Goal: Task Accomplishment & Management: Use online tool/utility

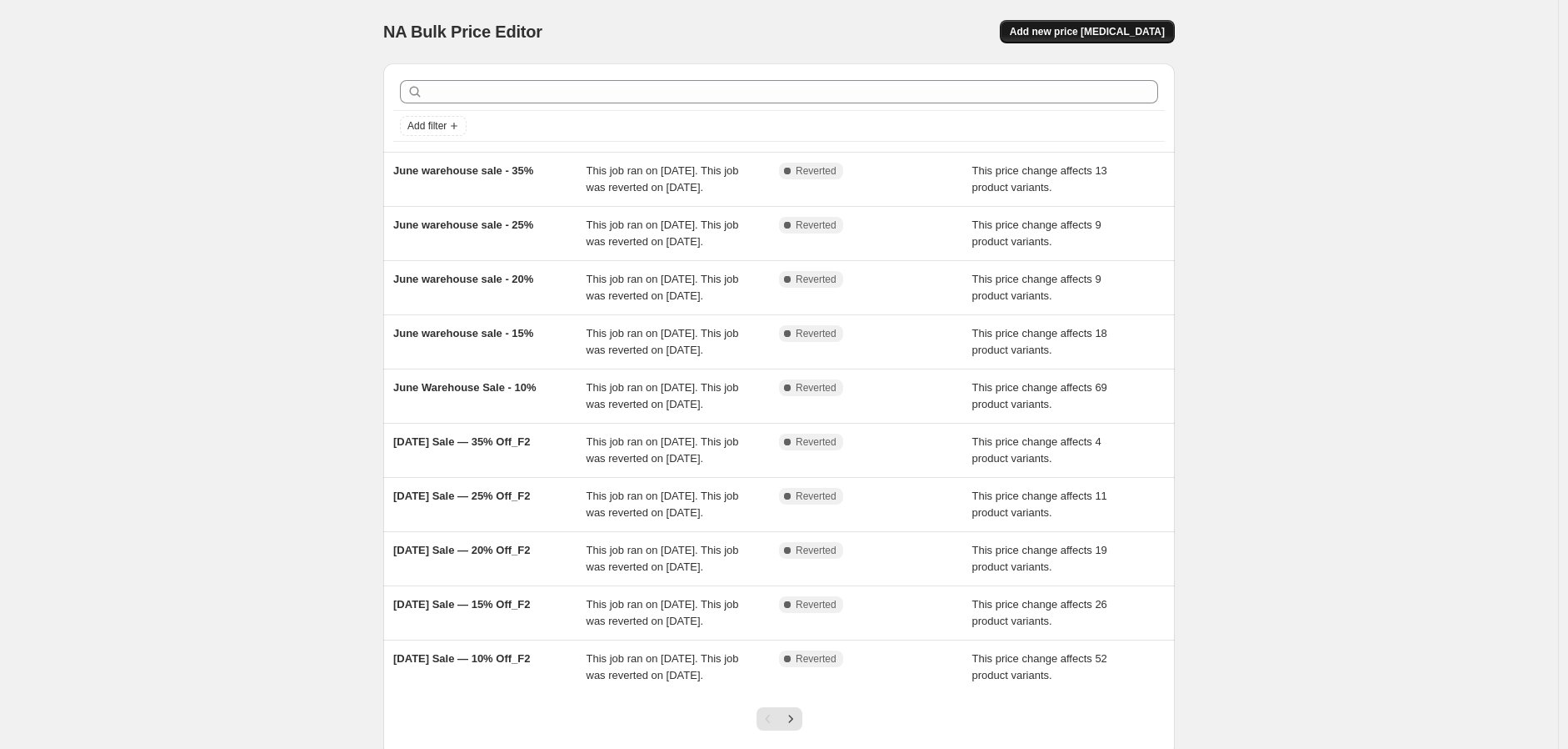
click at [1114, 35] on span "Add new price change job" at bounding box center [1087, 32] width 155 height 13
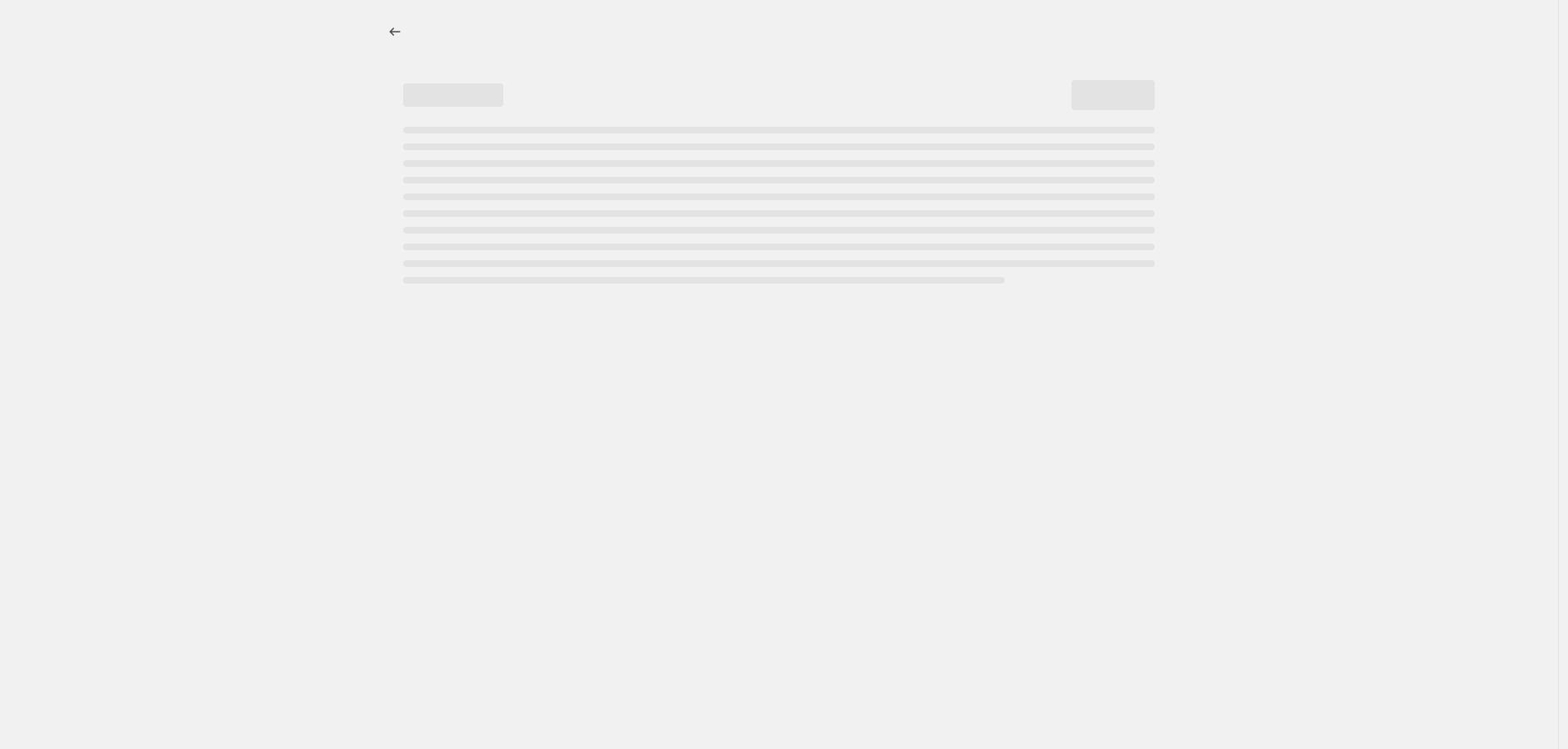
select select "percentage"
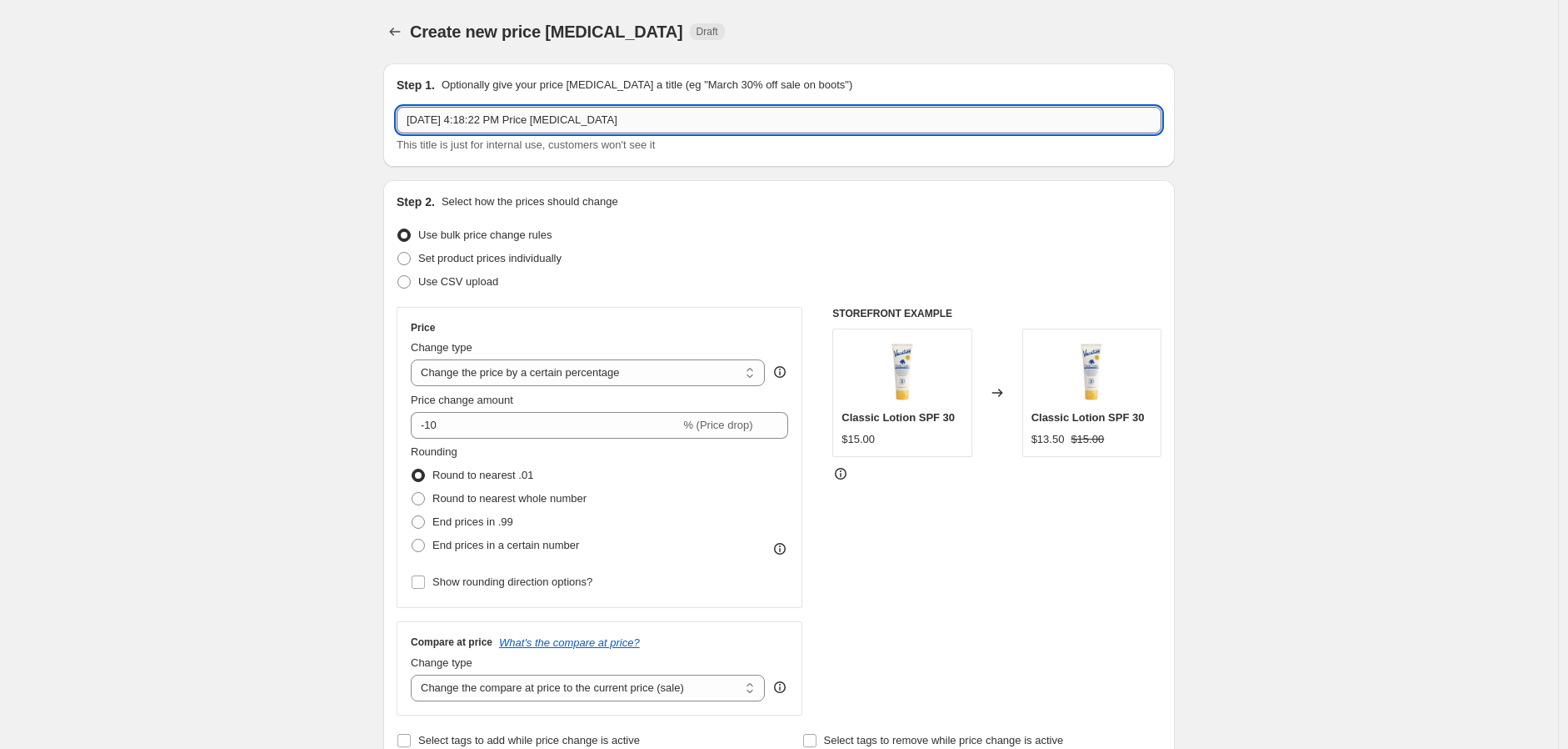
click at [485, 121] on input "Aug 27, 2025, 4:18:22 PM Price change job" at bounding box center [779, 120] width 765 height 27
click at [535, 125] on input "Aug 27, 2025, 4:18:22 PM Price change job" at bounding box center [779, 120] width 765 height 27
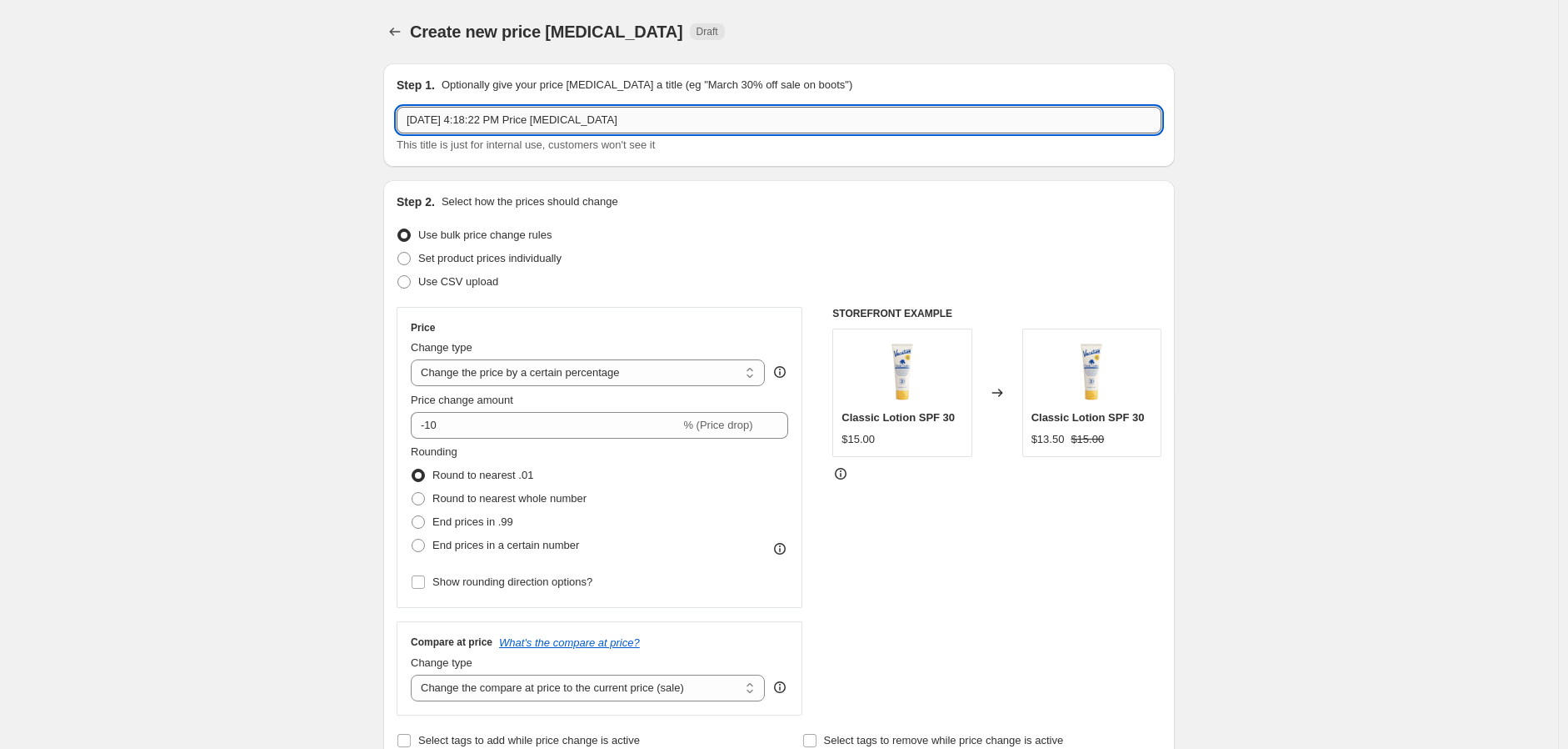
click at [535, 125] on input "Aug 27, 2025, 4:18:22 PM Price change job" at bounding box center [779, 120] width 765 height 27
paste input "Labor Day Sale 2025 — 35%"
type input "Labor Day Sale 2025 — 35%"
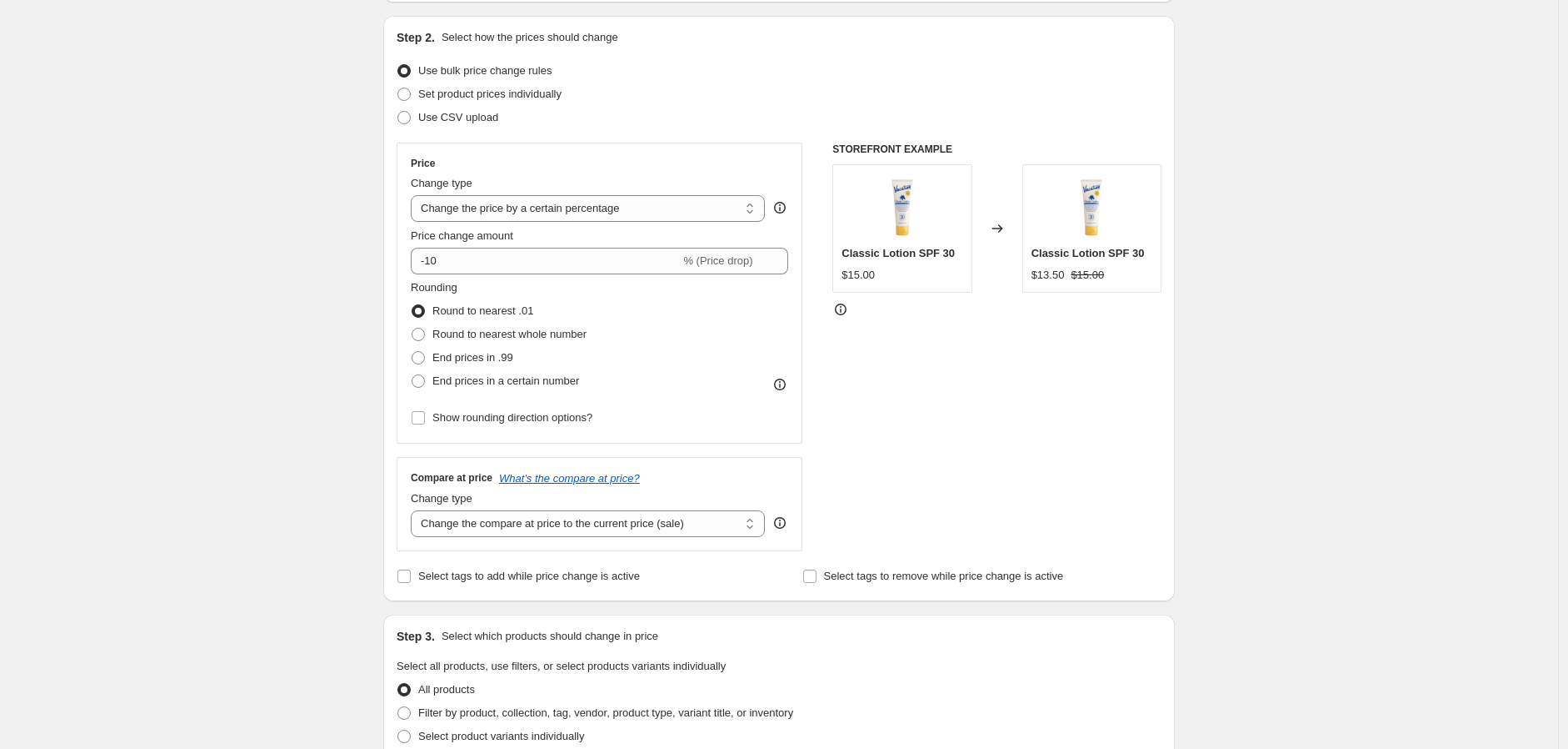
scroll to position [185, 0]
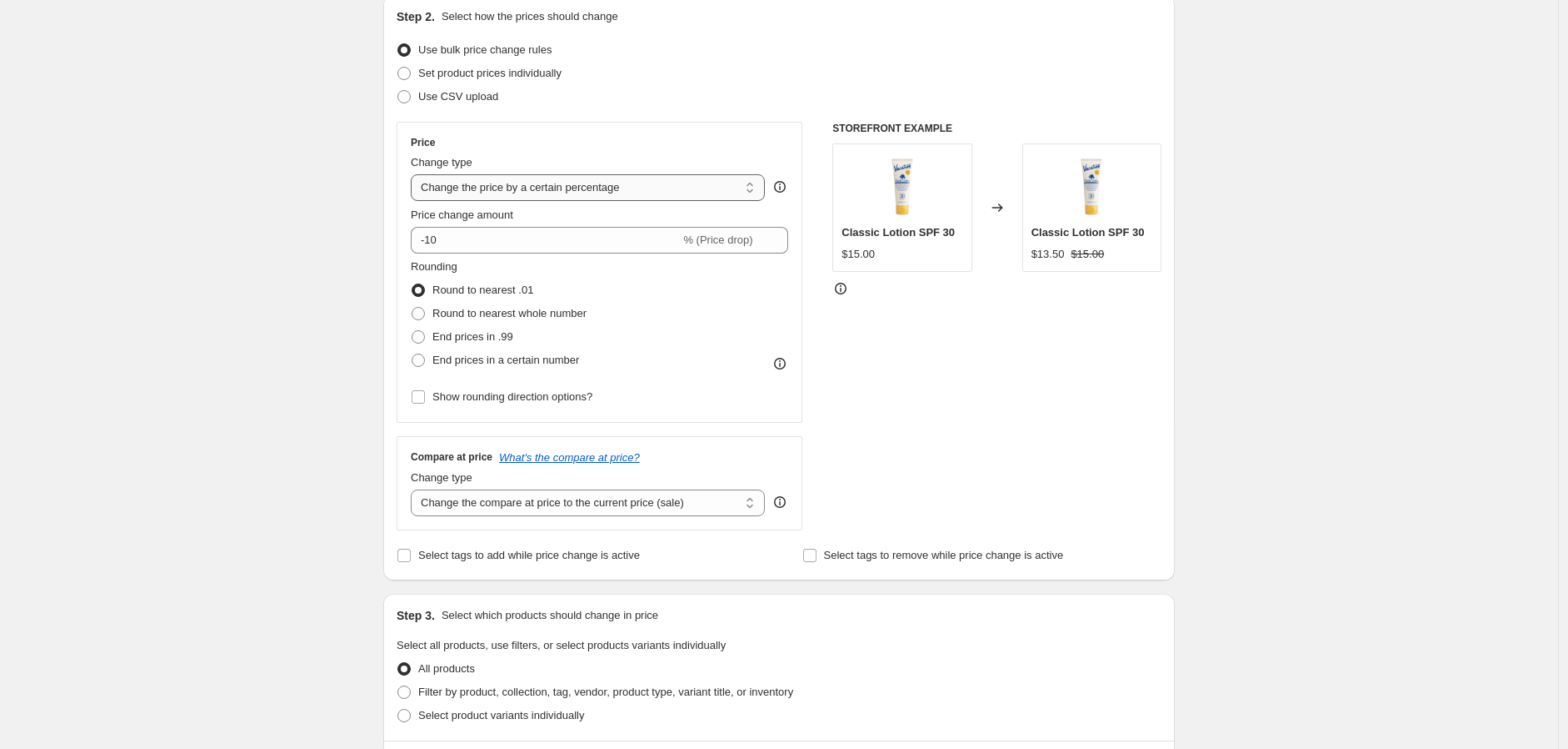
click at [621, 188] on select "Change the price to a certain amount Change the price by a certain amount Chang…" at bounding box center [587, 188] width 354 height 27
select select "no_change"
click at [415, 175] on select "Change the price to a certain amount Change the price by a certain amount Chang…" at bounding box center [587, 188] width 354 height 27
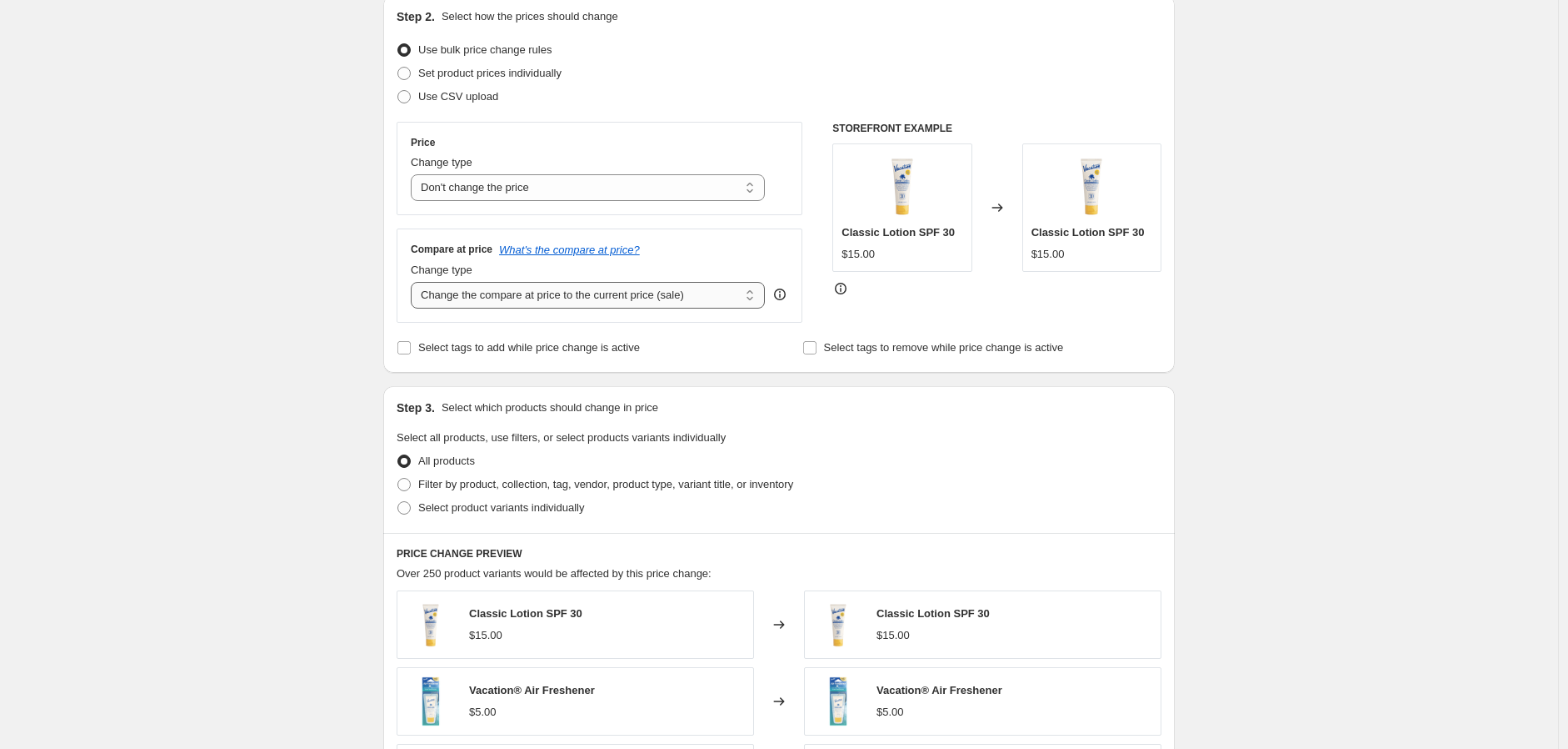
click at [528, 301] on select "Change the compare at price to the current price (sale) Change the compare at p…" at bounding box center [587, 295] width 354 height 27
select select "pp"
click at [415, 283] on select "Change the compare at price to the current price (sale) Change the compare at p…" at bounding box center [587, 295] width 354 height 27
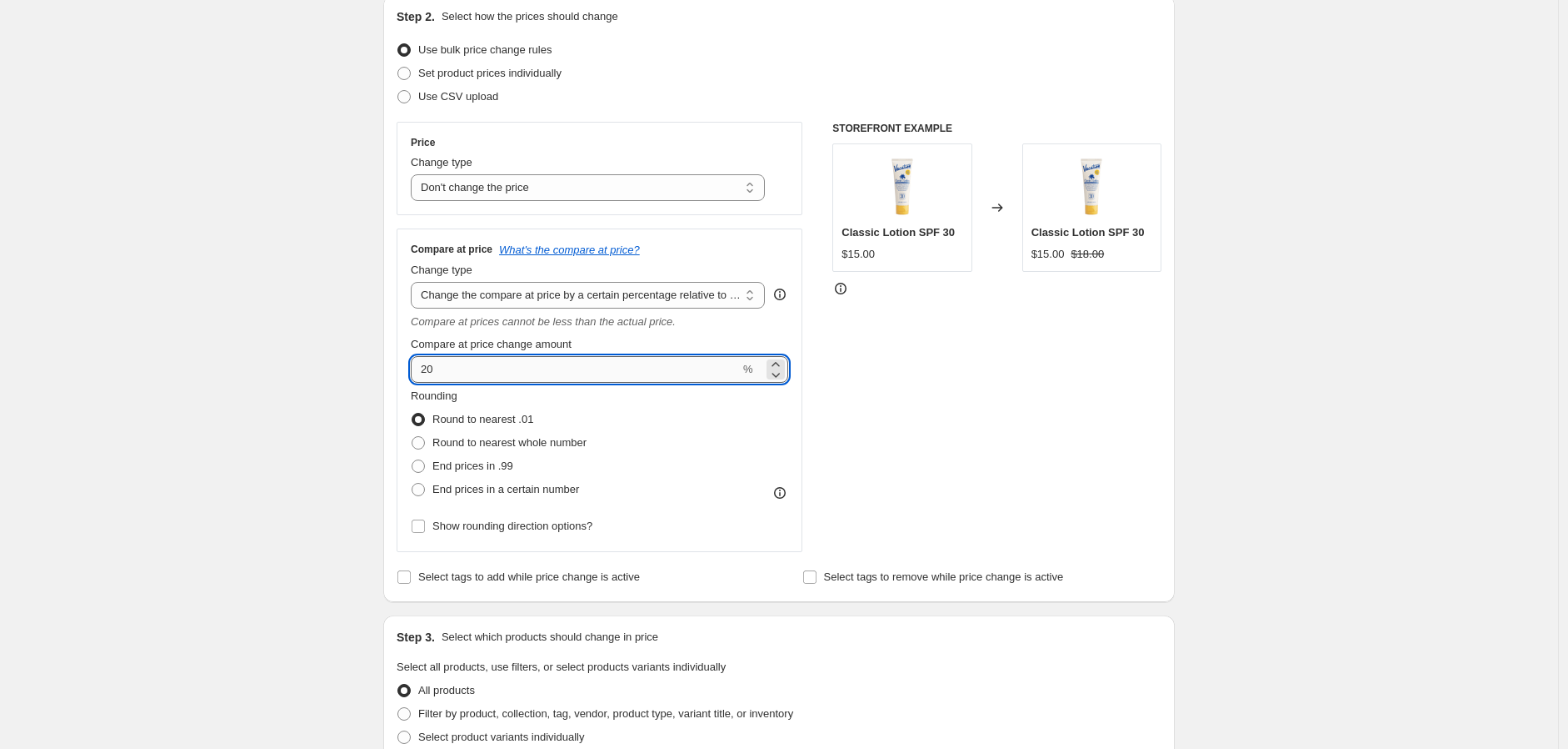
click at [468, 374] on input "20" at bounding box center [575, 369] width 329 height 27
type input "-35"
click at [347, 393] on div "Create new price change job. This page is ready Create new price change job Dra…" at bounding box center [779, 659] width 1559 height 1689
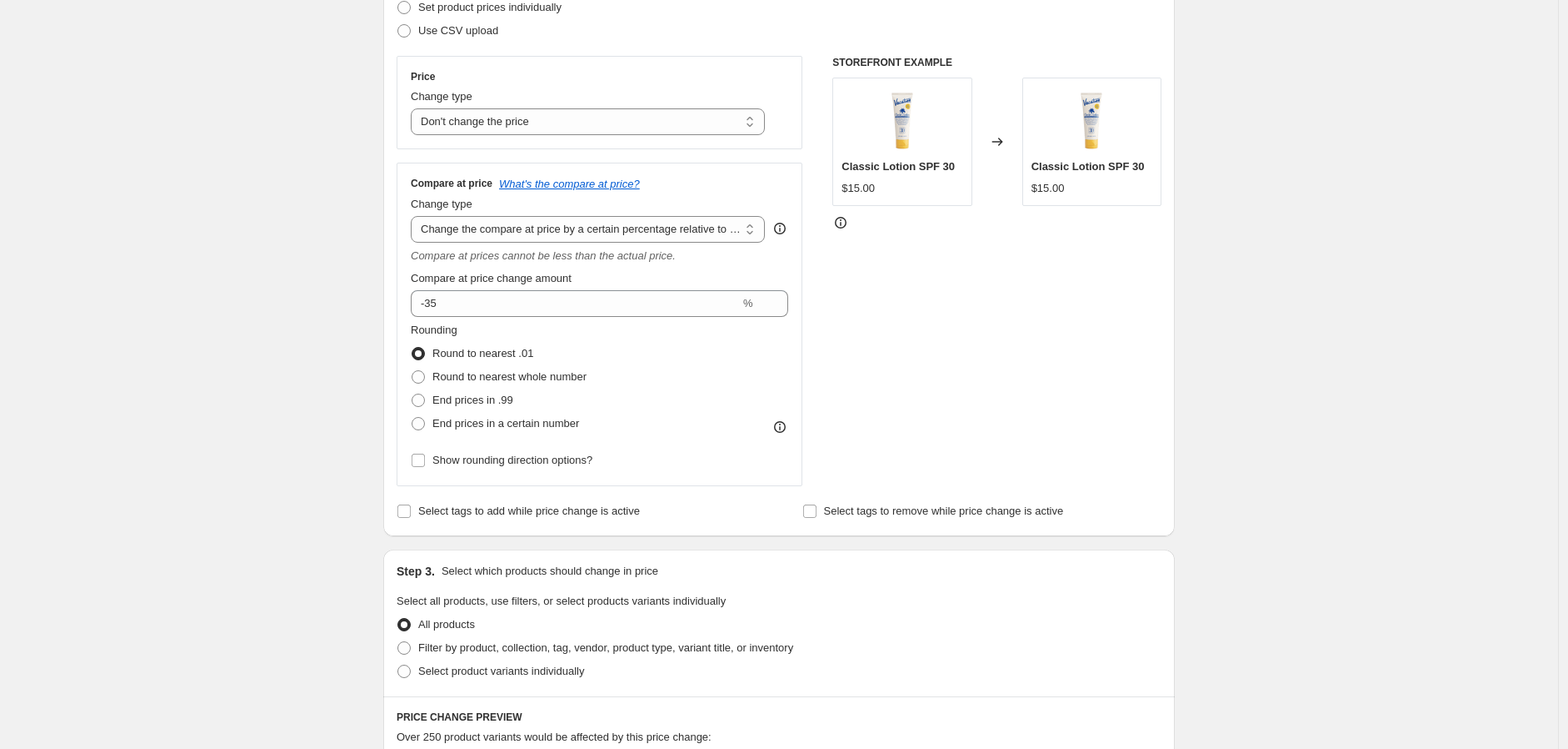
scroll to position [277, 0]
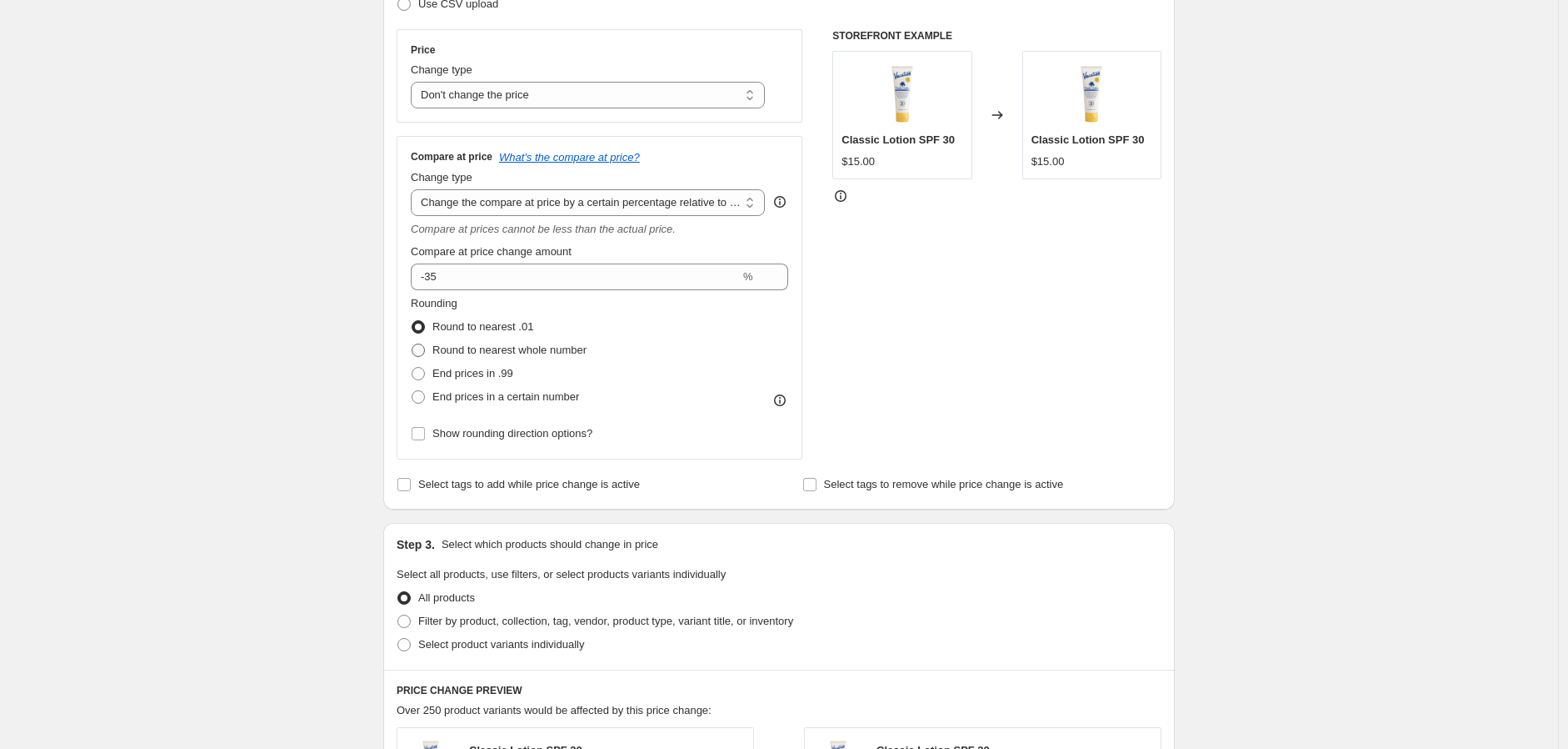
click at [420, 348] on span at bounding box center [418, 350] width 13 height 13
click at [413, 345] on input "Round to nearest whole number" at bounding box center [412, 344] width 1 height 1
radio input "true"
click at [1244, 189] on div "Create new price change job. This page is ready Create new price change job Dra…" at bounding box center [779, 567] width 1559 height 1689
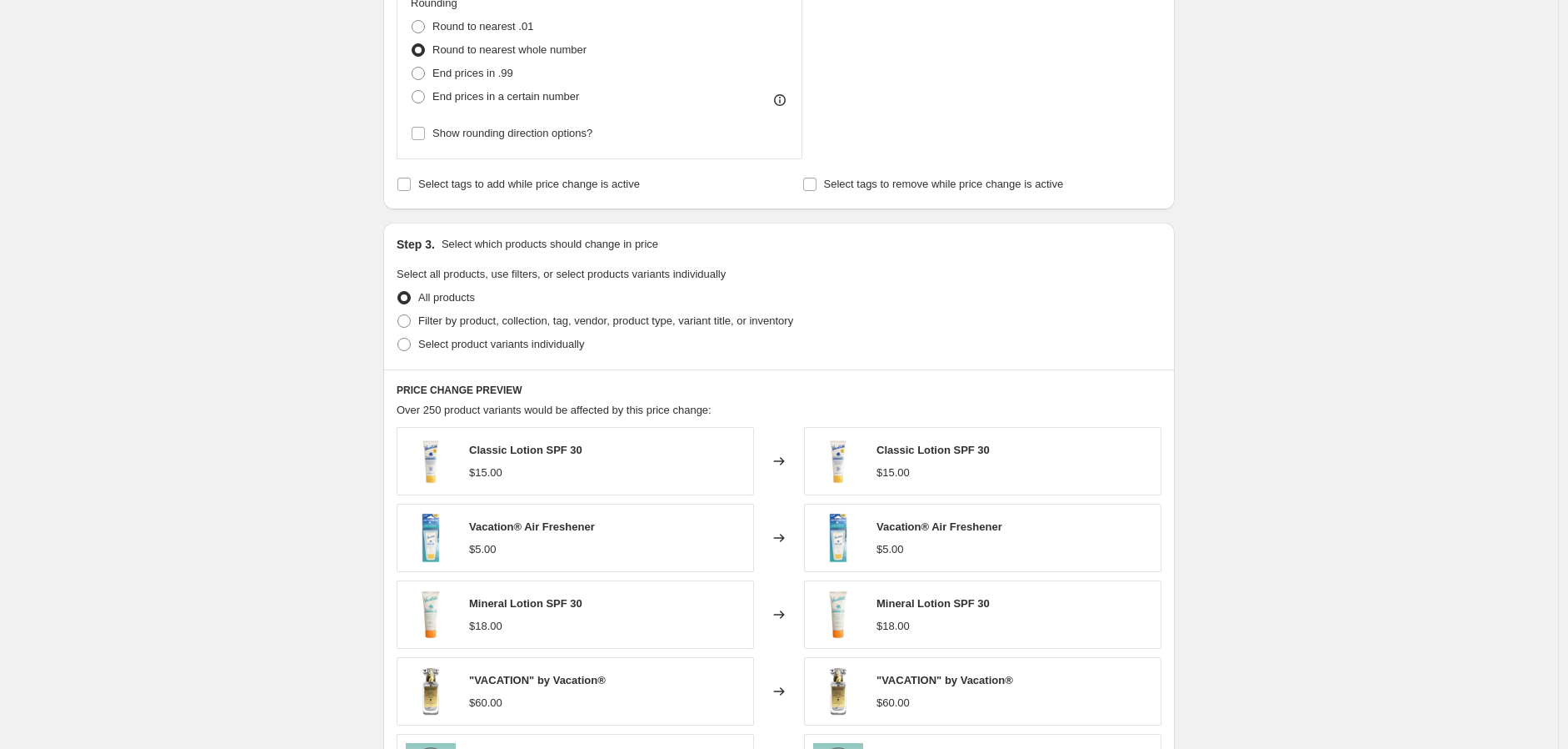
scroll to position [648, 0]
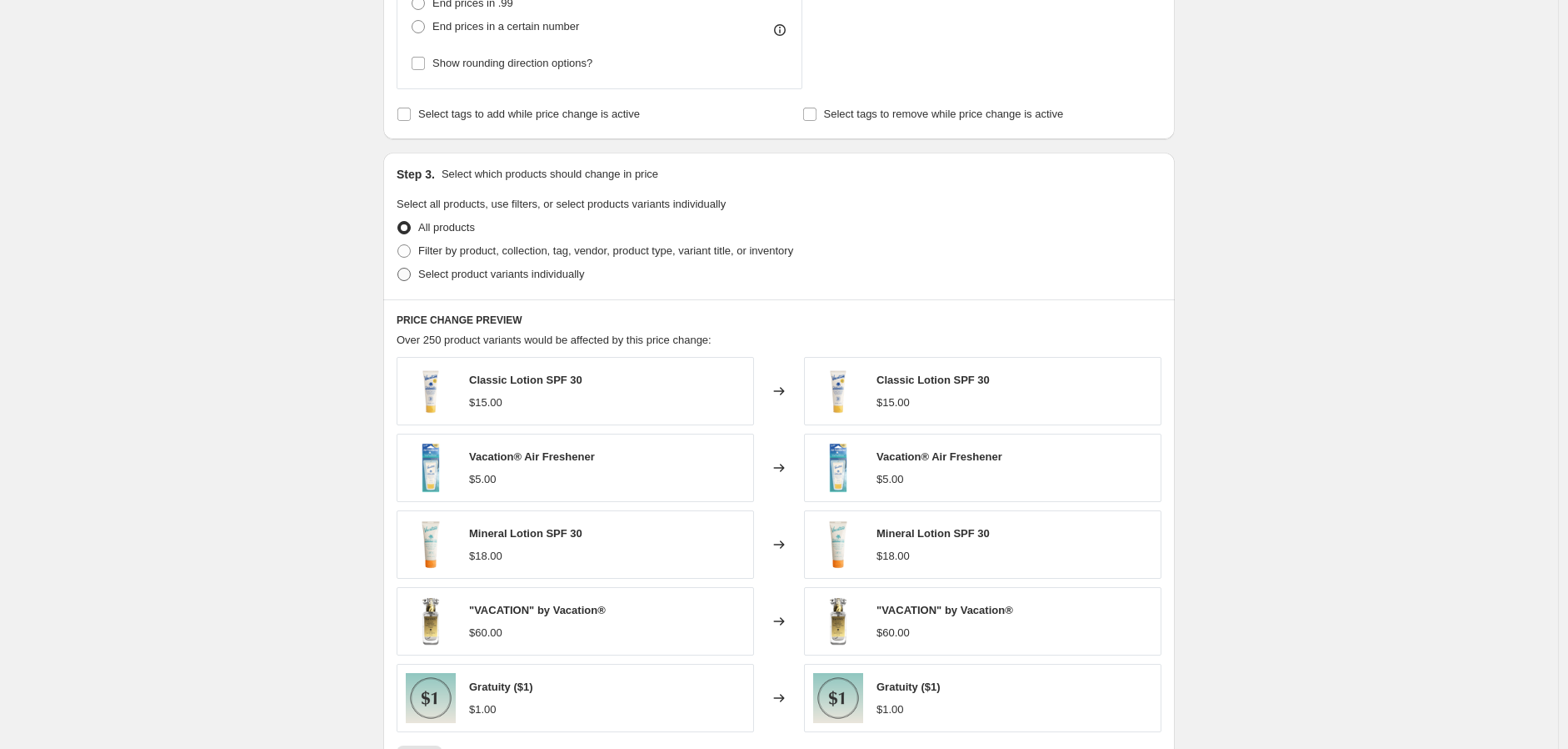
click at [410, 276] on span at bounding box center [404, 275] width 13 height 13
click at [399, 269] on input "Select product variants individually" at bounding box center [398, 268] width 1 height 1
radio input "true"
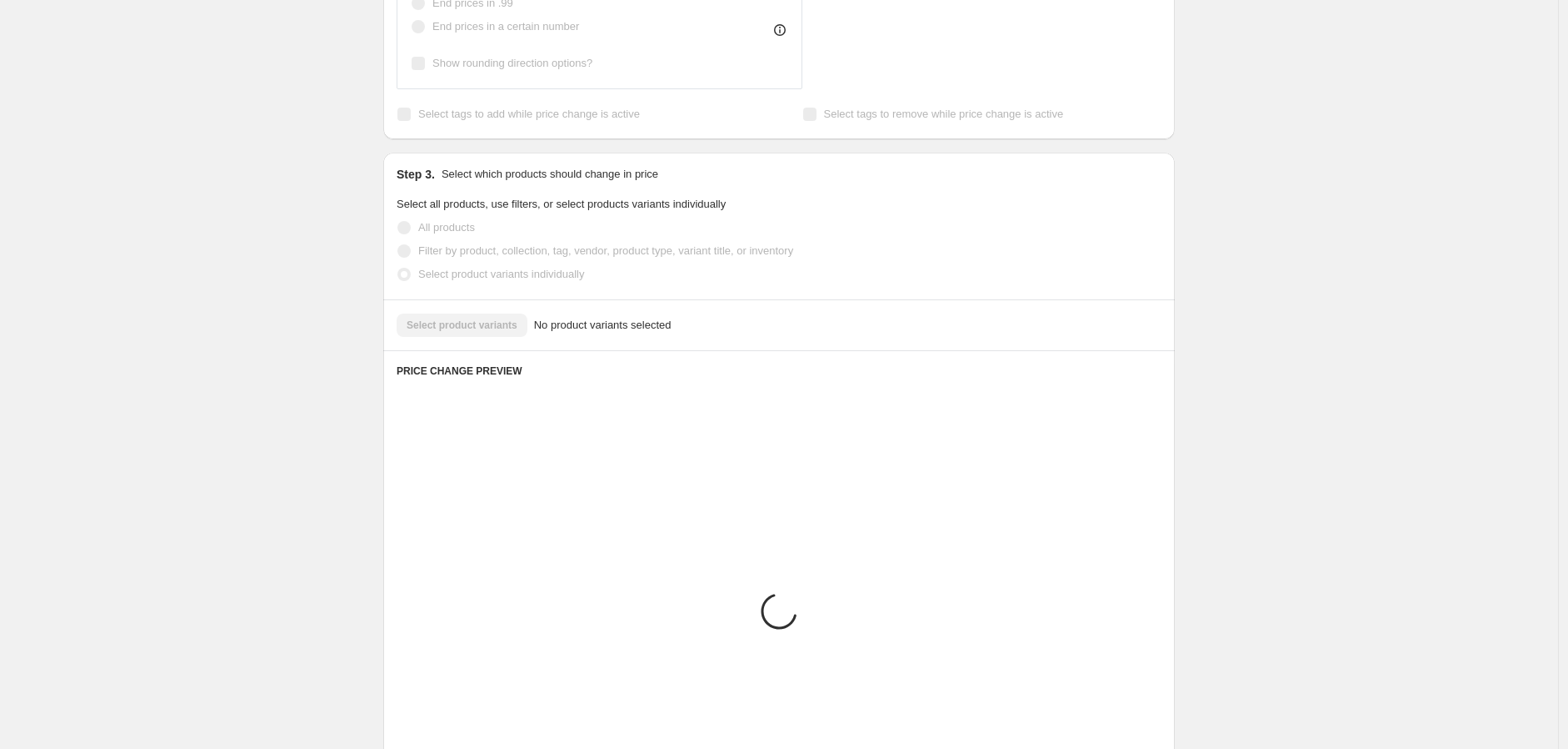
scroll to position [572, 0]
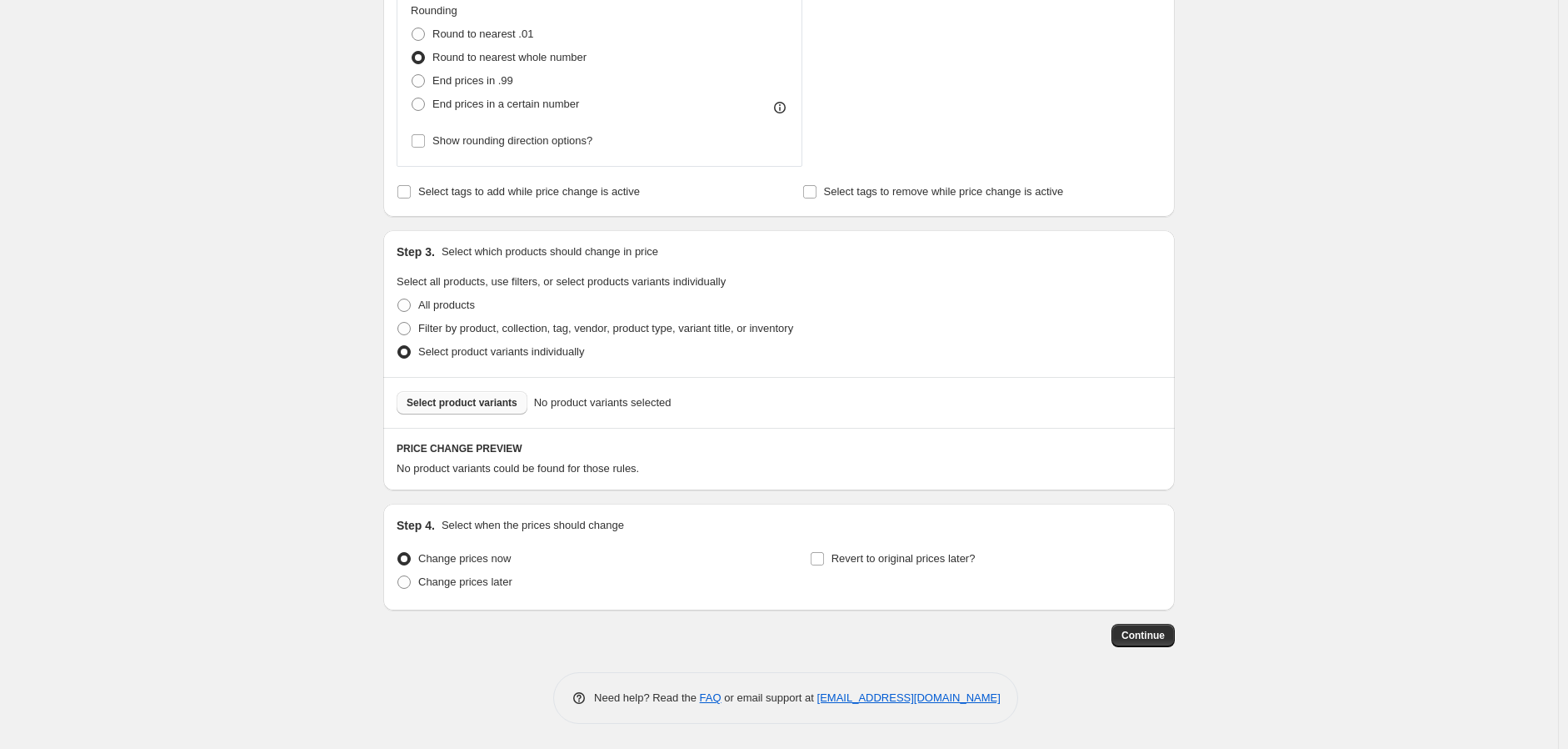
click at [484, 409] on span "Select product variants" at bounding box center [462, 403] width 111 height 13
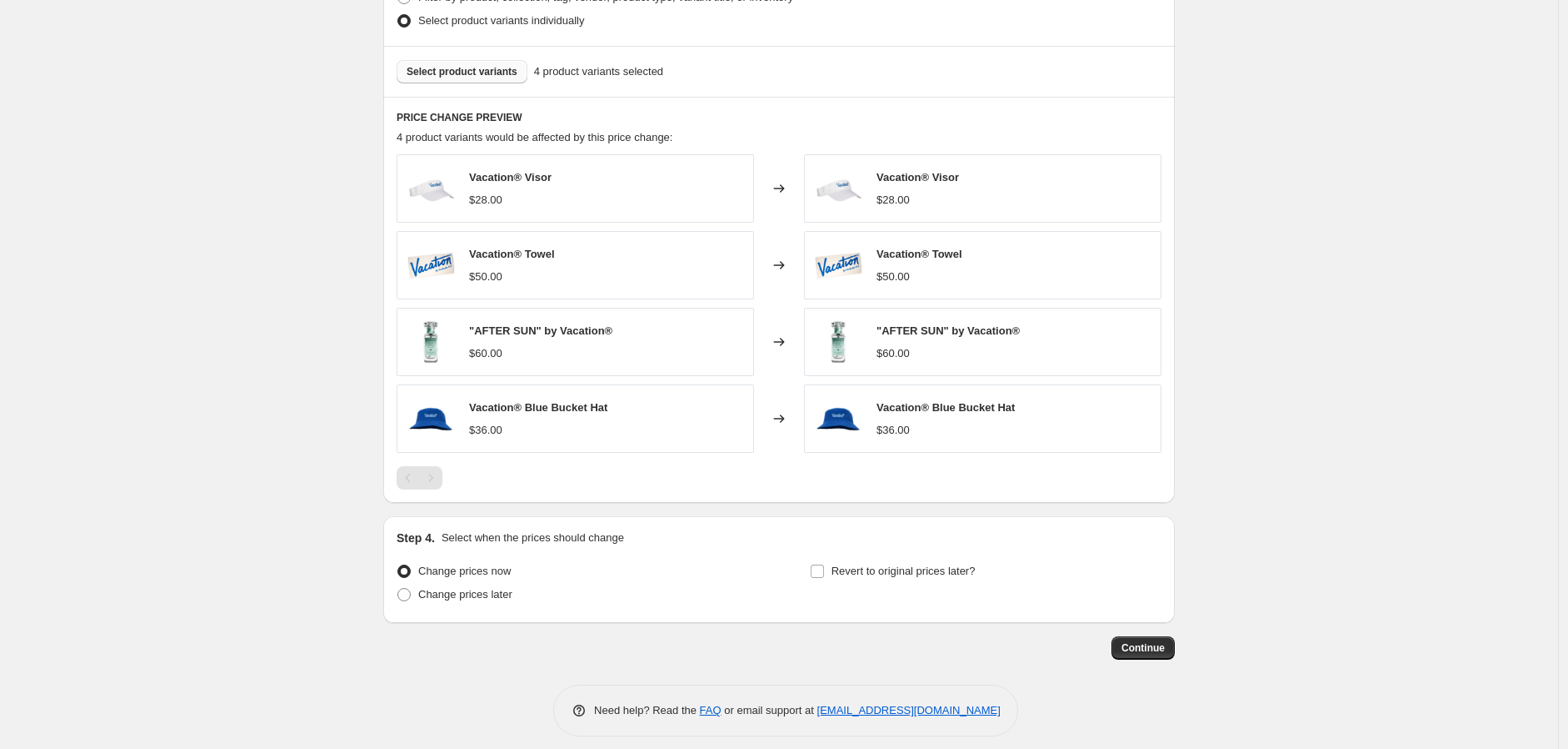
scroll to position [915, 0]
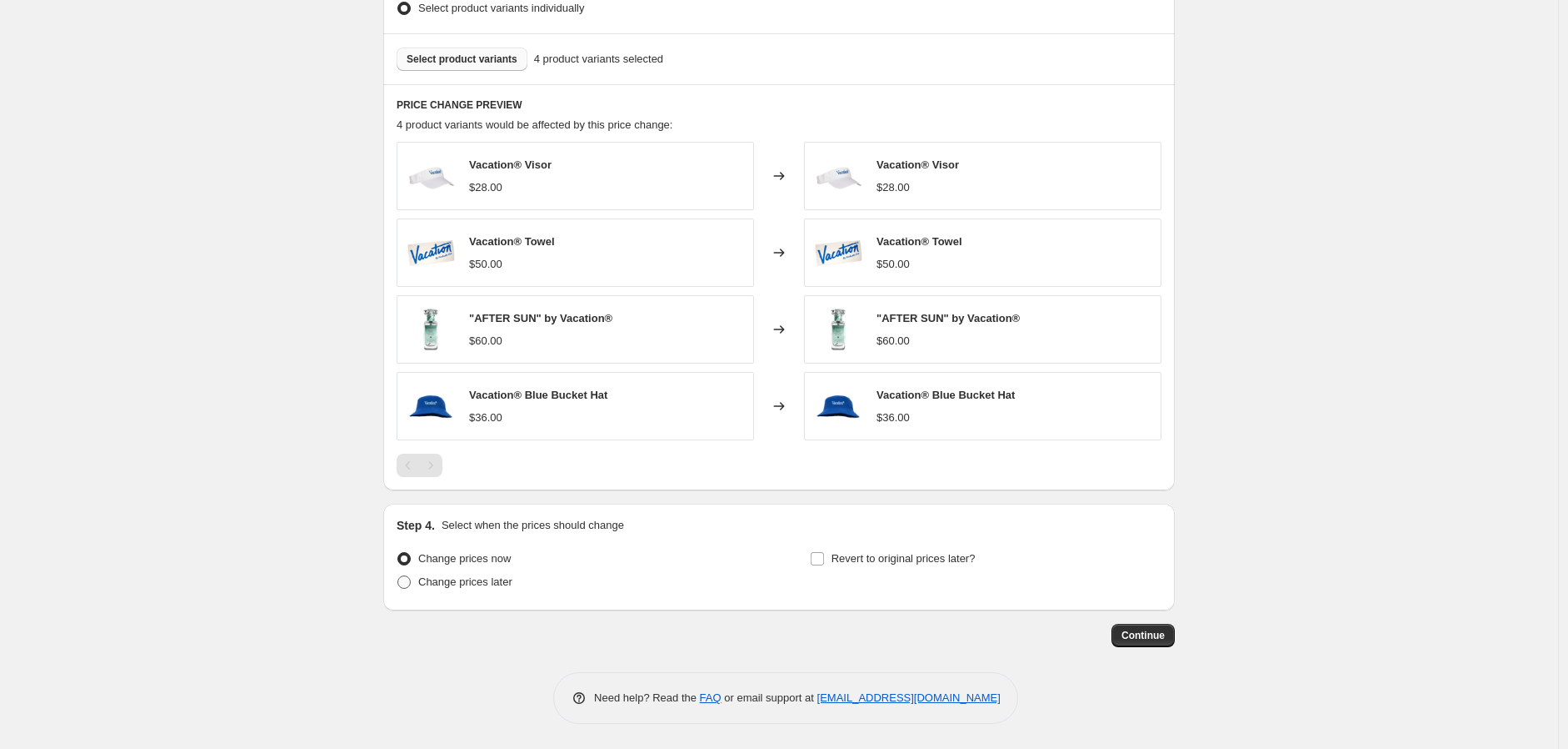
click at [469, 575] on span "Change prices later" at bounding box center [465, 581] width 94 height 12
click at [399, 575] on input "Change prices later" at bounding box center [398, 575] width 1 height 1
radio input "true"
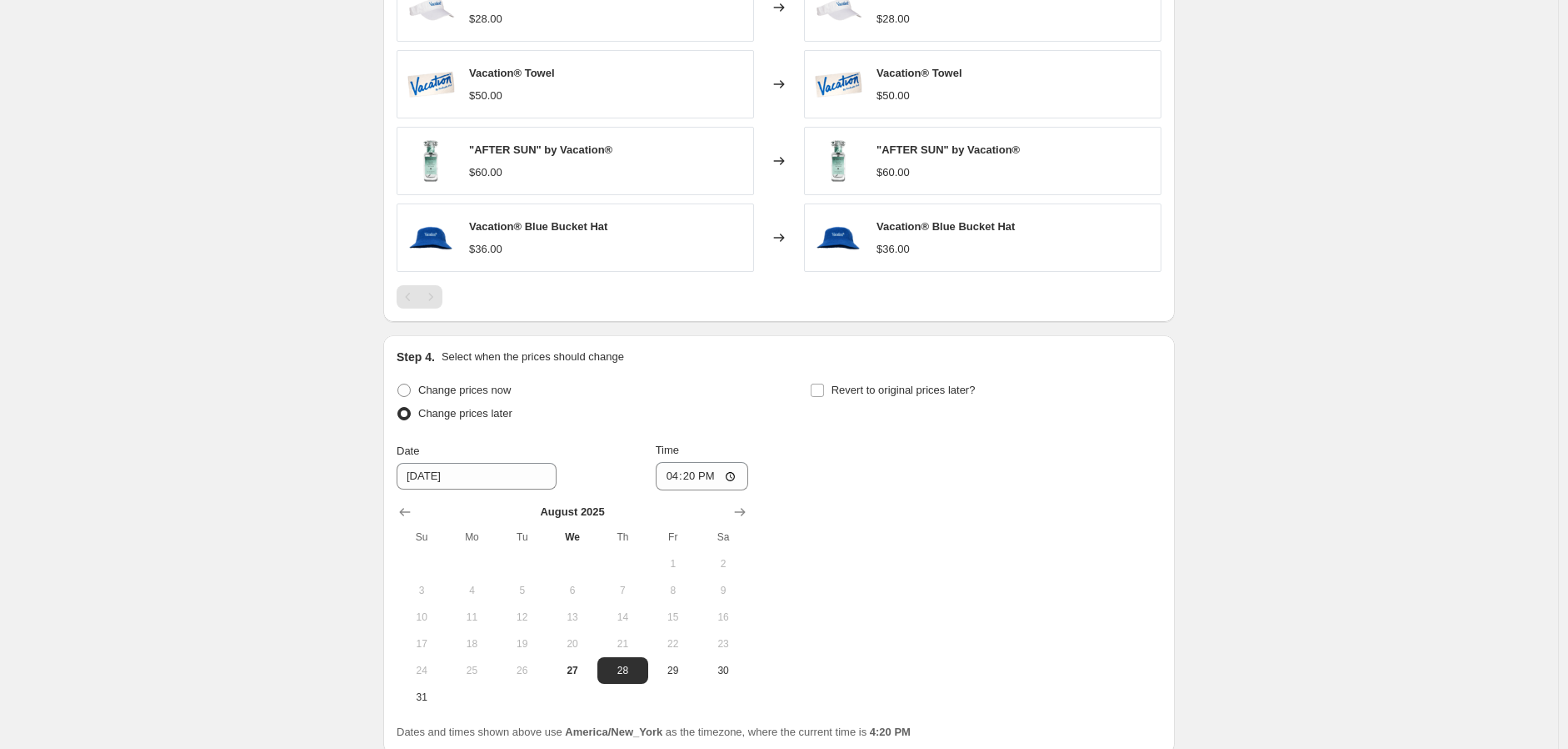
scroll to position [1101, 0]
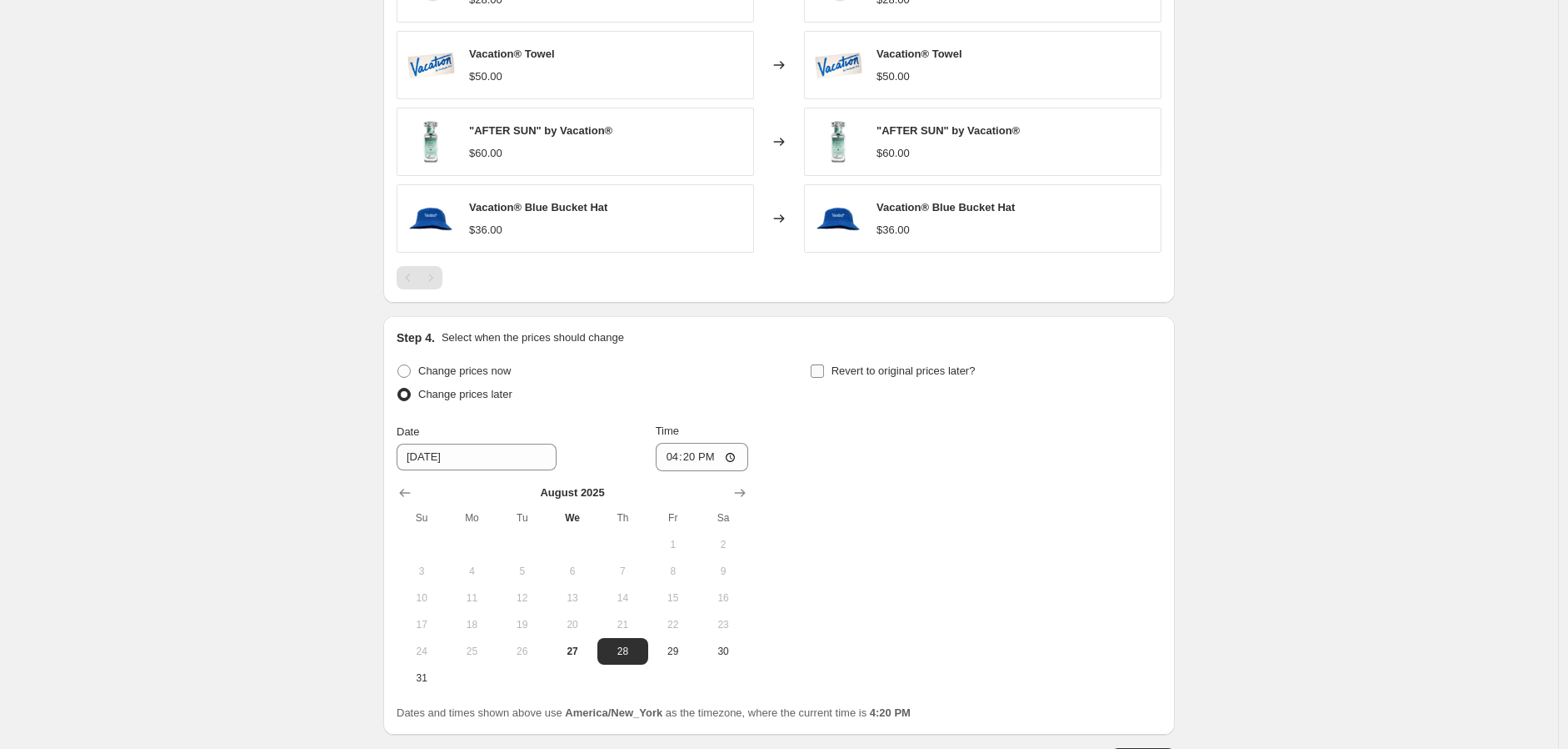
click at [823, 374] on input "Revert to original prices later?" at bounding box center [818, 371] width 13 height 13
checkbox input "true"
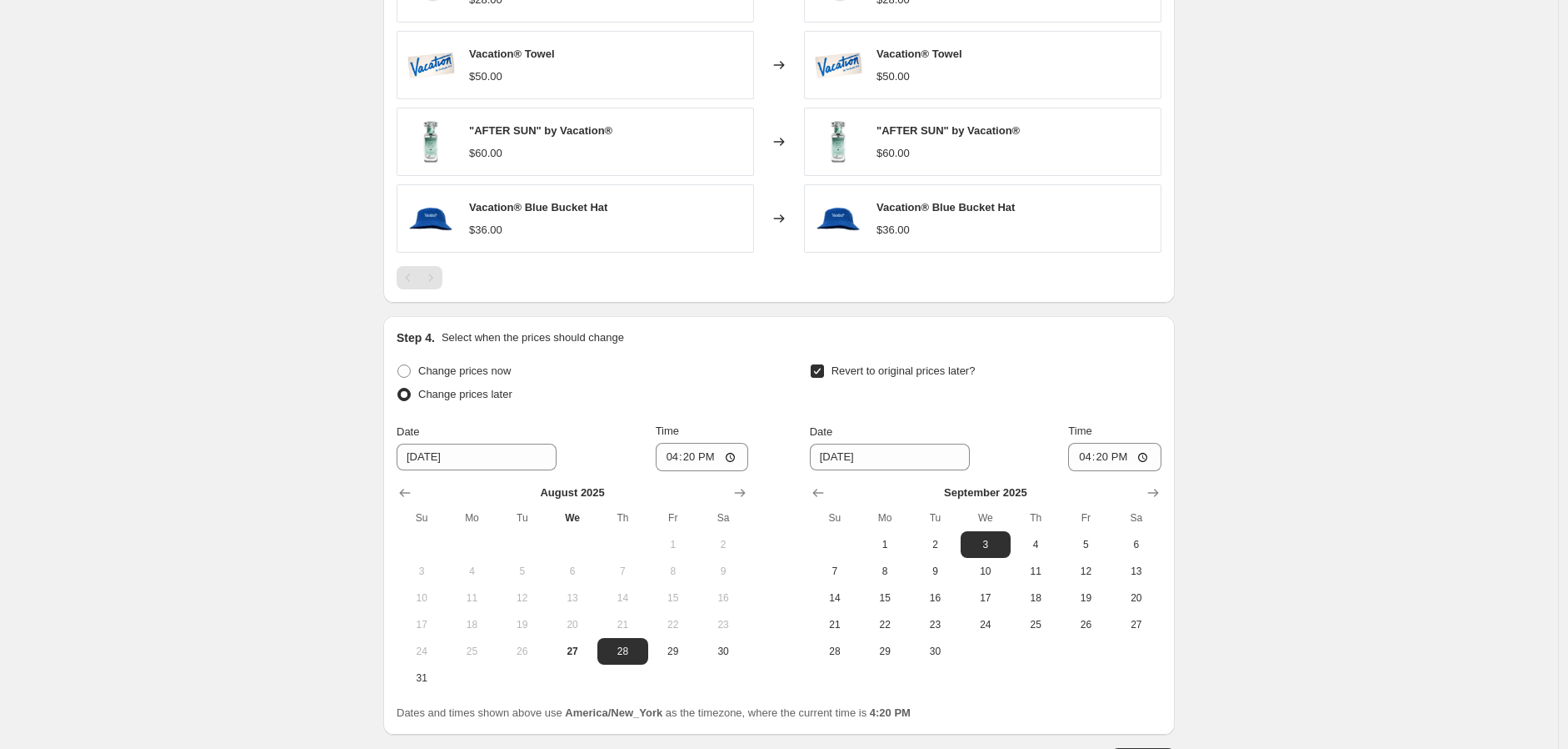
scroll to position [1194, 0]
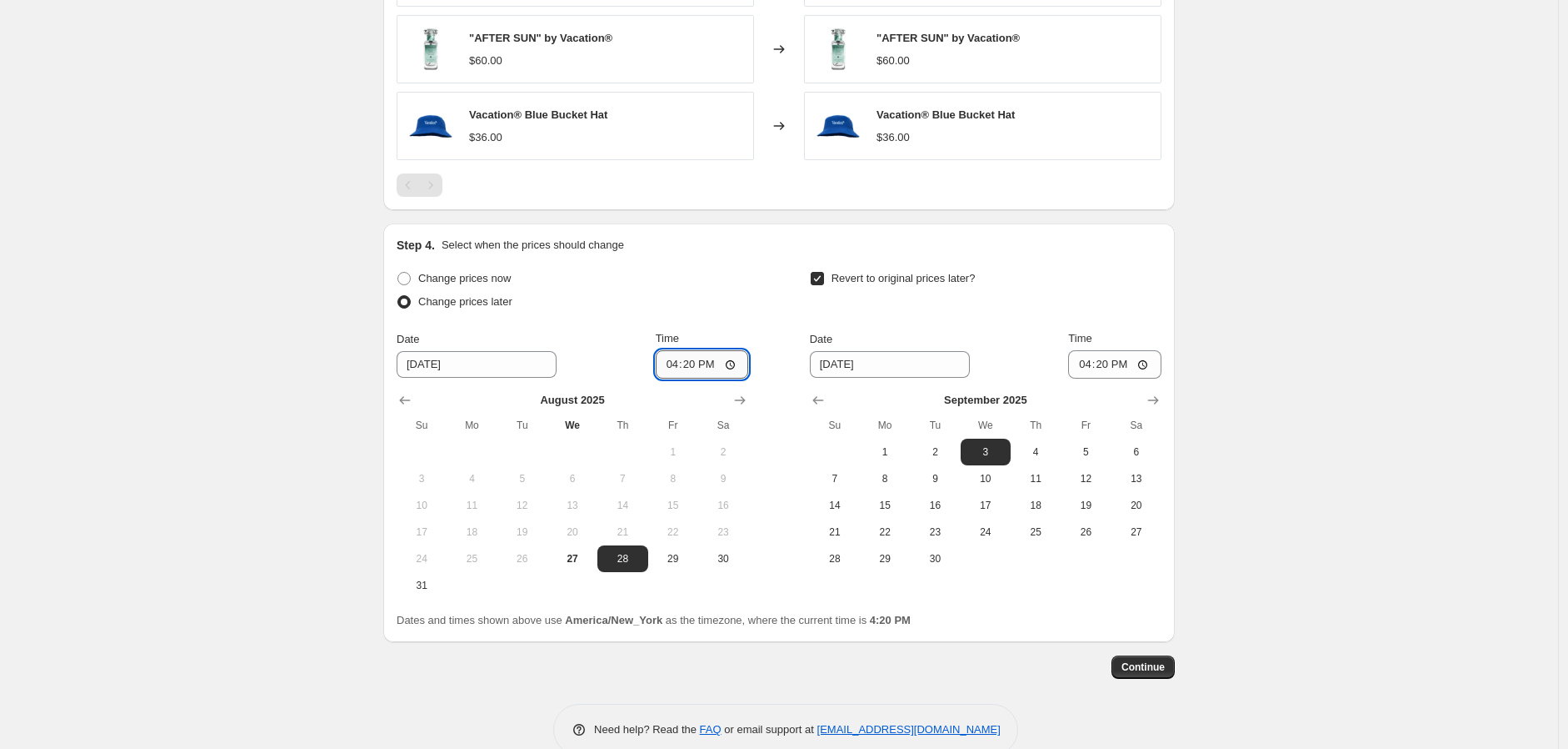
click at [701, 371] on input "16:20" at bounding box center [703, 364] width 93 height 28
click at [684, 370] on input "16:20" at bounding box center [703, 364] width 93 height 28
click at [673, 363] on input "16:20" at bounding box center [703, 364] width 93 height 28
click at [737, 370] on input "16:20" at bounding box center [703, 364] width 93 height 28
type input "00:01"
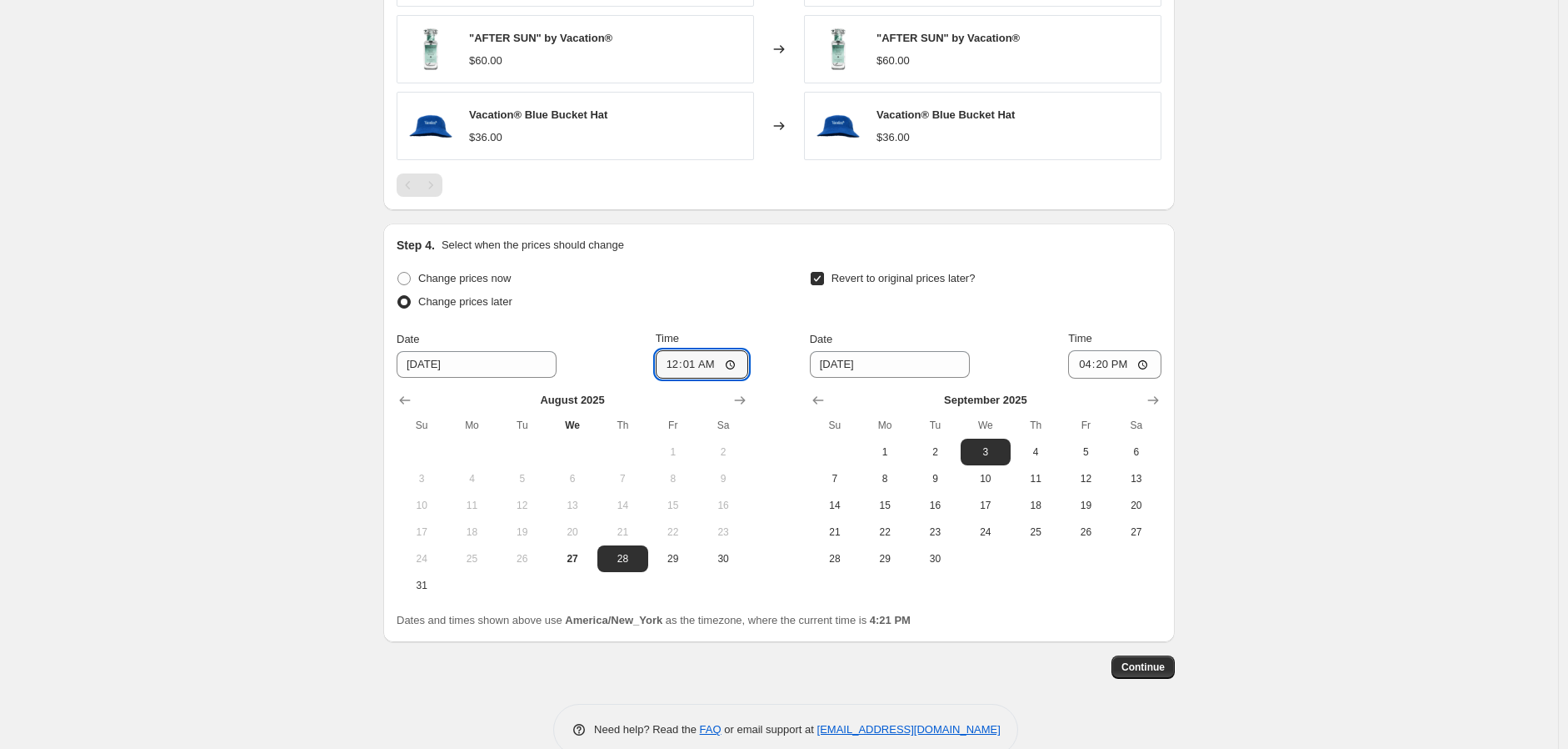
click at [917, 361] on input "9/3/2025" at bounding box center [889, 364] width 160 height 27
drag, startPoint x: 923, startPoint y: 363, endPoint x: 829, endPoint y: 363, distance: 94.0
click at [829, 363] on input "9/3/2025" at bounding box center [889, 364] width 160 height 27
click at [830, 363] on input "9/3/2025" at bounding box center [889, 364] width 160 height 27
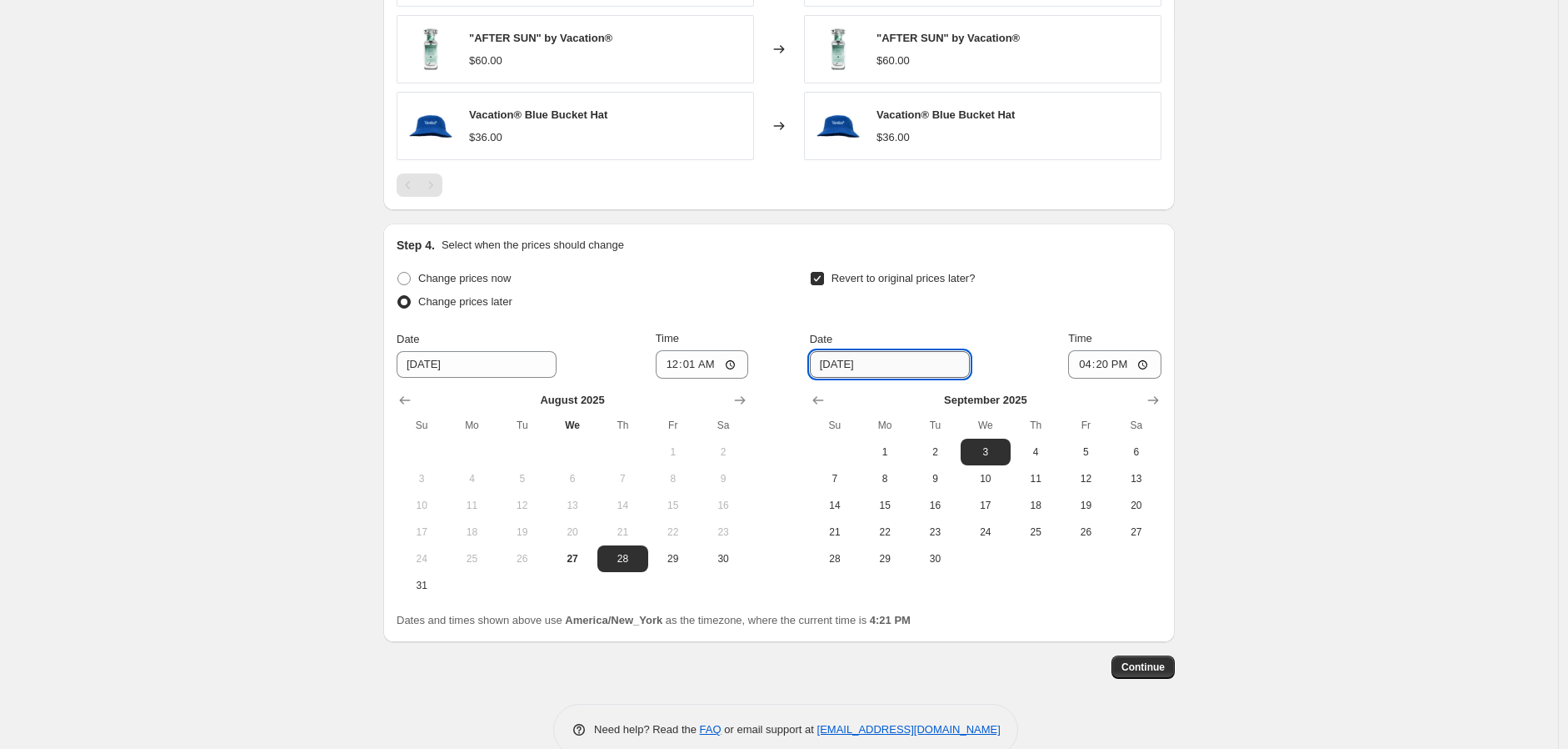
click at [889, 371] on input "9/3/2025" at bounding box center [889, 364] width 160 height 27
click at [943, 447] on span "2" at bounding box center [934, 452] width 36 height 13
type input "9/2/2025"
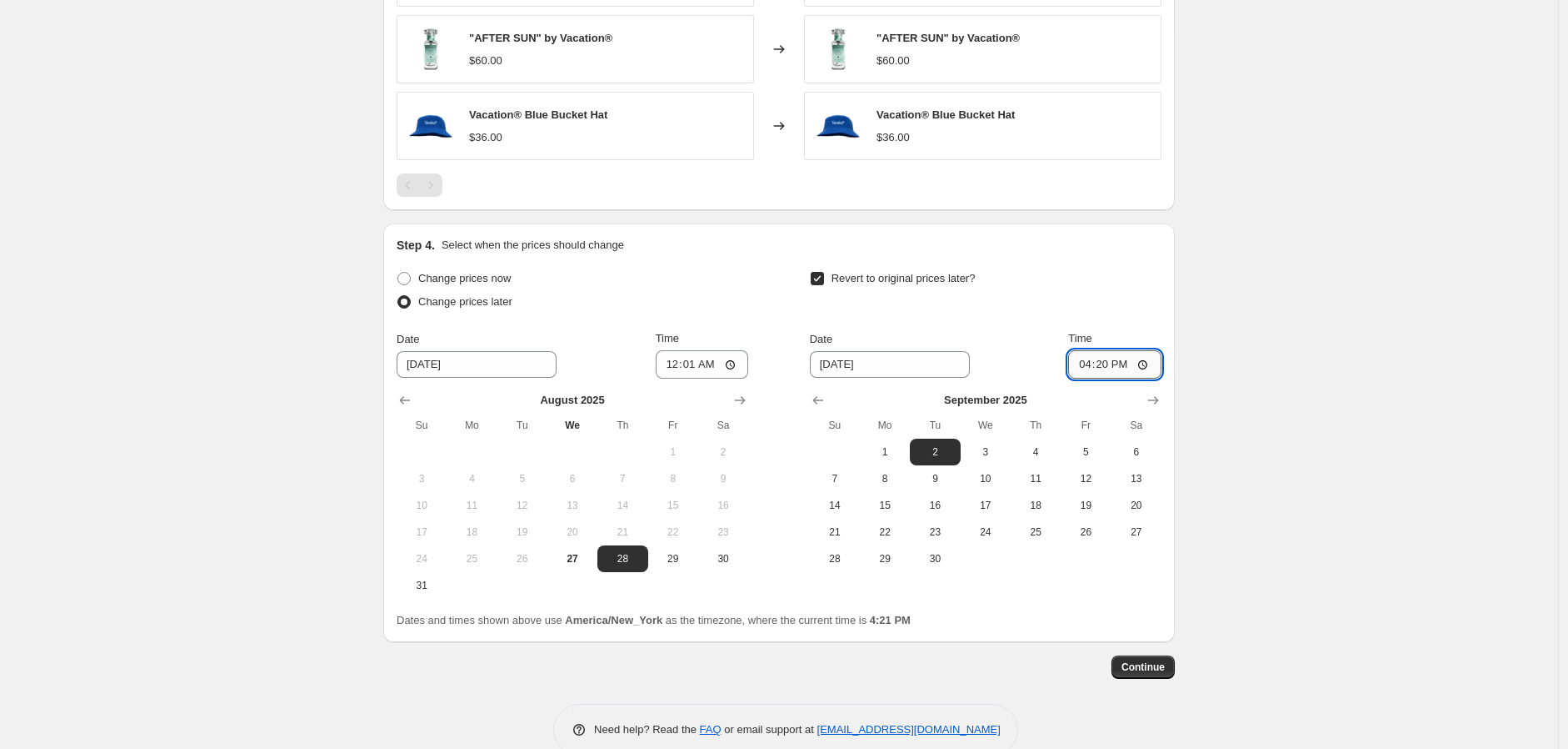
click at [1086, 367] on input "16:20" at bounding box center [1115, 364] width 93 height 28
click at [1129, 374] on input "15:00" at bounding box center [1115, 364] width 93 height 28
type input "03:00"
drag, startPoint x: 404, startPoint y: 619, endPoint x: 734, endPoint y: 614, distance: 330.0
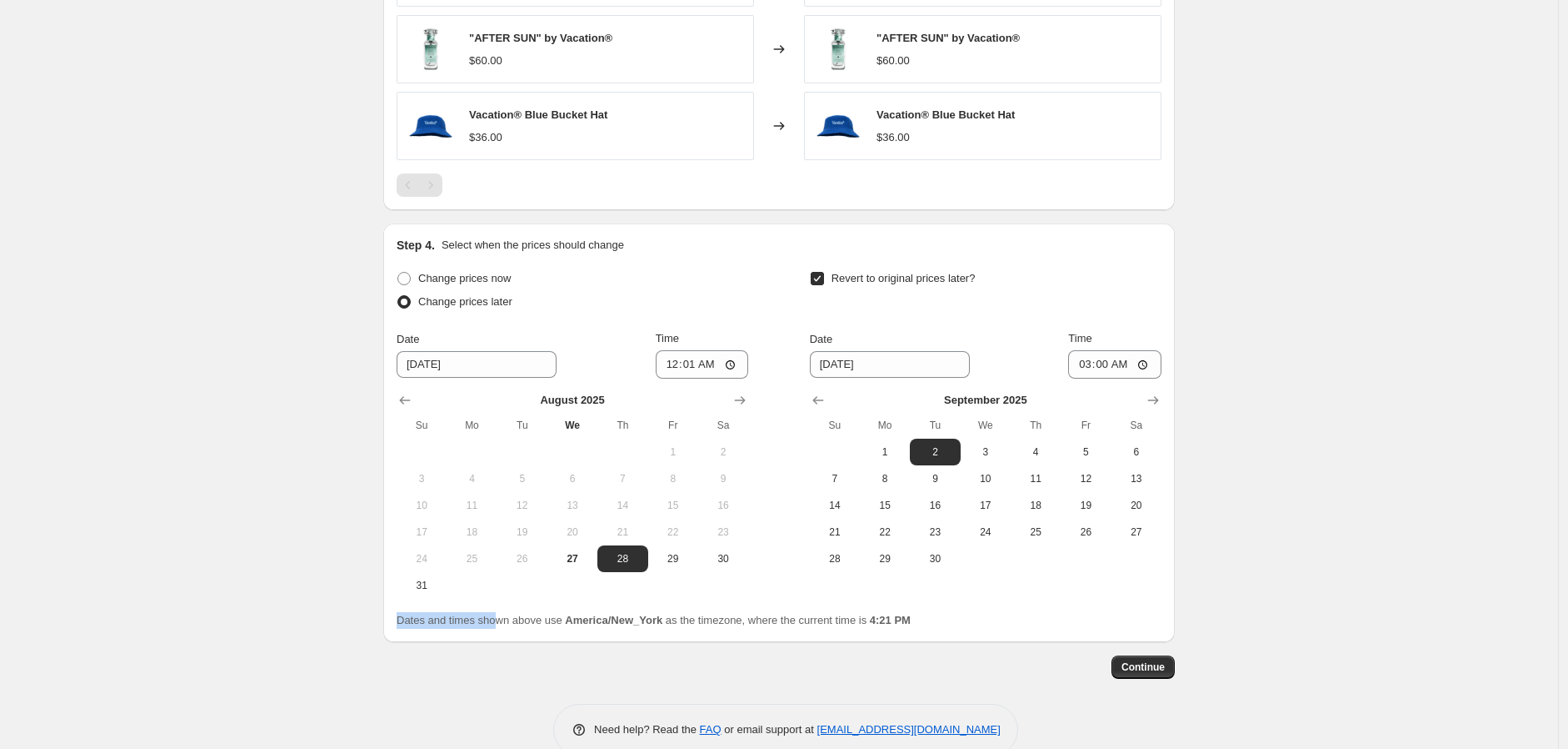
click at [519, 618] on span "Dates and times shown above use America/New_York as the timezone, where the cur…" at bounding box center [653, 619] width 514 height 12
click at [740, 614] on span "Dates and times shown above use America/New_York as the timezone, where the cur…" at bounding box center [653, 619] width 514 height 12
click at [1154, 673] on span "Continue" at bounding box center [1143, 667] width 43 height 13
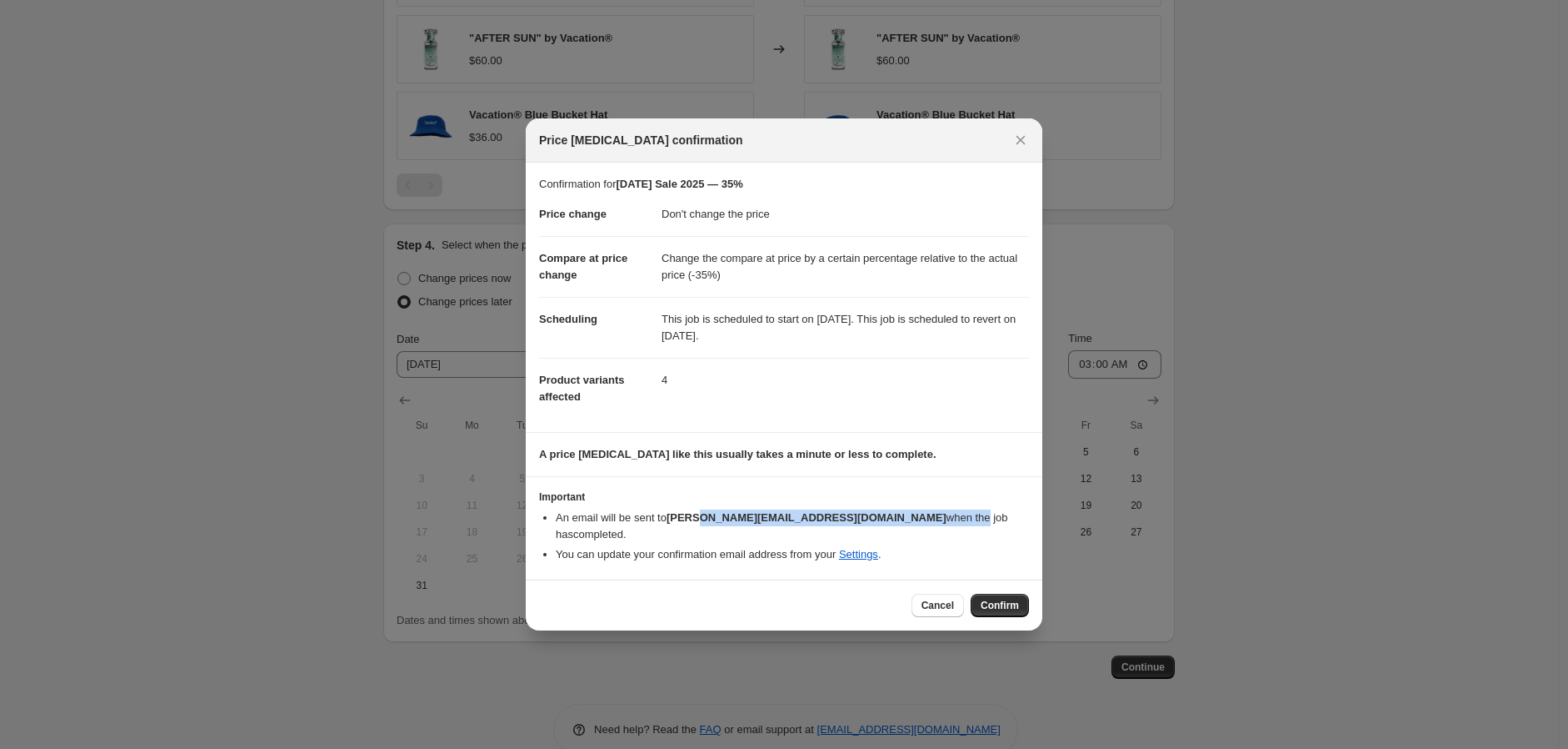
drag, startPoint x: 696, startPoint y: 530, endPoint x: 810, endPoint y: 532, distance: 114.0
click at [810, 532] on li "An email will be sent to kevin@vacation.inc when the job has completed ." at bounding box center [792, 527] width 473 height 34
click at [808, 526] on li "An email will be sent to kevin@vacation.inc when the job has completed ." at bounding box center [792, 527] width 473 height 34
click at [1015, 599] on span "Confirm" at bounding box center [1000, 605] width 38 height 13
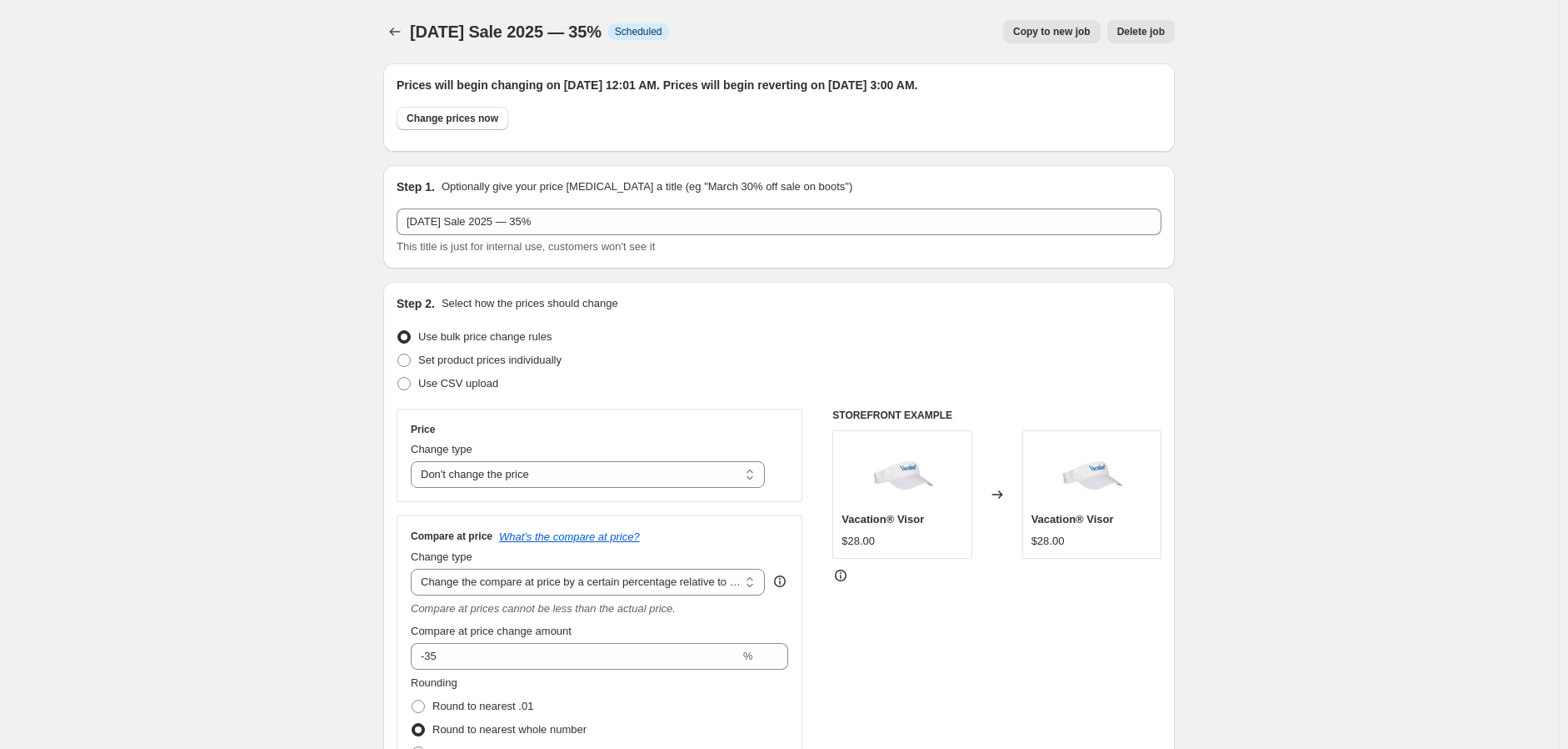
click at [1069, 30] on span "Copy to new job" at bounding box center [1052, 32] width 77 height 13
select select "no_change"
select select "pp"
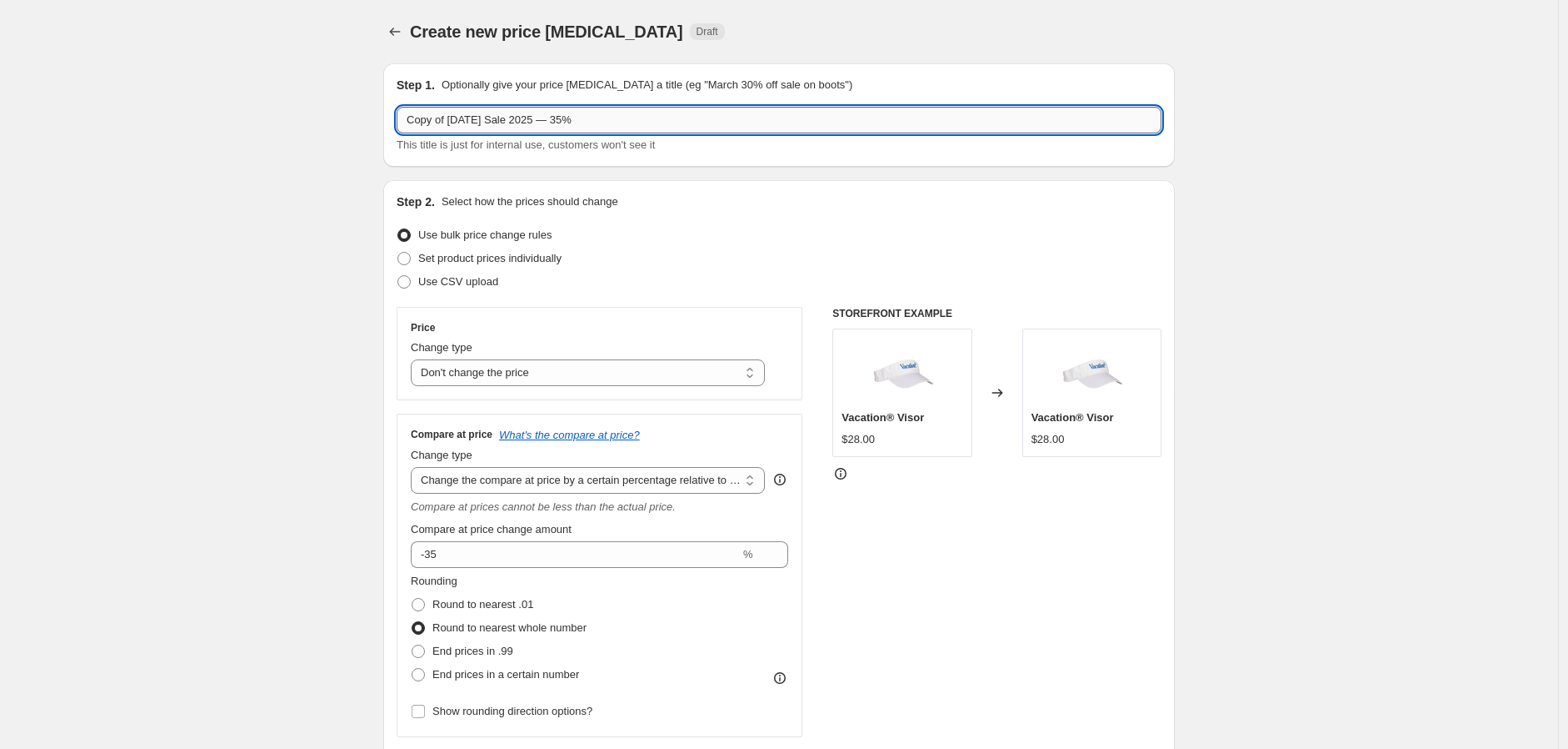
click at [447, 123] on input "Copy of Labor Day Sale 2025 — 35%" at bounding box center [779, 120] width 765 height 27
drag, startPoint x: 442, startPoint y: 123, endPoint x: 600, endPoint y: 118, distance: 158.1
click at [455, 120] on input "Copy of Labor Day Sale 2025 — 35%" at bounding box center [779, 120] width 765 height 27
type input "Labor Day Sale 2025 — 25%"
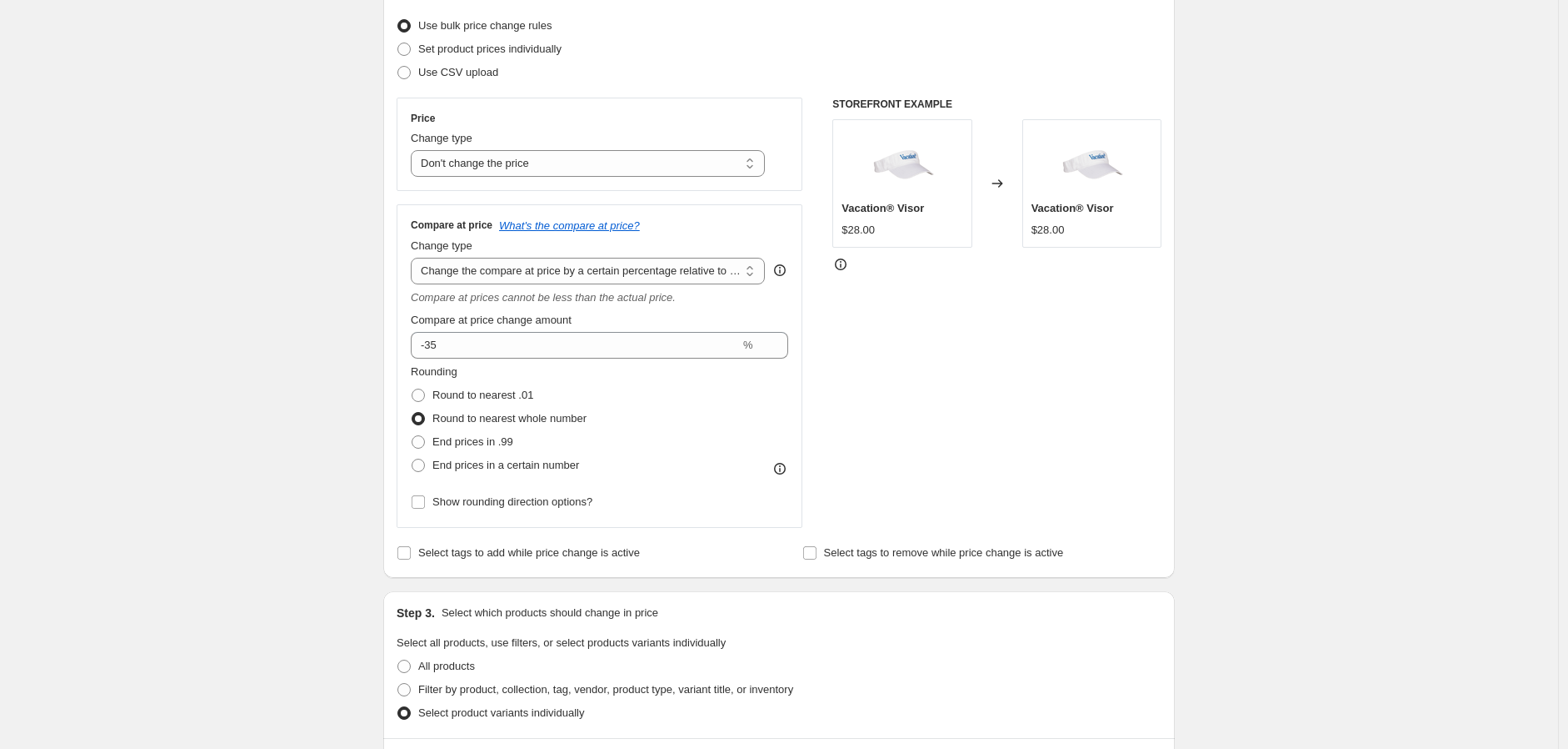
scroll to position [185, 0]
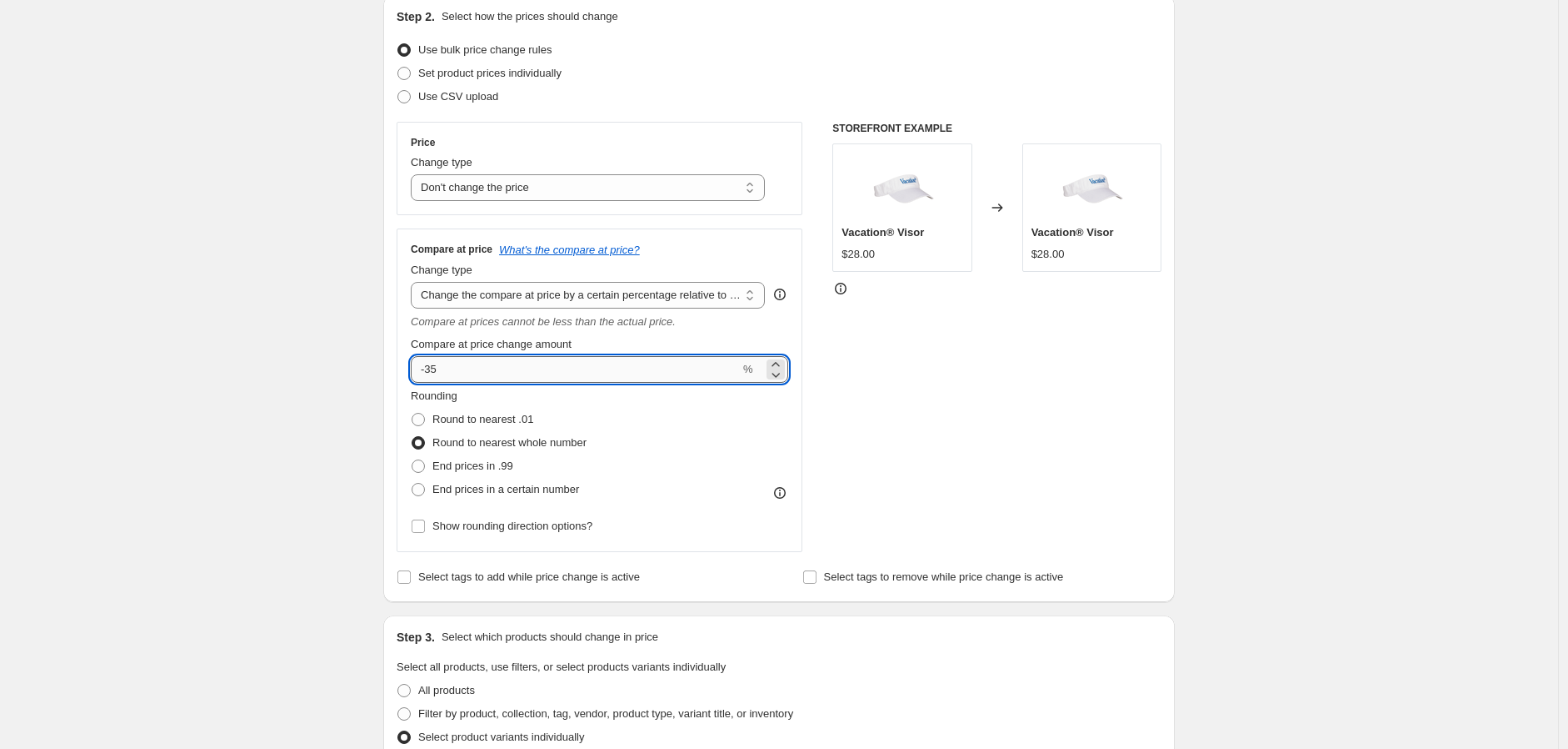
click at [438, 366] on input "-35" at bounding box center [575, 369] width 329 height 27
type input "-25"
click at [245, 344] on div "Create new price change job. This page is ready Create new price change job Dra…" at bounding box center [779, 646] width 1559 height 1662
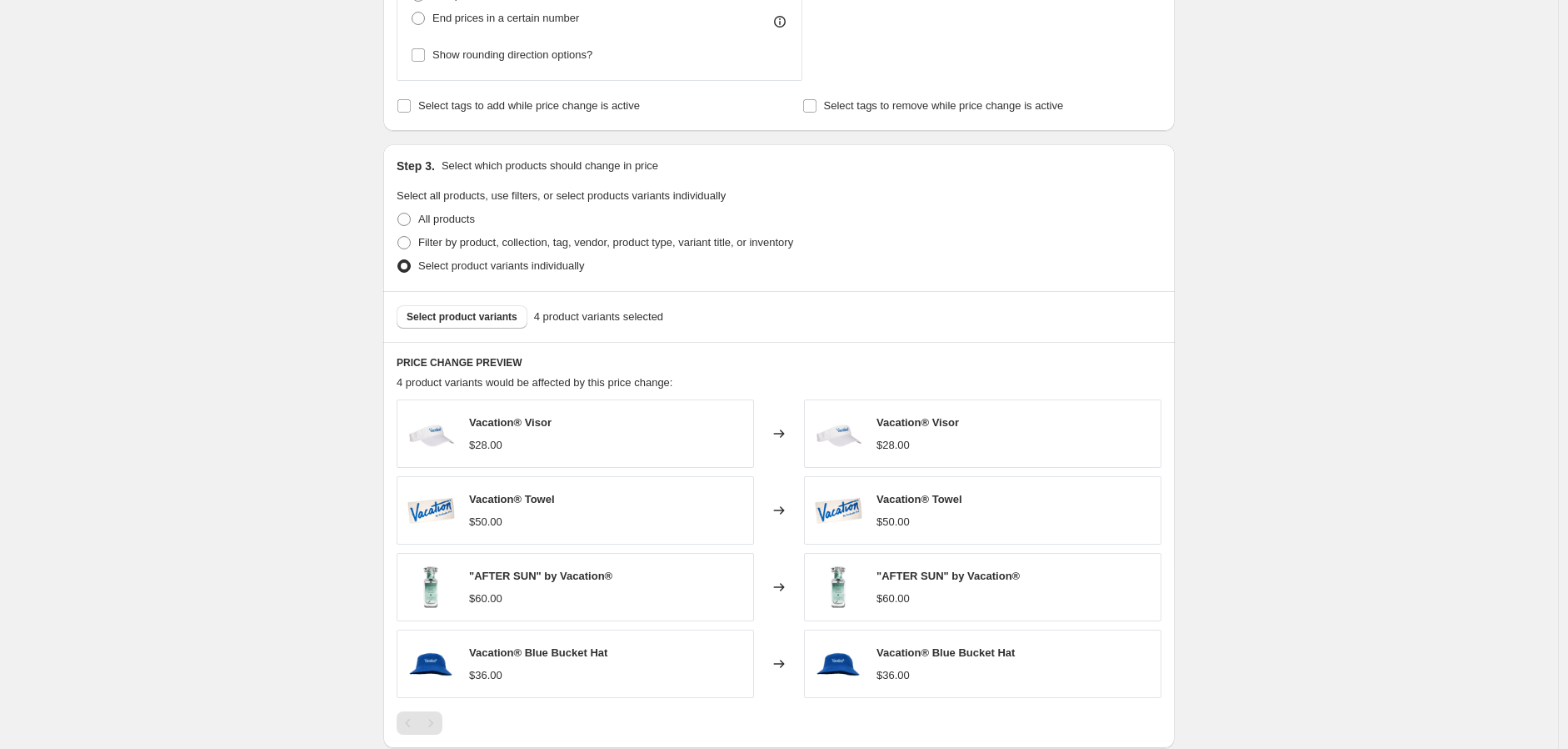
scroll to position [741, 0]
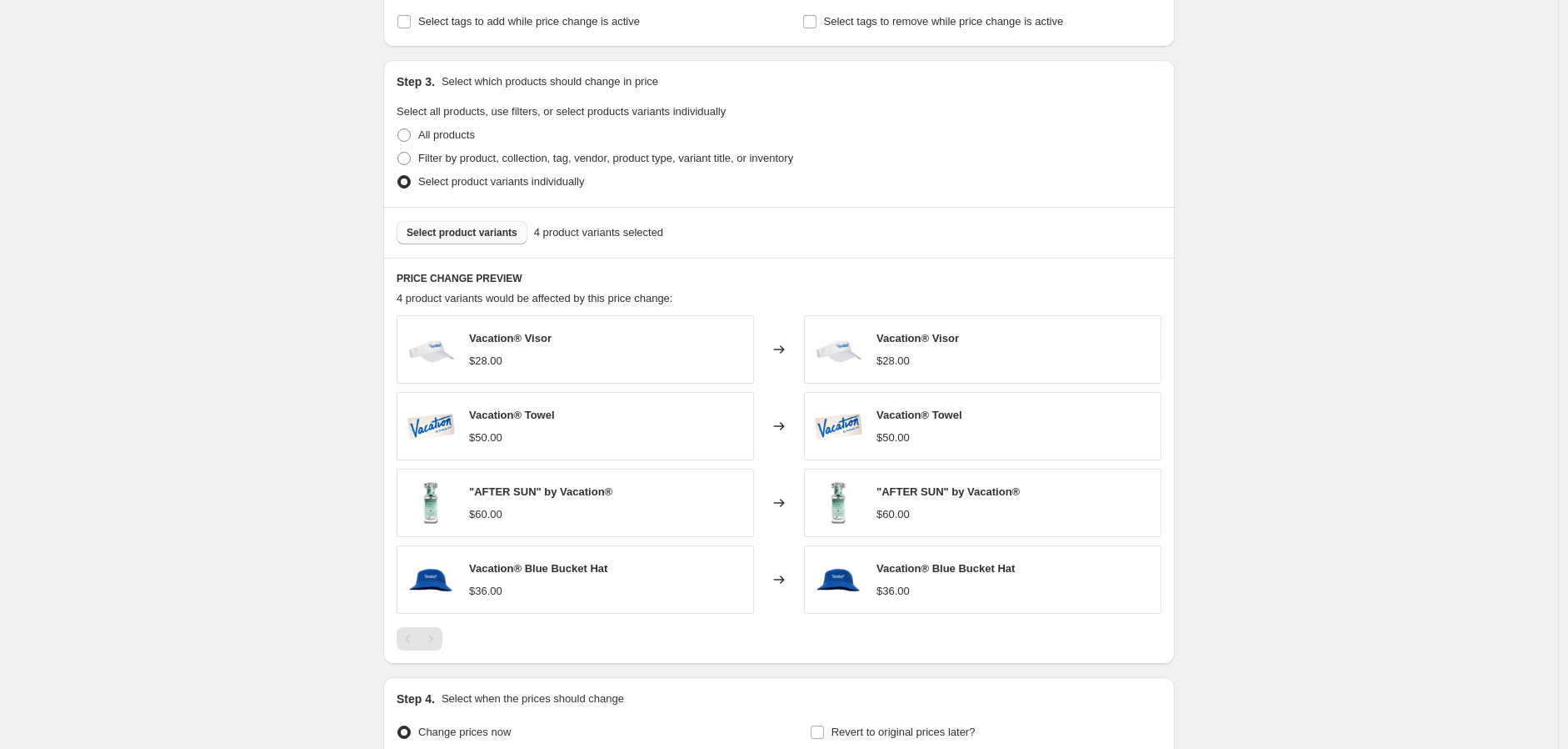
click at [468, 229] on span "Select product variants" at bounding box center [462, 233] width 111 height 13
click at [431, 137] on span "All products" at bounding box center [446, 134] width 57 height 12
click at [399, 129] on input "All products" at bounding box center [398, 129] width 1 height 1
radio input "true"
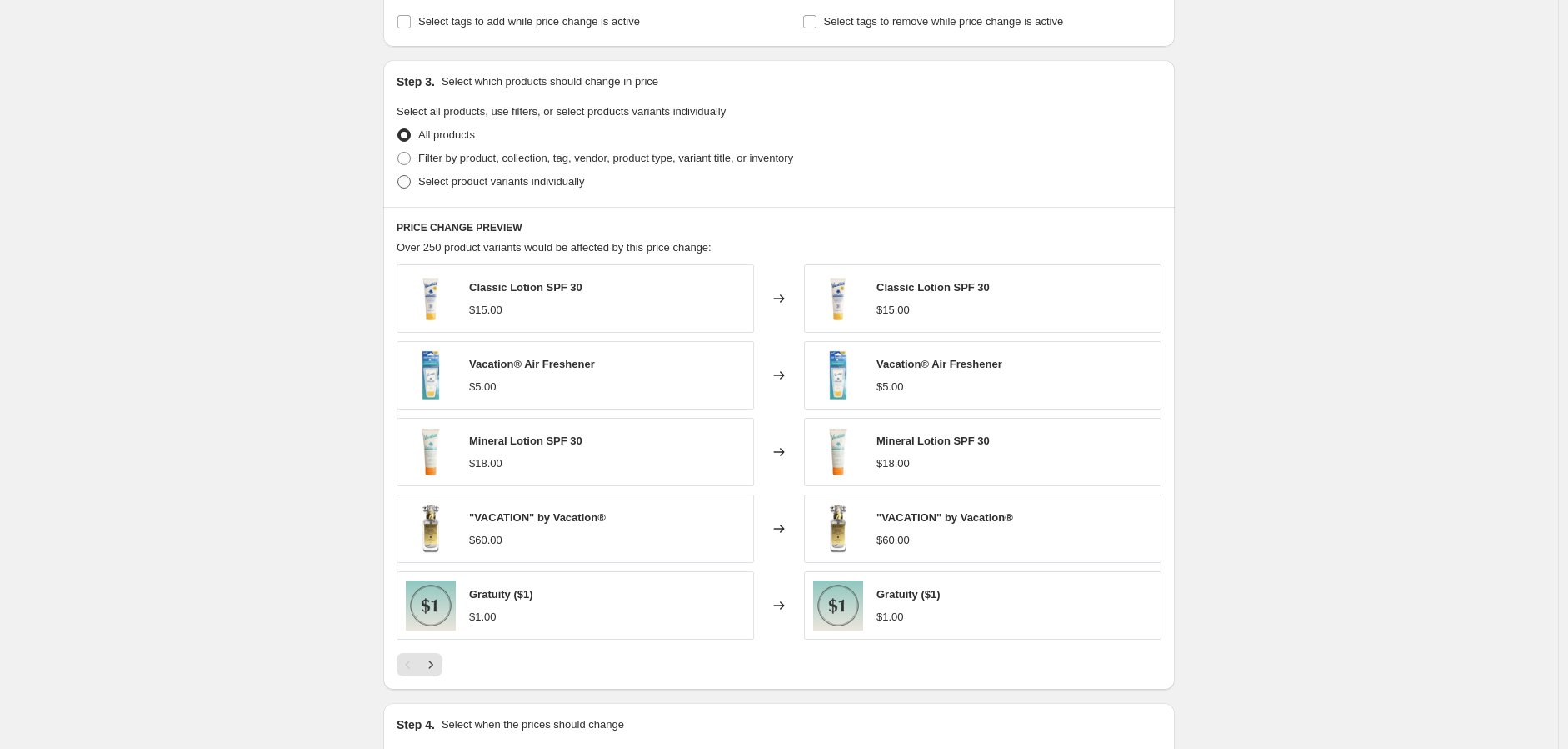
click at [410, 183] on span at bounding box center [404, 182] width 13 height 13
click at [399, 176] on input "Select product variants individually" at bounding box center [398, 176] width 1 height 1
radio input "true"
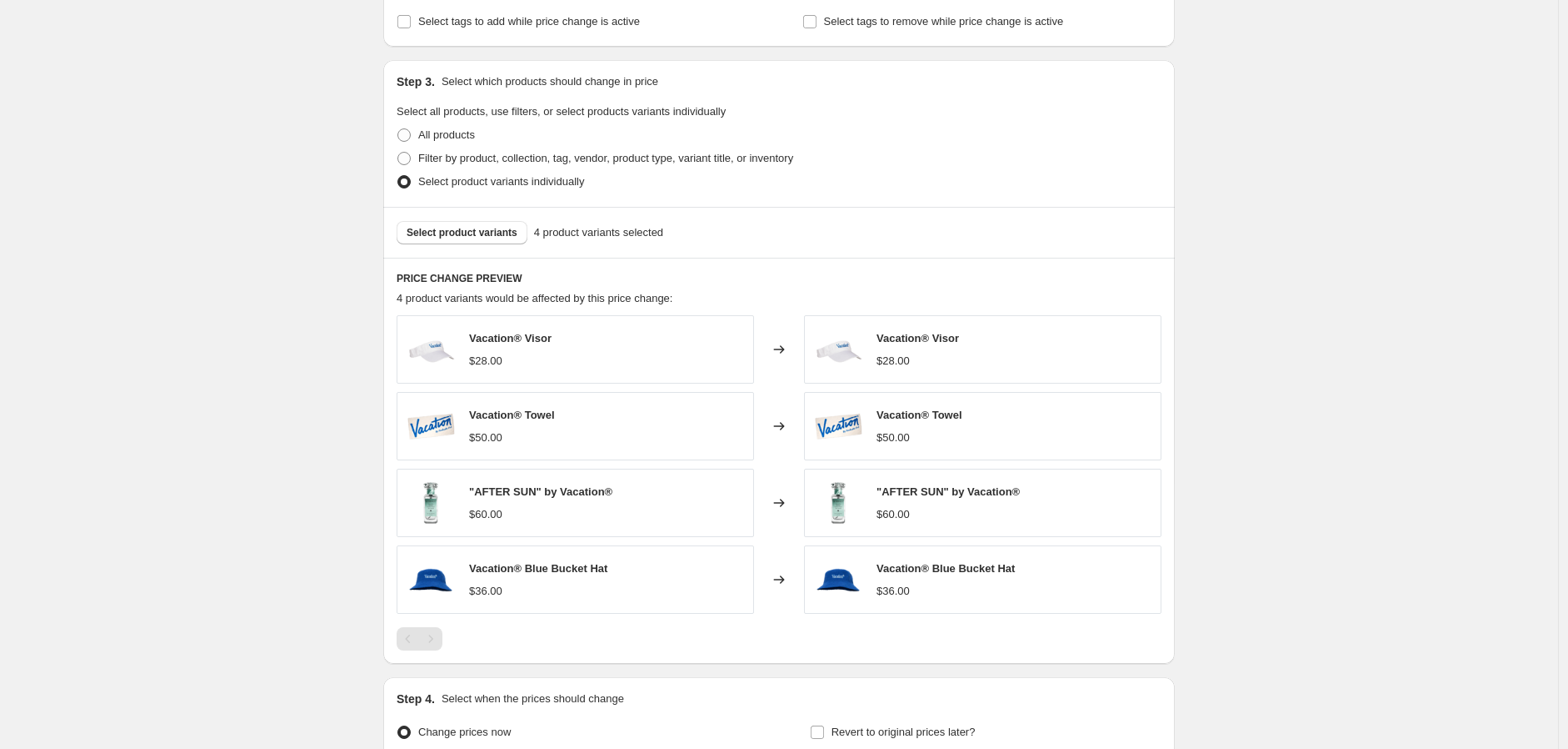
click at [620, 237] on span "4 product variants selected" at bounding box center [598, 233] width 129 height 17
click at [795, 346] on div "Changed to" at bounding box center [779, 349] width 50 height 68
click at [881, 355] on div "$28.00" at bounding box center [893, 361] width 34 height 17
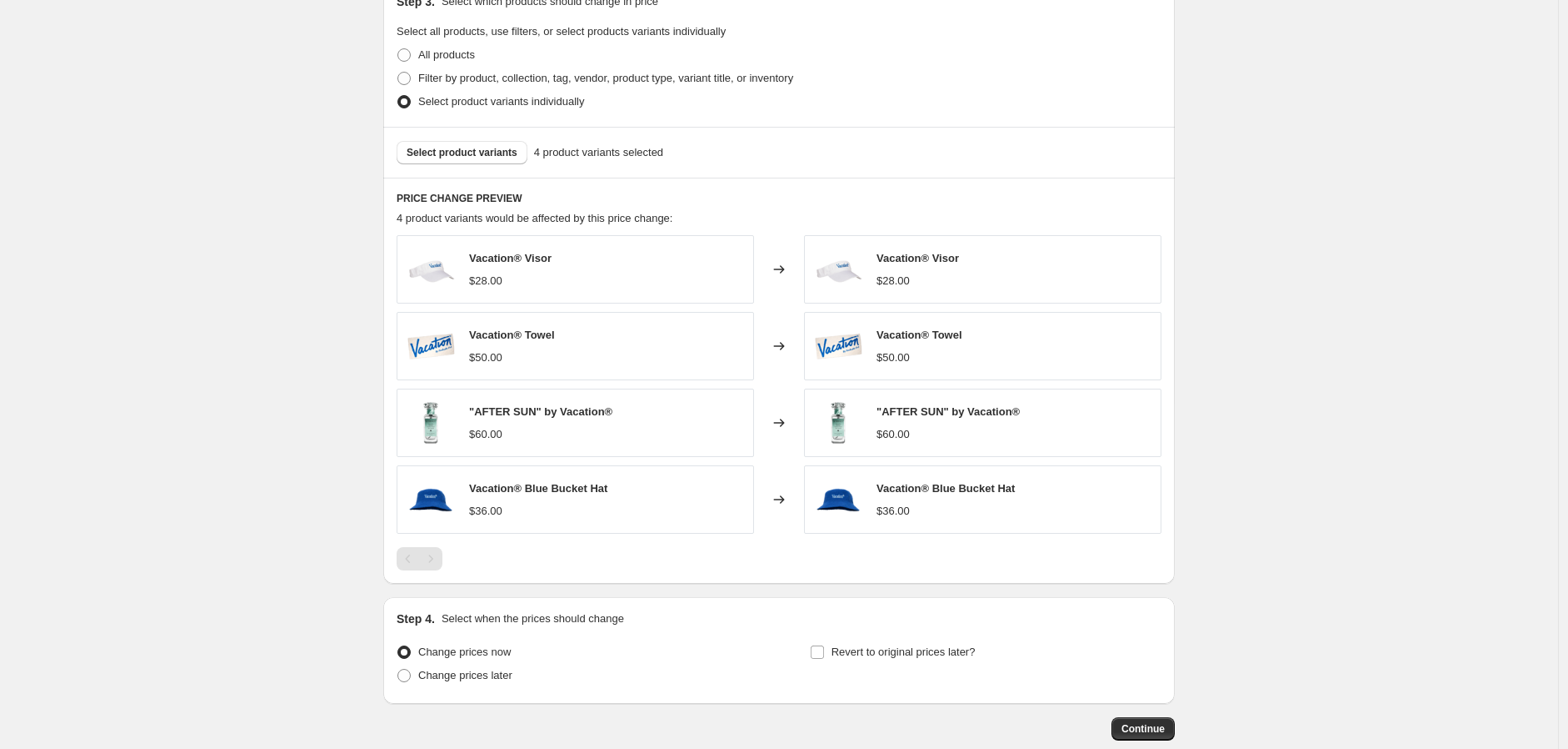
scroll to position [638, 0]
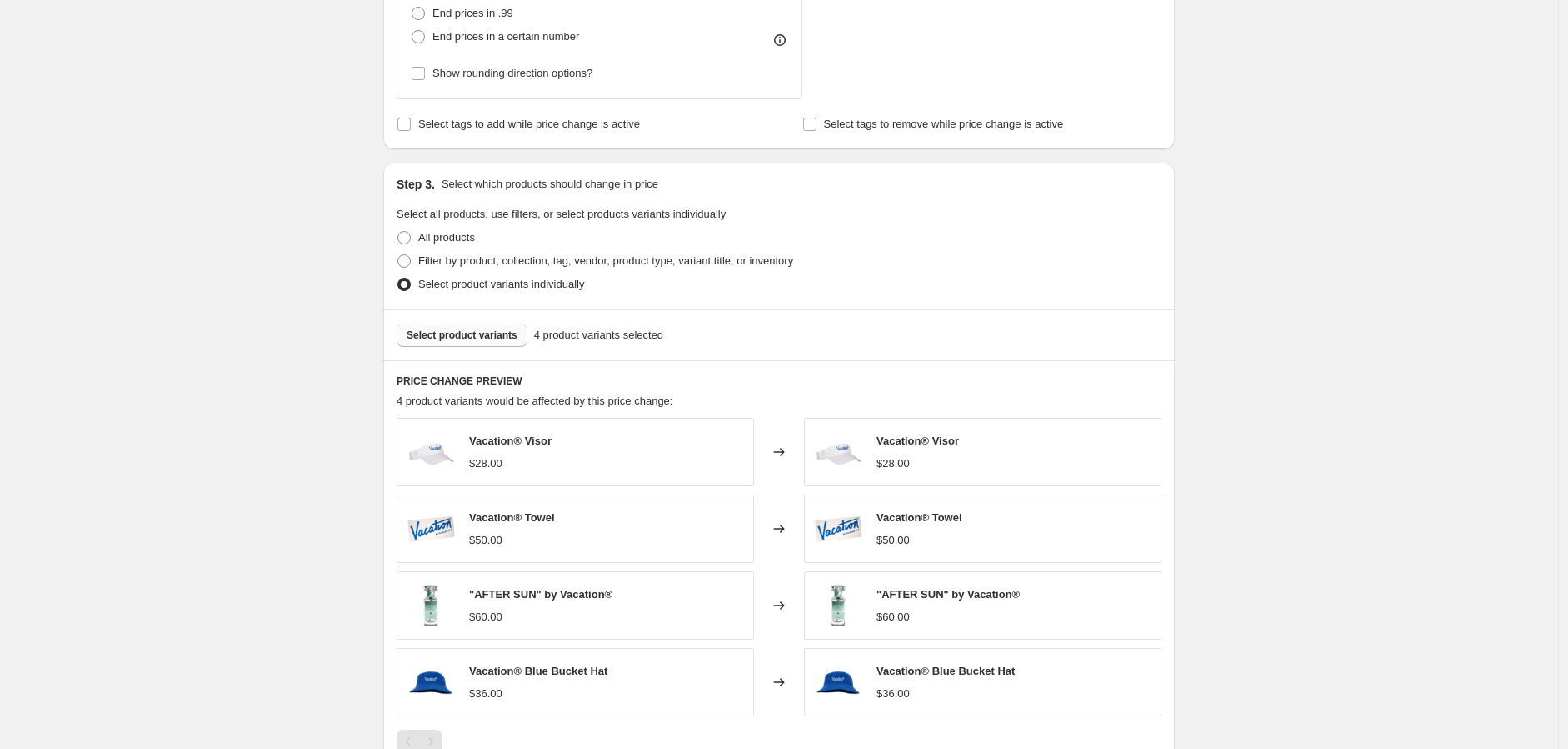
click at [507, 333] on span "Select product variants" at bounding box center [462, 335] width 111 height 13
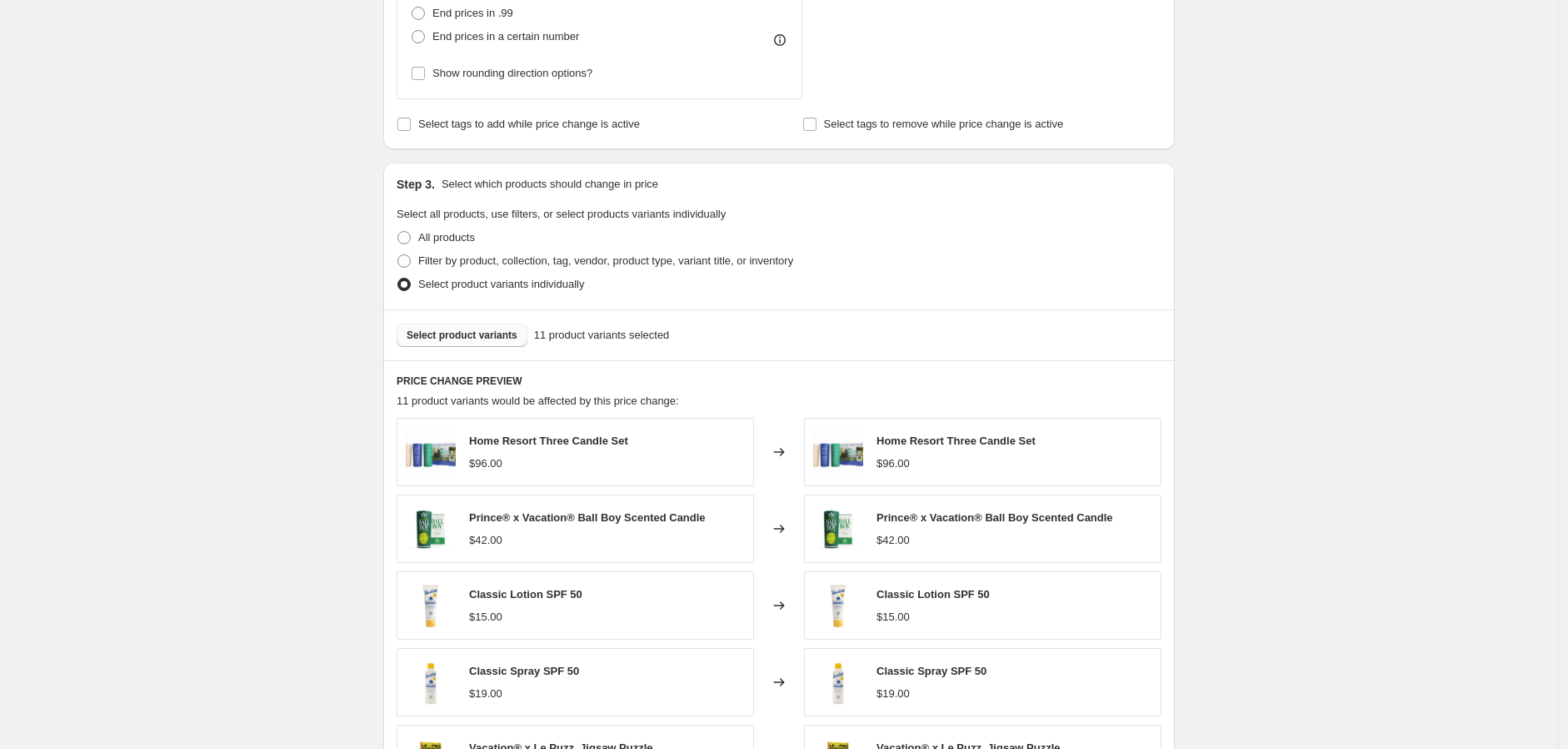
scroll to position [823, 0]
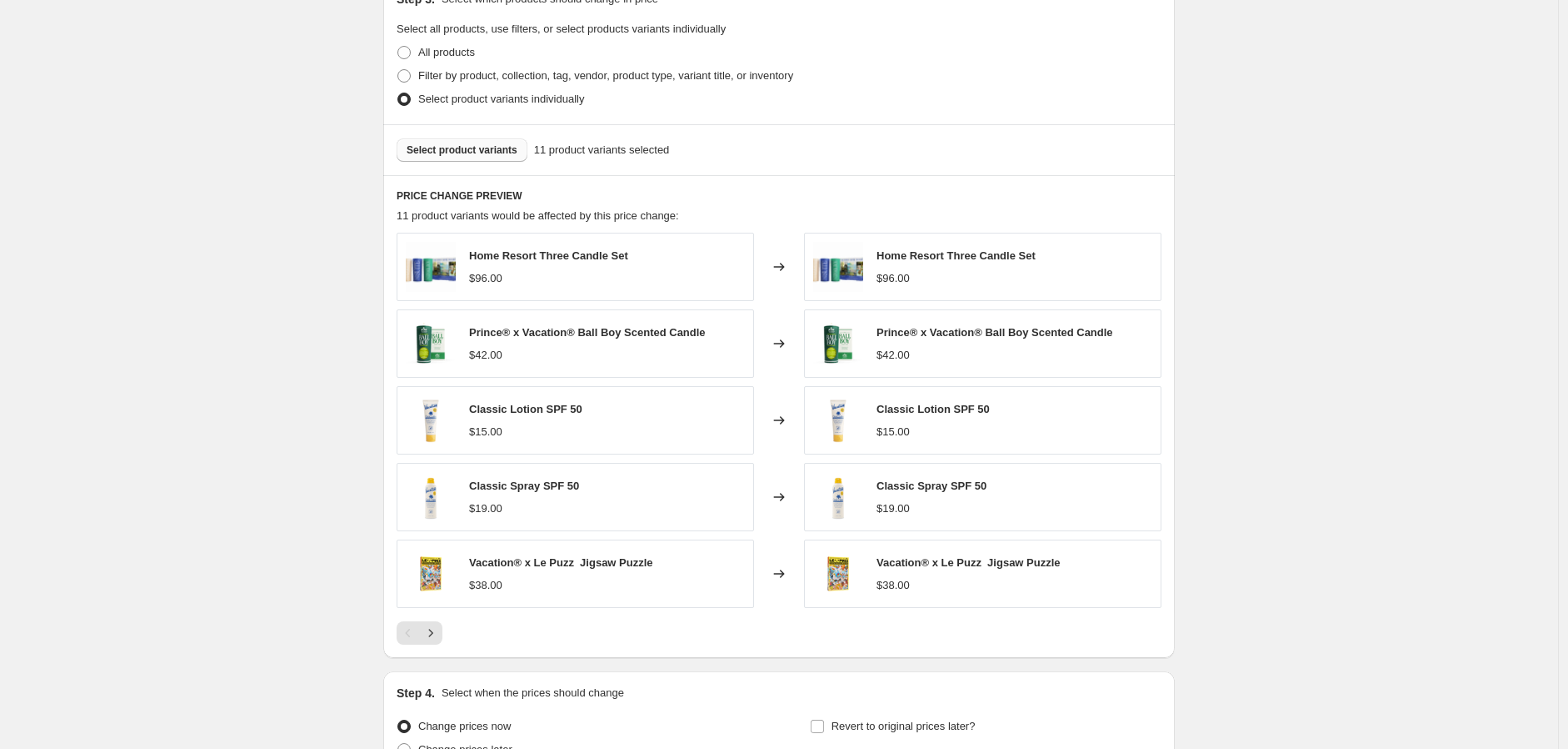
drag, startPoint x: 357, startPoint y: 212, endPoint x: 339, endPoint y: 227, distance: 23.4
click at [355, 231] on div "Create new price change job. This page is ready Create new price change job Dra…" at bounding box center [779, 47] width 1559 height 1740
click at [322, 218] on div "Create new price change job. This page is ready Create new price change job Dra…" at bounding box center [779, 47] width 1559 height 1740
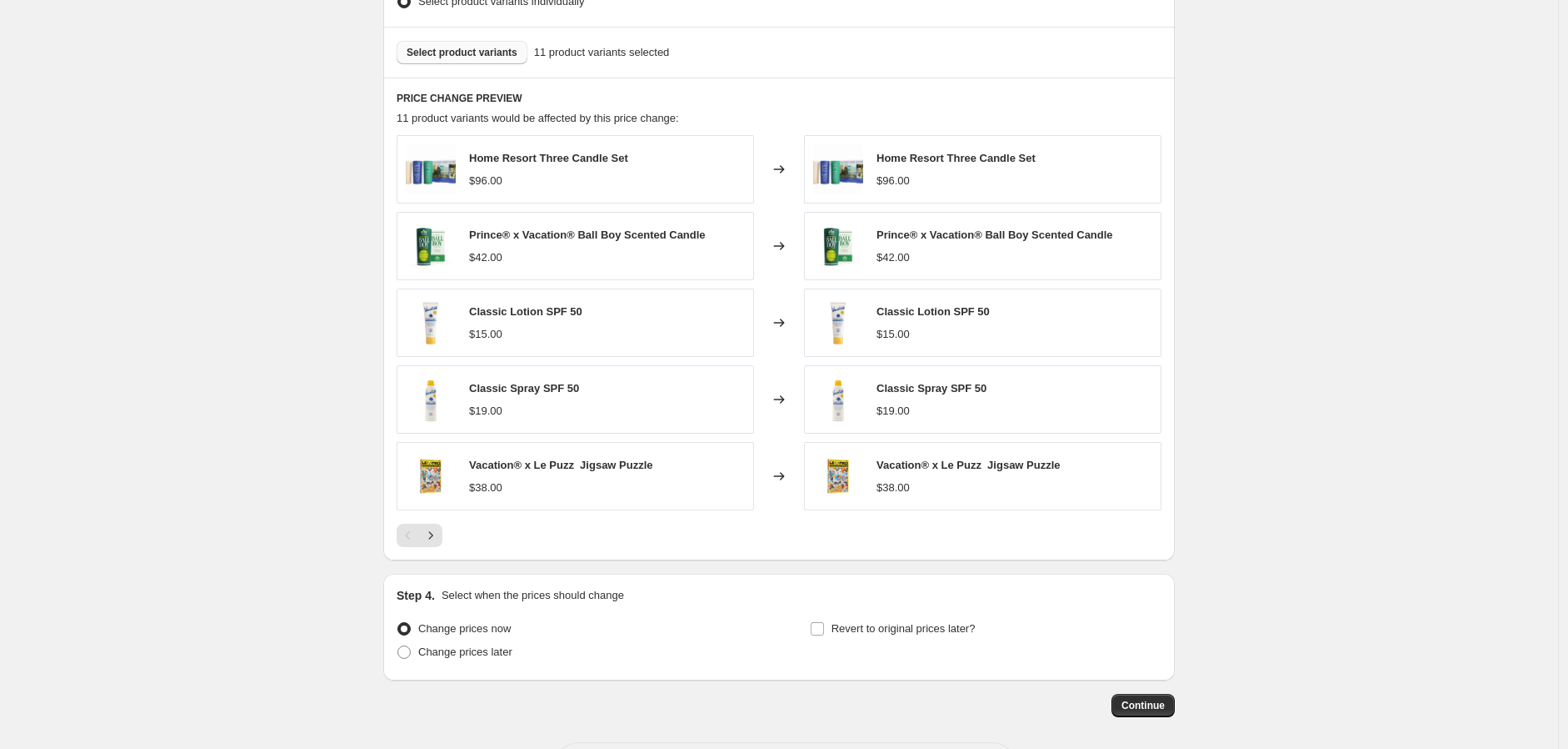
scroll to position [900, 0]
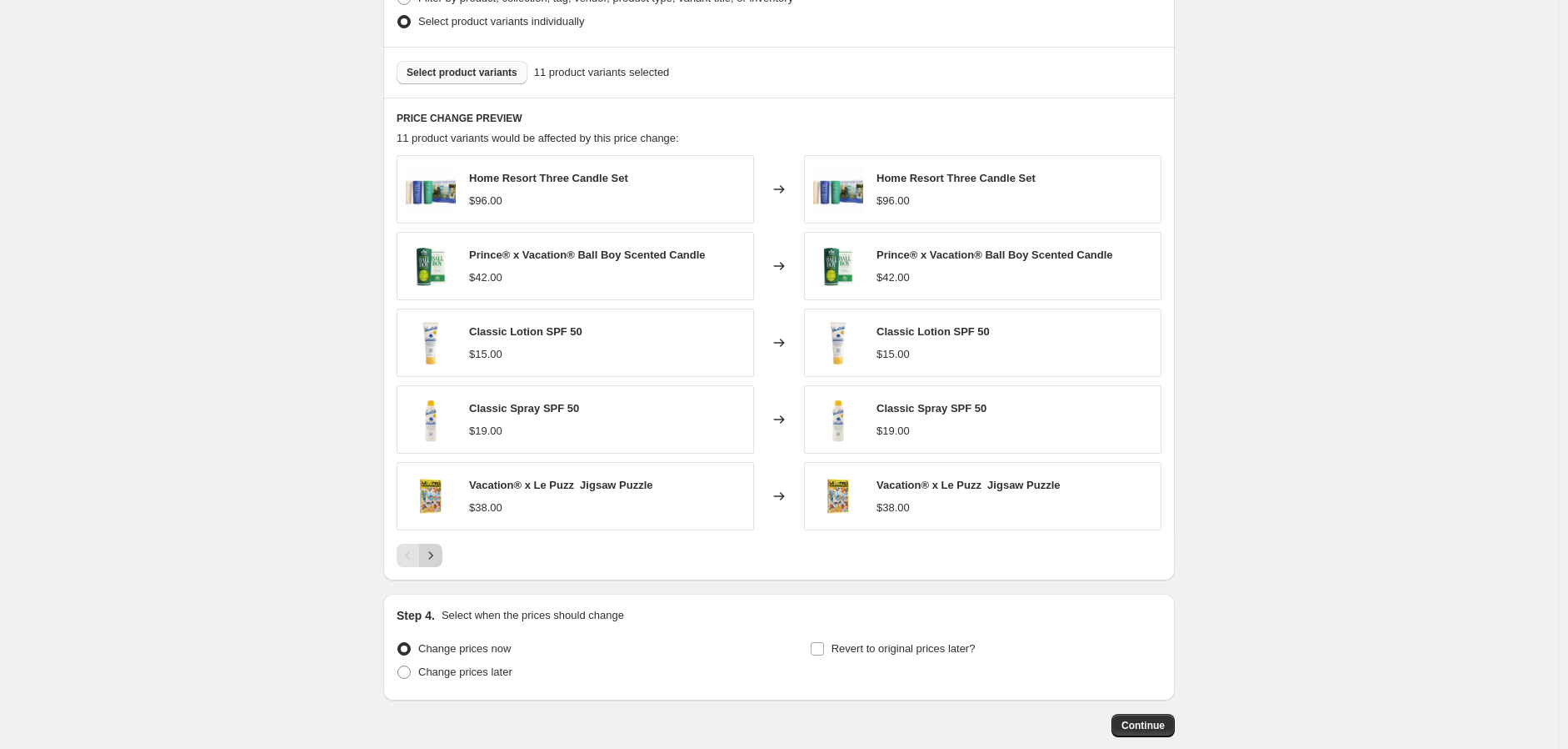
click at [433, 560] on icon "Next" at bounding box center [431, 556] width 17 height 17
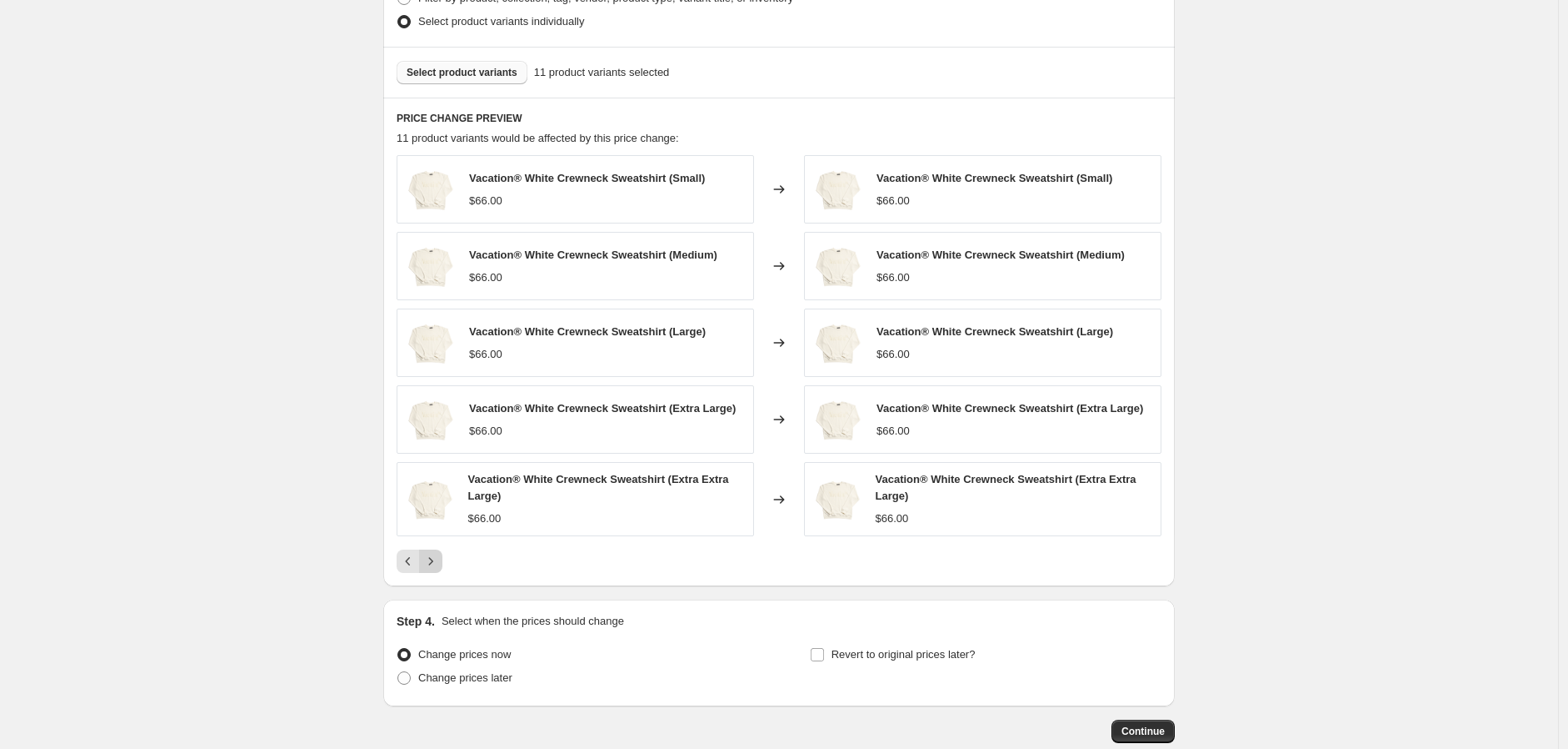
click at [440, 559] on icon "Next" at bounding box center [431, 561] width 17 height 17
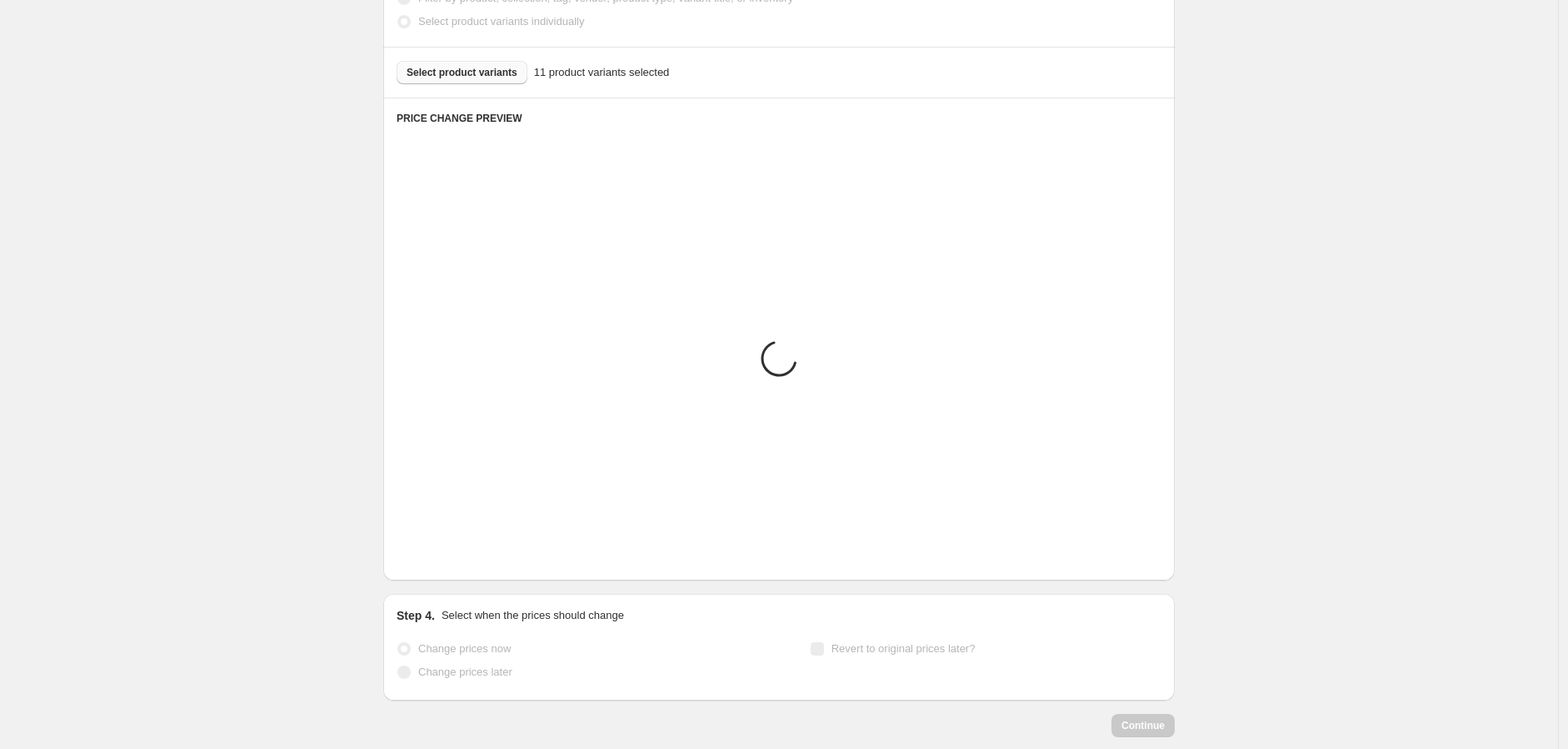
scroll to position [685, 0]
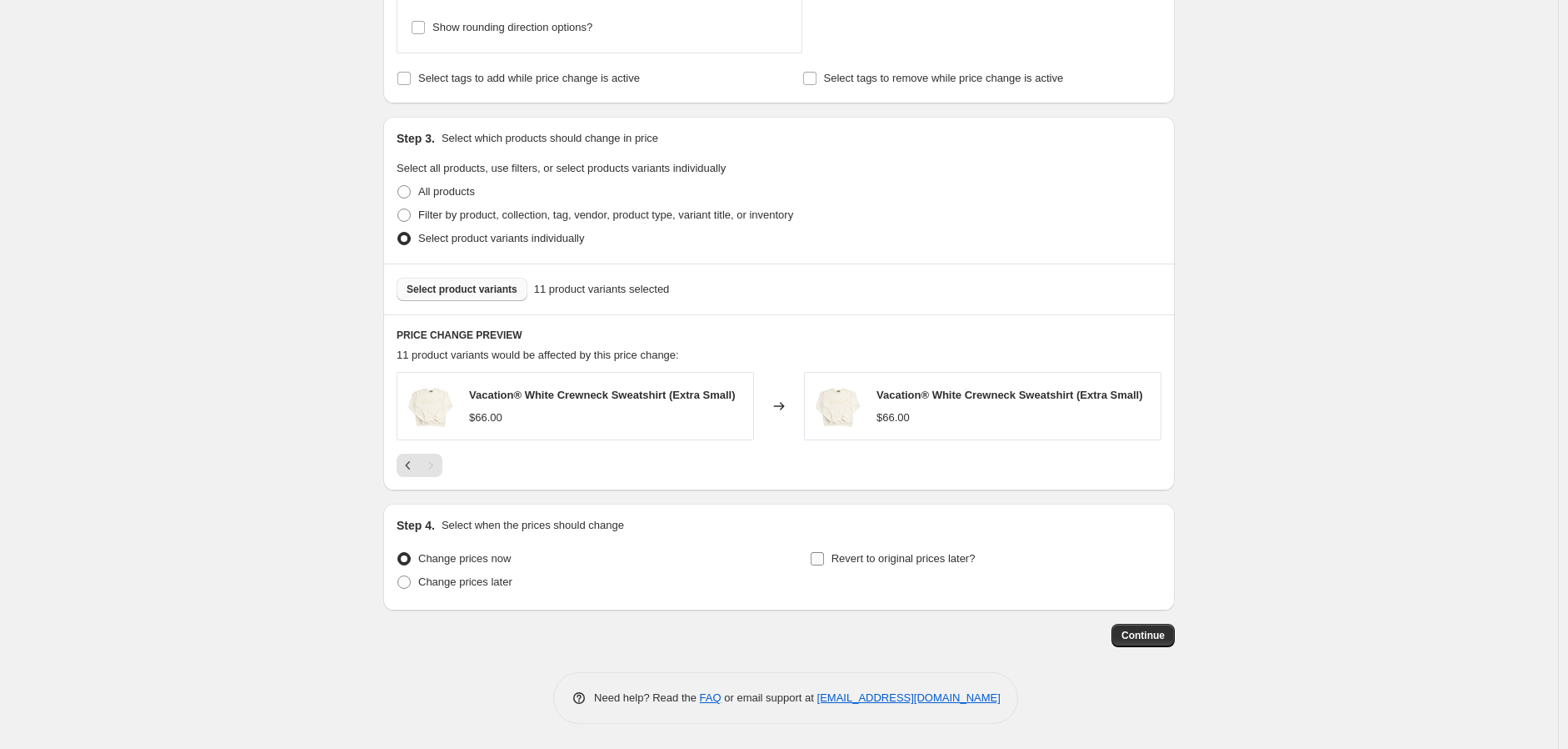
click at [824, 565] on input "Revert to original prices later?" at bounding box center [818, 558] width 13 height 13
checkbox input "true"
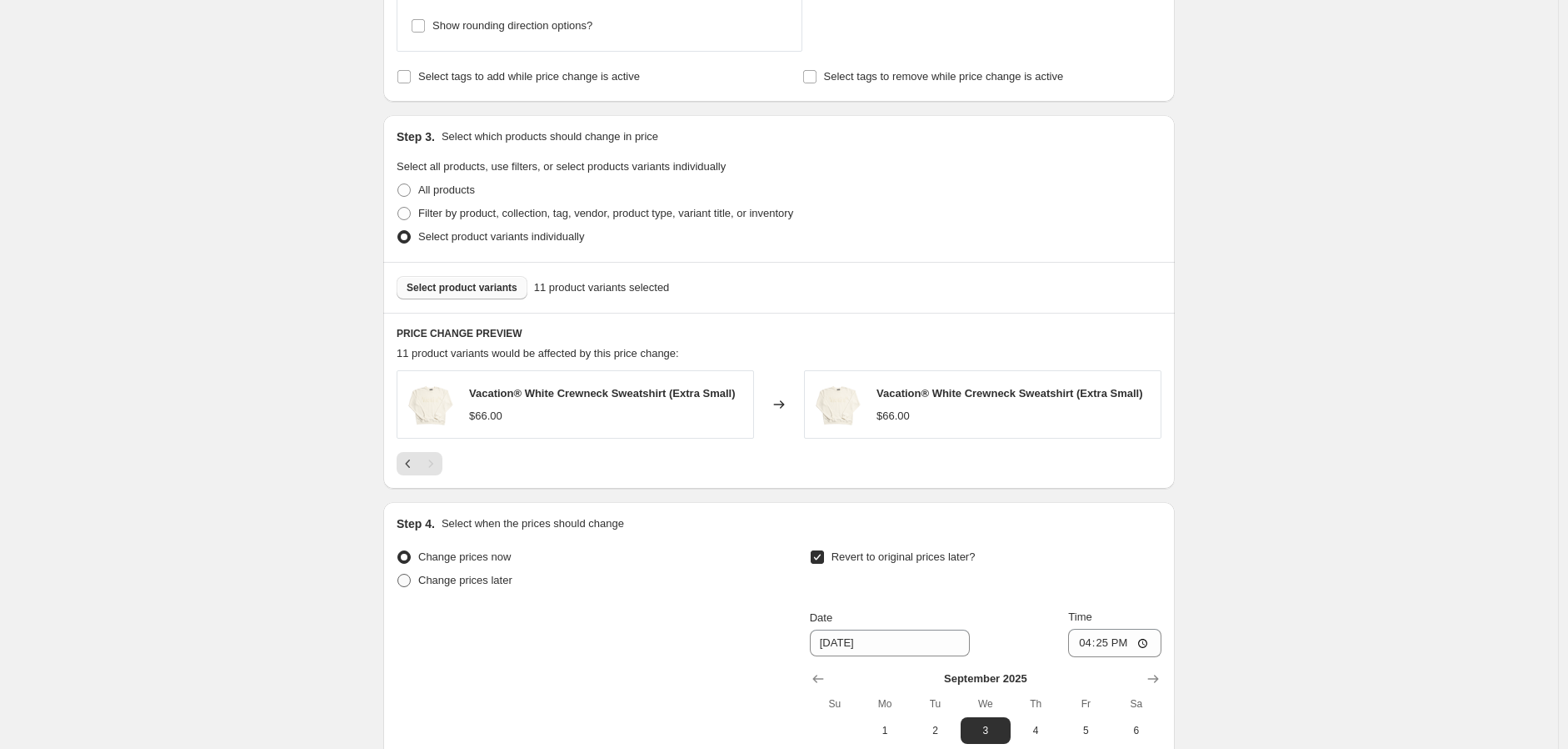
click at [455, 580] on span "Change prices later" at bounding box center [465, 579] width 94 height 12
click at [399, 574] on input "Change prices later" at bounding box center [398, 573] width 1 height 1
radio input "true"
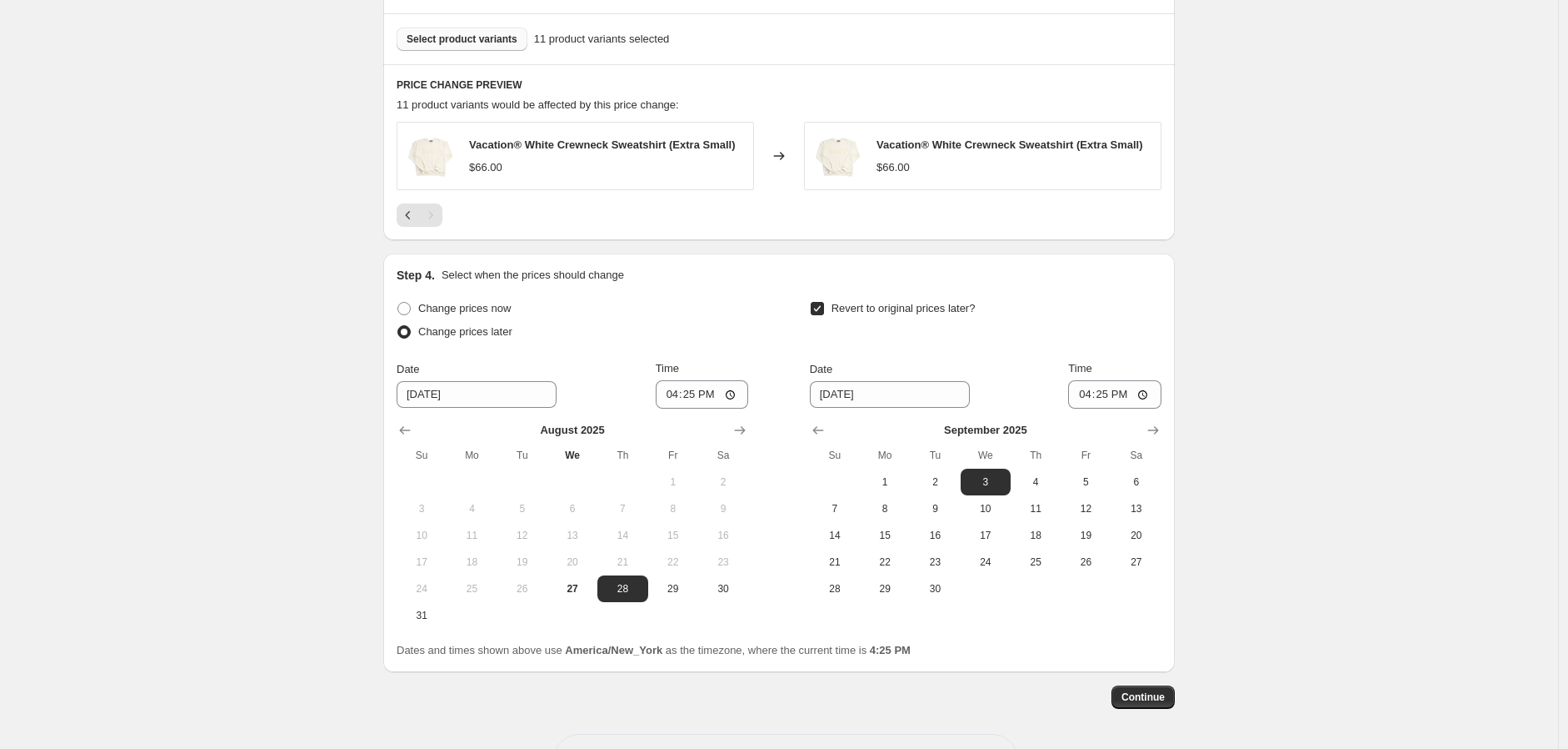
scroll to position [963, 0]
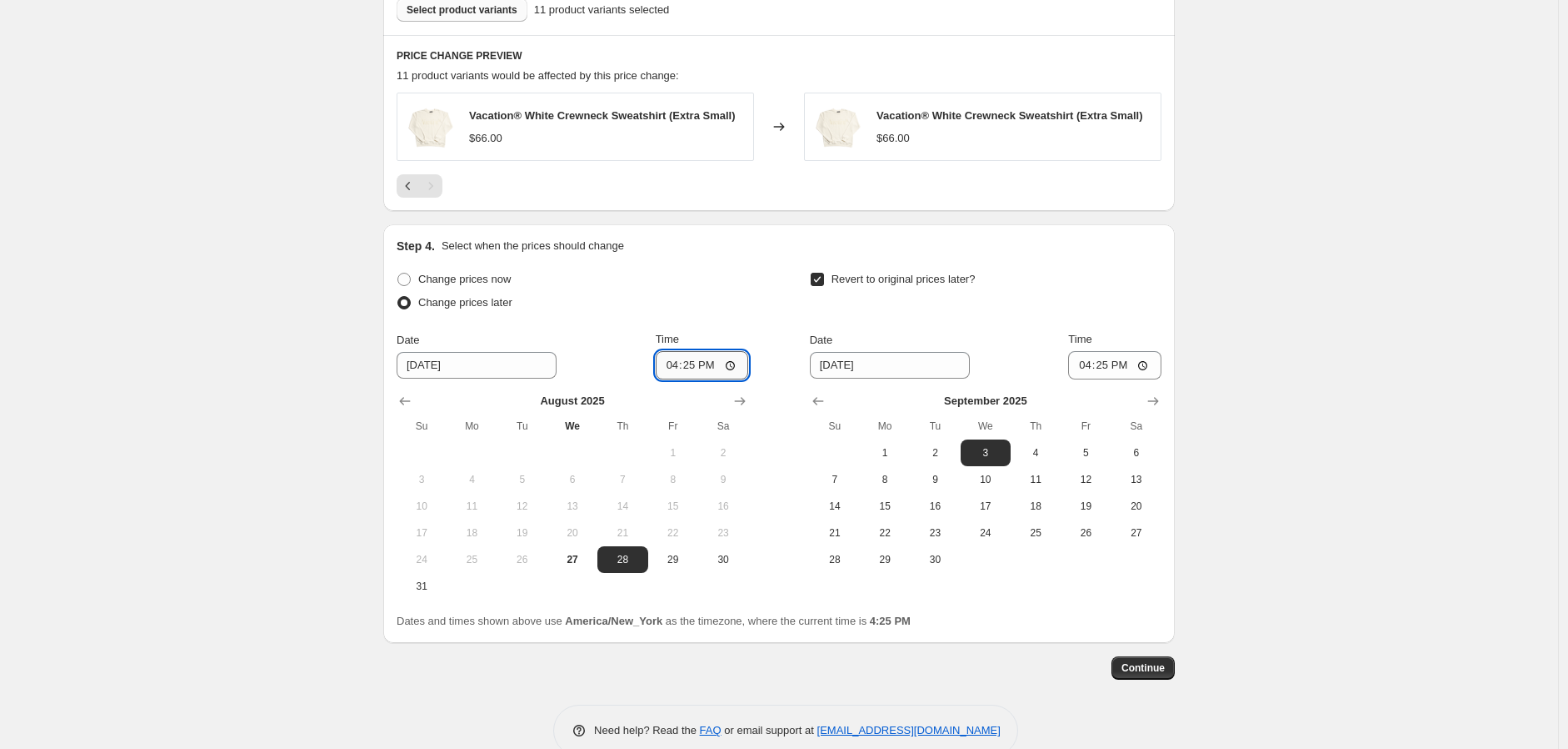
click at [692, 367] on input "16:25" at bounding box center [703, 365] width 93 height 28
click at [676, 367] on input "16:25" at bounding box center [703, 365] width 93 height 28
click at [710, 367] on input "12:00" at bounding box center [703, 365] width 93 height 28
type input "00:00"
click at [854, 368] on input "9/3/2025" at bounding box center [889, 365] width 160 height 27
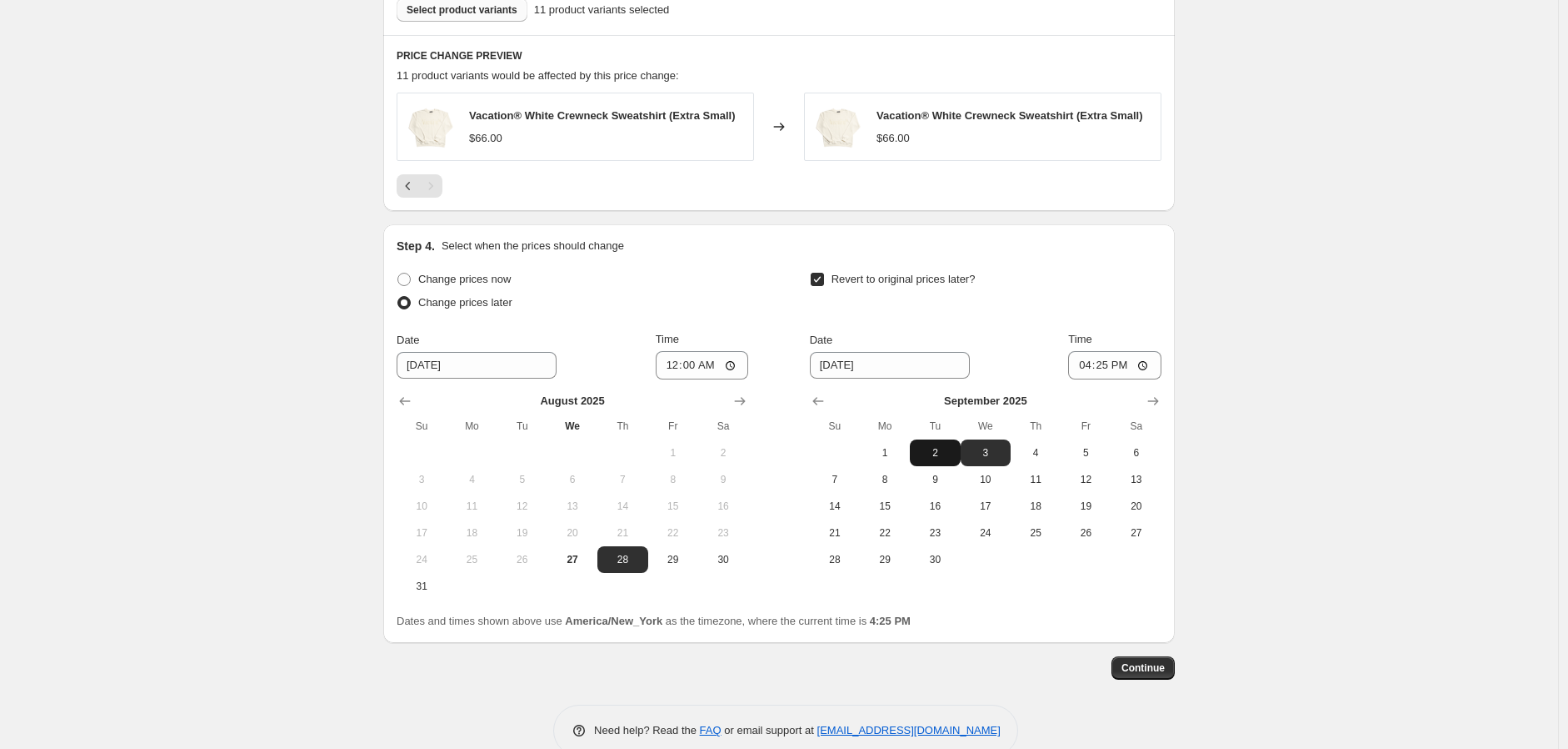
click at [938, 453] on span "2" at bounding box center [934, 453] width 36 height 13
type input "9/2/2025"
click at [1084, 369] on input "16:25" at bounding box center [1115, 365] width 93 height 28
type input "03:00"
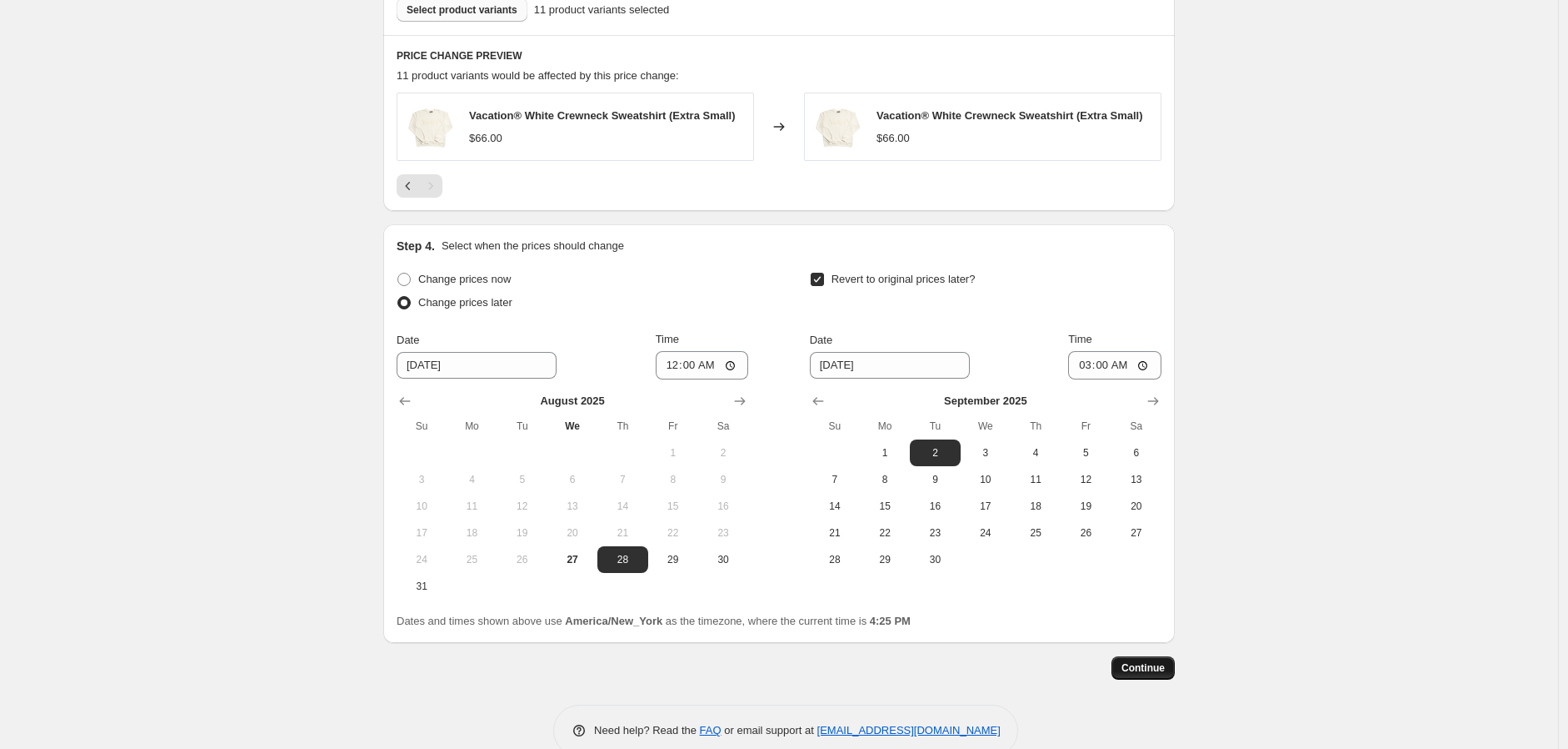
click at [1162, 666] on span "Continue" at bounding box center [1143, 668] width 43 height 13
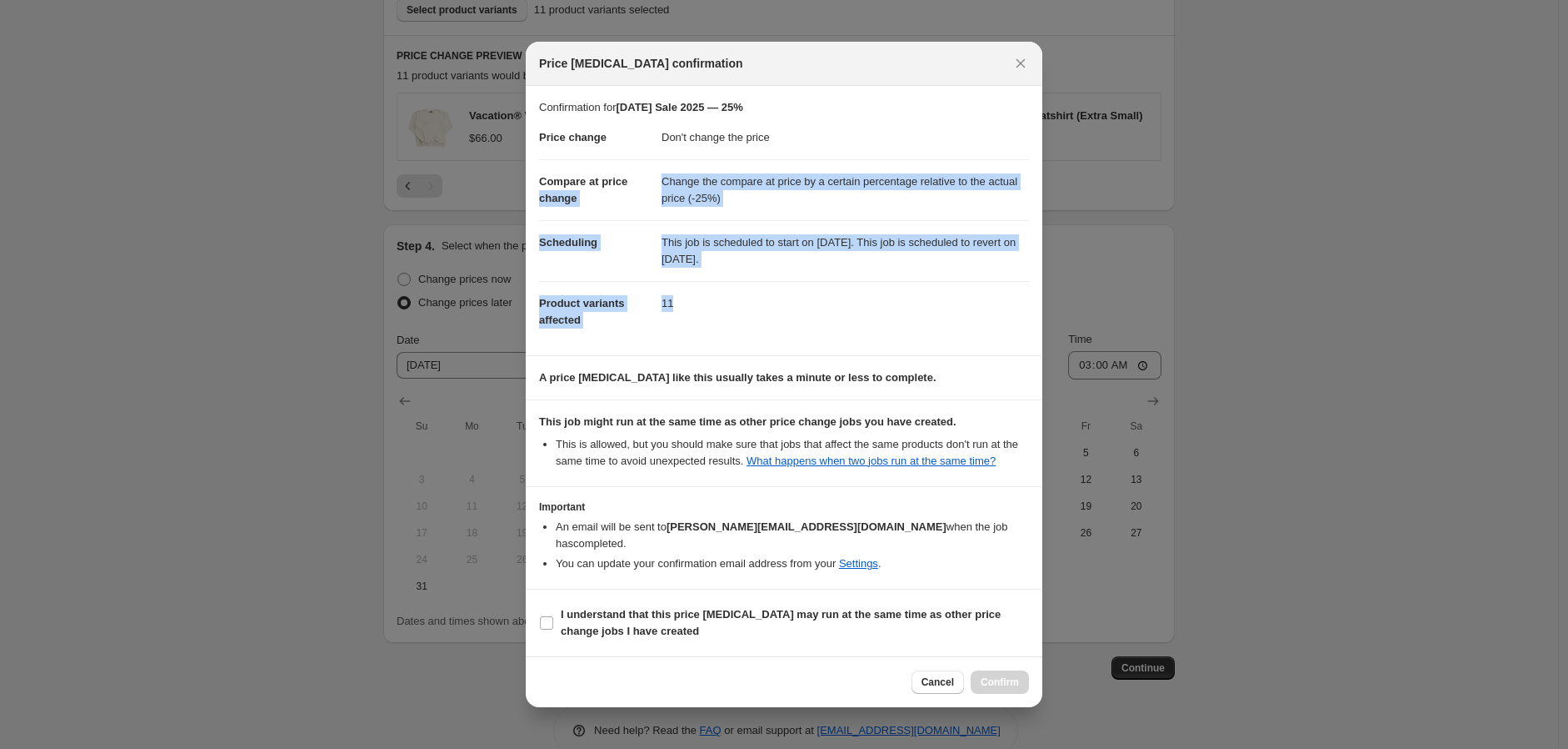
drag, startPoint x: 723, startPoint y: 331, endPoint x: 751, endPoint y: 192, distance: 141.8
click at [660, 173] on dl "Price change Don't change the price Compare at price change Change the compare …" at bounding box center [784, 229] width 490 height 226
click at [839, 240] on dd "This job is scheduled to start on August 28, 2025. This job is scheduled to rev…" at bounding box center [846, 250] width 368 height 61
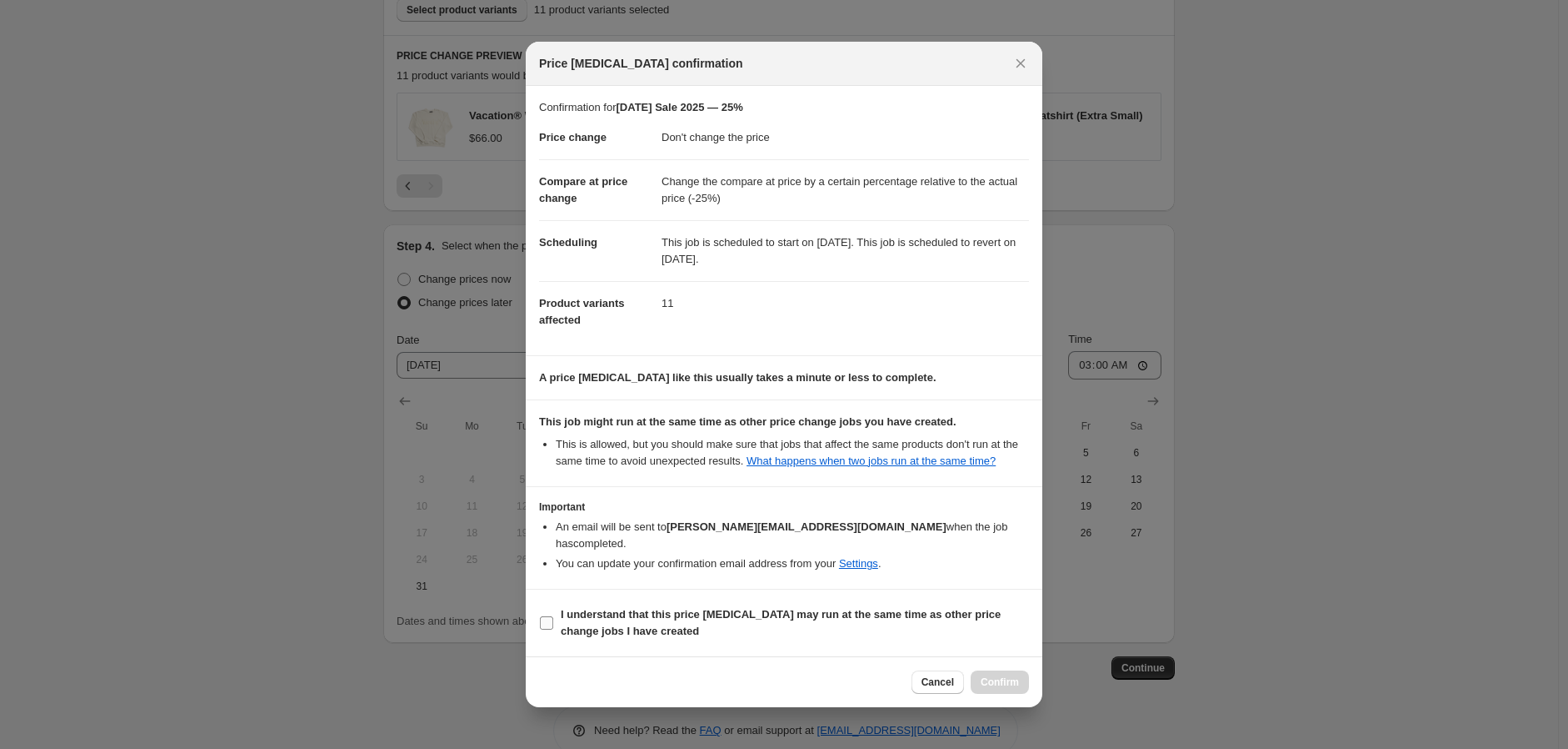
click at [588, 622] on b "I understand that this price change job may run at the same time as other price…" at bounding box center [780, 622] width 440 height 29
click at [553, 622] on input "I understand that this price change job may run at the same time as other price…" at bounding box center [547, 623] width 13 height 13
checkbox input "true"
click at [1006, 675] on span "Confirm" at bounding box center [1000, 682] width 38 height 13
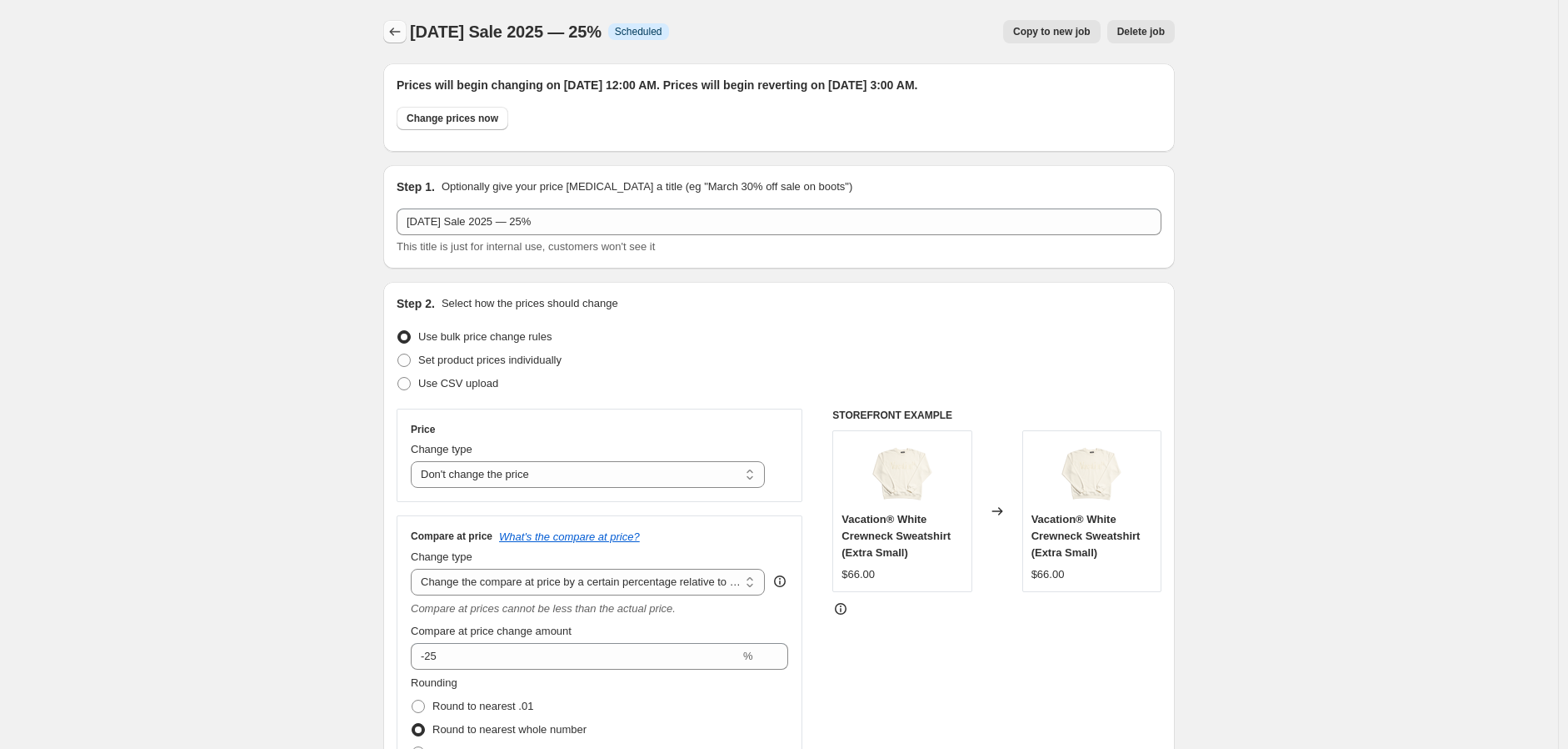
click at [398, 34] on icon "Price change jobs" at bounding box center [395, 32] width 17 height 17
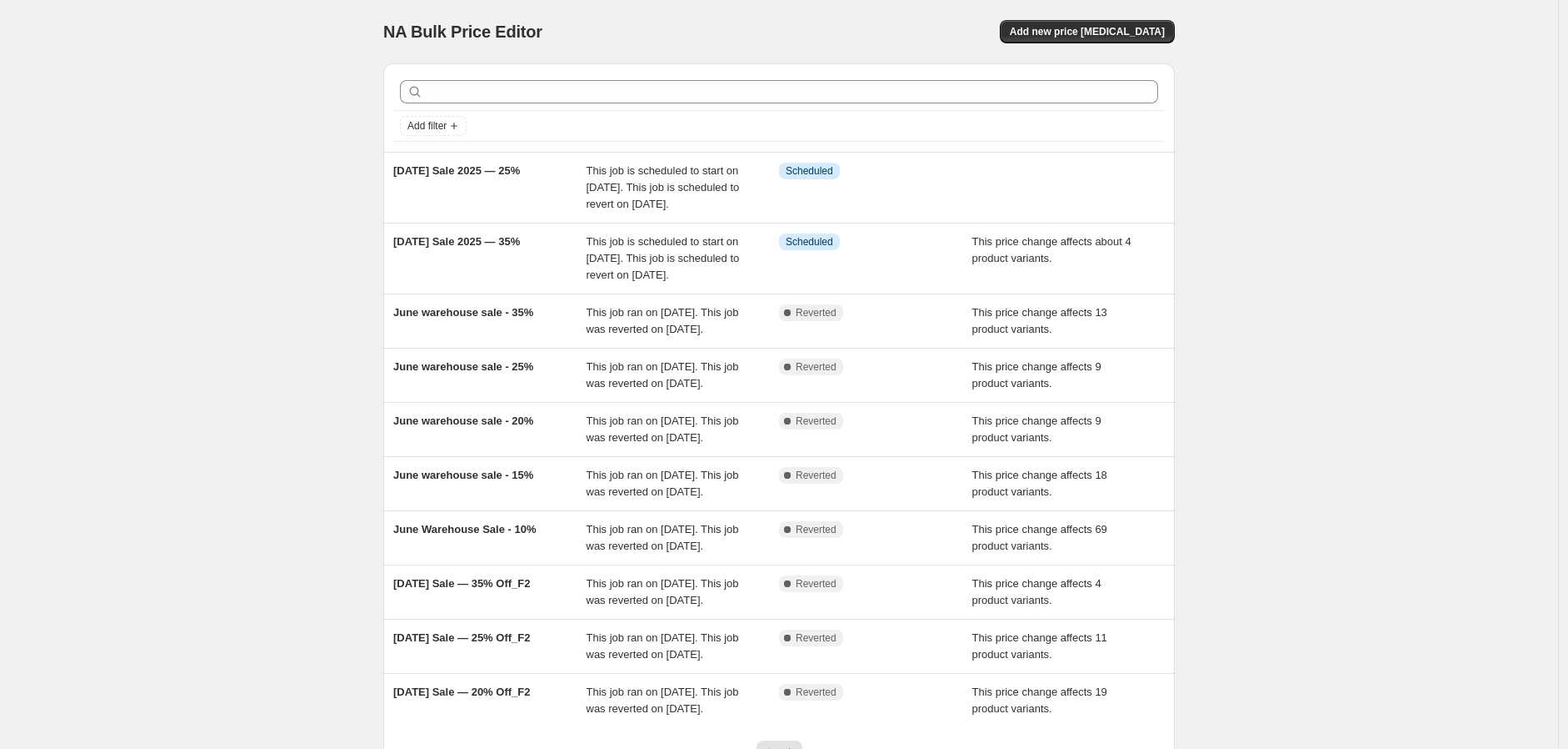
click at [280, 102] on div "NA Bulk Price Editor. This page is ready NA Bulk Price Editor Add new price cha…" at bounding box center [779, 445] width 1559 height 892
click at [1140, 44] on div "NA Bulk Price Editor. This page is ready NA Bulk Price Editor Add new price cha…" at bounding box center [779, 32] width 791 height 64
click at [1140, 35] on span "Add new price change job" at bounding box center [1087, 32] width 155 height 13
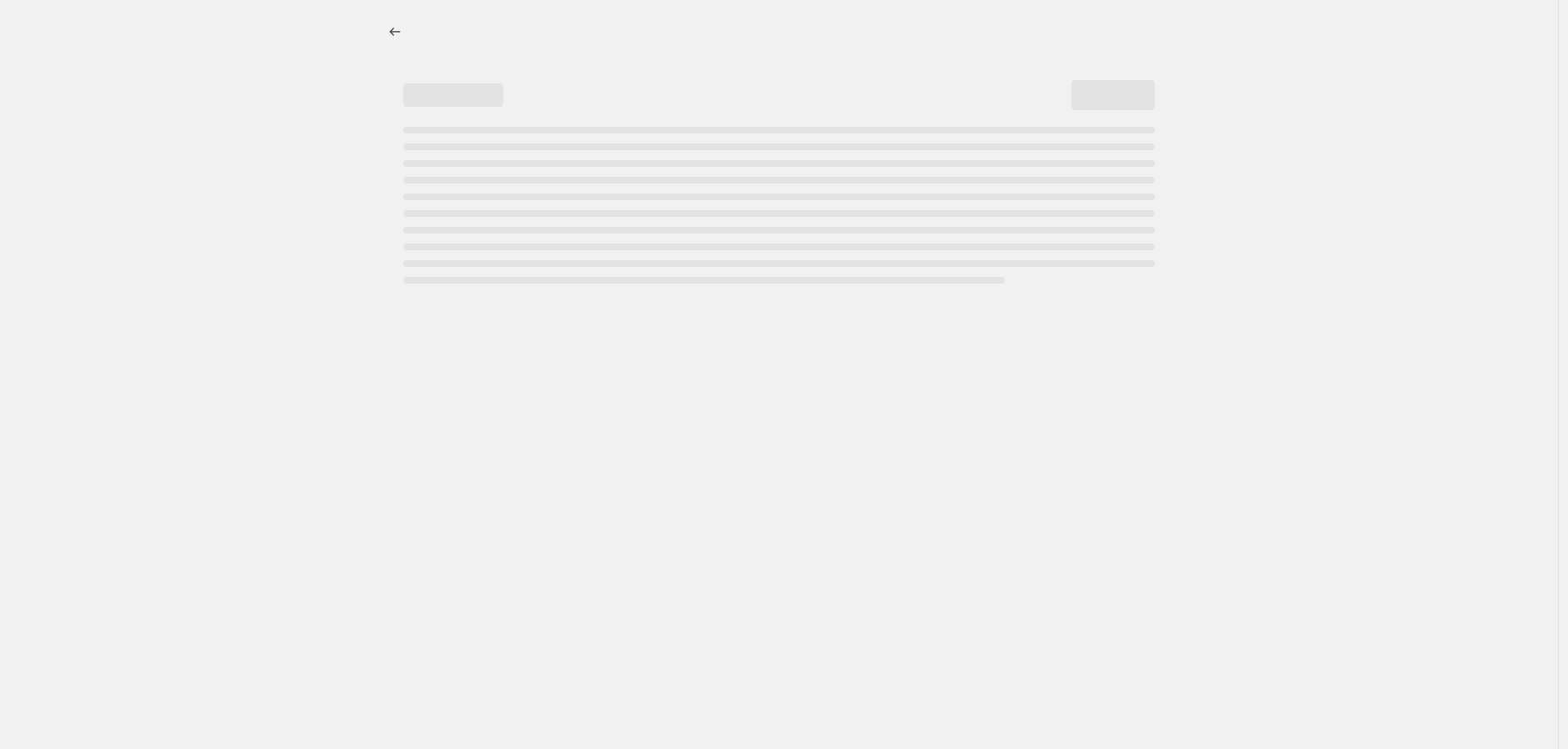
select select "percentage"
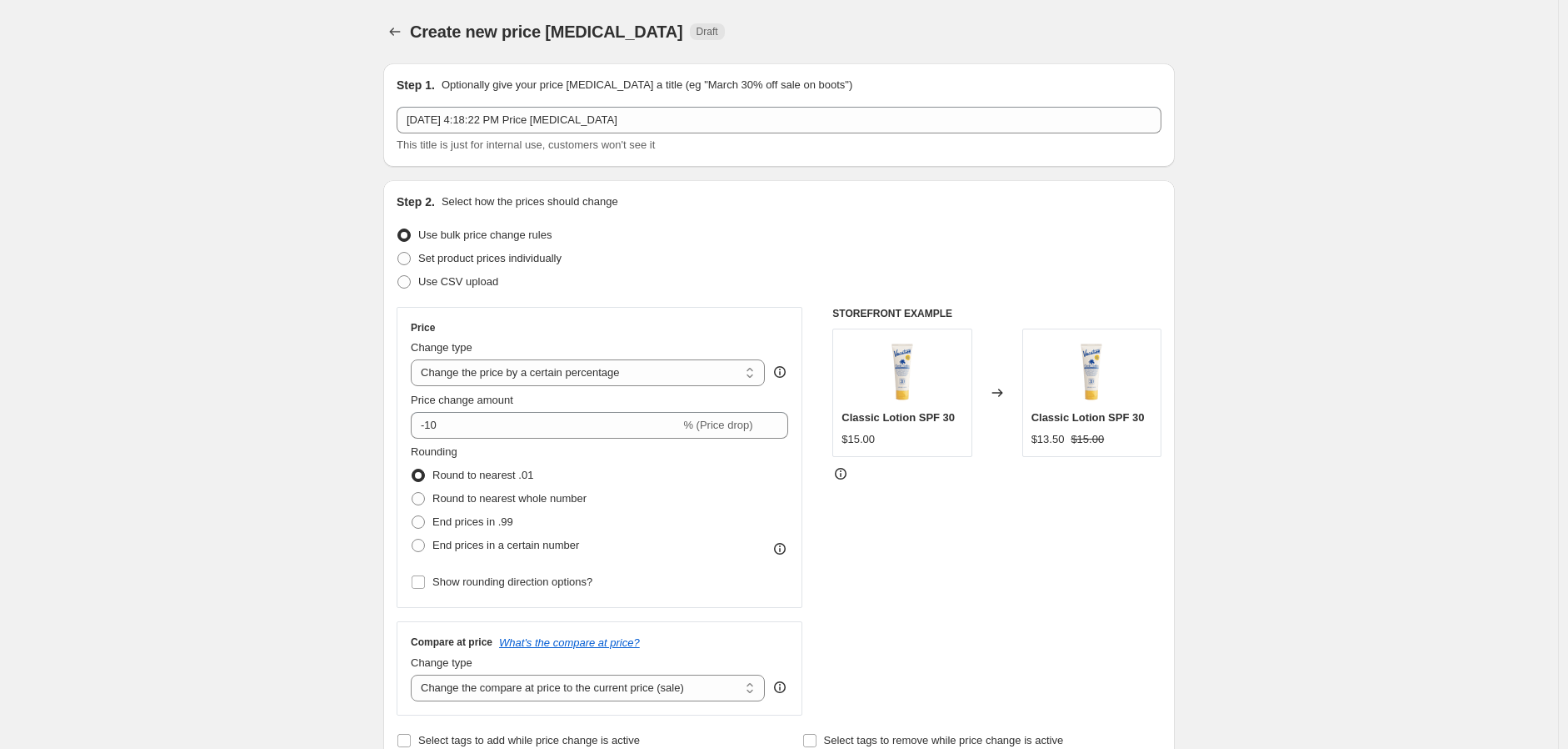
drag, startPoint x: 206, startPoint y: 201, endPoint x: 297, endPoint y: 176, distance: 94.4
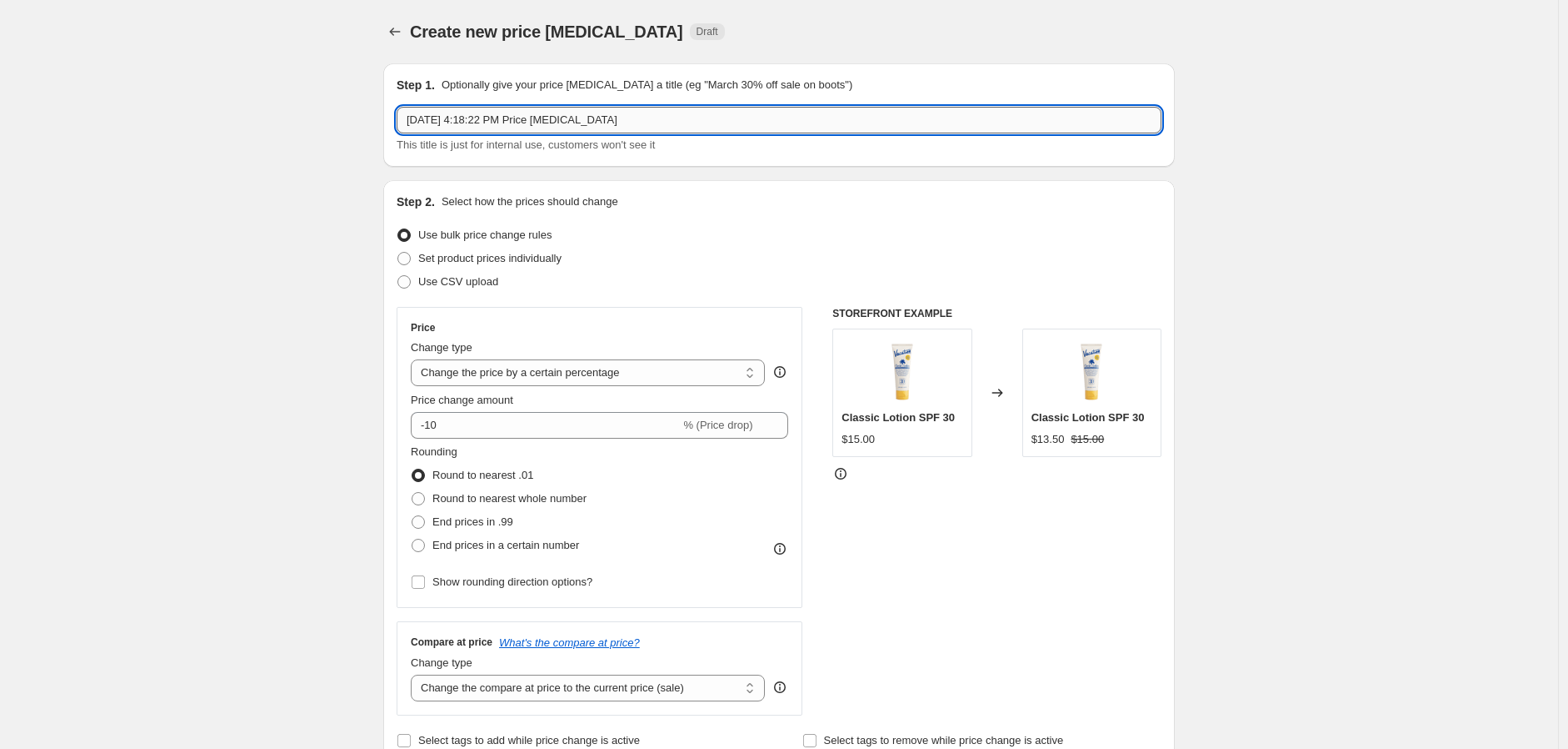
click at [556, 120] on input "Aug 27, 2025, 4:18:22 PM Price change job" at bounding box center [779, 120] width 765 height 27
click at [555, 134] on div "Aug 27, 2025, 4:18:22 PM Price change job This title is just for internal use, …" at bounding box center [779, 130] width 765 height 47
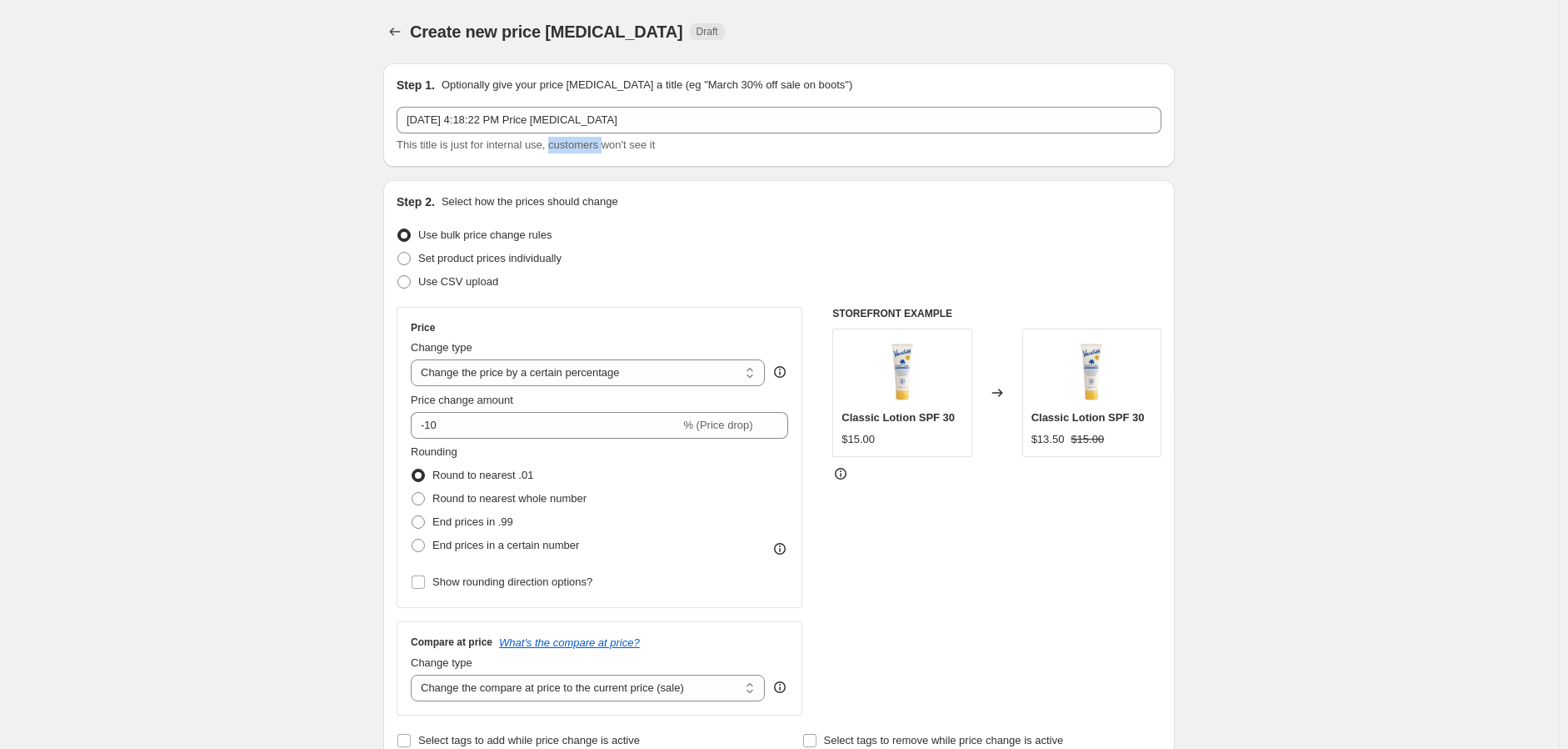
click at [555, 134] on div "Aug 27, 2025, 4:18:22 PM Price change job This title is just for internal use, …" at bounding box center [779, 130] width 765 height 47
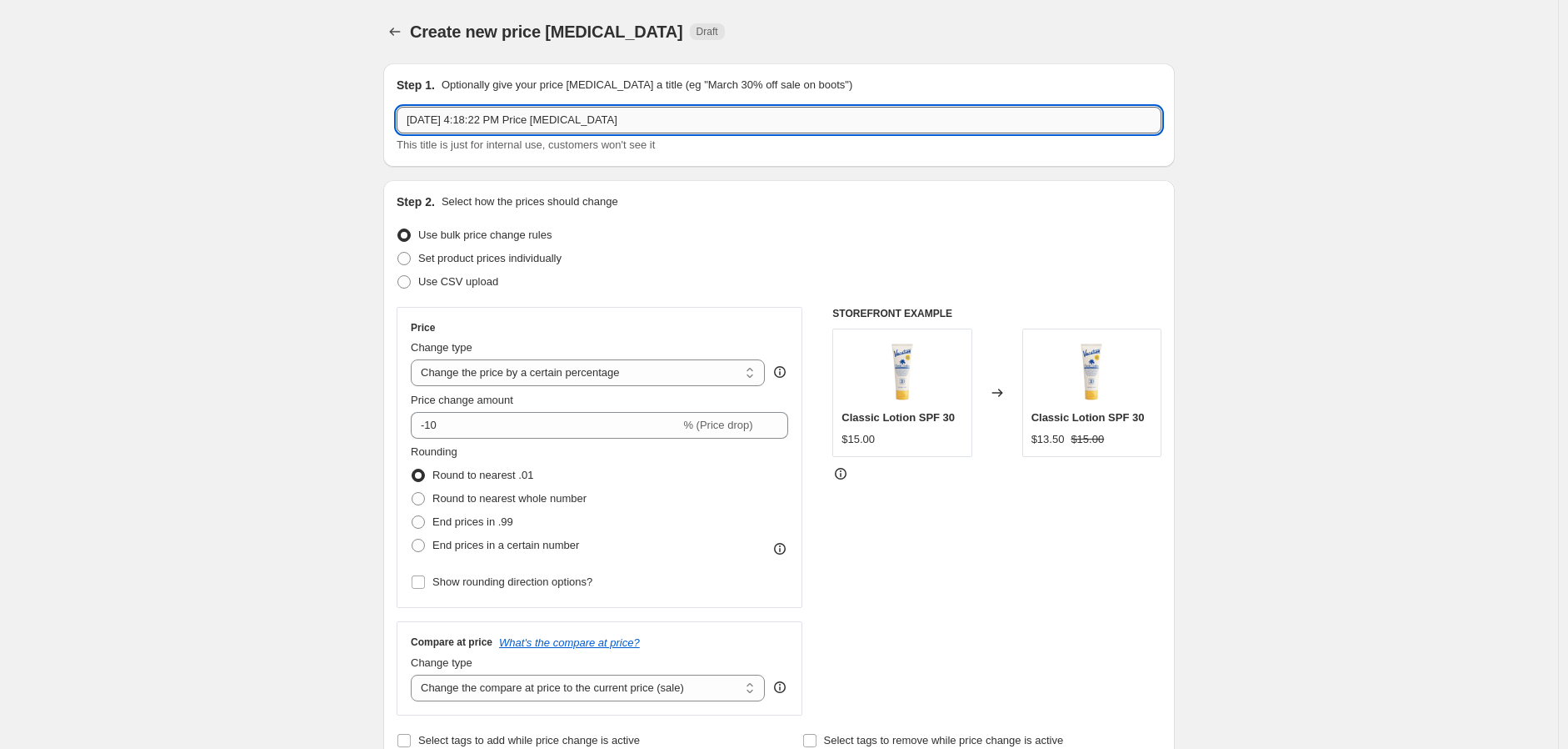
click at [553, 125] on input "Aug 27, 2025, 4:18:22 PM Price change job" at bounding box center [779, 120] width 765 height 27
paste input "Labor Day Sale 2025 — 20%"
type input "Labor Day Sale 2025 — 20%"
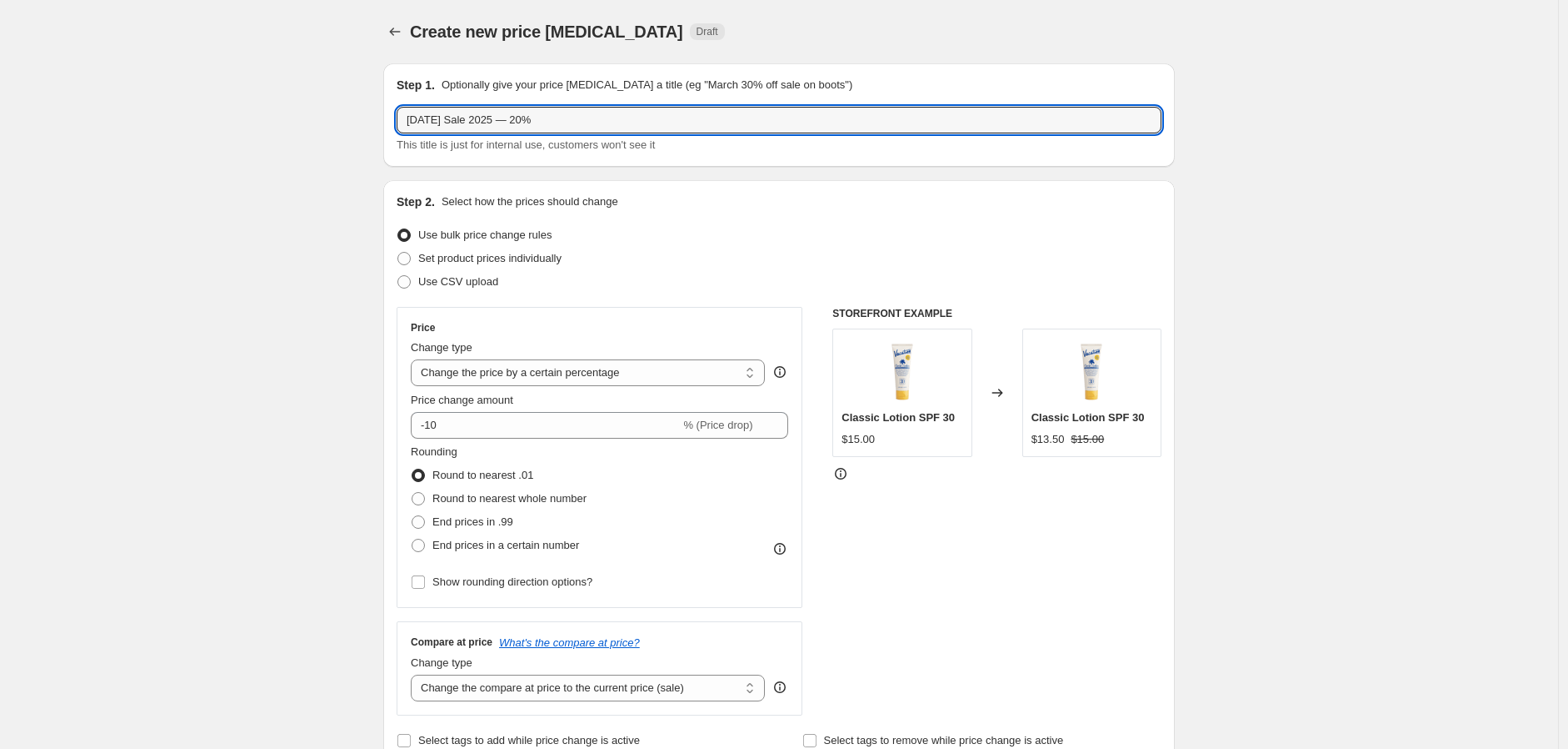
click at [538, 116] on input "Labor Day Sale 2025 — 20%" at bounding box center [779, 120] width 765 height 27
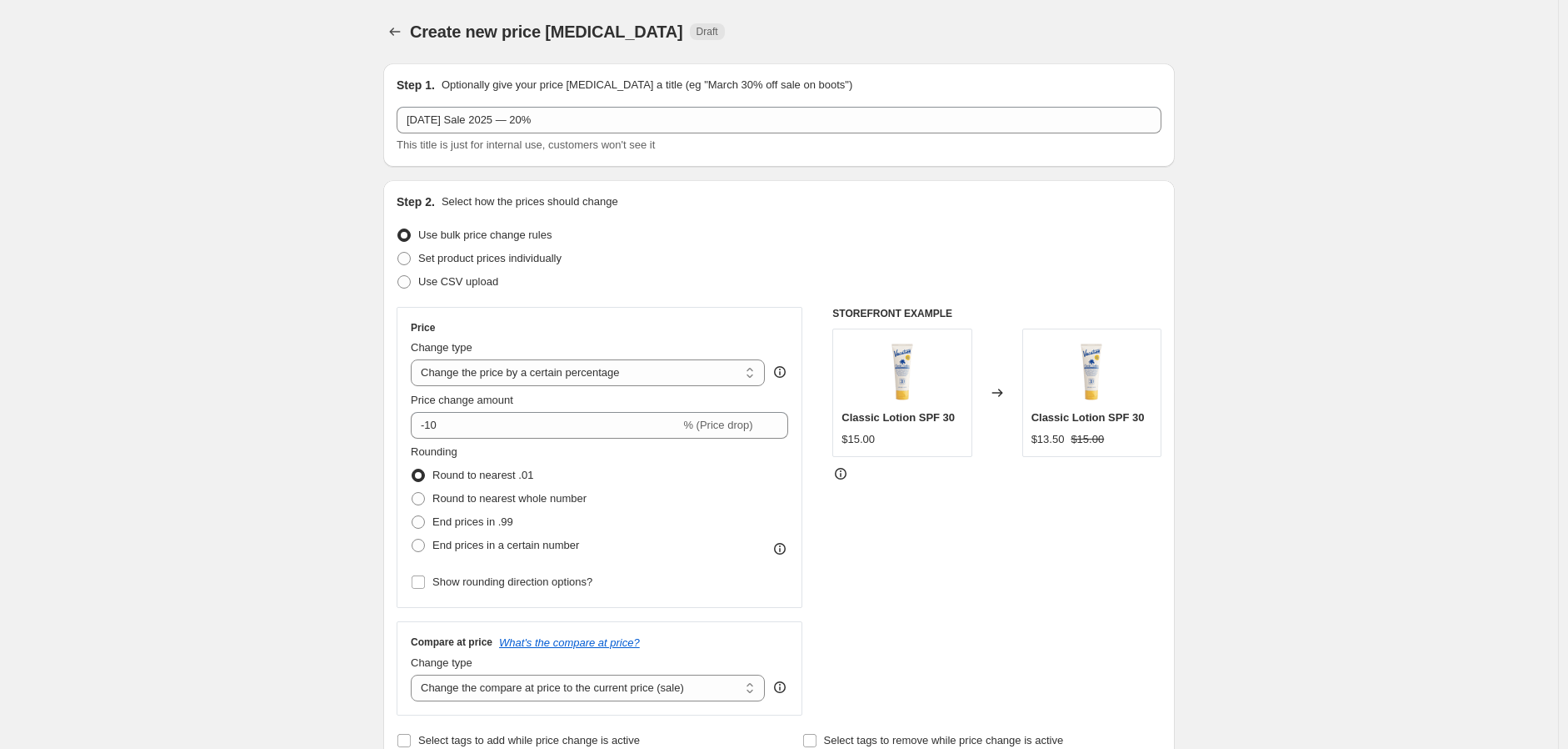
click at [538, 367] on select "Change the price to a certain amount Change the price by a certain amount Chang…" at bounding box center [587, 373] width 354 height 27
select select "no_change"
click at [415, 360] on select "Change the price to a certain amount Change the price by a certain amount Chang…" at bounding box center [587, 373] width 354 height 27
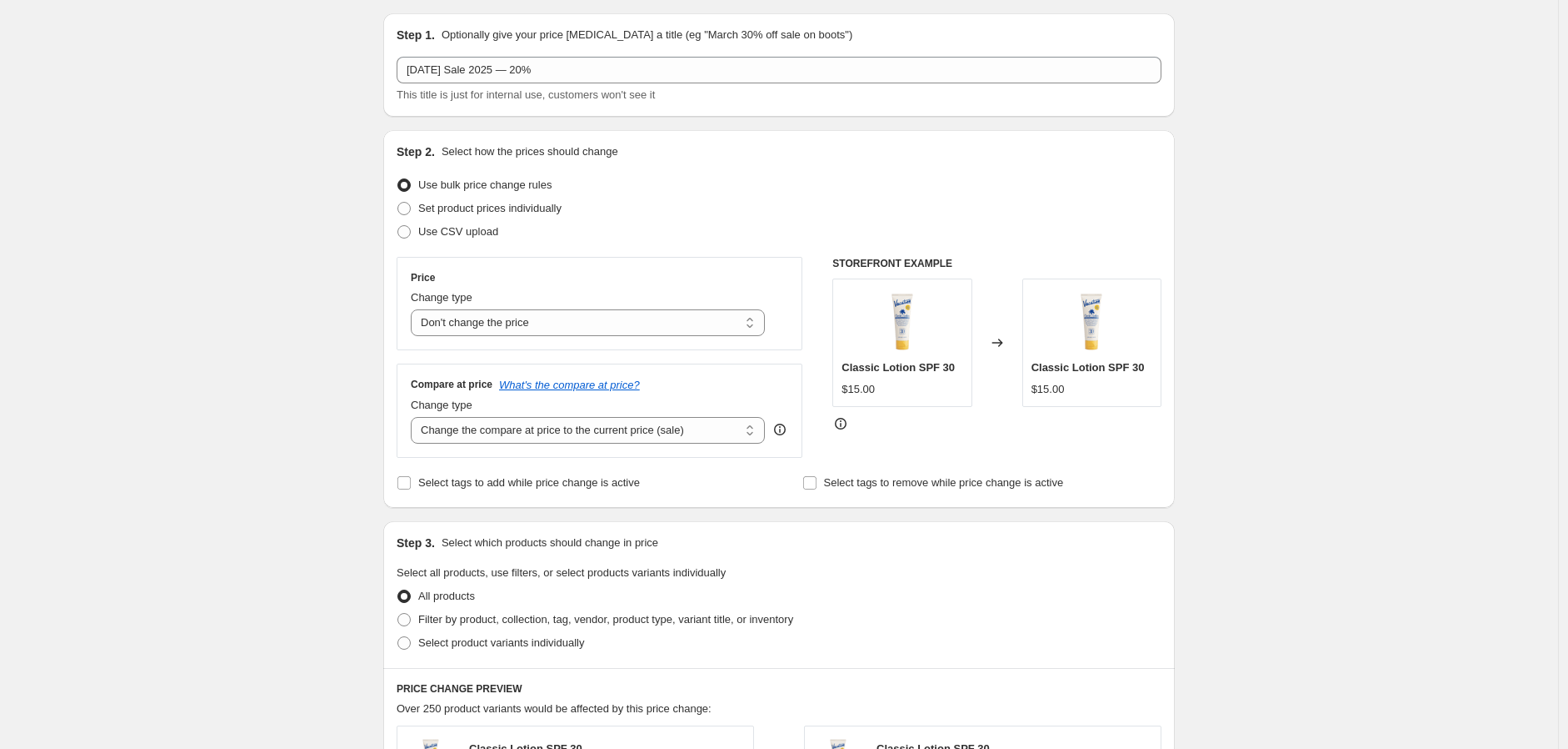
scroll to position [92, 0]
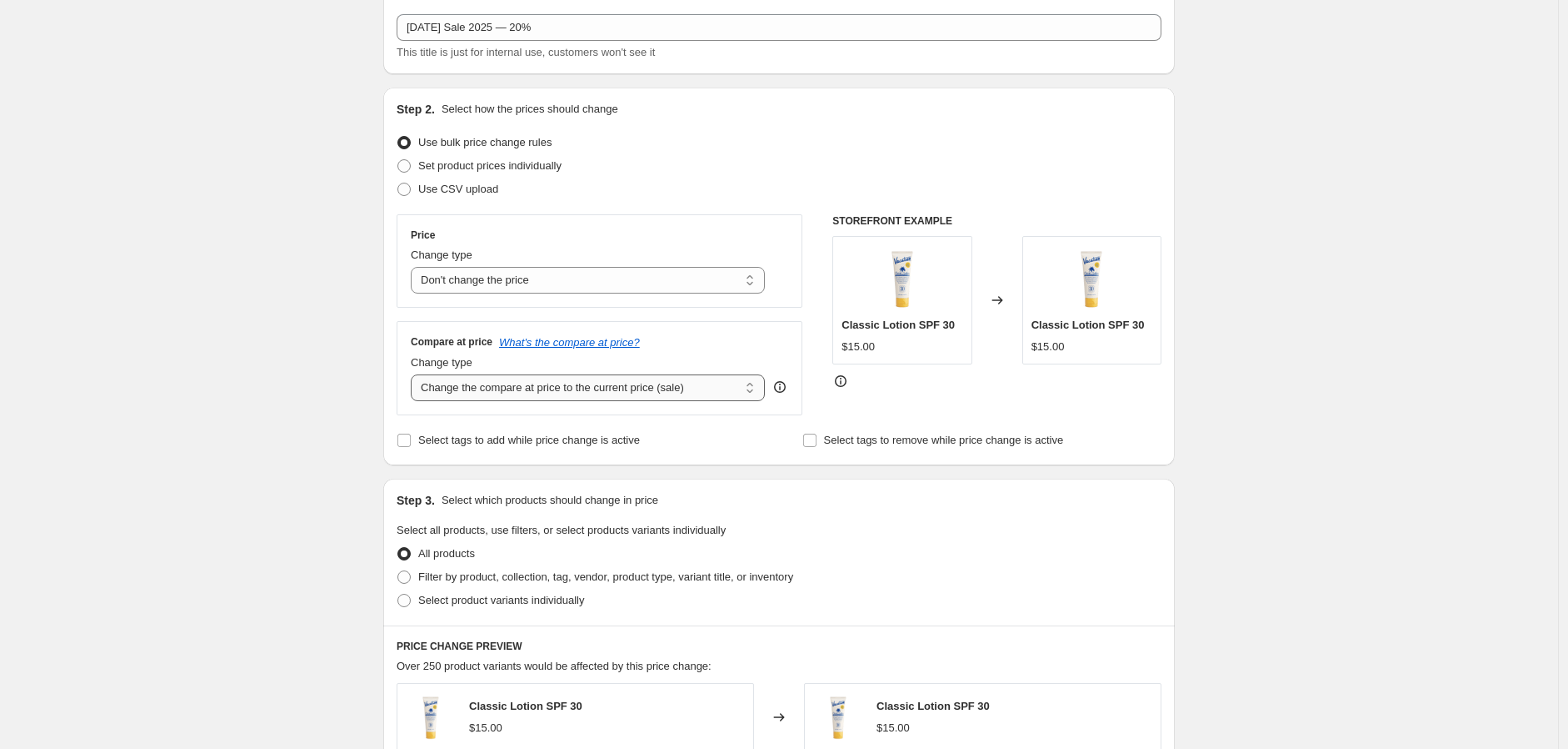
drag, startPoint x: 549, startPoint y: 393, endPoint x: 552, endPoint y: 401, distance: 8.5
click at [549, 393] on select "Change the compare at price to the current price (sale) Change the compare at p…" at bounding box center [587, 388] width 354 height 27
select select "pp"
click at [415, 375] on select "Change the compare at price to the current price (sale) Change the compare at p…" at bounding box center [587, 388] width 354 height 27
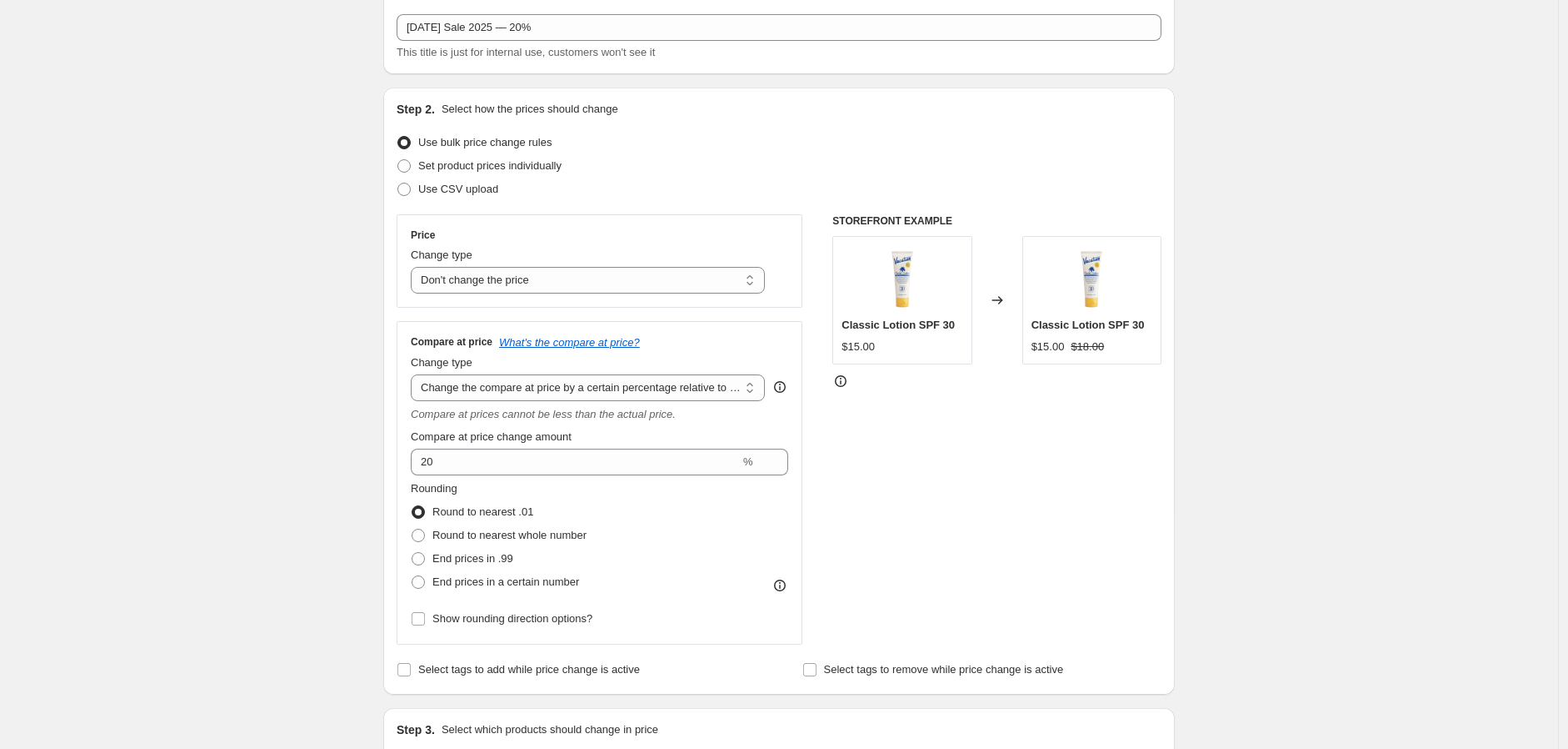
click at [292, 391] on div "Create new price change job. This page is ready Create new price change job Dra…" at bounding box center [779, 752] width 1559 height 1689
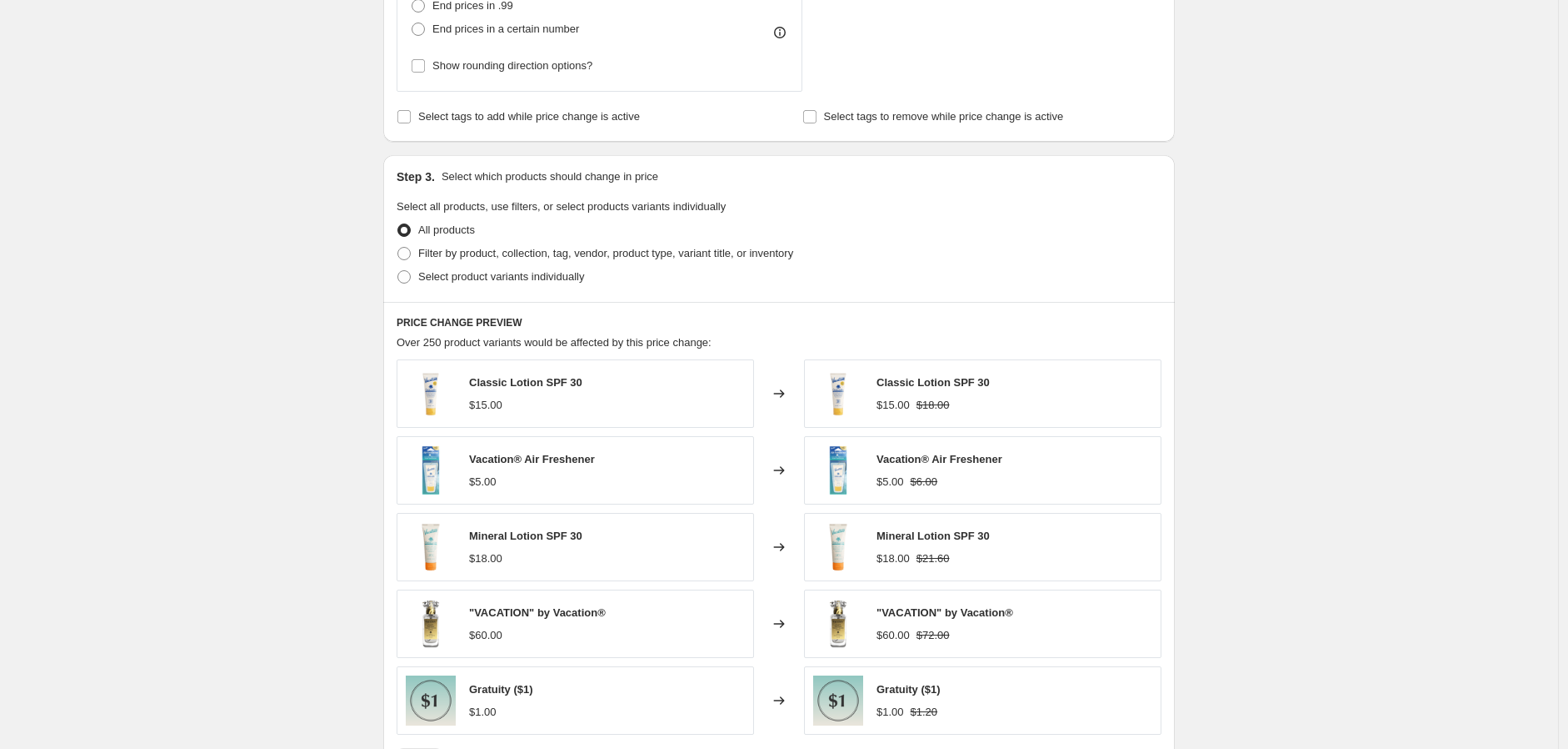
scroll to position [648, 0]
click at [409, 278] on span at bounding box center [404, 275] width 13 height 13
click at [399, 269] on input "Select product variants individually" at bounding box center [398, 268] width 1 height 1
radio input "true"
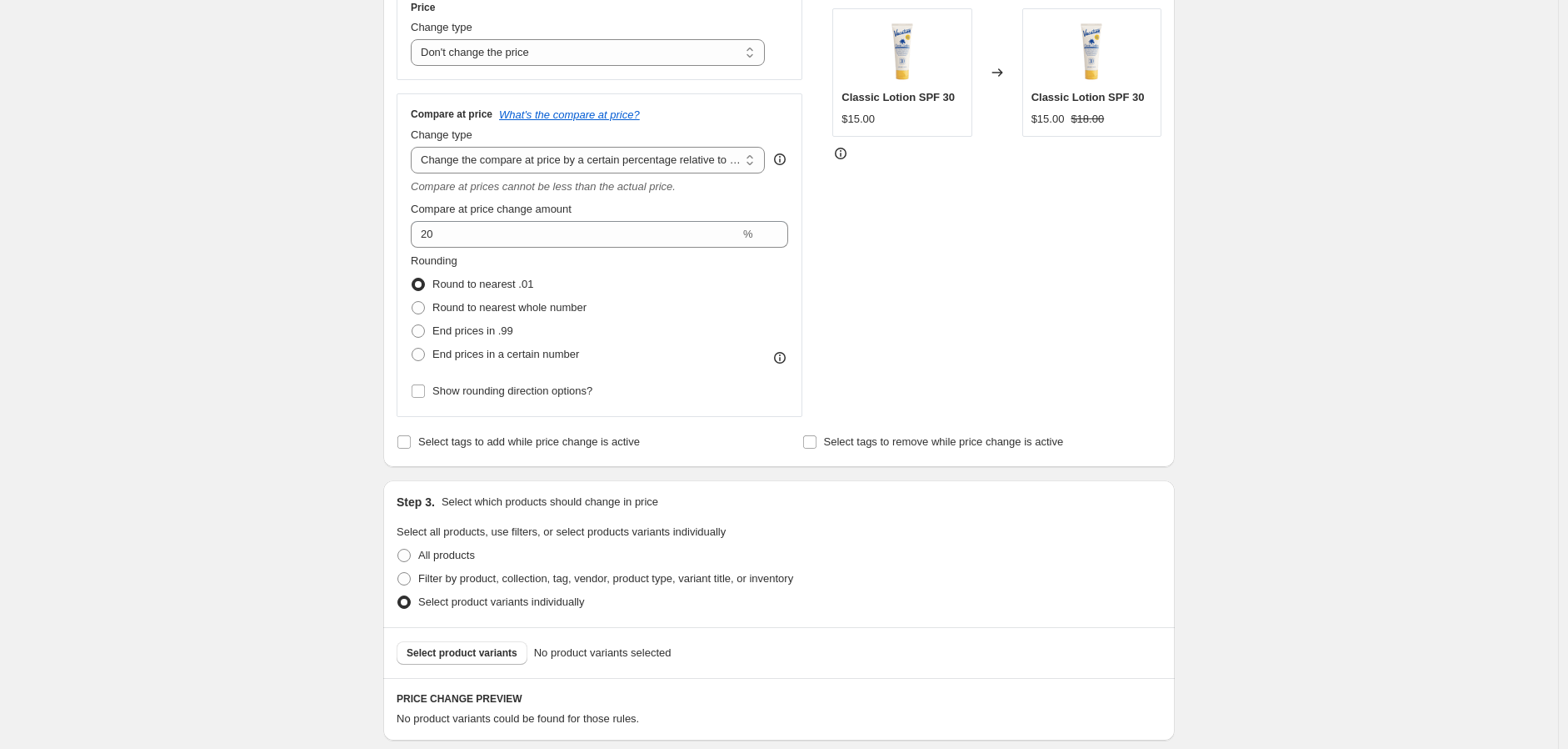
scroll to position [293, 0]
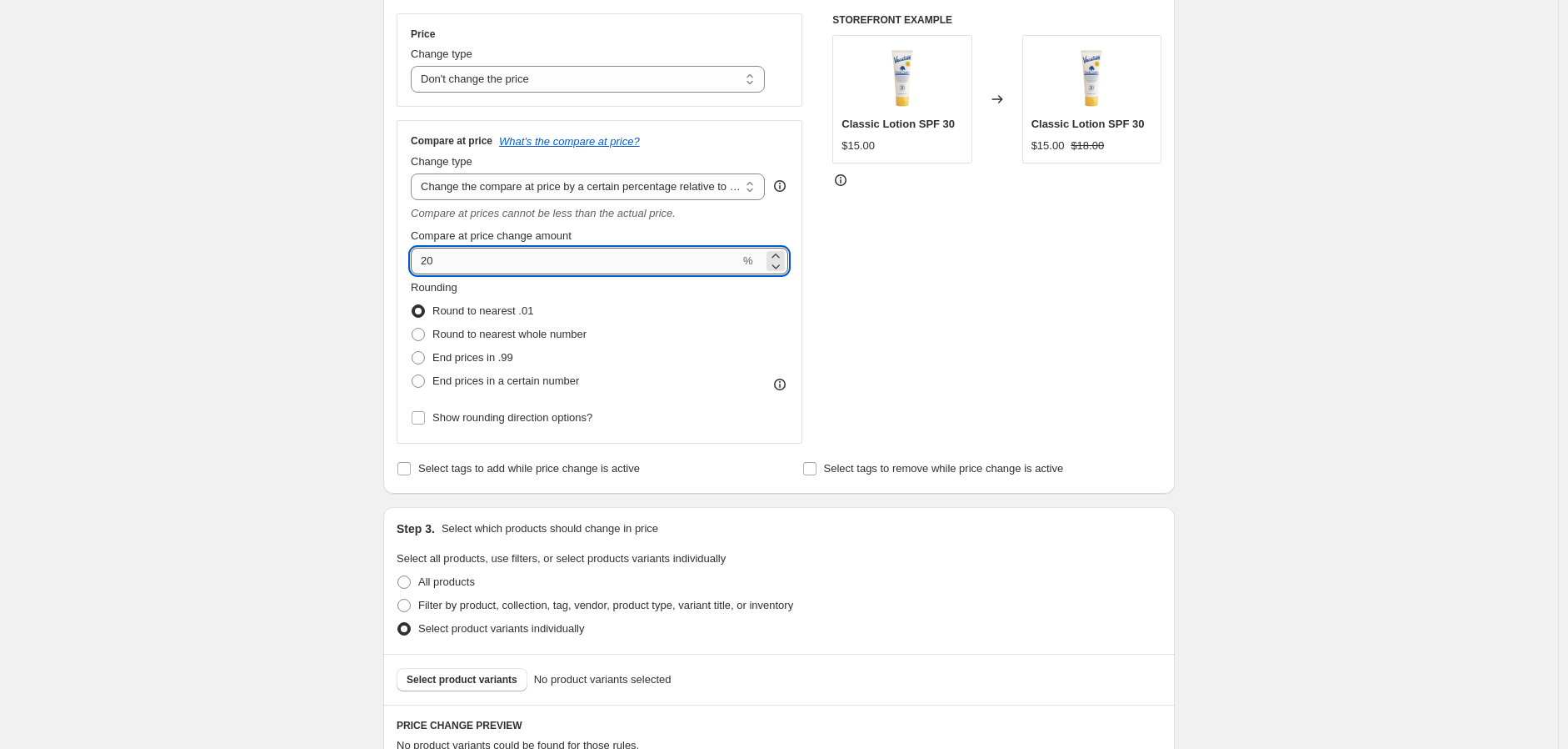
click at [446, 261] on input "20" at bounding box center [575, 261] width 329 height 27
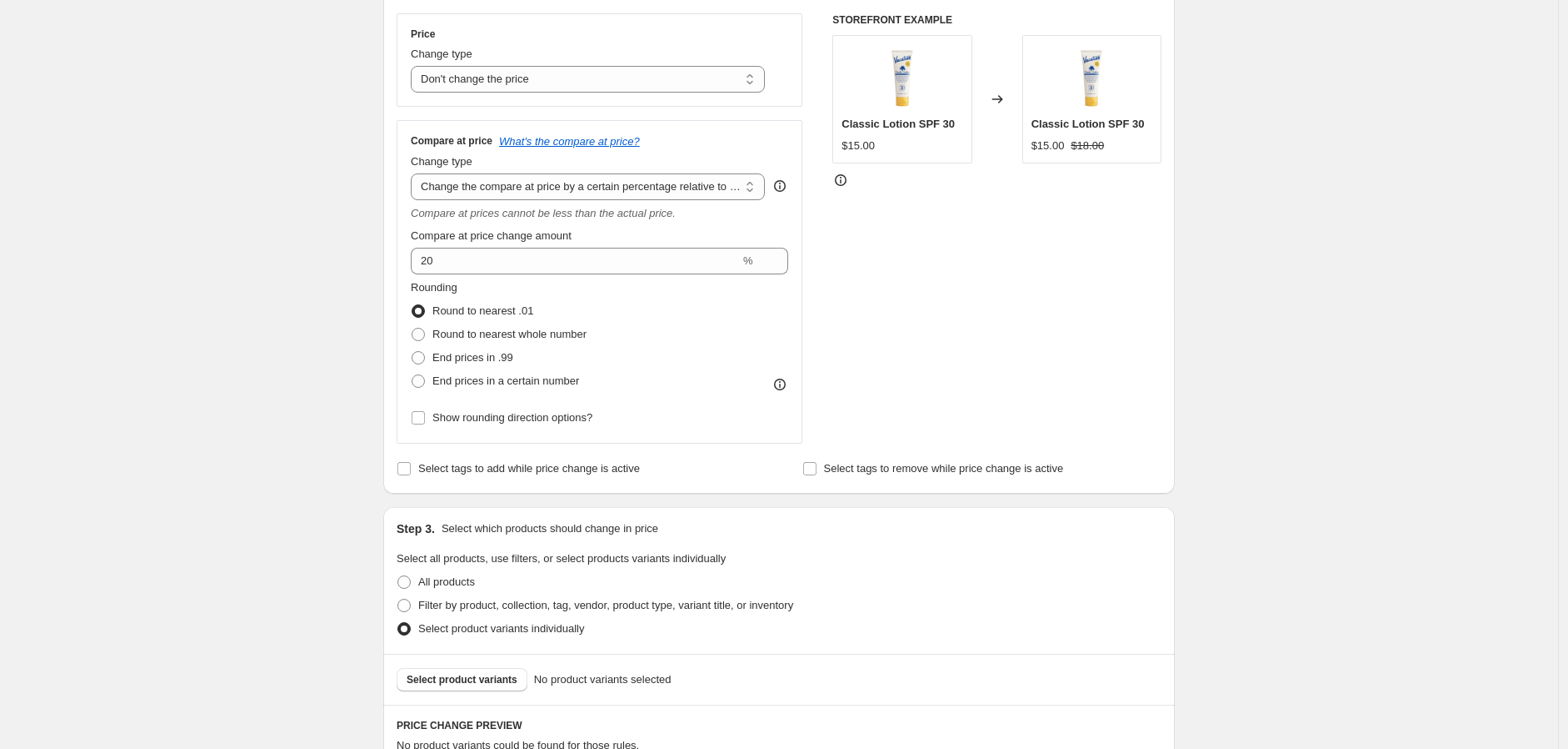
click at [286, 264] on div "Create new price change job. This page is ready Create new price change job Dra…" at bounding box center [779, 366] width 1559 height 1320
click at [548, 188] on select "Change the compare at price to the current price (sale) Change the compare at p…" at bounding box center [587, 187] width 354 height 27
click at [415, 175] on select "Change the compare at price to the current price (sale) Change the compare at p…" at bounding box center [587, 187] width 354 height 27
click at [308, 293] on div "Create new price change job. This page is ready Create new price change job Dra…" at bounding box center [779, 366] width 1559 height 1320
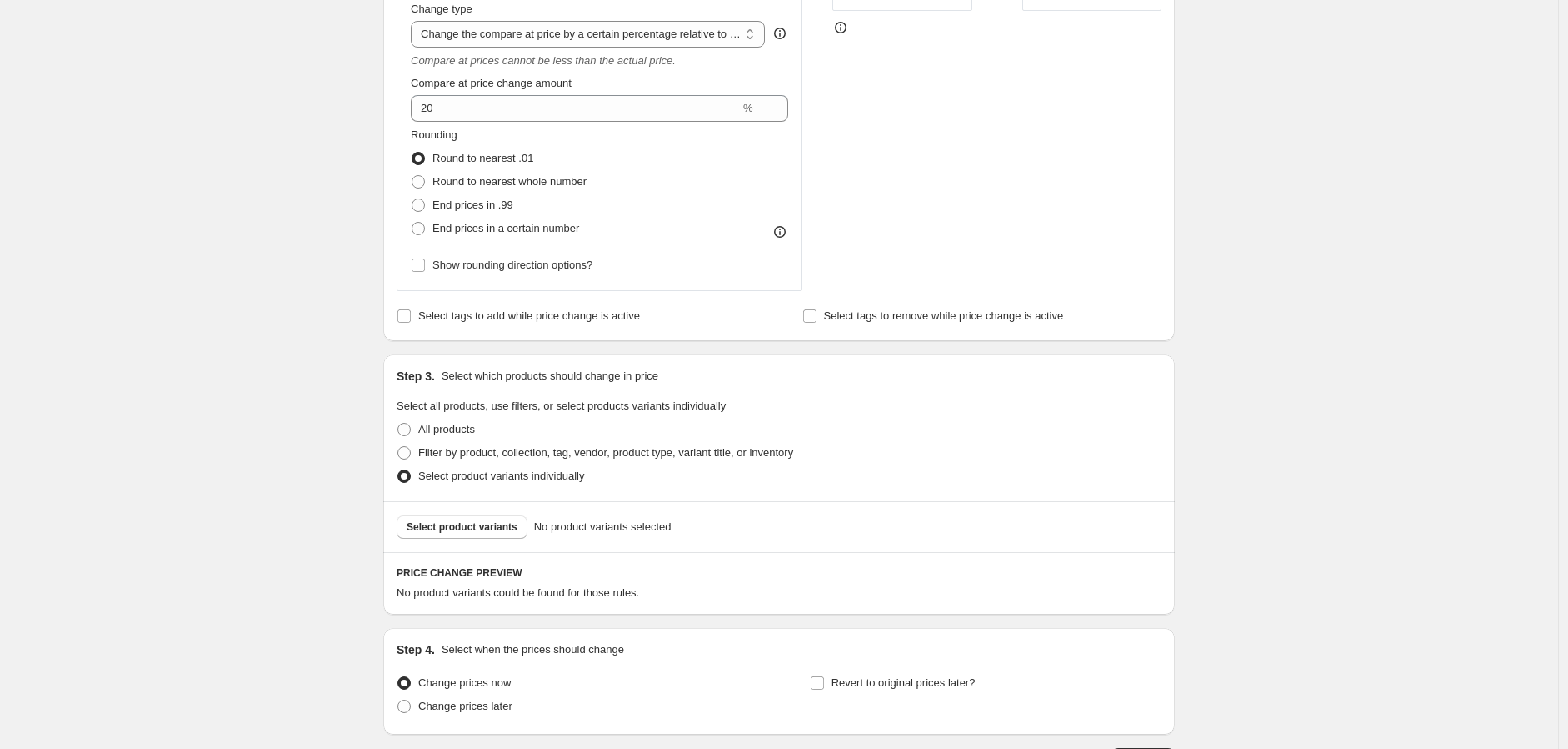
scroll to position [479, 0]
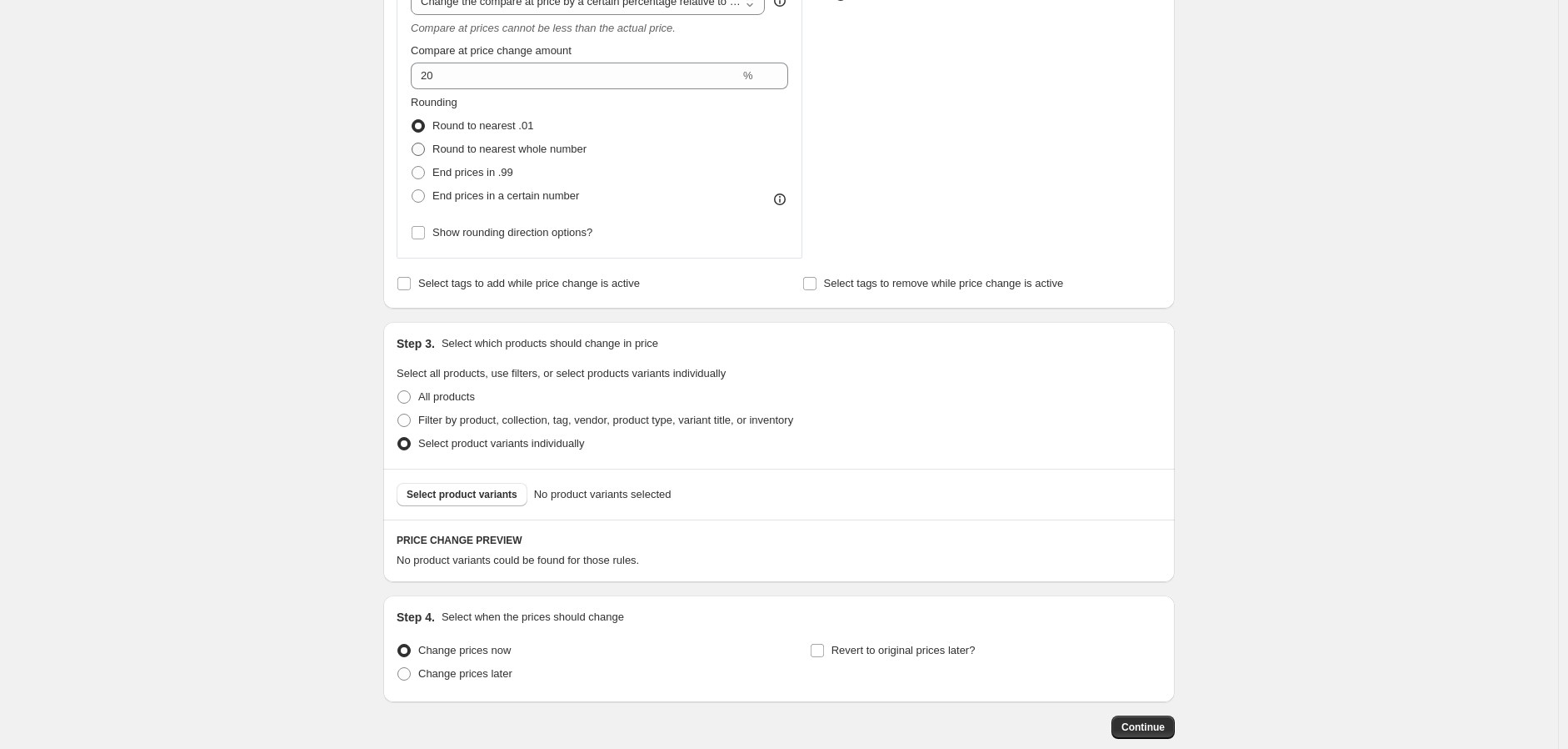
click at [496, 155] on span "Round to nearest whole number" at bounding box center [509, 148] width 154 height 12
click at [413, 144] on input "Round to nearest whole number" at bounding box center [412, 143] width 1 height 1
radio input "true"
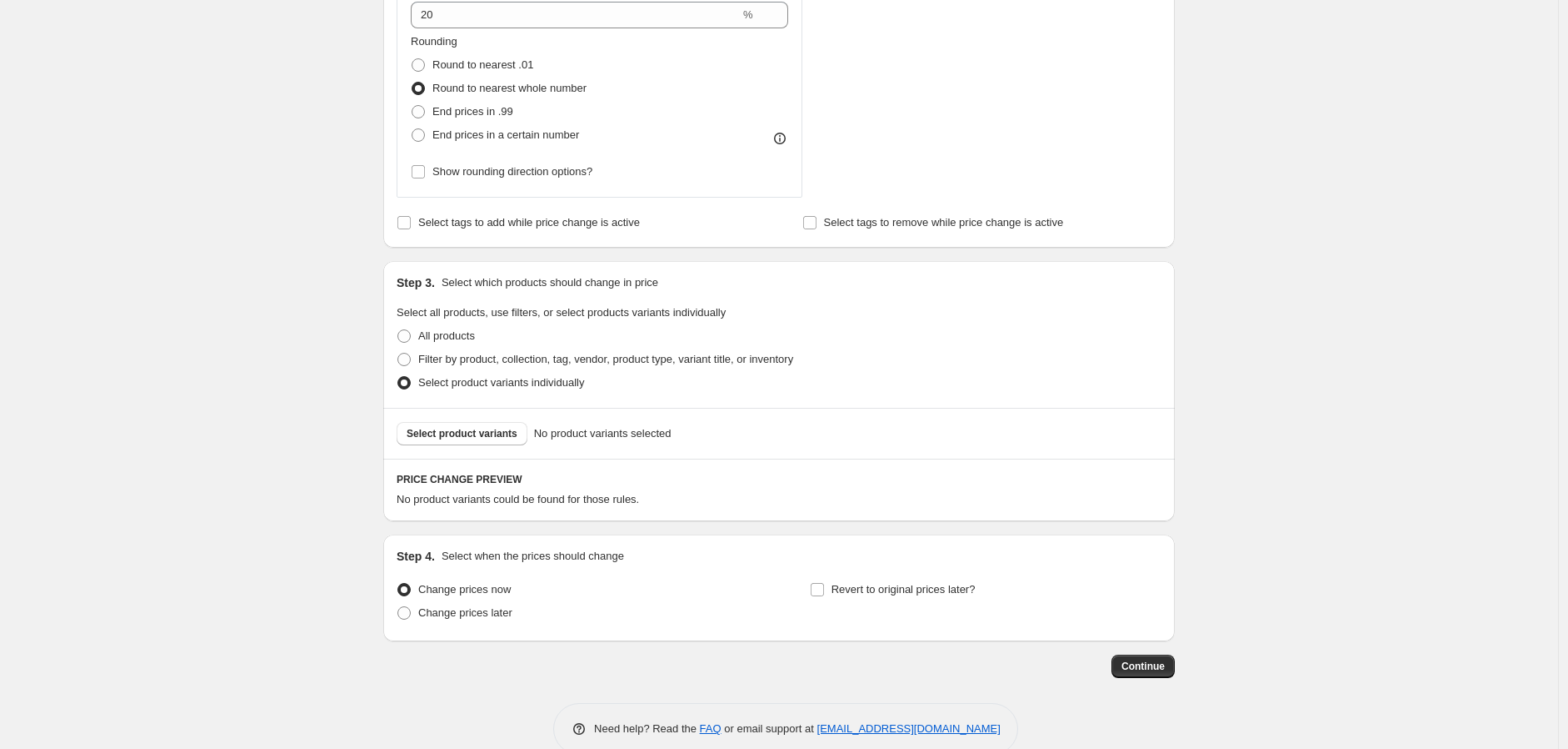
scroll to position [572, 0]
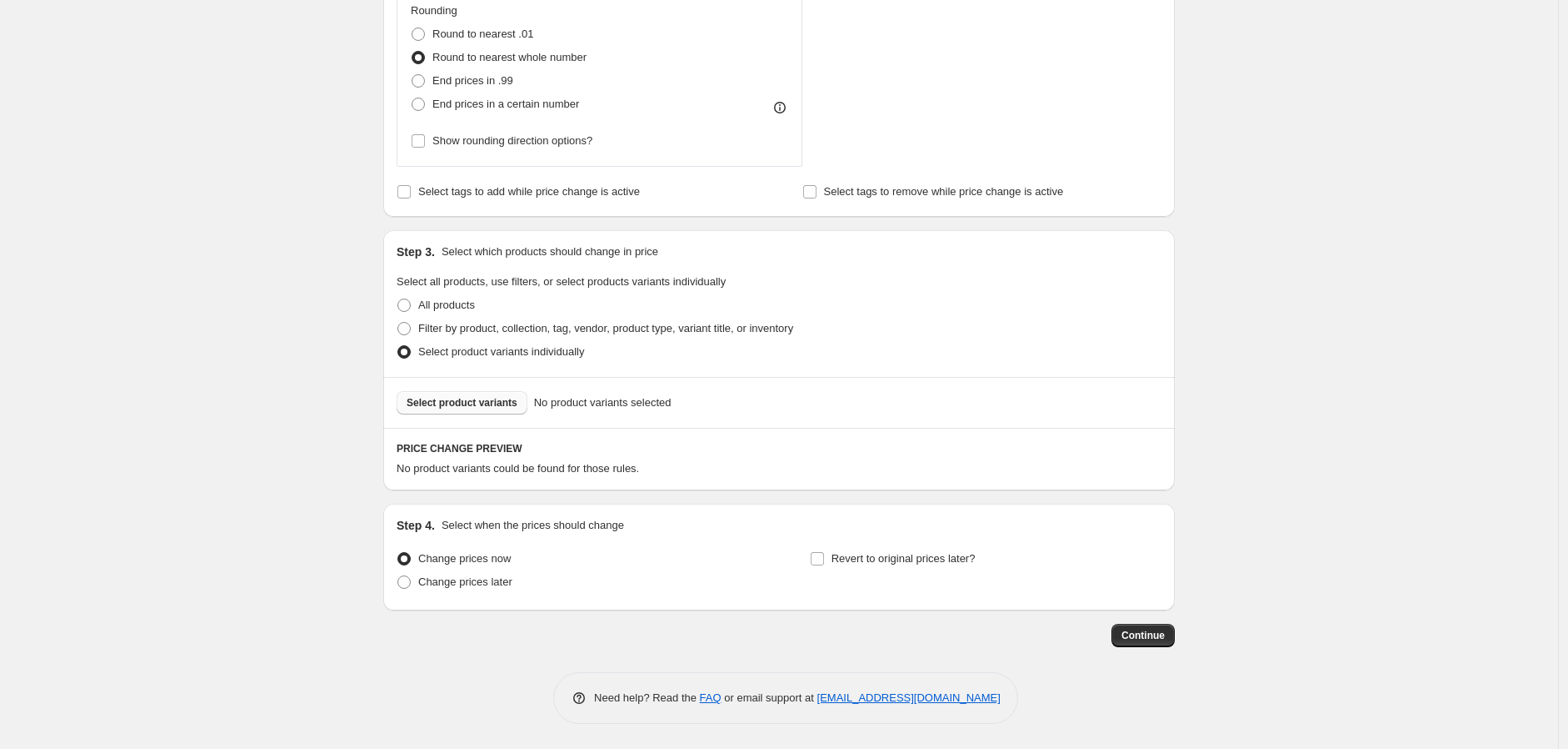
click at [479, 403] on span "Select product variants" at bounding box center [462, 403] width 111 height 13
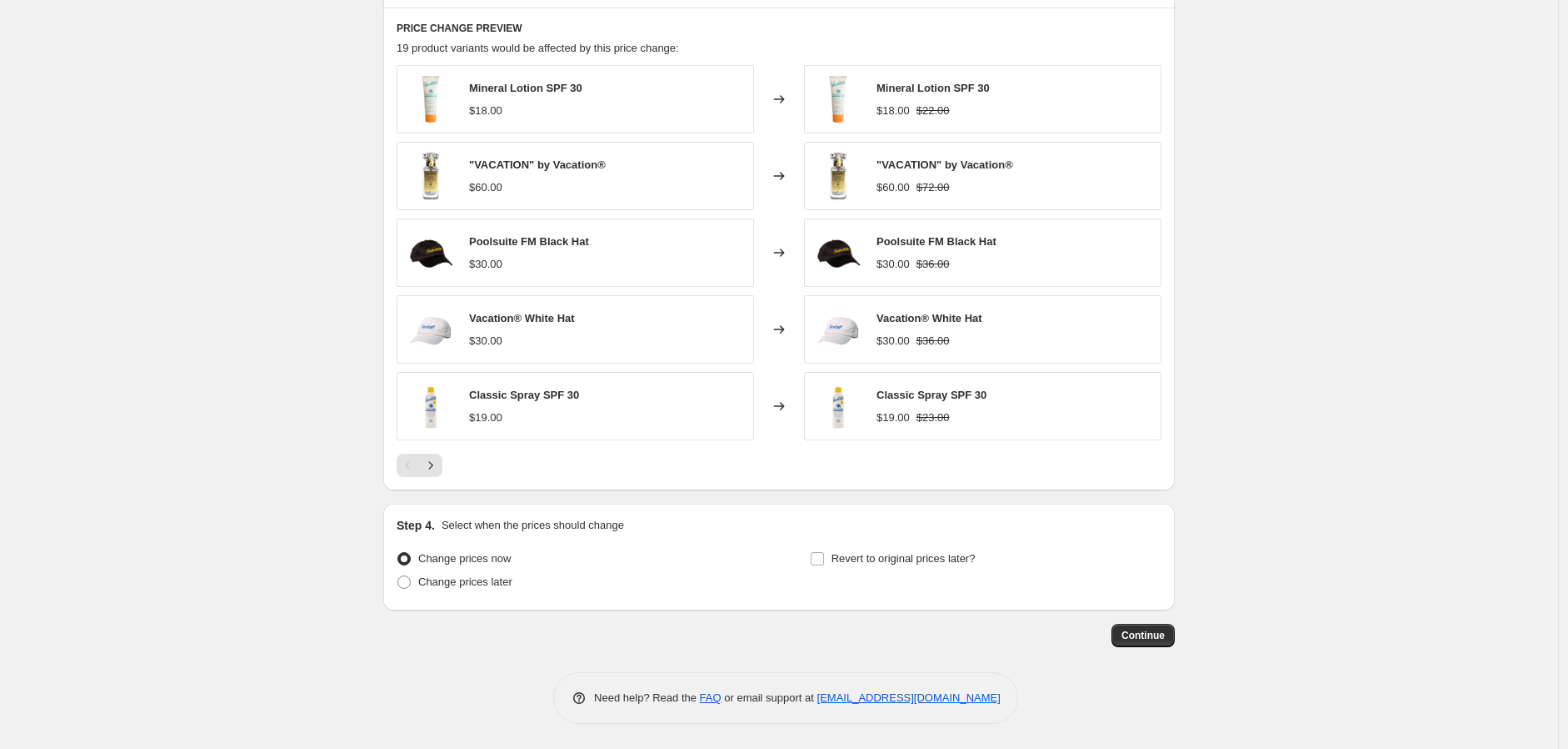
scroll to position [807, 0]
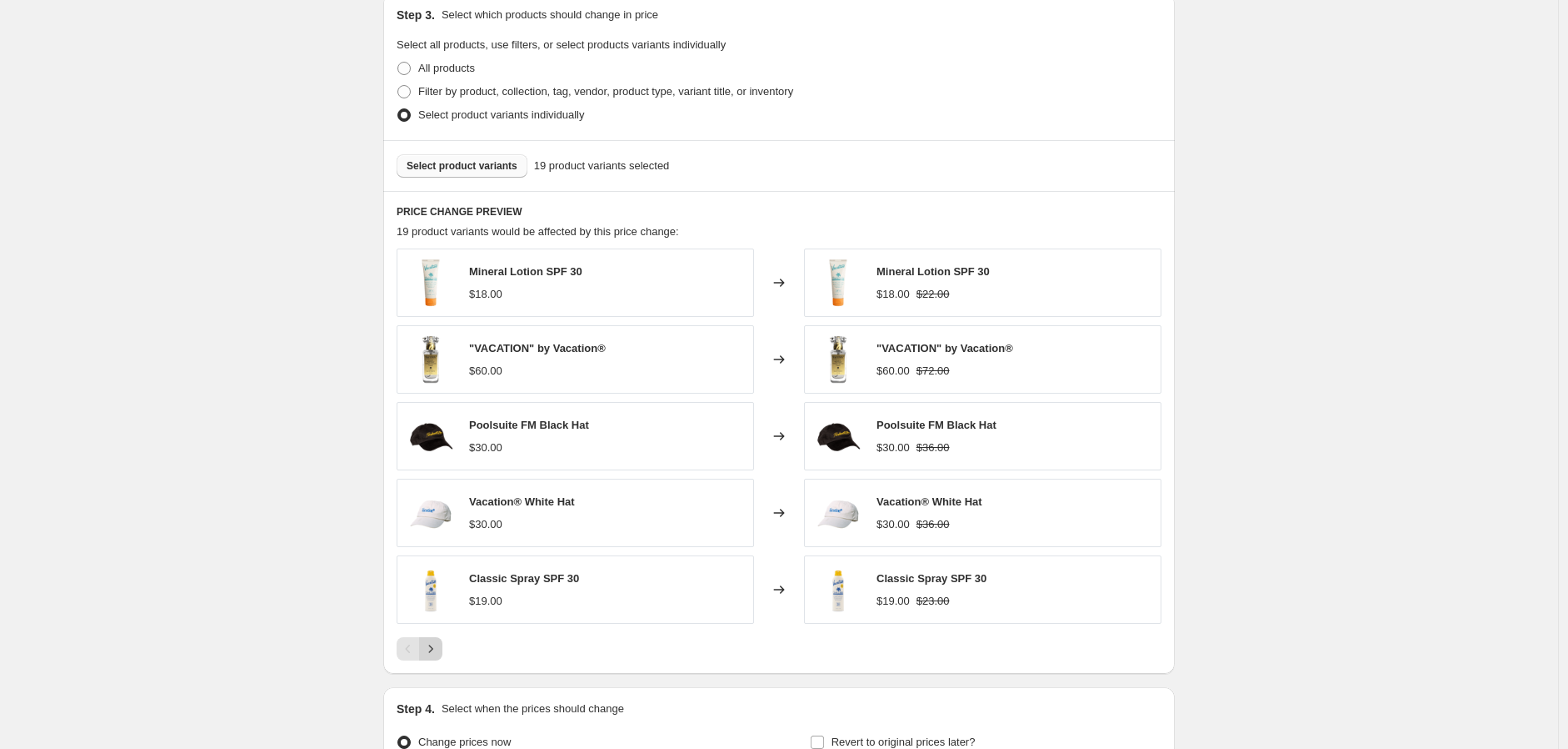
click at [440, 653] on icon "Next" at bounding box center [431, 649] width 17 height 17
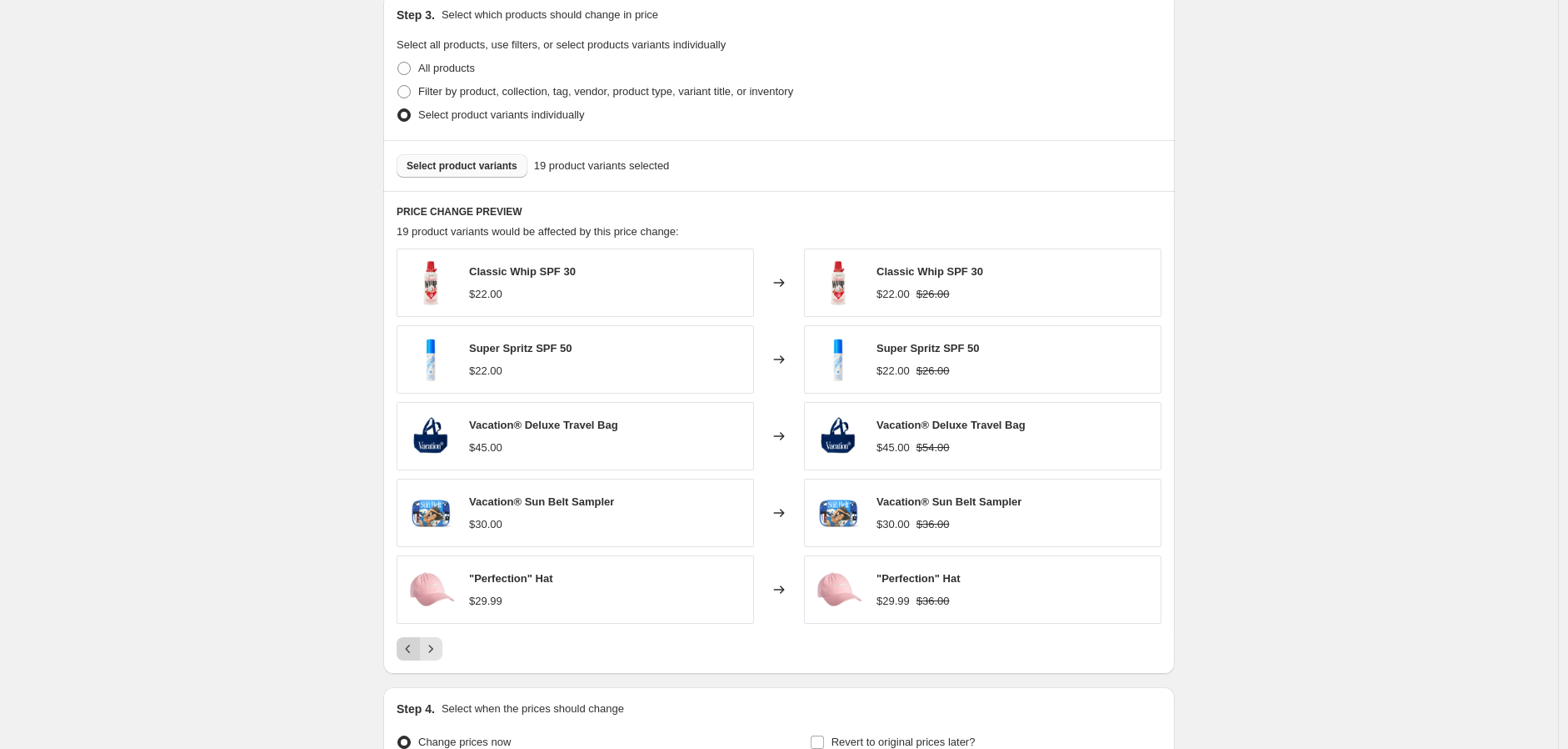
click at [414, 651] on icon "Previous" at bounding box center [409, 649] width 17 height 17
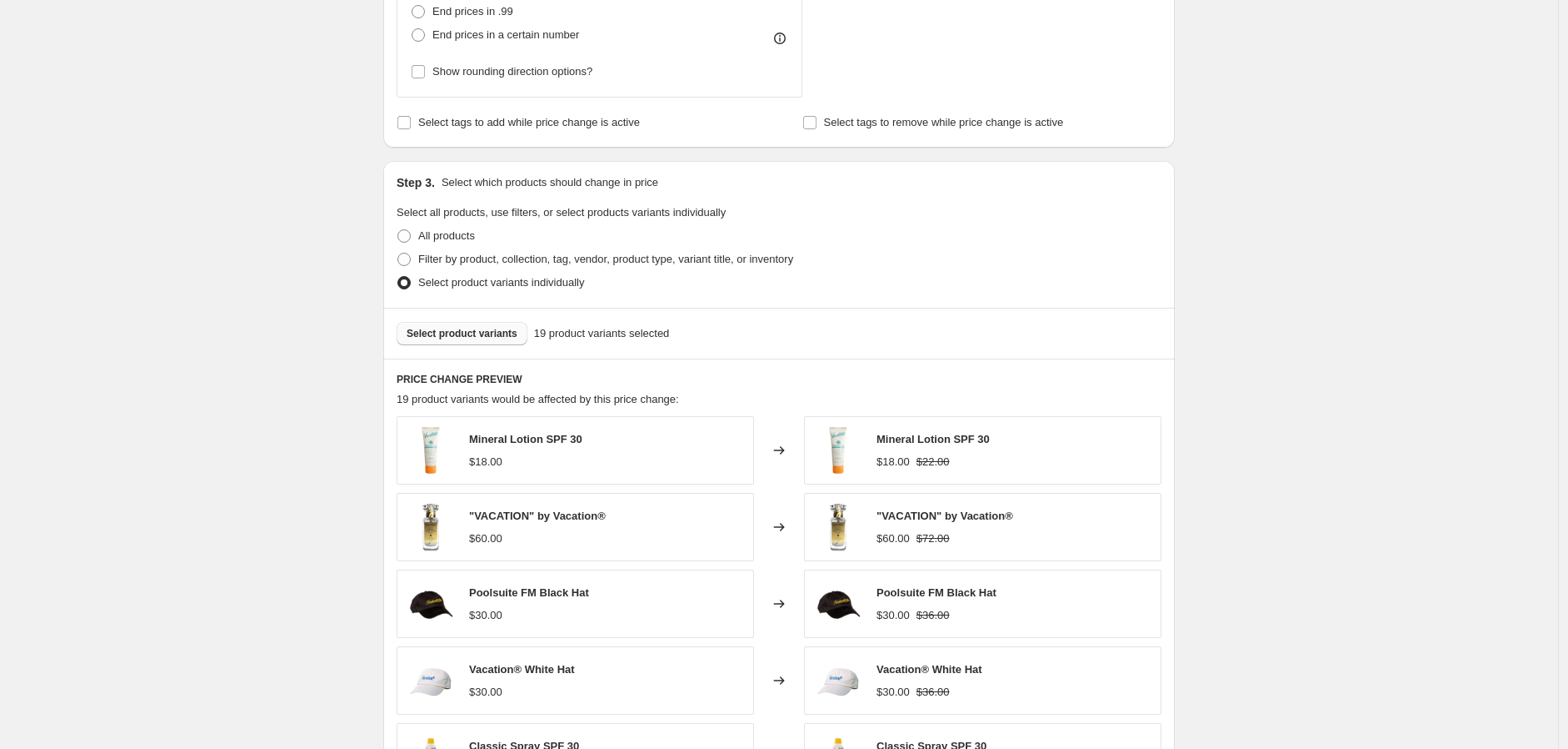
scroll to position [252, 0]
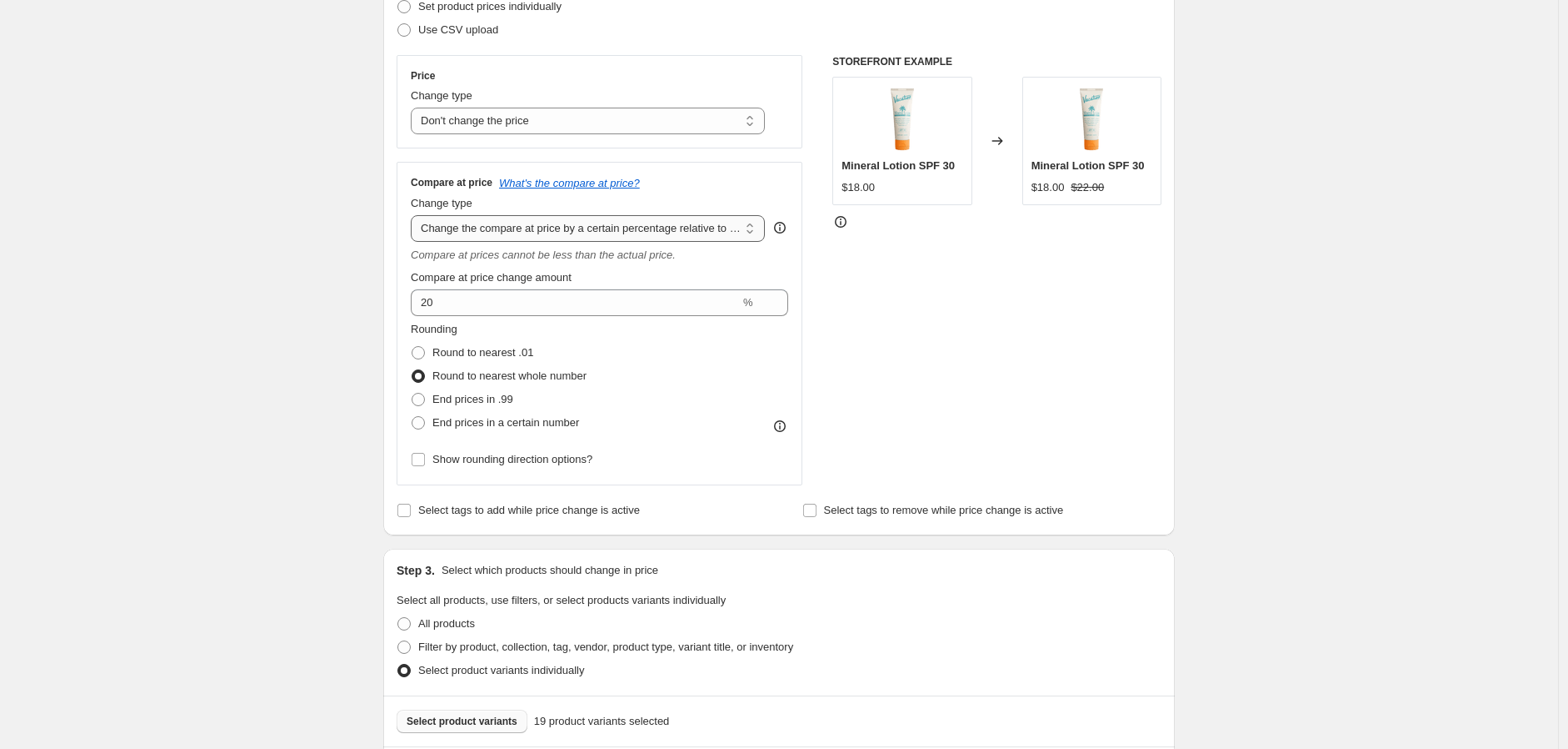
click at [507, 234] on select "Change the compare at price to the current price (sale) Change the compare at p…" at bounding box center [587, 228] width 354 height 27
click at [415, 216] on select "Change the compare at price to the current price (sale) Change the compare at p…" at bounding box center [587, 228] width 354 height 27
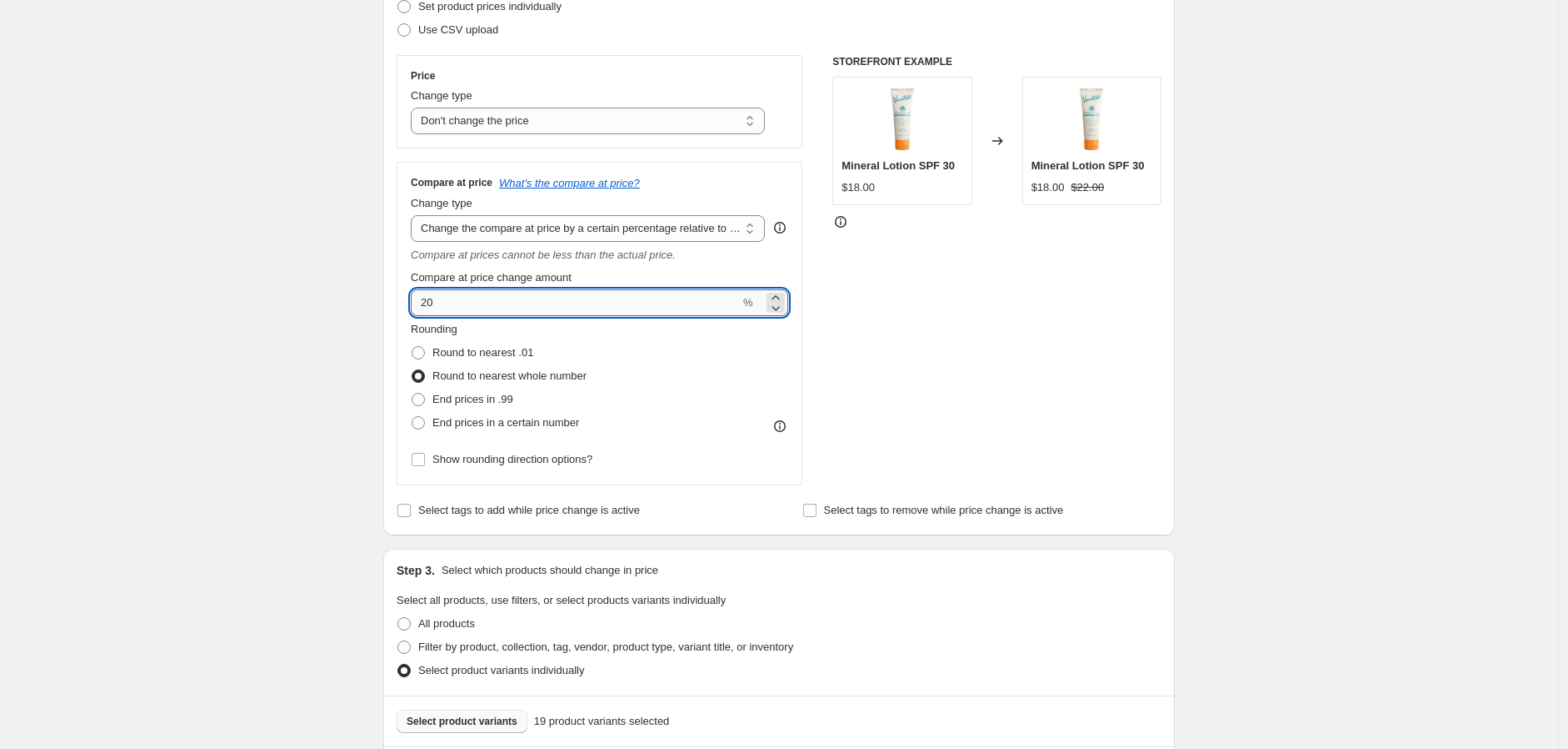
click at [423, 307] on input "20" at bounding box center [575, 303] width 329 height 27
type input "-20"
click at [229, 353] on div "Create new price change job. This page is ready Create new price change job Dra…" at bounding box center [779, 617] width 1559 height 1740
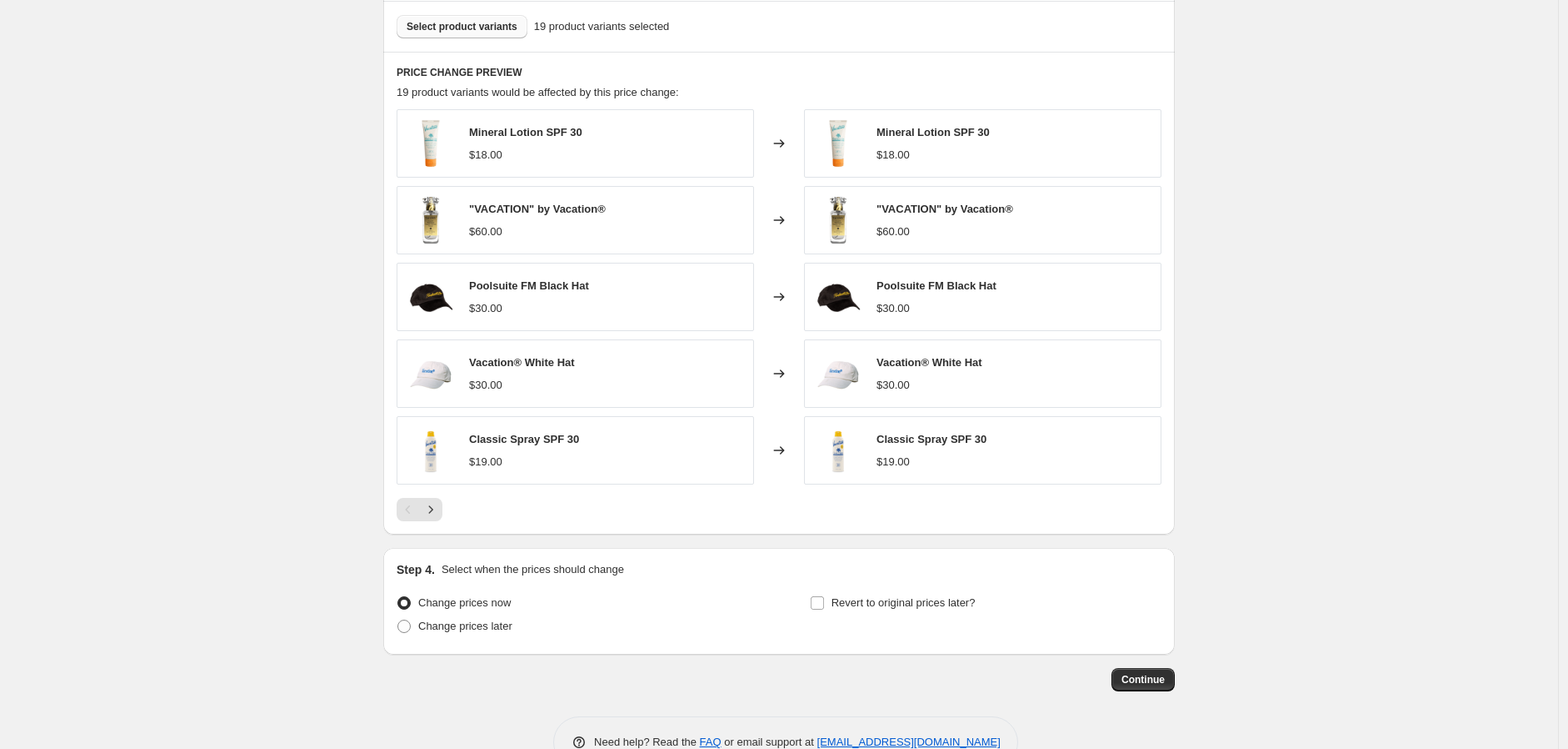
scroll to position [993, 0]
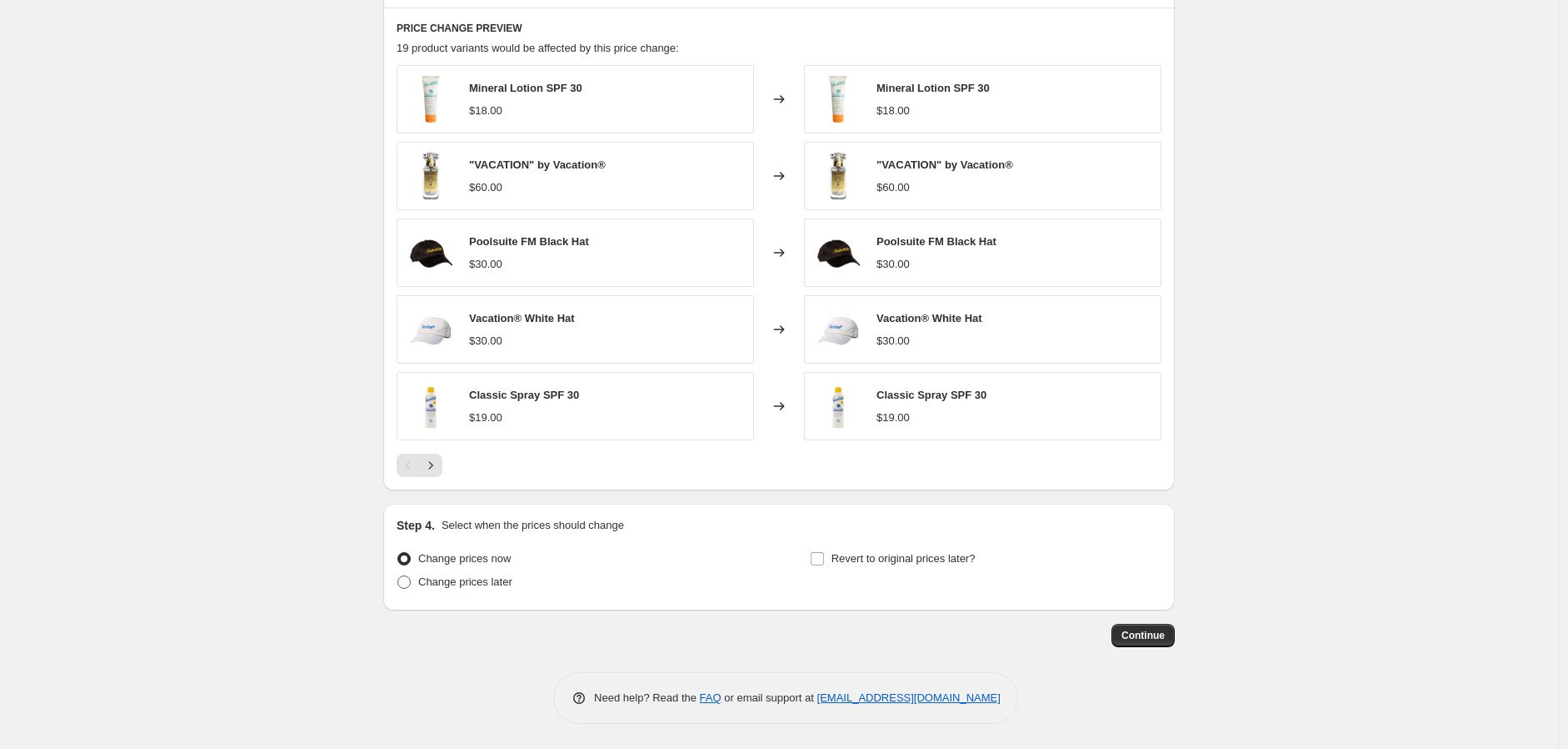
click at [476, 584] on span "Change prices later" at bounding box center [465, 581] width 94 height 12
click at [399, 576] on input "Change prices later" at bounding box center [398, 575] width 1 height 1
radio input "true"
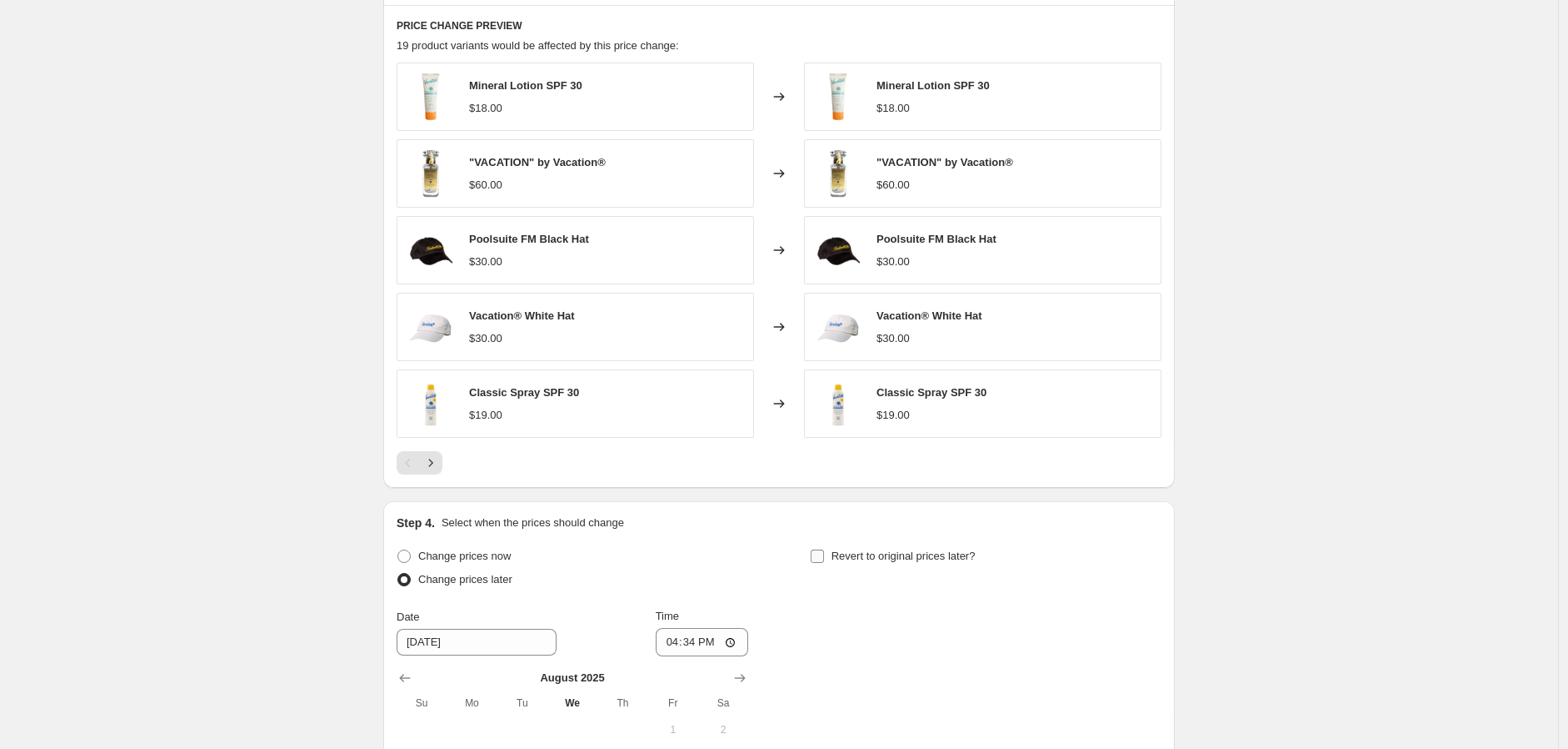
click at [836, 559] on span "Revert to original prices later?" at bounding box center [903, 555] width 144 height 12
click at [824, 559] on input "Revert to original prices later?" at bounding box center [818, 556] width 13 height 13
checkbox input "true"
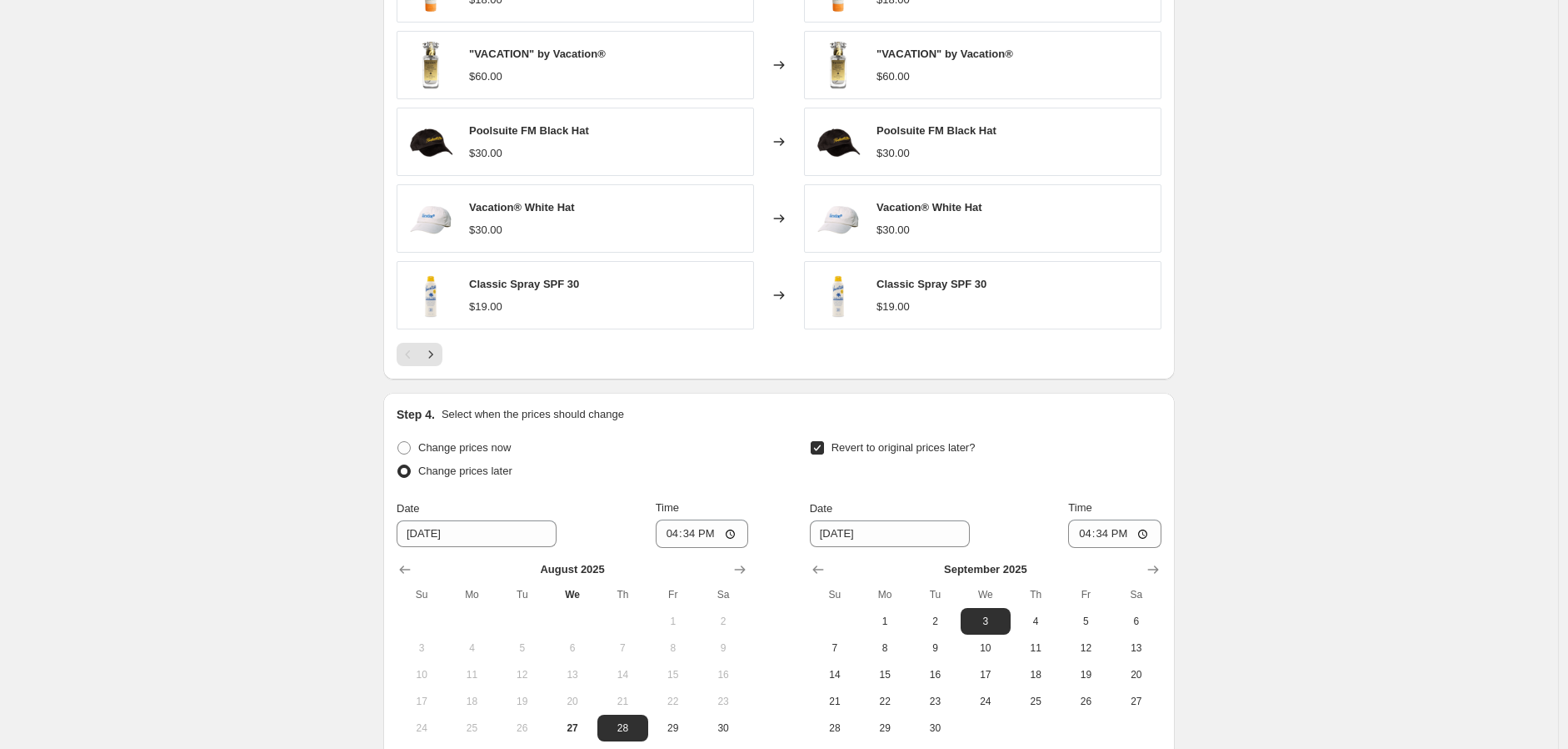
scroll to position [1304, 0]
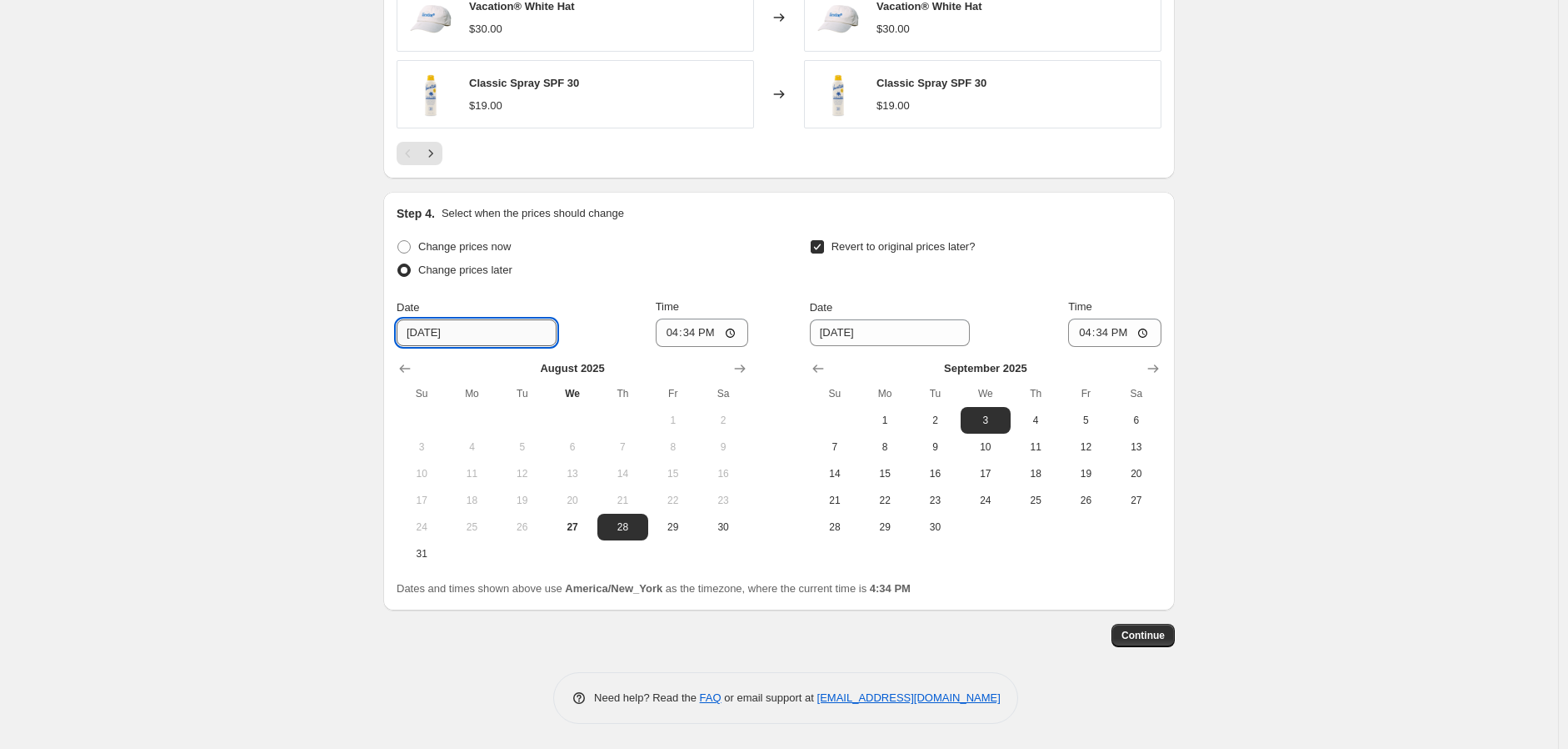
click at [458, 330] on input "8/28/2025" at bounding box center [476, 332] width 160 height 27
click at [626, 529] on span "28" at bounding box center [622, 527] width 36 height 13
click at [671, 331] on input "16:34" at bounding box center [703, 332] width 93 height 28
type input "13:34"
type input "00:00"
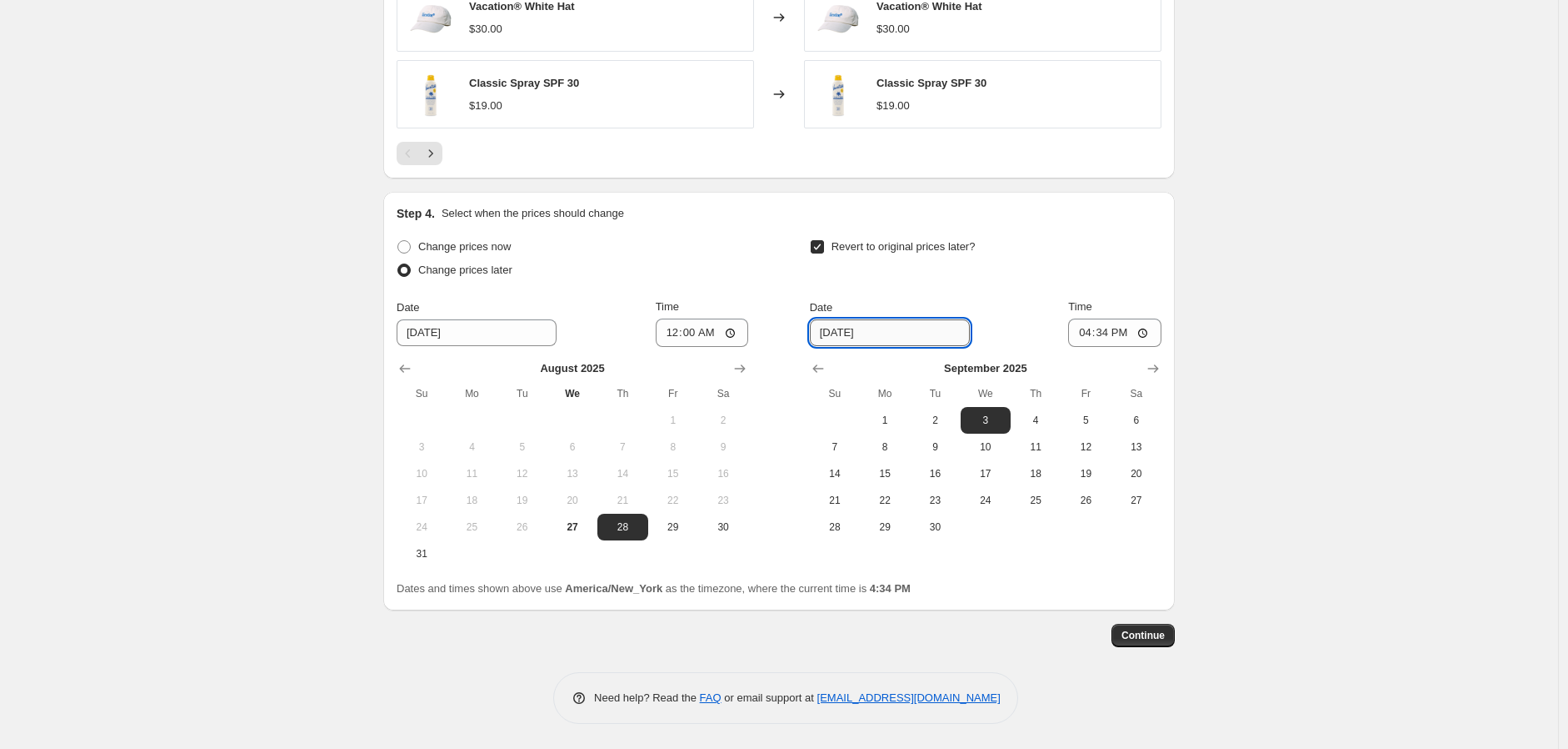
click at [843, 337] on input "9/3/2025" at bounding box center [889, 332] width 160 height 27
click at [937, 424] on span "2" at bounding box center [934, 420] width 36 height 13
type input "9/2/2025"
click at [1085, 331] on input "16:34" at bounding box center [1115, 332] width 93 height 28
click at [1128, 333] on input "12:00" at bounding box center [1115, 332] width 93 height 28
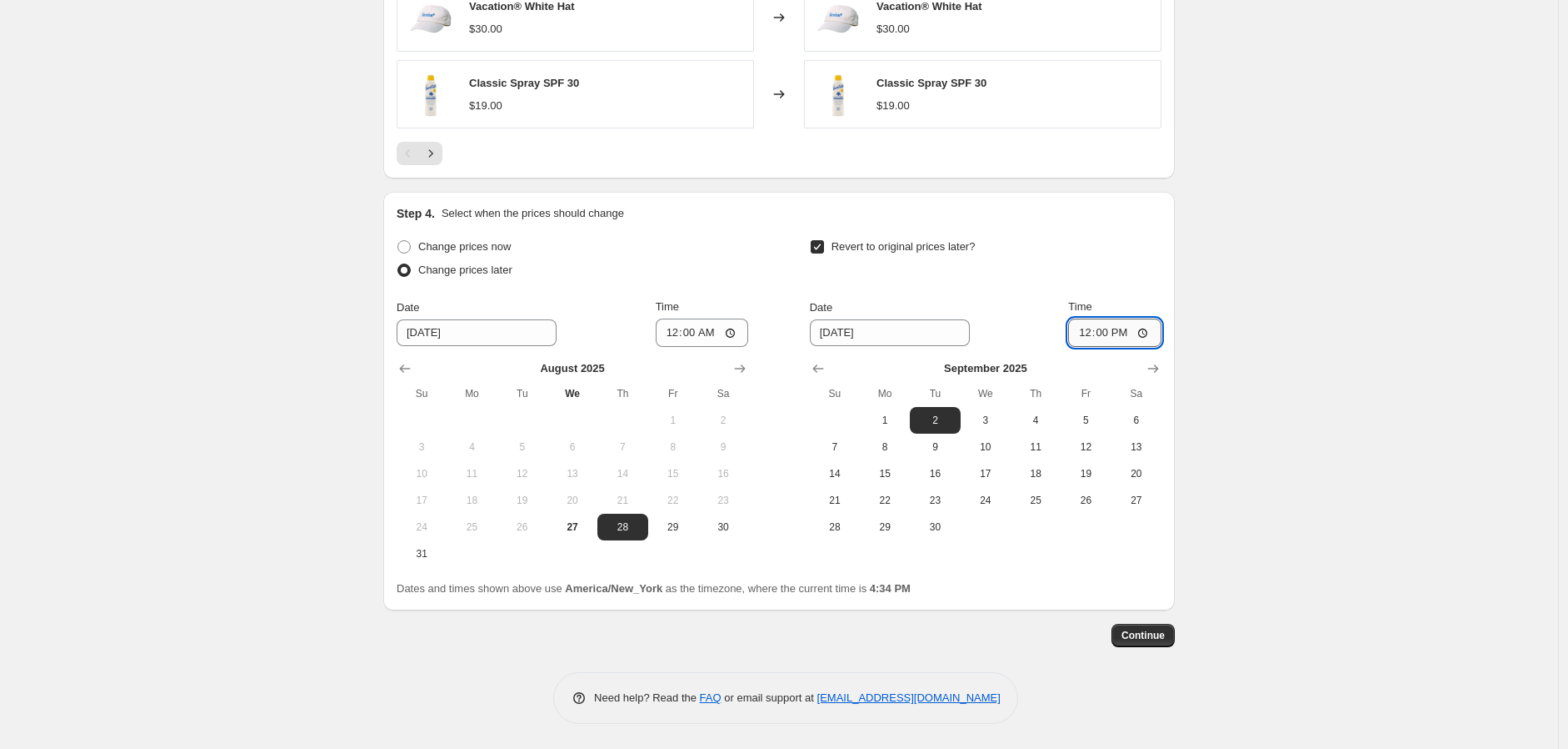
click at [1090, 332] on input "12:00" at bounding box center [1115, 332] width 93 height 28
type input "03:00"
click at [1170, 641] on button "Continue" at bounding box center [1143, 635] width 63 height 23
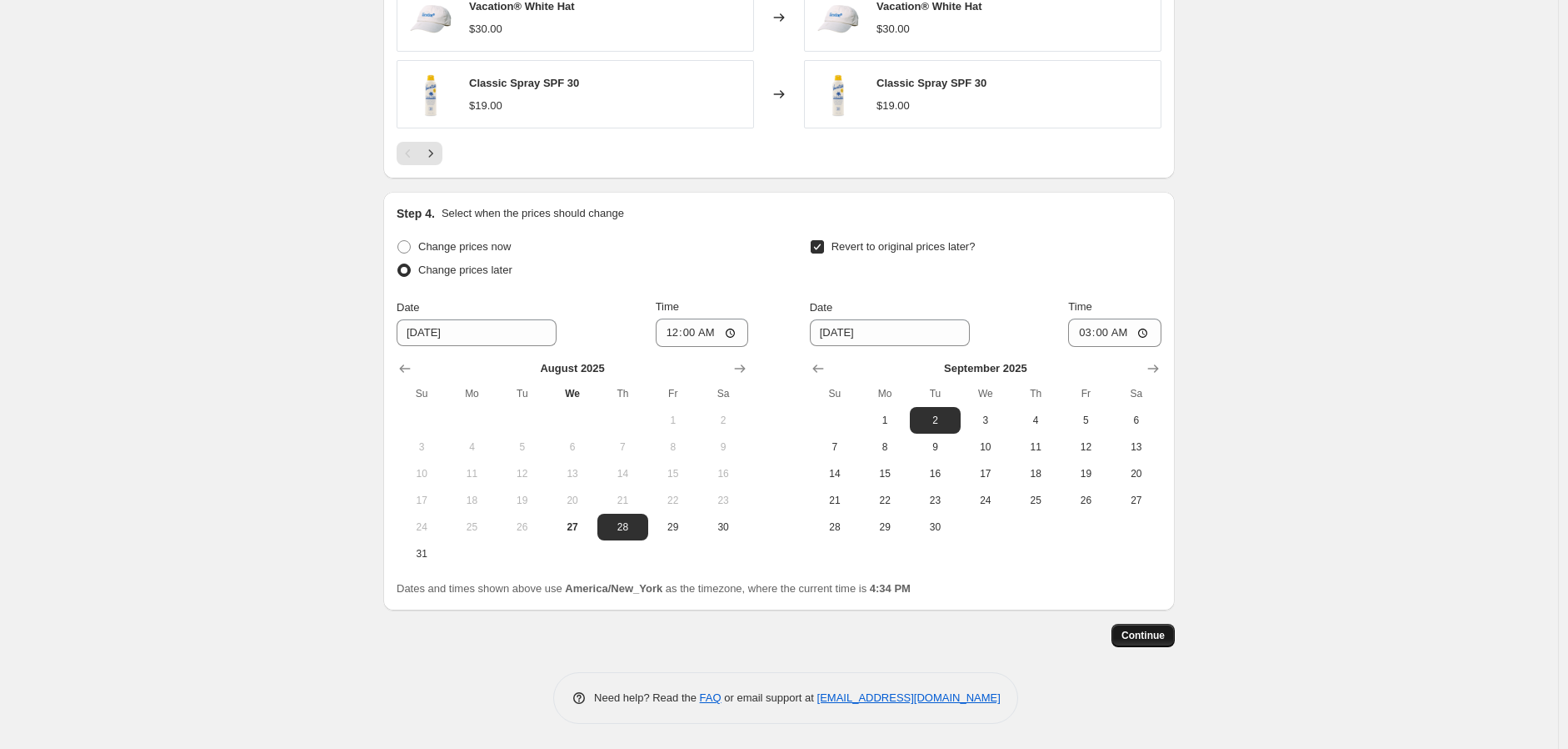
scroll to position [0, 0]
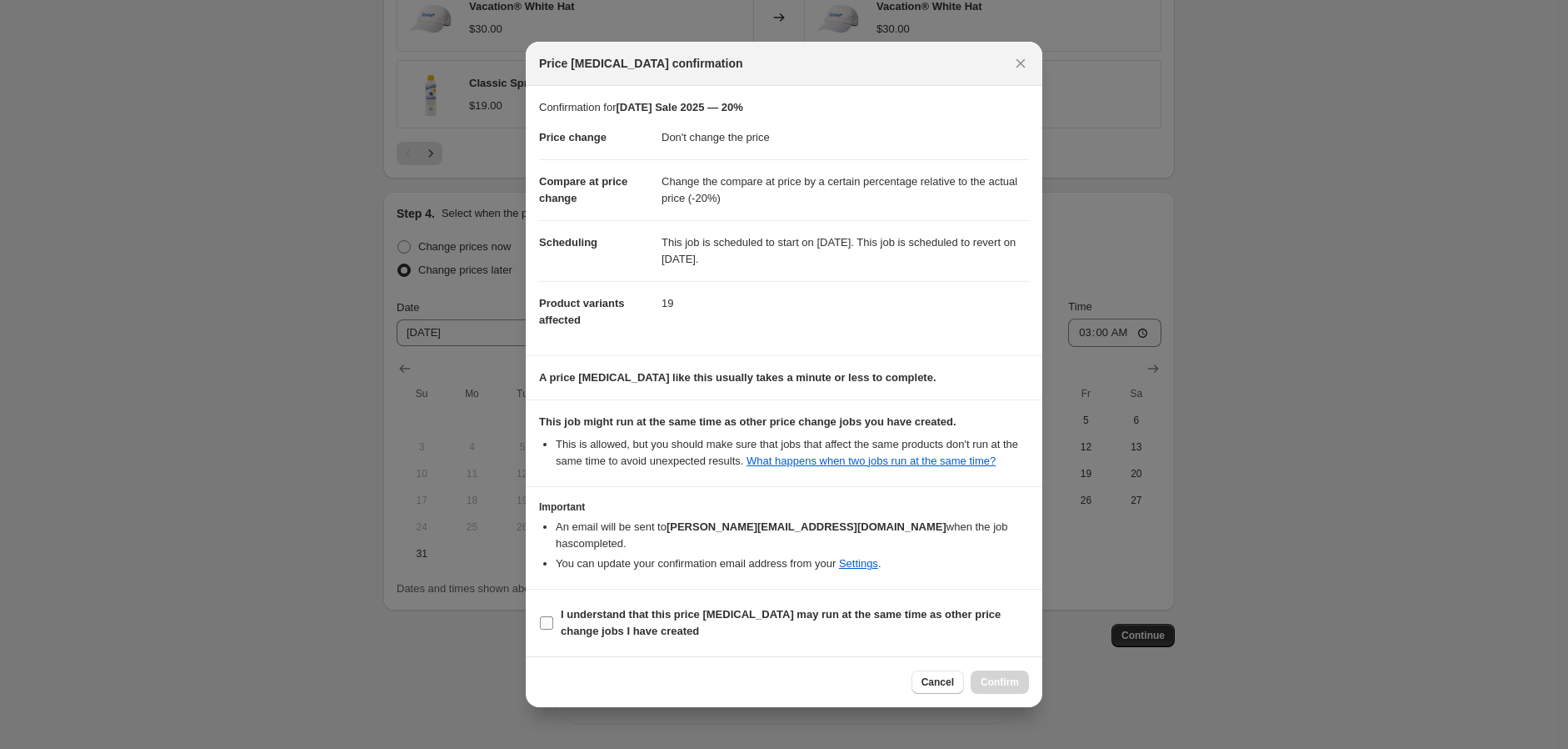
click at [646, 608] on b "I understand that this price change job may run at the same time as other price…" at bounding box center [780, 622] width 440 height 29
click at [553, 616] on input "I understand that this price change job may run at the same time as other price…" at bounding box center [547, 623] width 13 height 13
checkbox input "true"
click at [1014, 677] on span "Confirm" at bounding box center [1000, 682] width 38 height 13
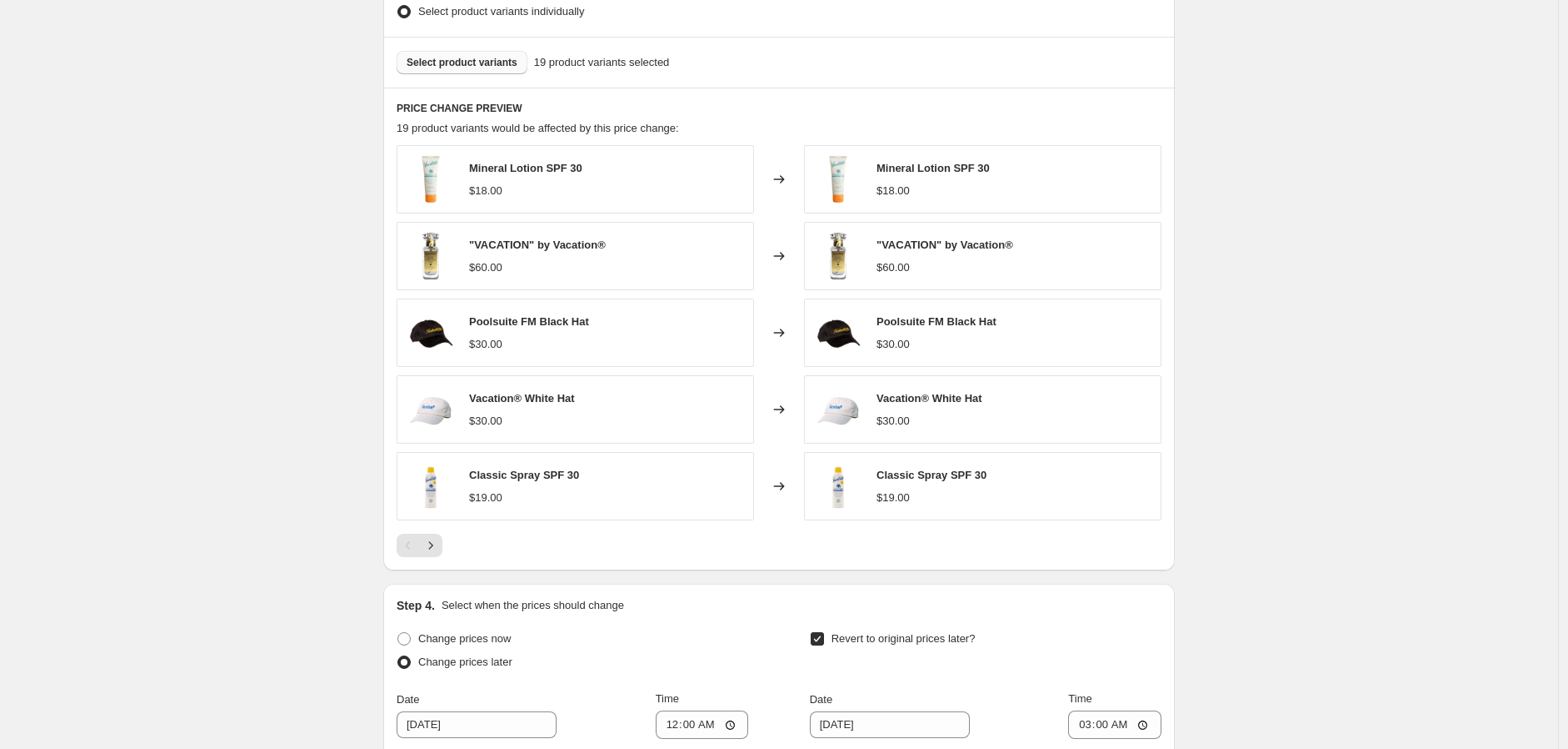
scroll to position [1026, 0]
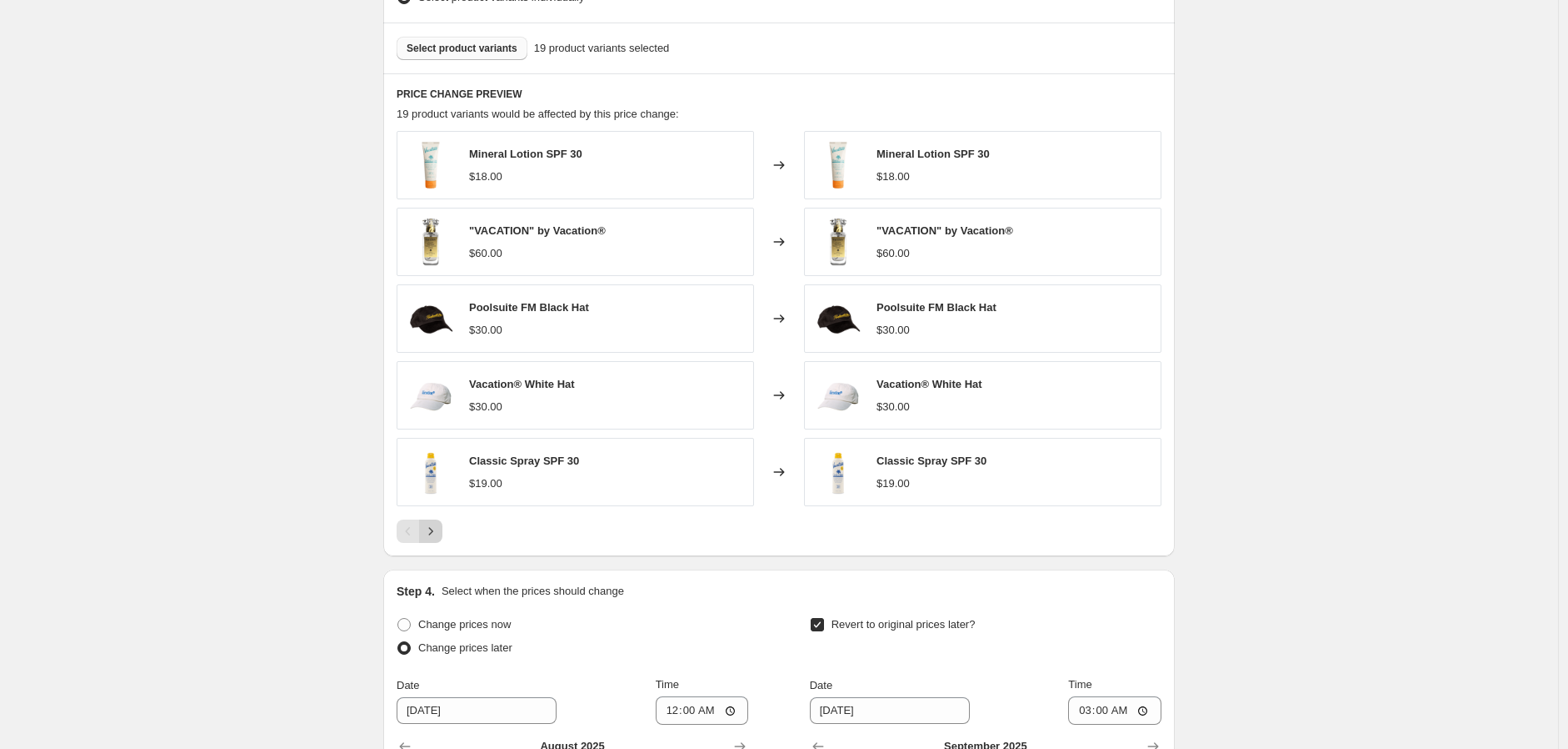
click at [440, 540] on icon "Next" at bounding box center [431, 531] width 17 height 17
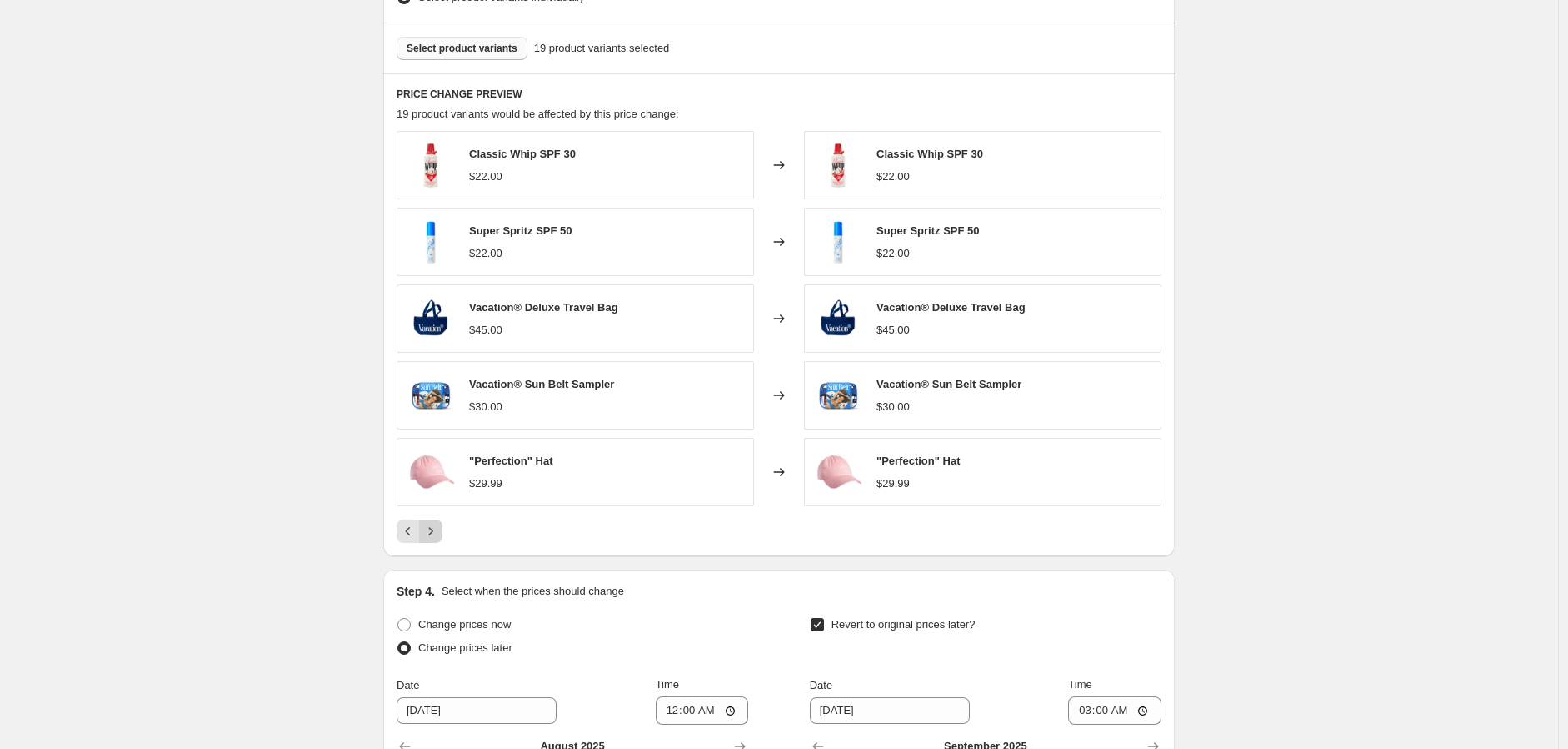
click at [440, 535] on icon "Next" at bounding box center [431, 531] width 17 height 17
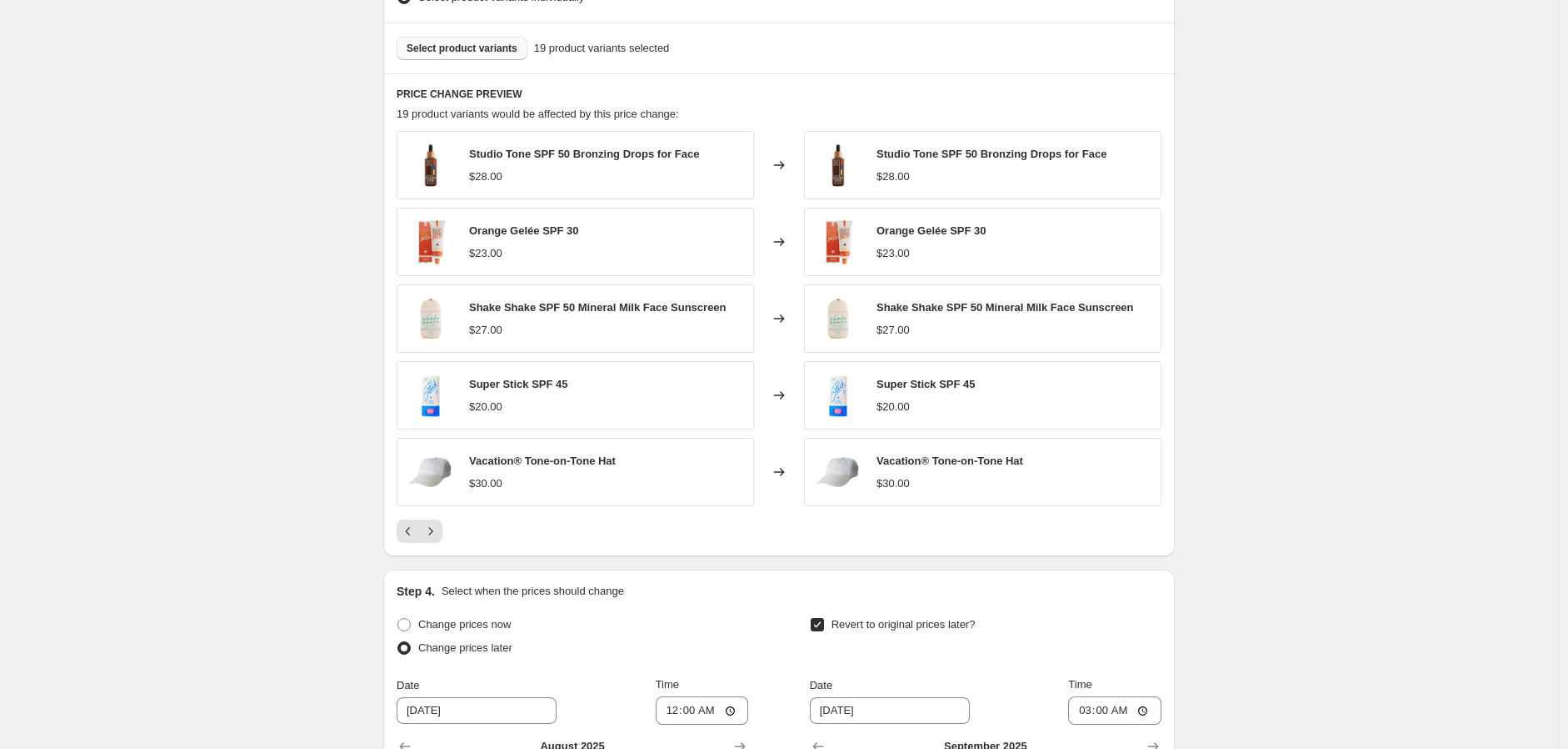
click at [217, 385] on div "Labor Day Sale 2025 — 20%. This page is ready Labor Day Sale 2025 — 20% Info Sc…" at bounding box center [779, 49] width 1559 height 2153
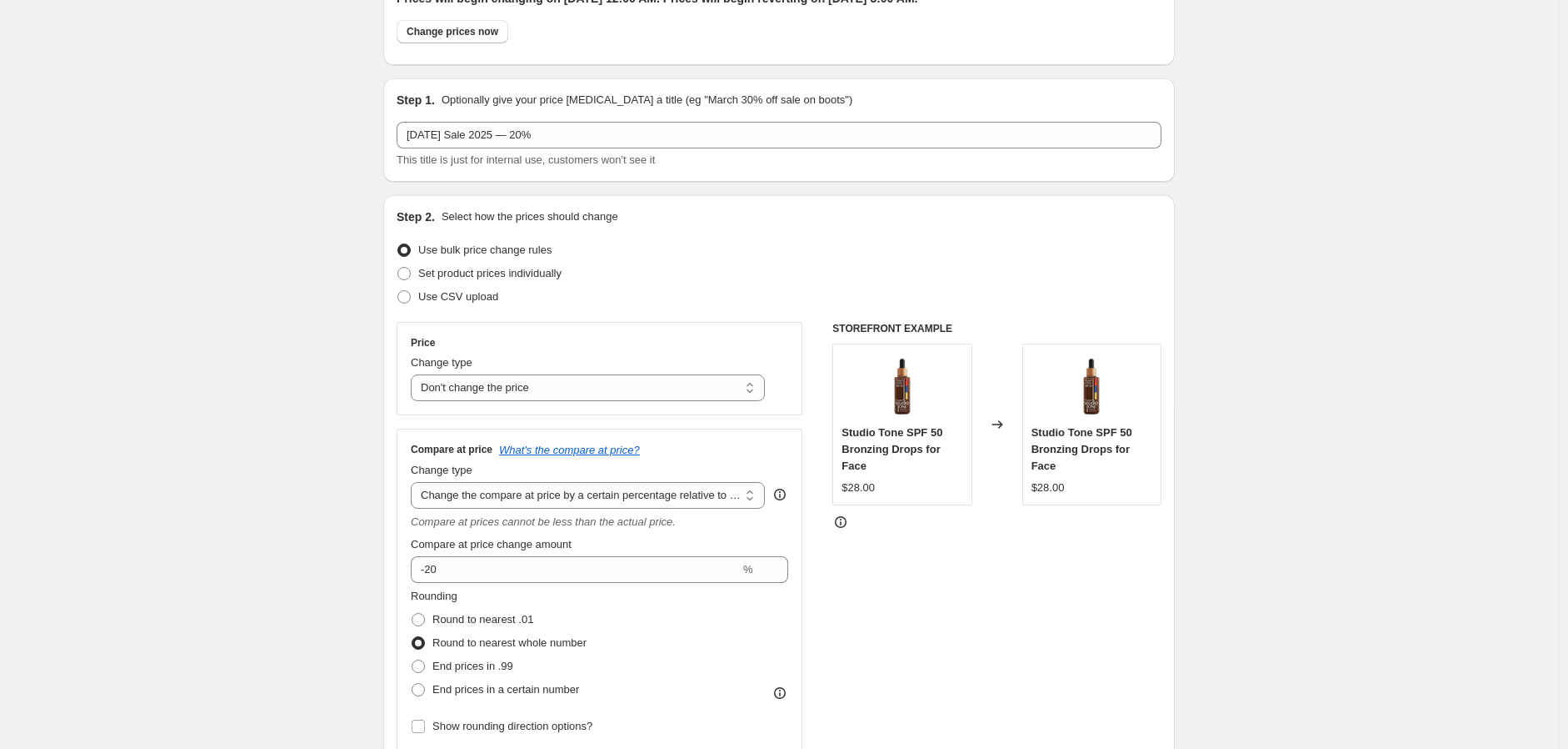
scroll to position [0, 0]
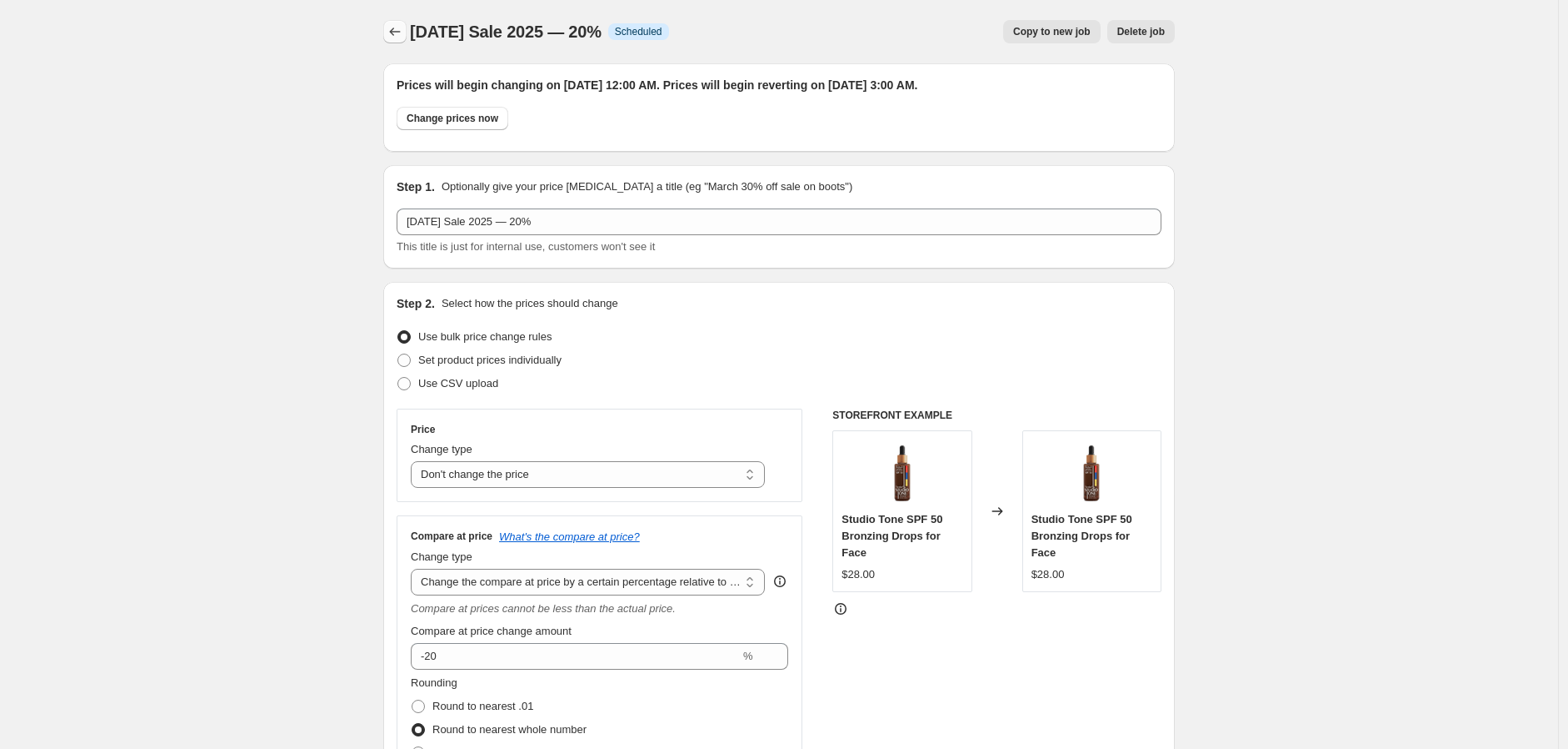
click at [399, 20] on button "Price change jobs" at bounding box center [395, 31] width 23 height 23
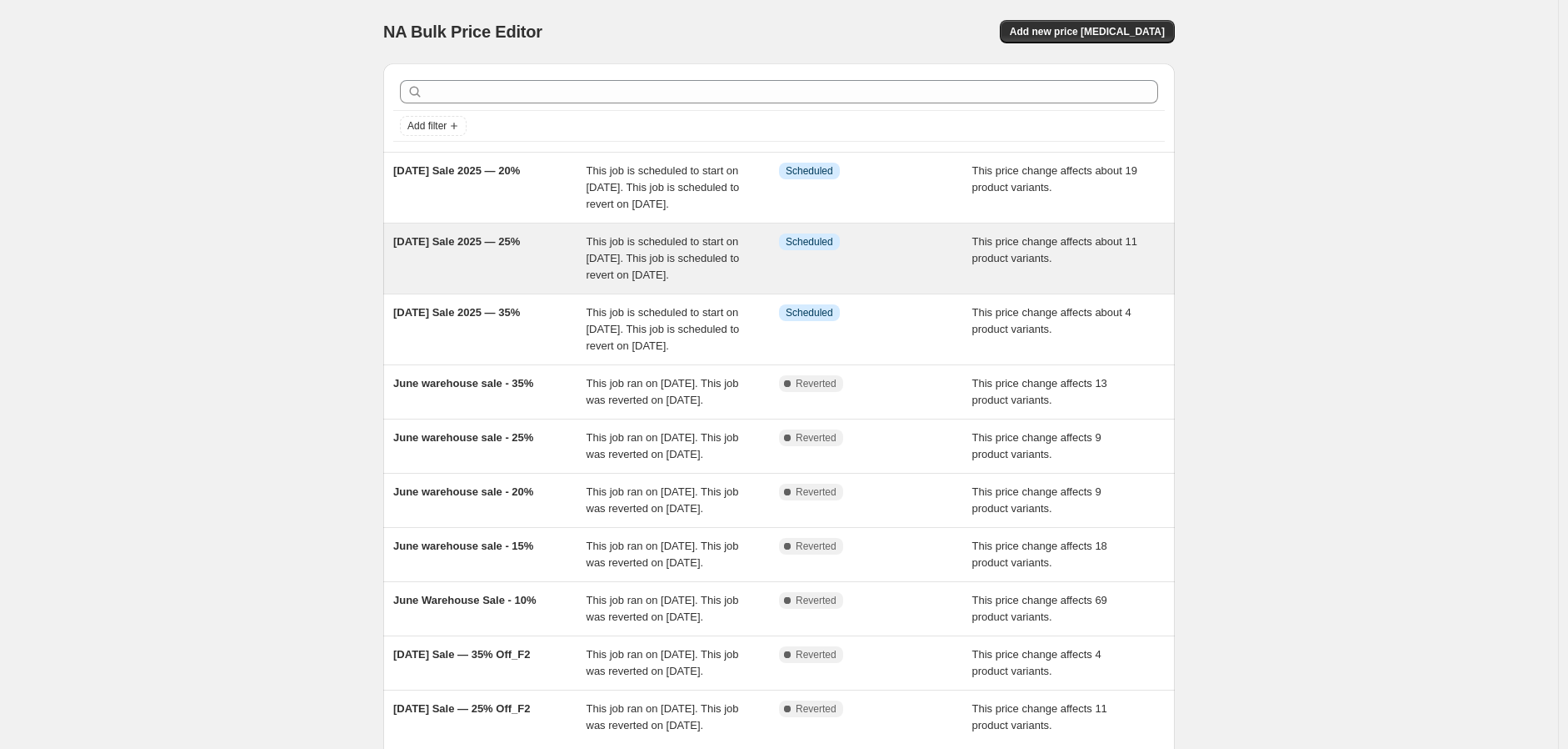
click at [490, 247] on div "Labor Day Sale 2025 — 25% This job is scheduled to start on August 28, 2025. Th…" at bounding box center [779, 258] width 791 height 70
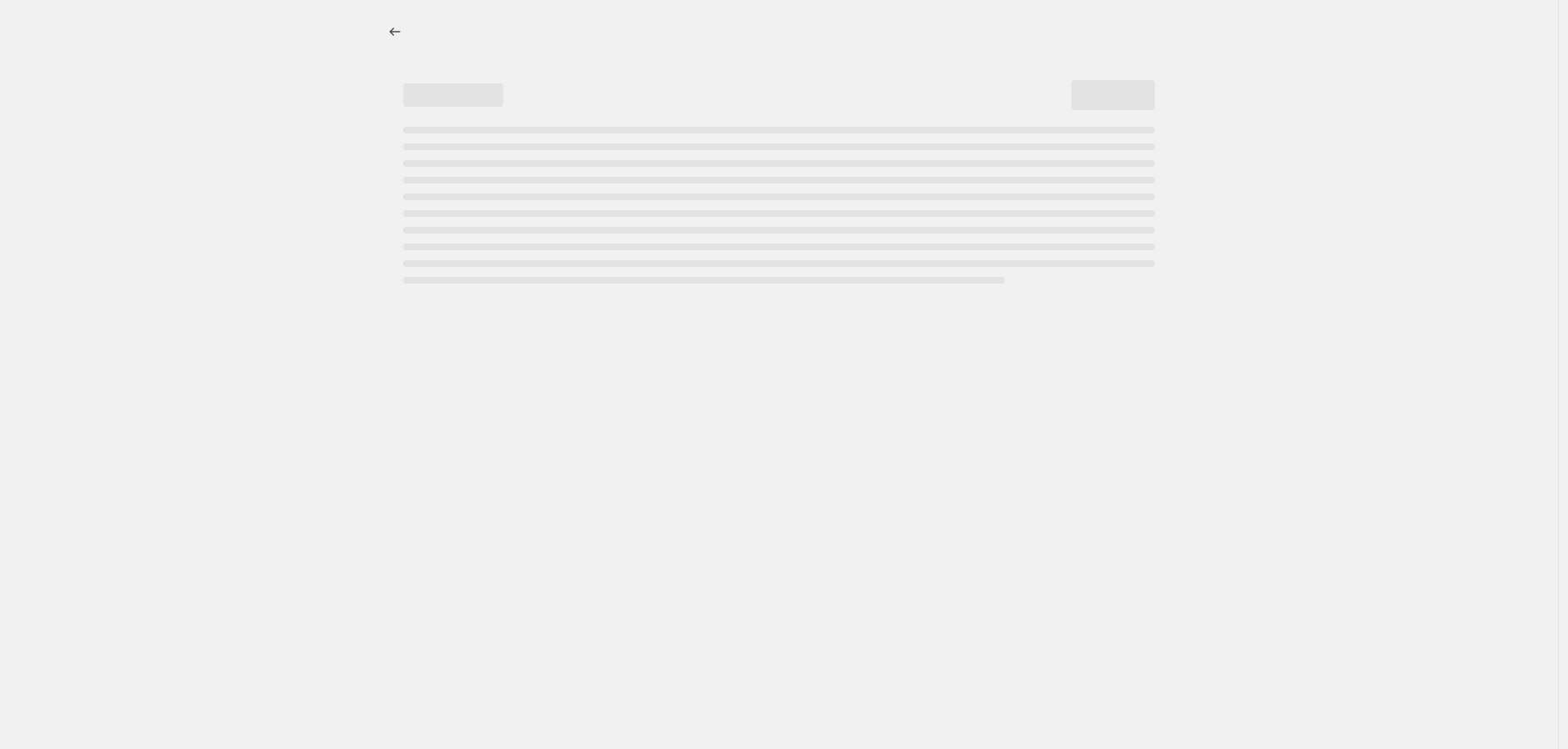
select select "no_change"
select select "pp"
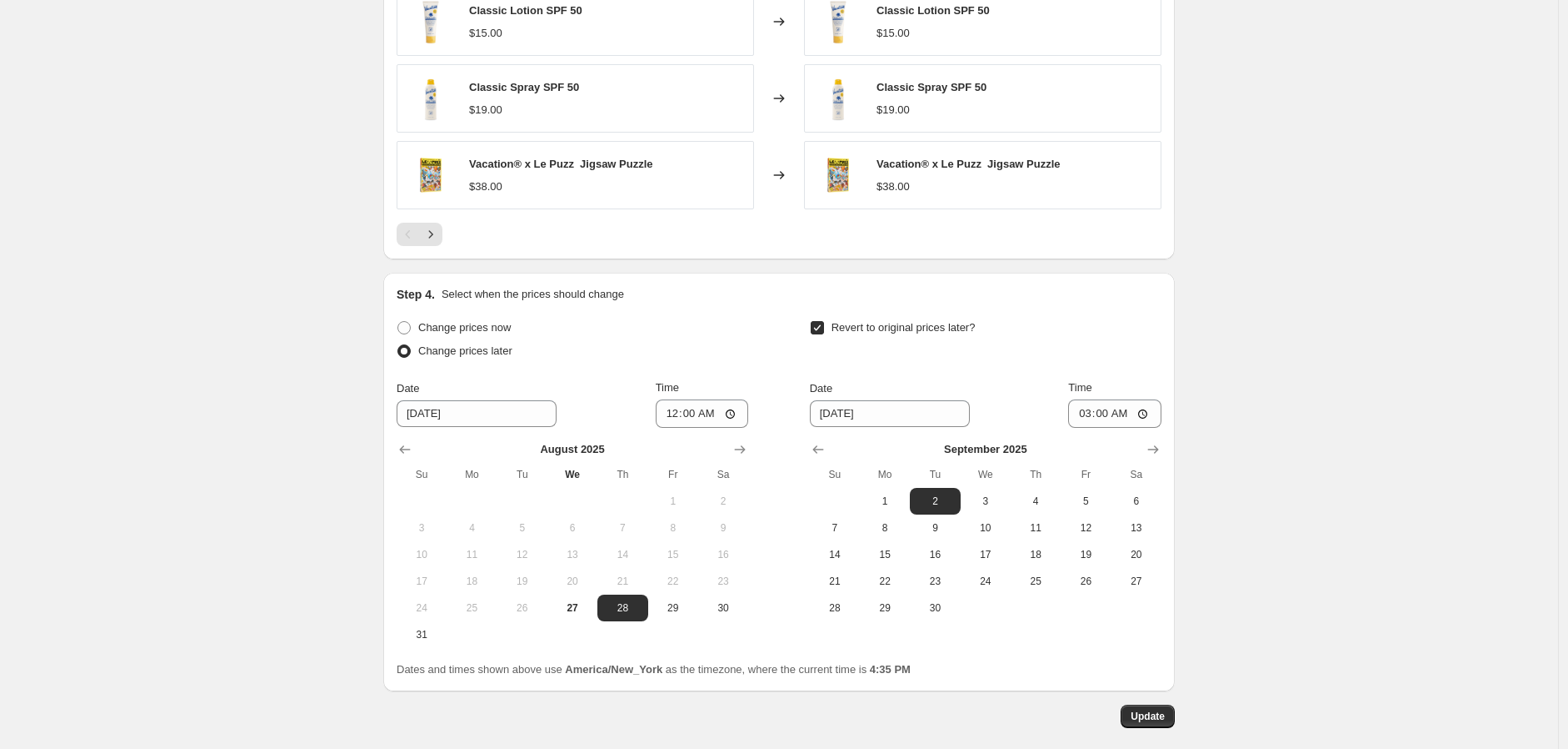
scroll to position [1406, 0]
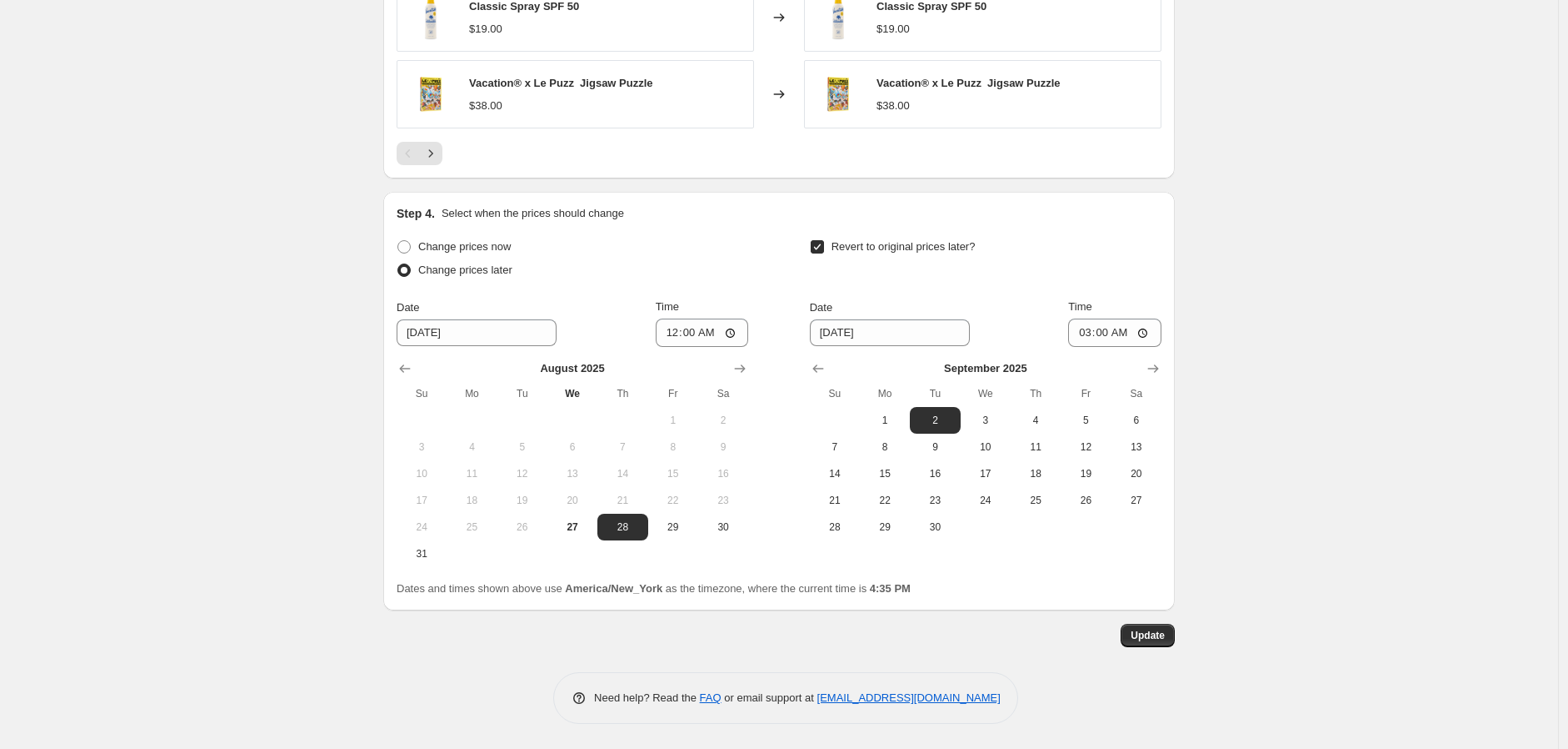
drag, startPoint x: 323, startPoint y: 238, endPoint x: 281, endPoint y: 229, distance: 43.0
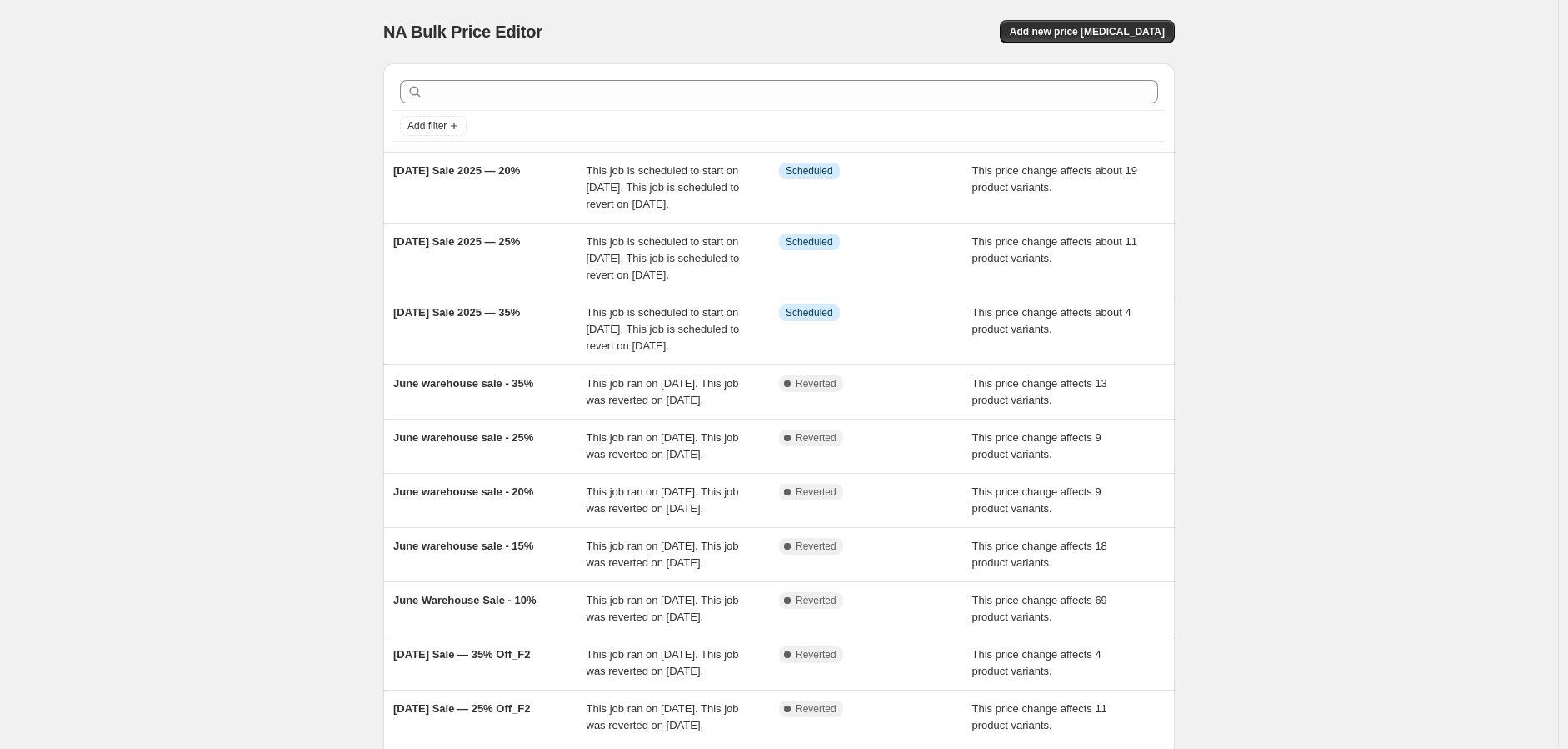
click at [262, 146] on div "NA Bulk Price Editor. This page is ready NA Bulk Price Editor Add new price cha…" at bounding box center [779, 454] width 1559 height 909
click at [1138, 35] on span "Add new price change job" at bounding box center [1087, 32] width 155 height 13
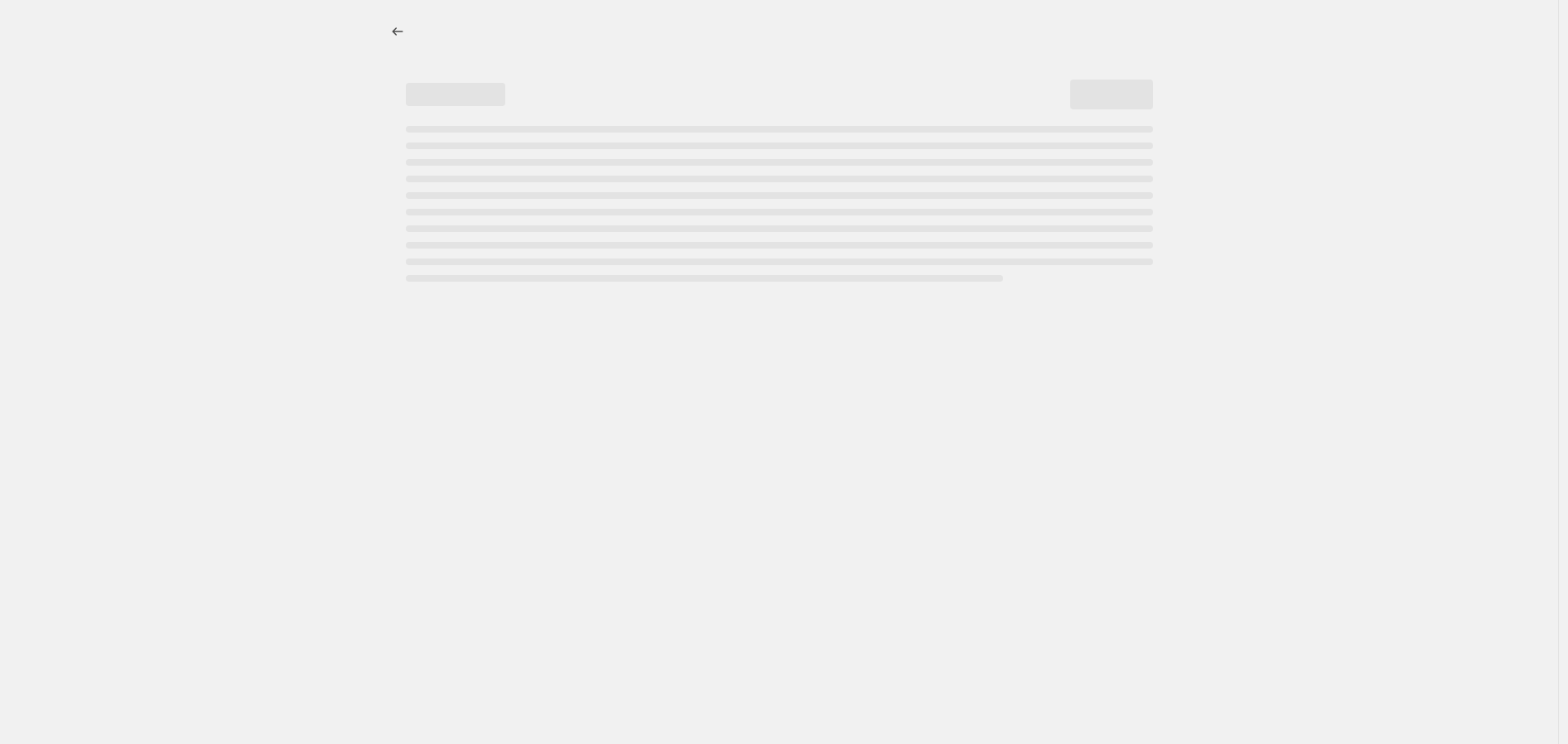
select select "percentage"
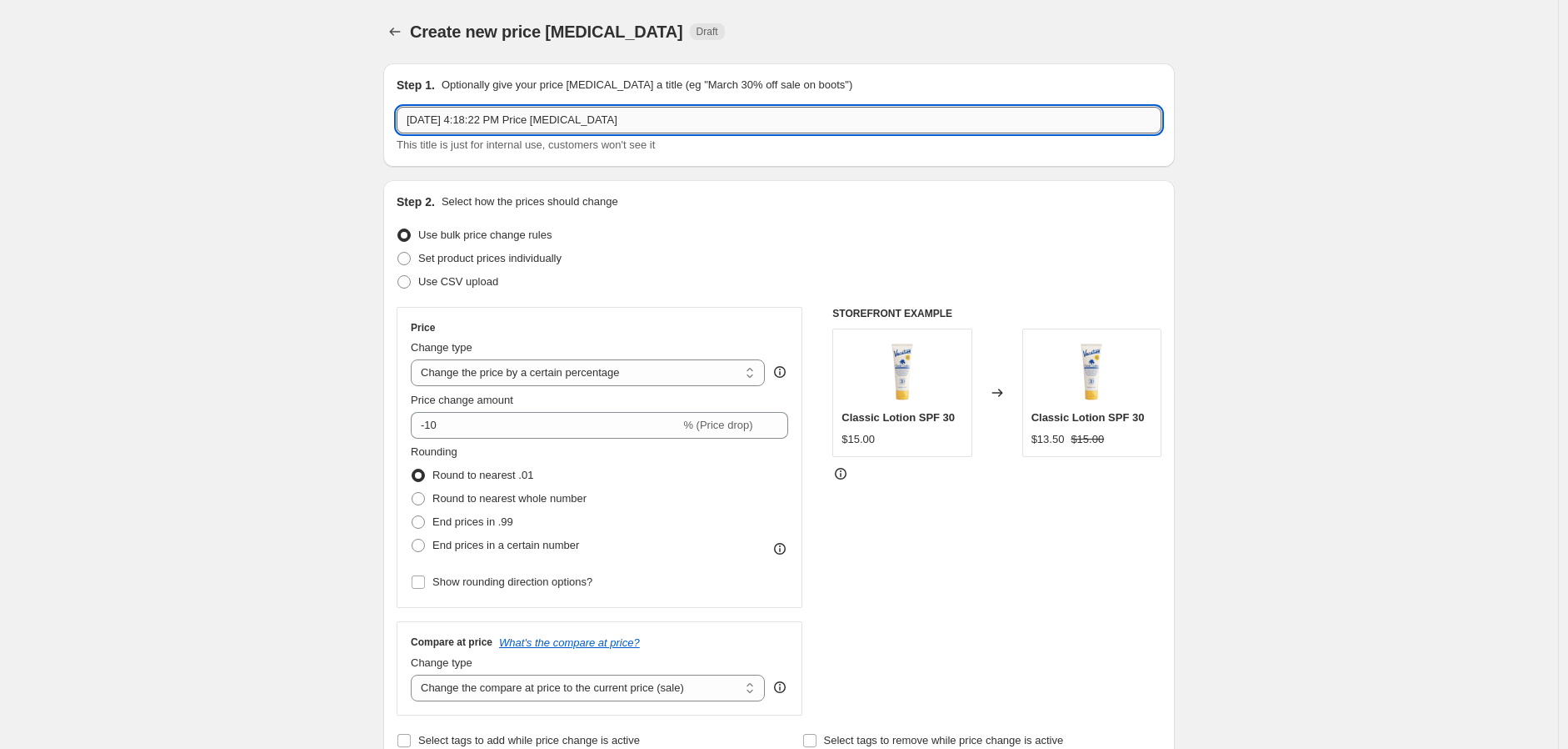
click at [478, 120] on input "Aug 27, 2025, 4:18:22 PM Price change job" at bounding box center [779, 120] width 765 height 27
click at [537, 113] on input "Aug 27, 2025, 4:18:22 PM Price change job" at bounding box center [779, 120] width 765 height 27
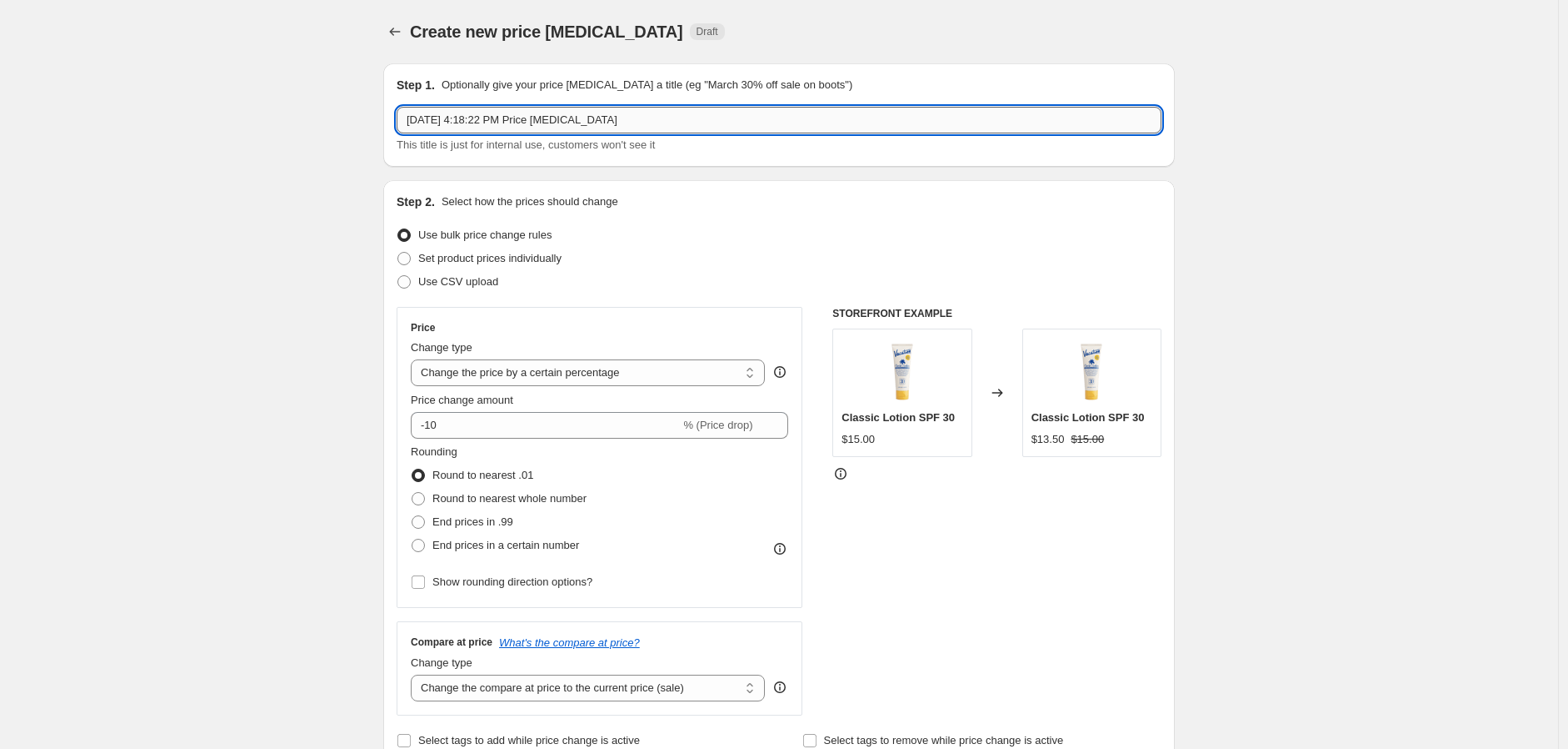
click at [537, 113] on input "Aug 27, 2025, 4:18:22 PM Price change job" at bounding box center [779, 120] width 765 height 27
paste input "Labor Day Sale 2025 — 15%"
type input "Labor Day Sale 2025 — 15%"
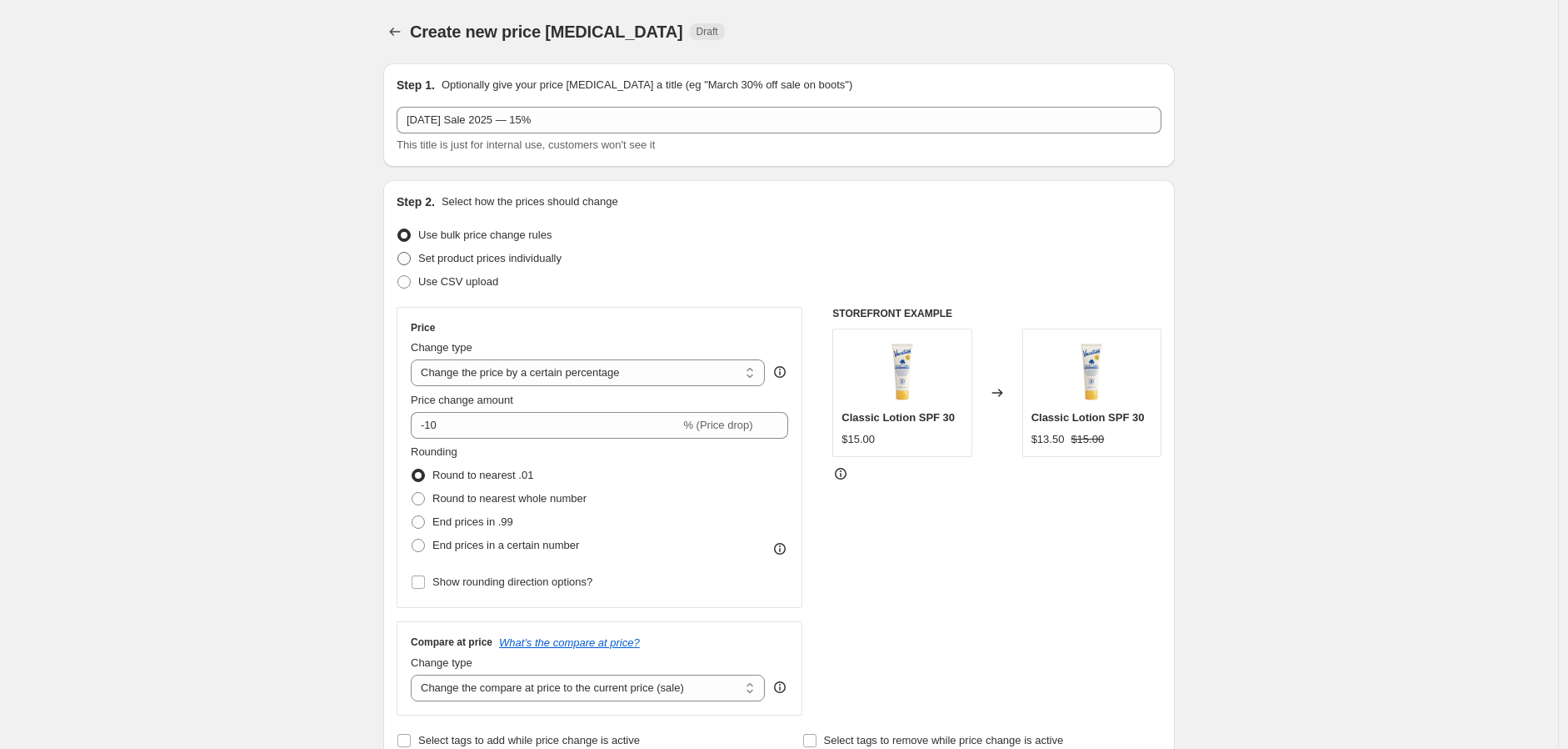
click at [452, 261] on span "Set product prices individually" at bounding box center [490, 258] width 144 height 12
click at [399, 253] on input "Set product prices individually" at bounding box center [398, 252] width 1 height 1
radio input "true"
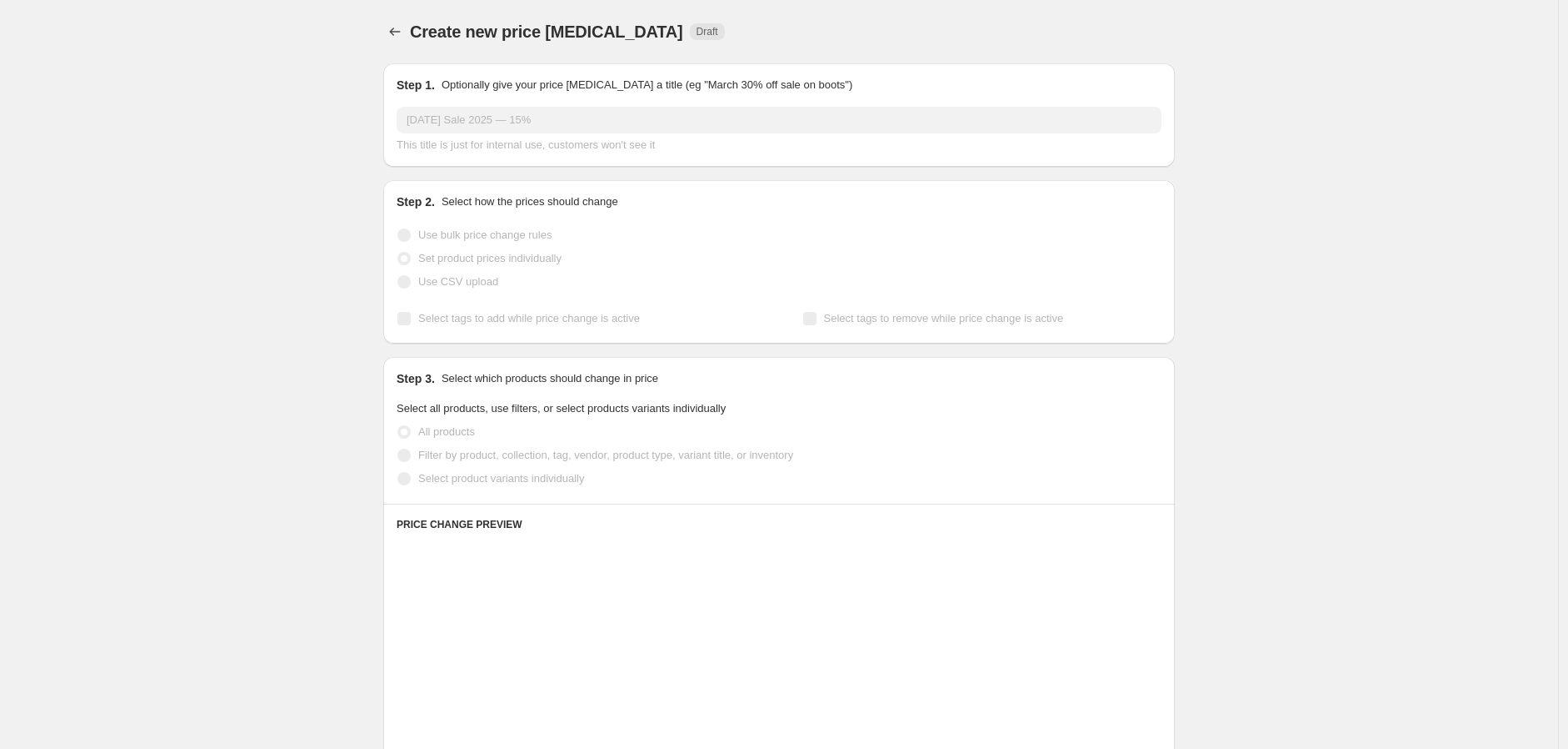
click at [462, 235] on span "Use bulk price change rules" at bounding box center [484, 234] width 133 height 12
click at [399, 230] on input "Use bulk price change rules" at bounding box center [398, 229] width 1 height 1
radio input "true"
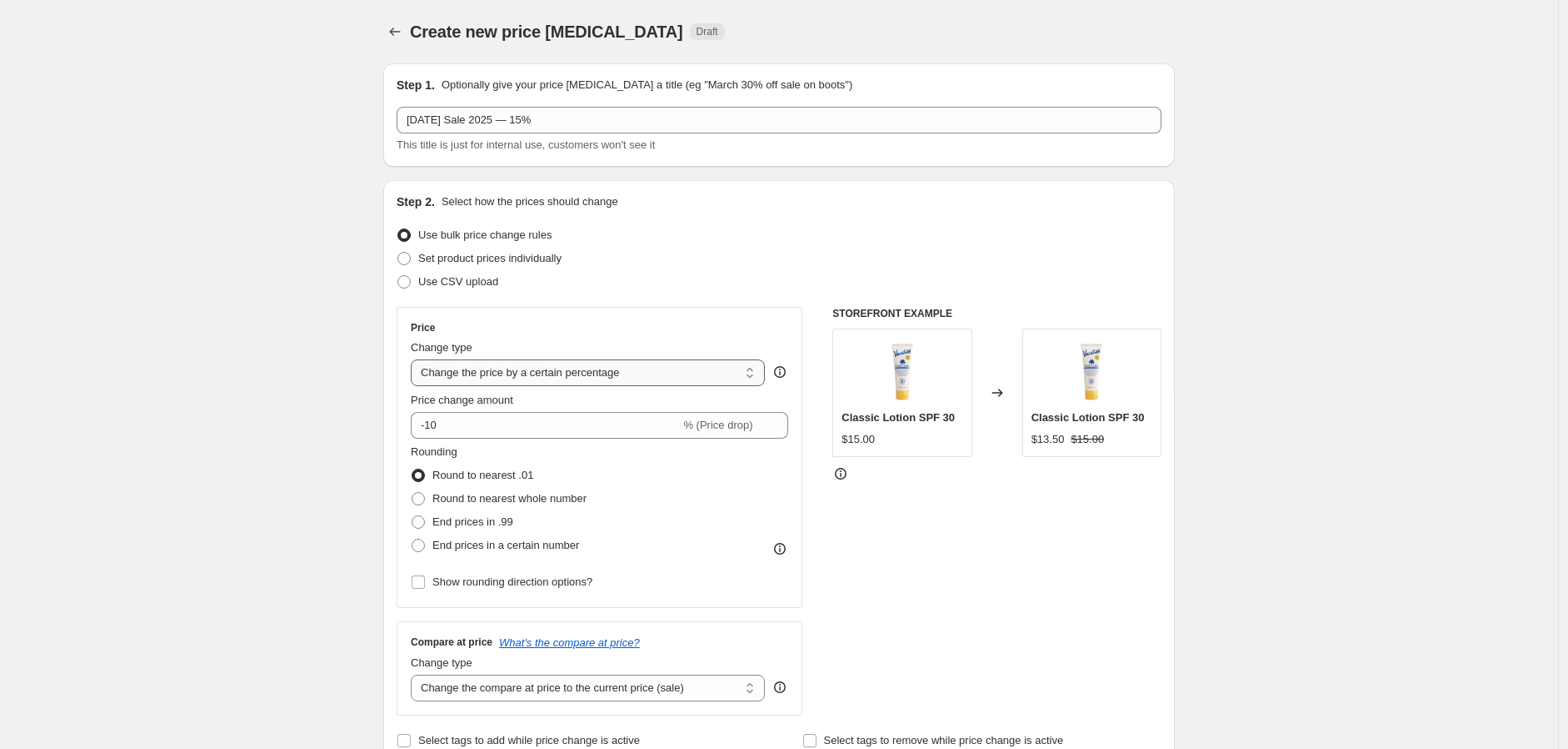
click at [595, 368] on select "Change the price to a certain amount Change the price by a certain amount Chang…" at bounding box center [587, 373] width 354 height 27
select select "no_change"
click at [415, 360] on select "Change the price to a certain amount Change the price by a certain amount Chang…" at bounding box center [587, 373] width 354 height 27
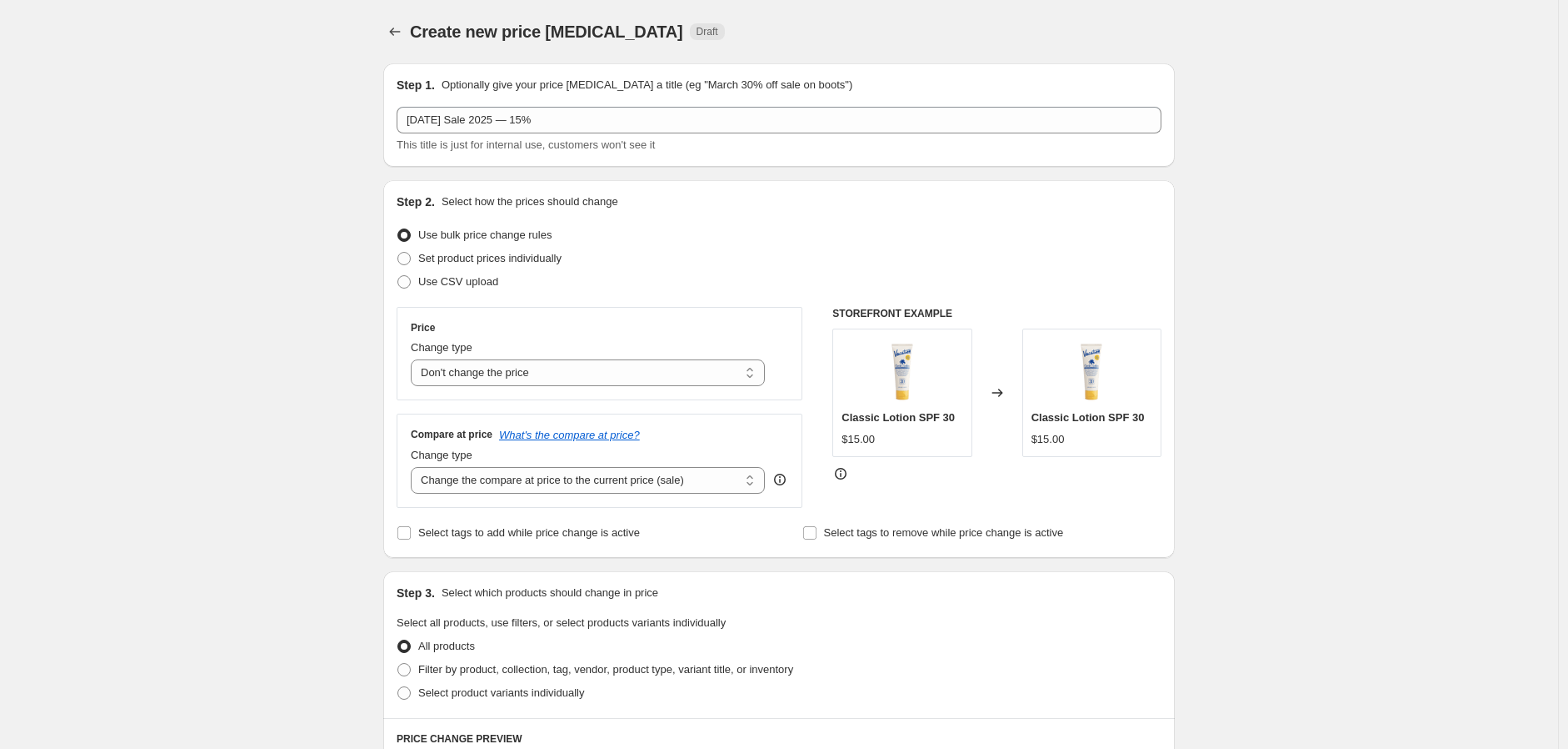
click at [315, 416] on div "Create new price change job. This page is ready Create new price change job Dra…" at bounding box center [779, 729] width 1559 height 1460
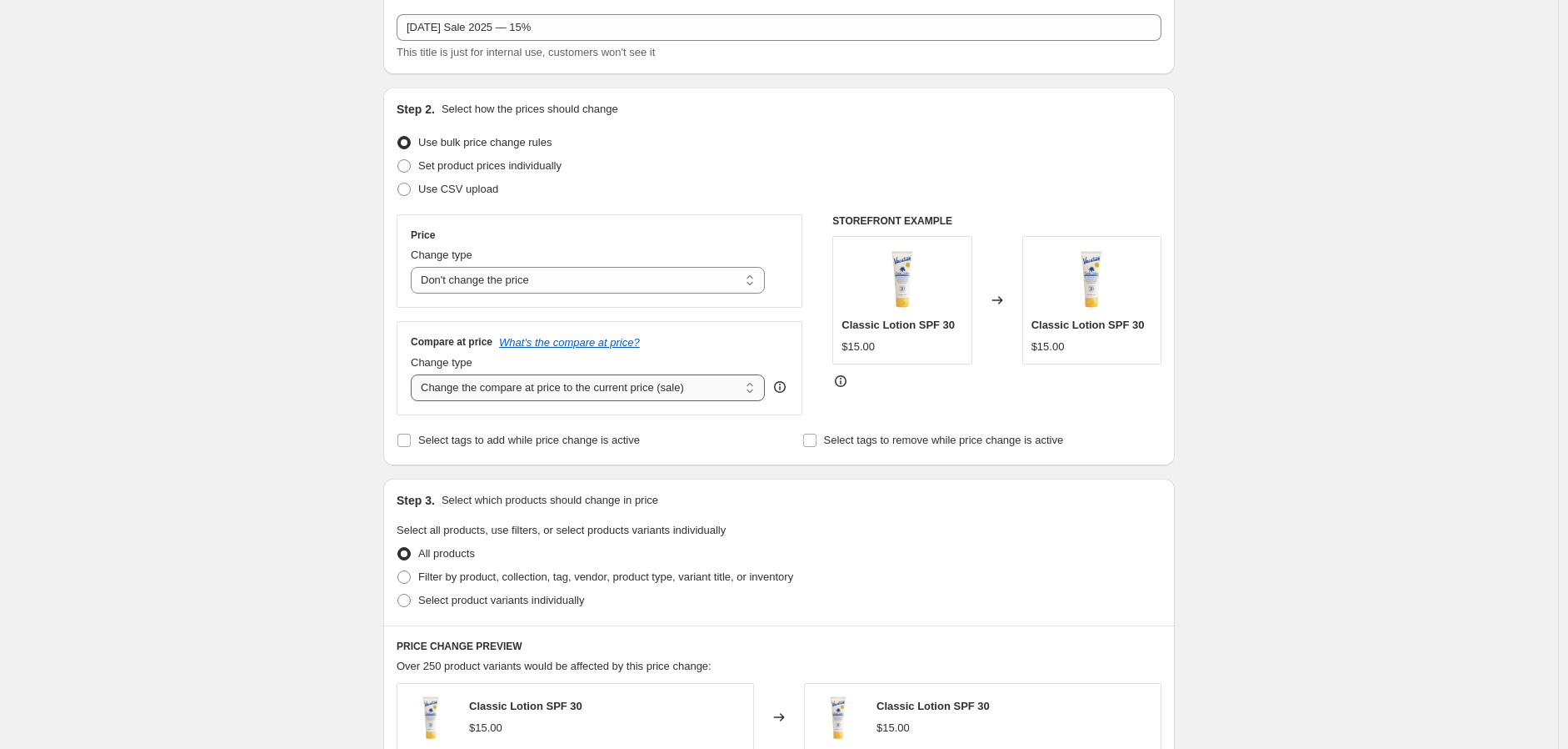
click at [539, 388] on select "Change the compare at price to the current price (sale) Change the compare at p…" at bounding box center [587, 388] width 354 height 27
click at [257, 419] on div "Create new price change job. This page is ready Create new price change job Dra…" at bounding box center [779, 637] width 1559 height 1460
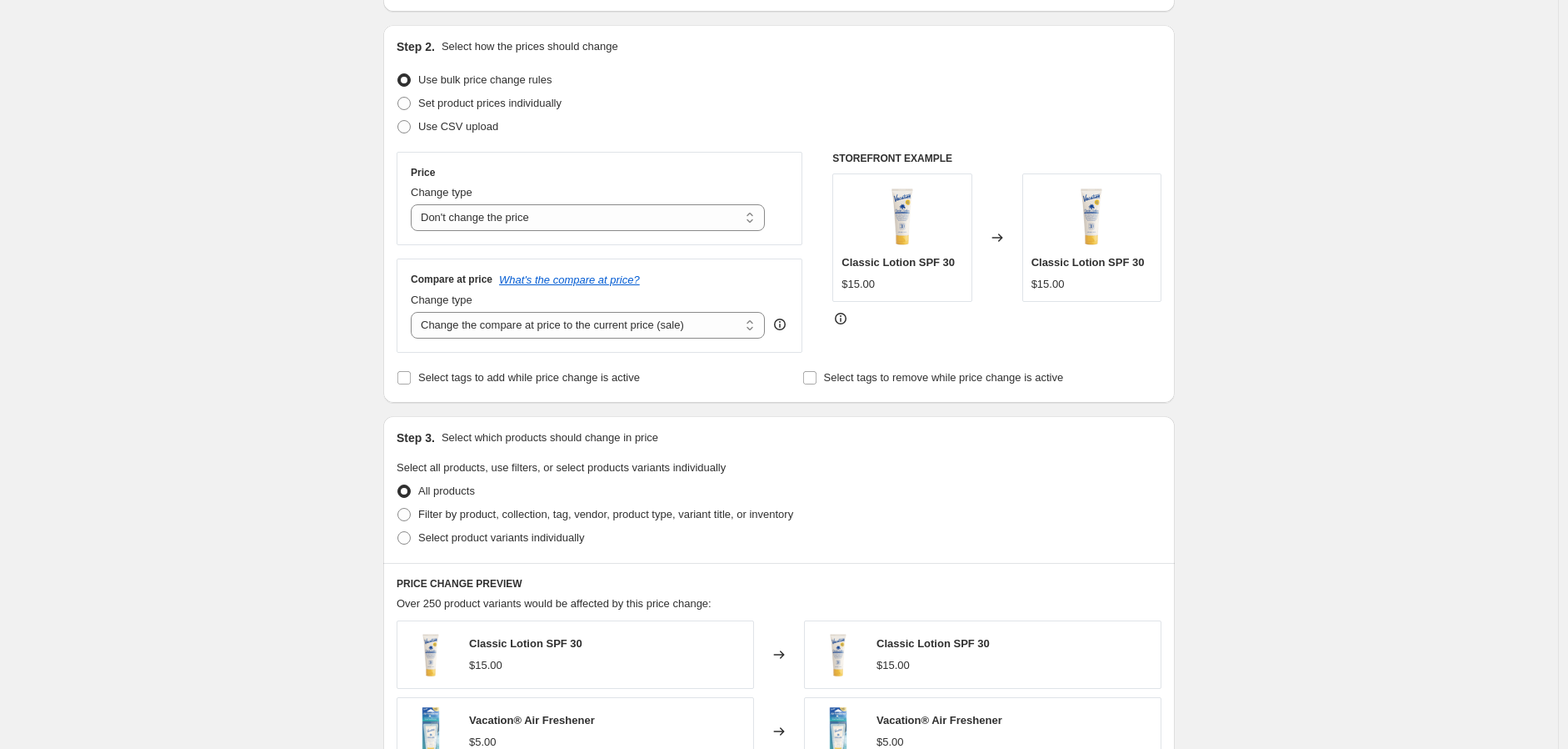
scroll to position [185, 0]
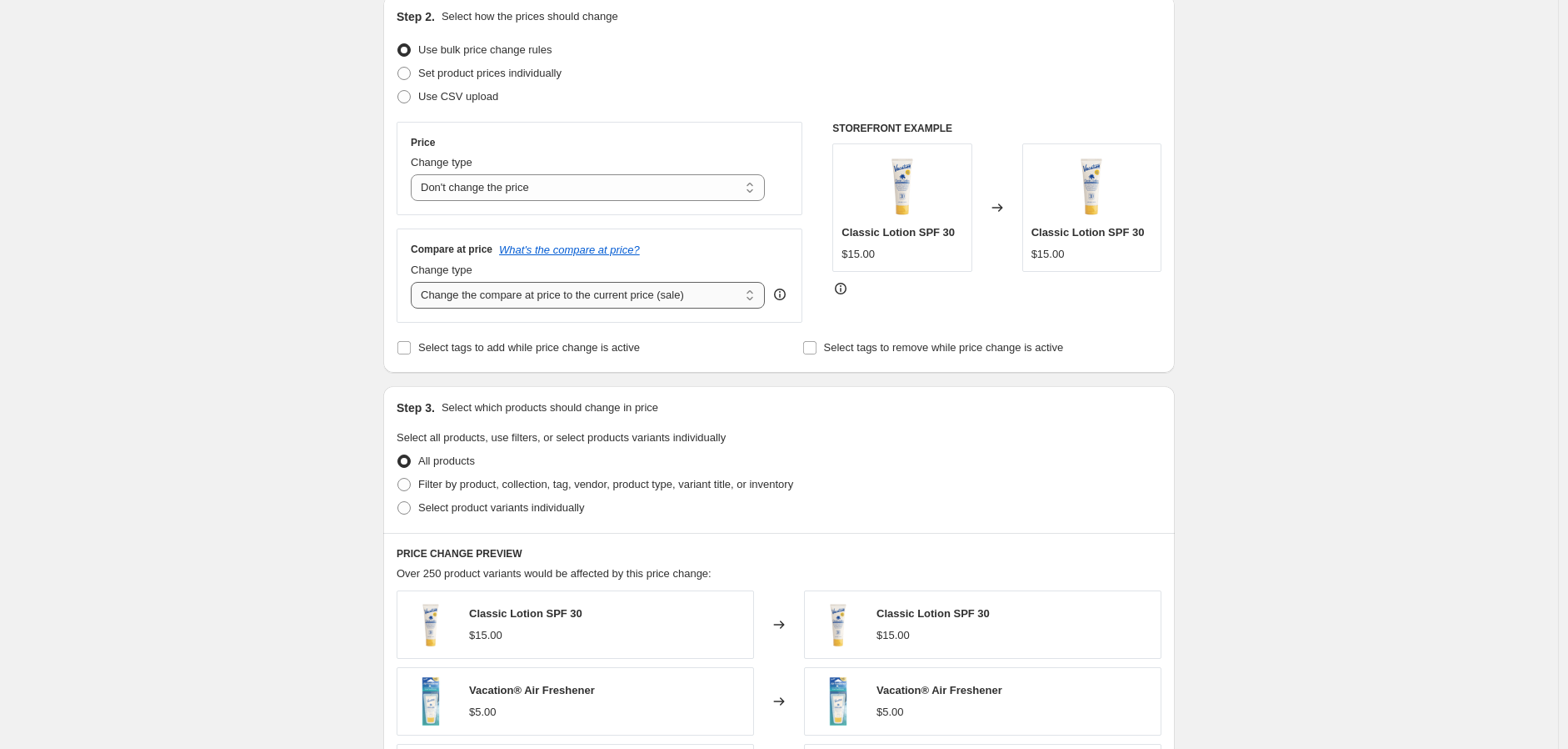
click at [502, 286] on select "Change the compare at price to the current price (sale) Change the compare at p…" at bounding box center [587, 295] width 354 height 27
select select "pp"
click at [415, 283] on select "Change the compare at price to the current price (sale) Change the compare at p…" at bounding box center [587, 295] width 354 height 27
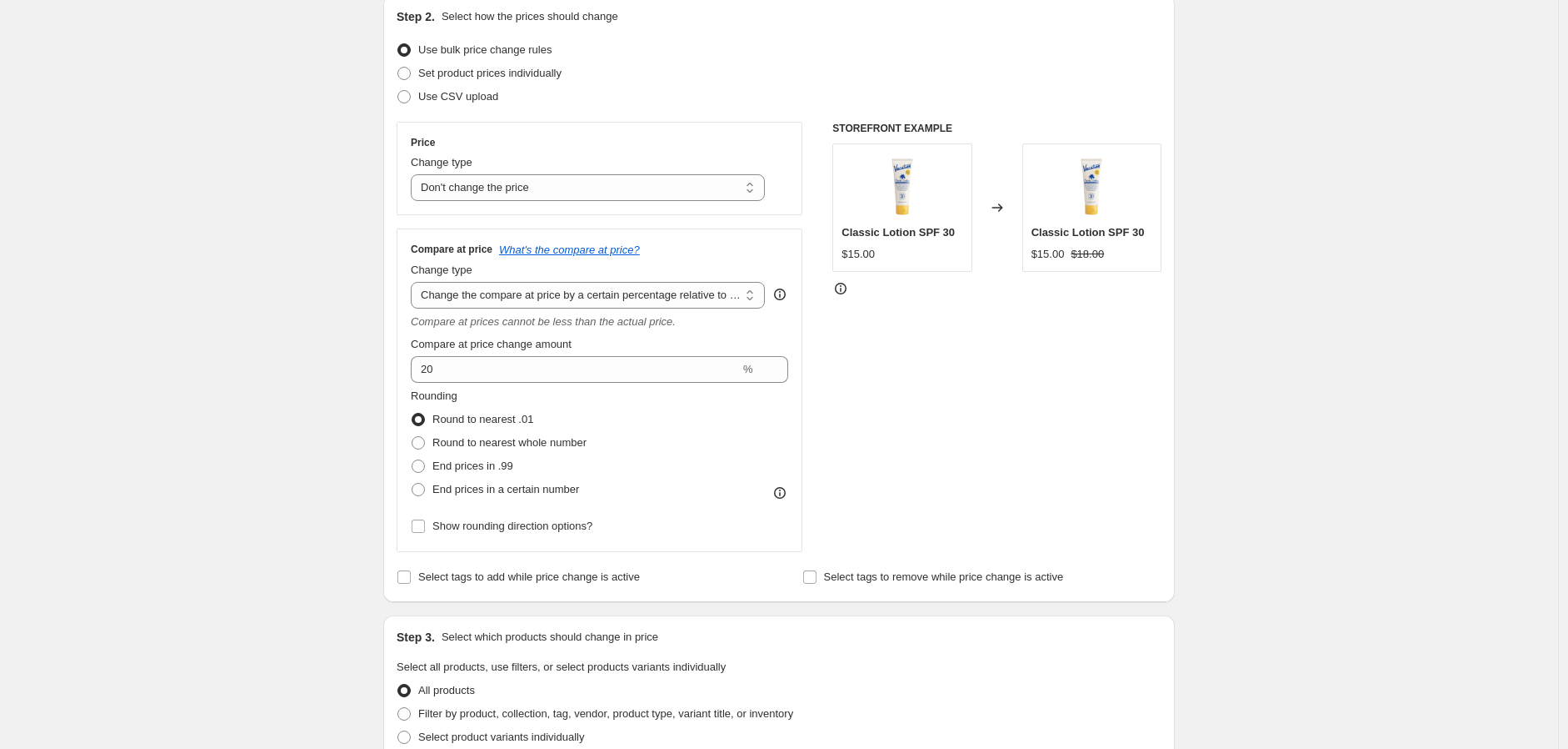
click at [301, 351] on div "Create new price change job. This page is ready Create new price change job Dra…" at bounding box center [779, 659] width 1559 height 1689
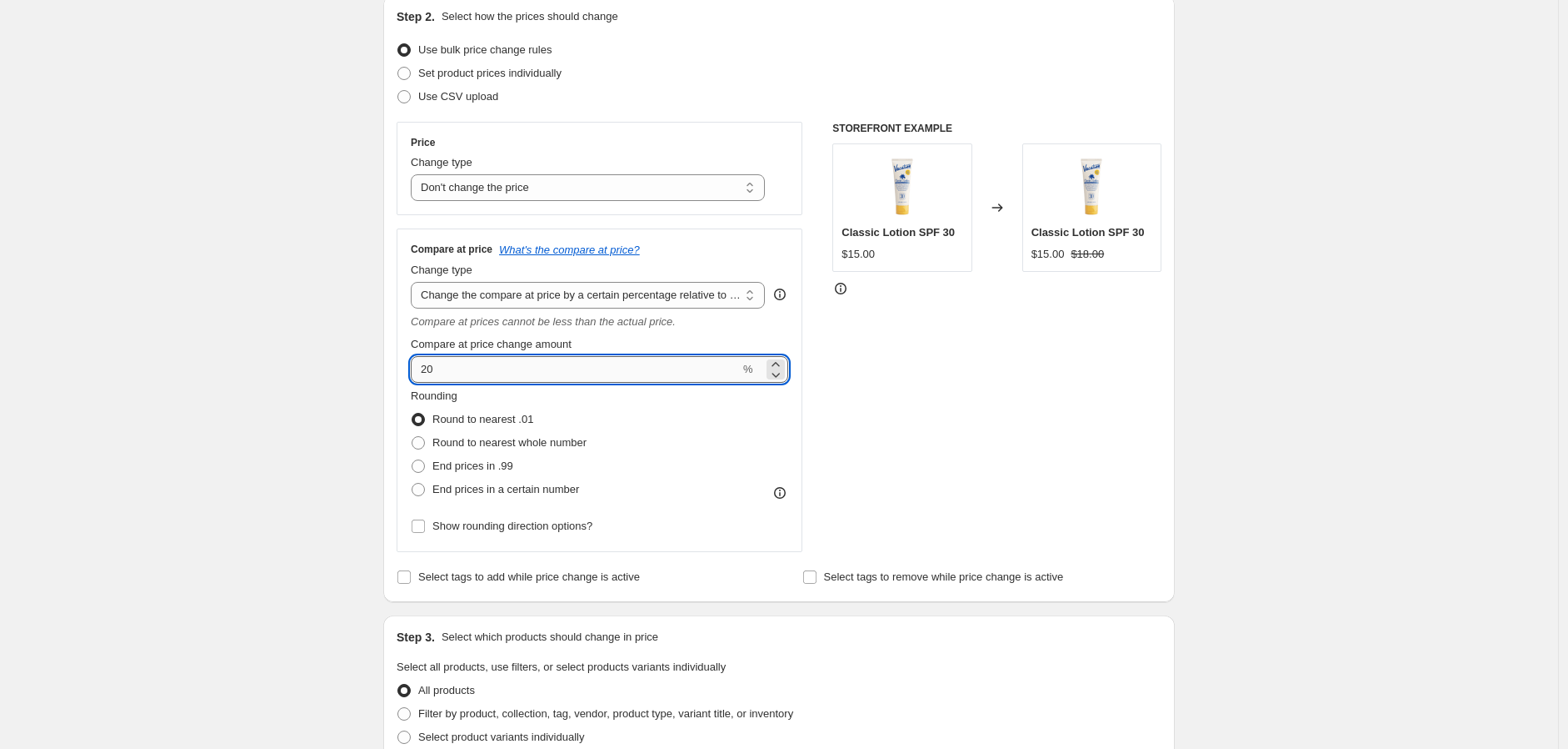
click at [473, 374] on input "20" at bounding box center [575, 369] width 329 height 27
type input "15"
type input "1"
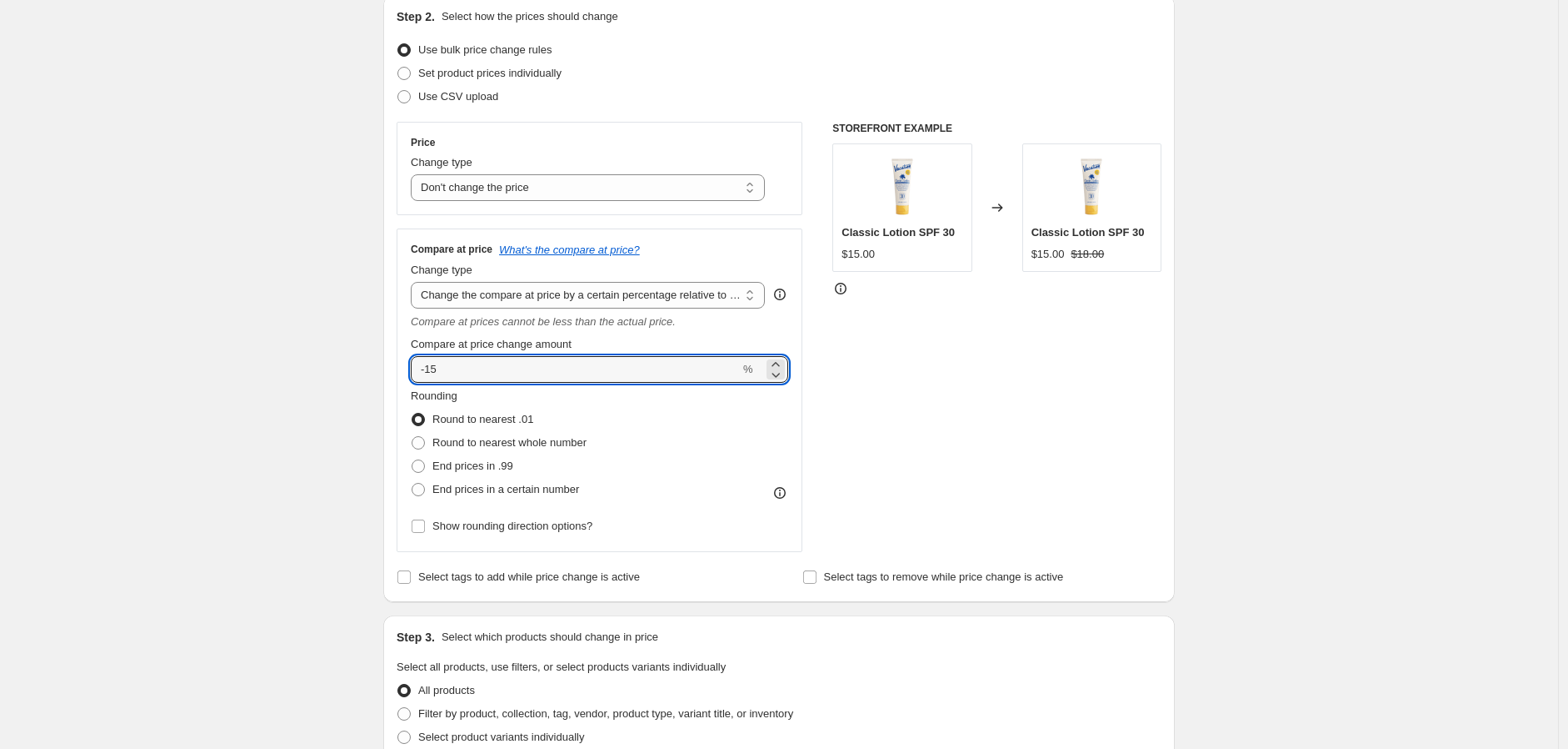
type input "-15"
click at [296, 366] on div "Create new price change job. This page is ready Create new price change job Dra…" at bounding box center [779, 659] width 1559 height 1689
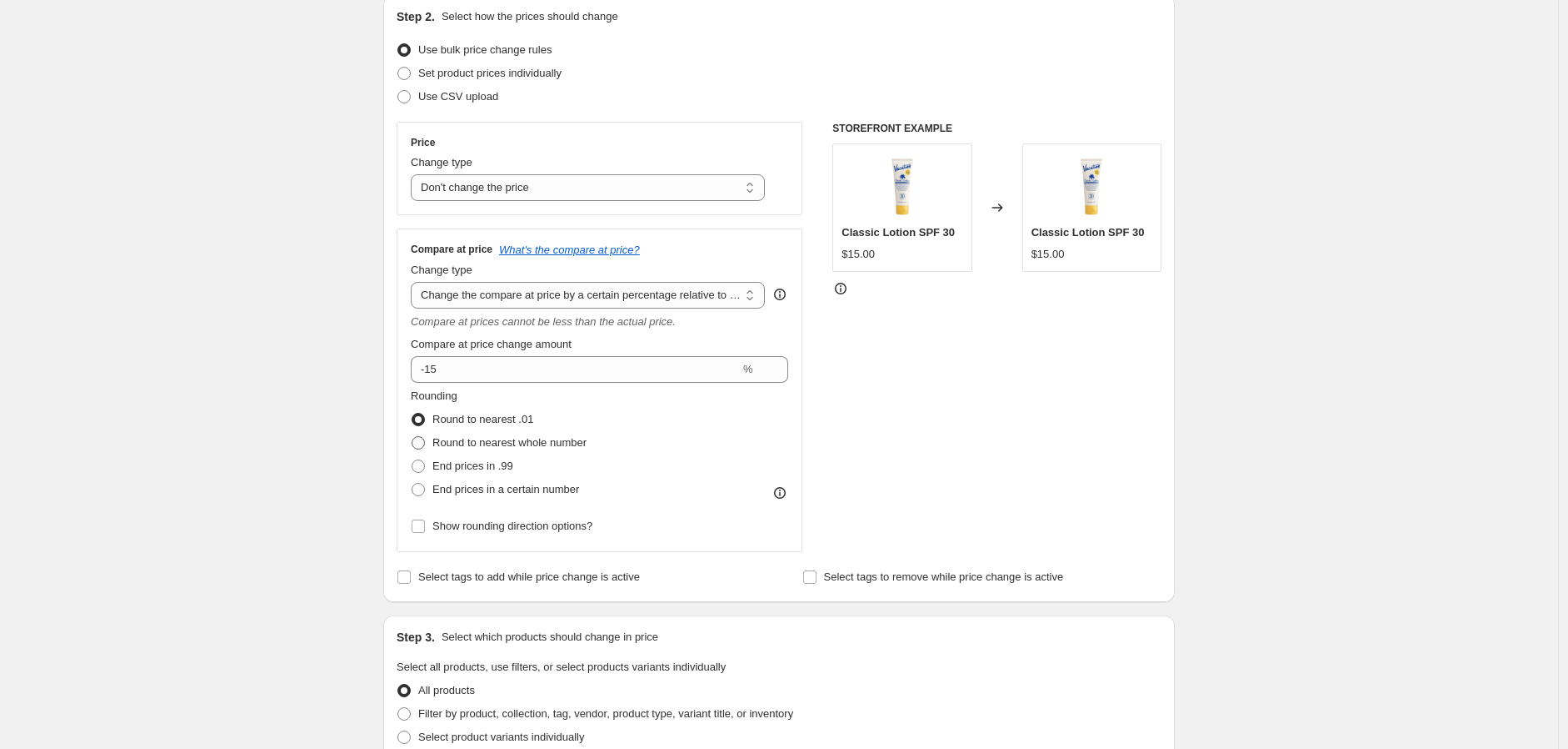
click at [509, 441] on span "Round to nearest whole number" at bounding box center [509, 442] width 154 height 12
click at [413, 437] on input "Round to nearest whole number" at bounding box center [412, 436] width 1 height 1
radio input "true"
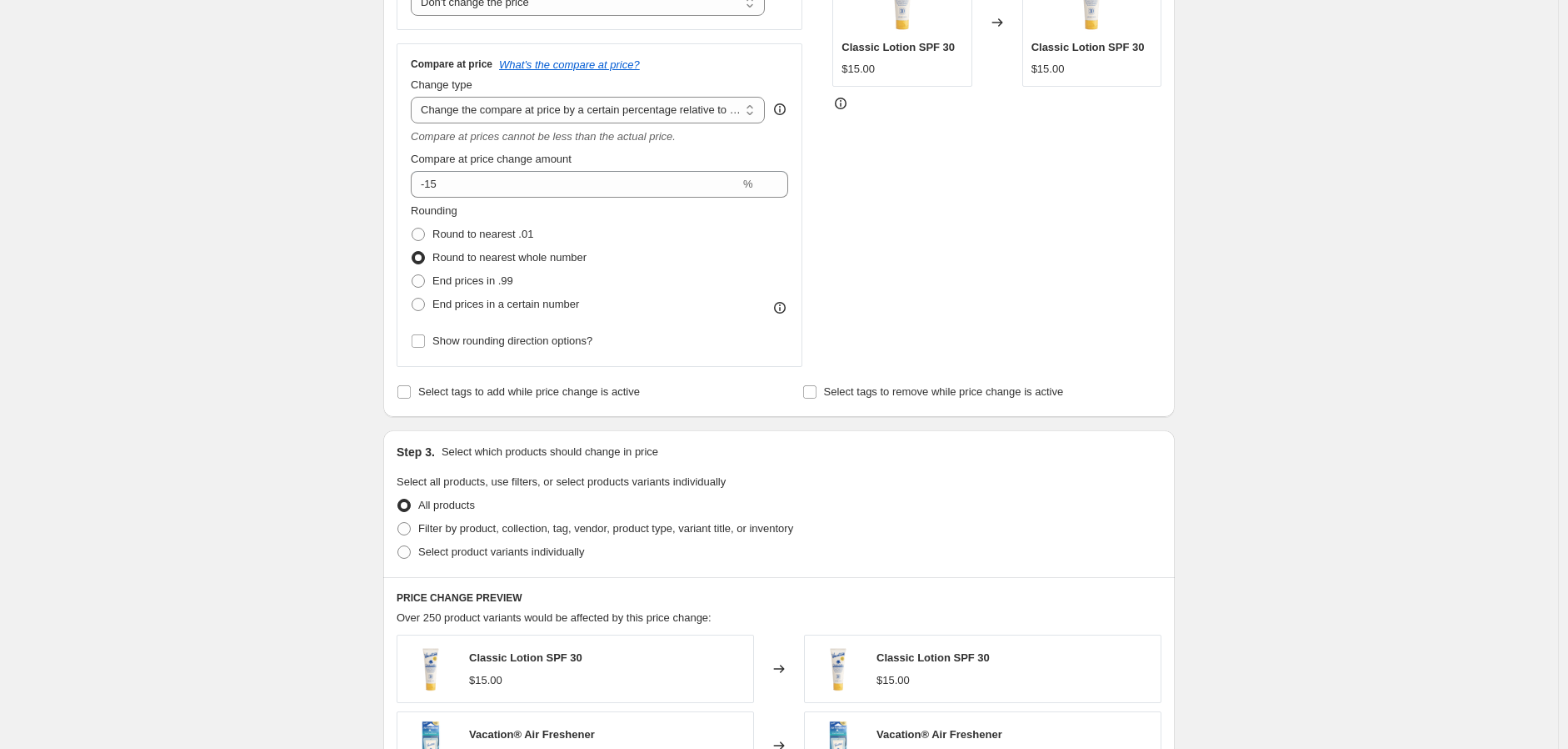
click at [264, 185] on div "Create new price change job. This page is ready Create new price change job Dra…" at bounding box center [779, 474] width 1559 height 1689
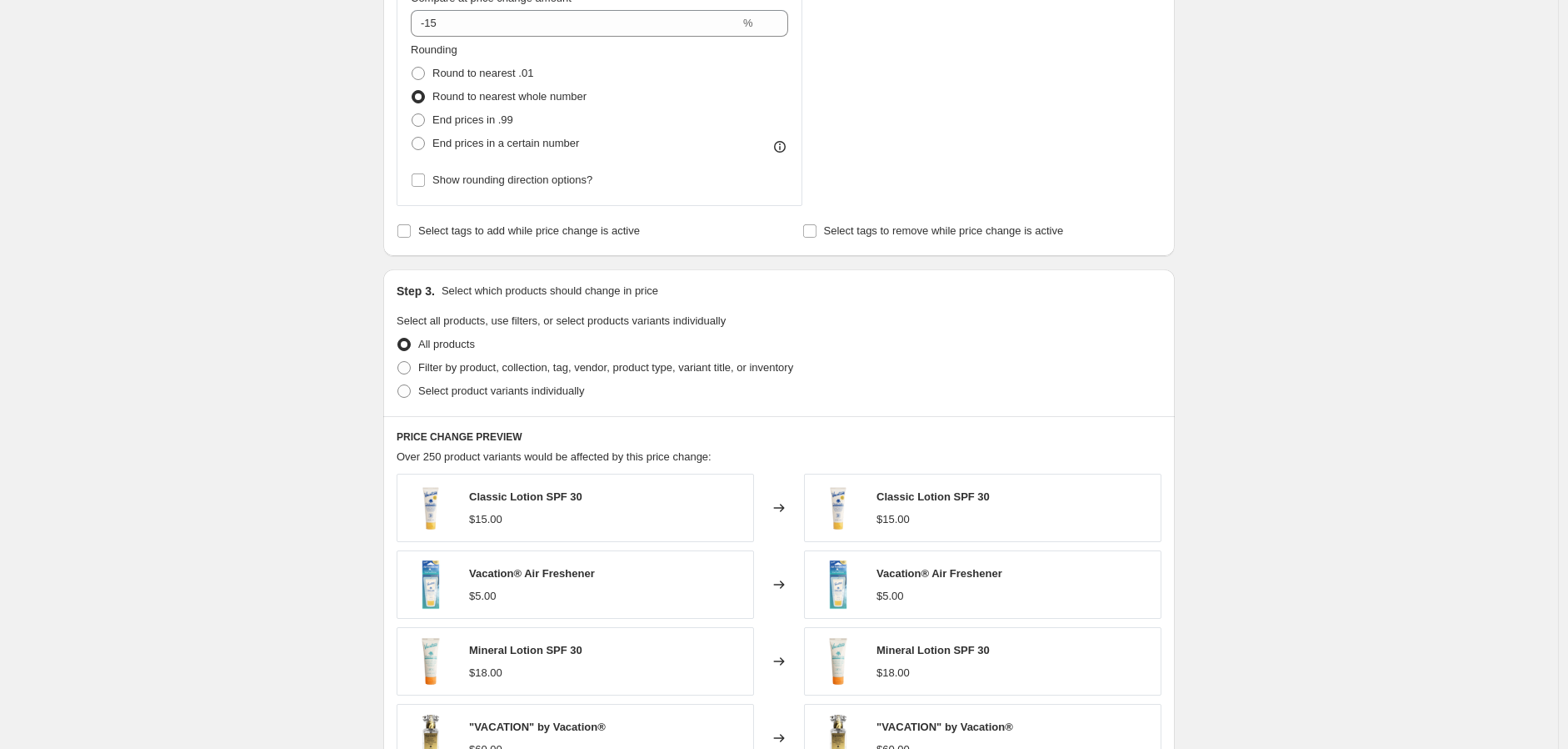
scroll to position [741, 0]
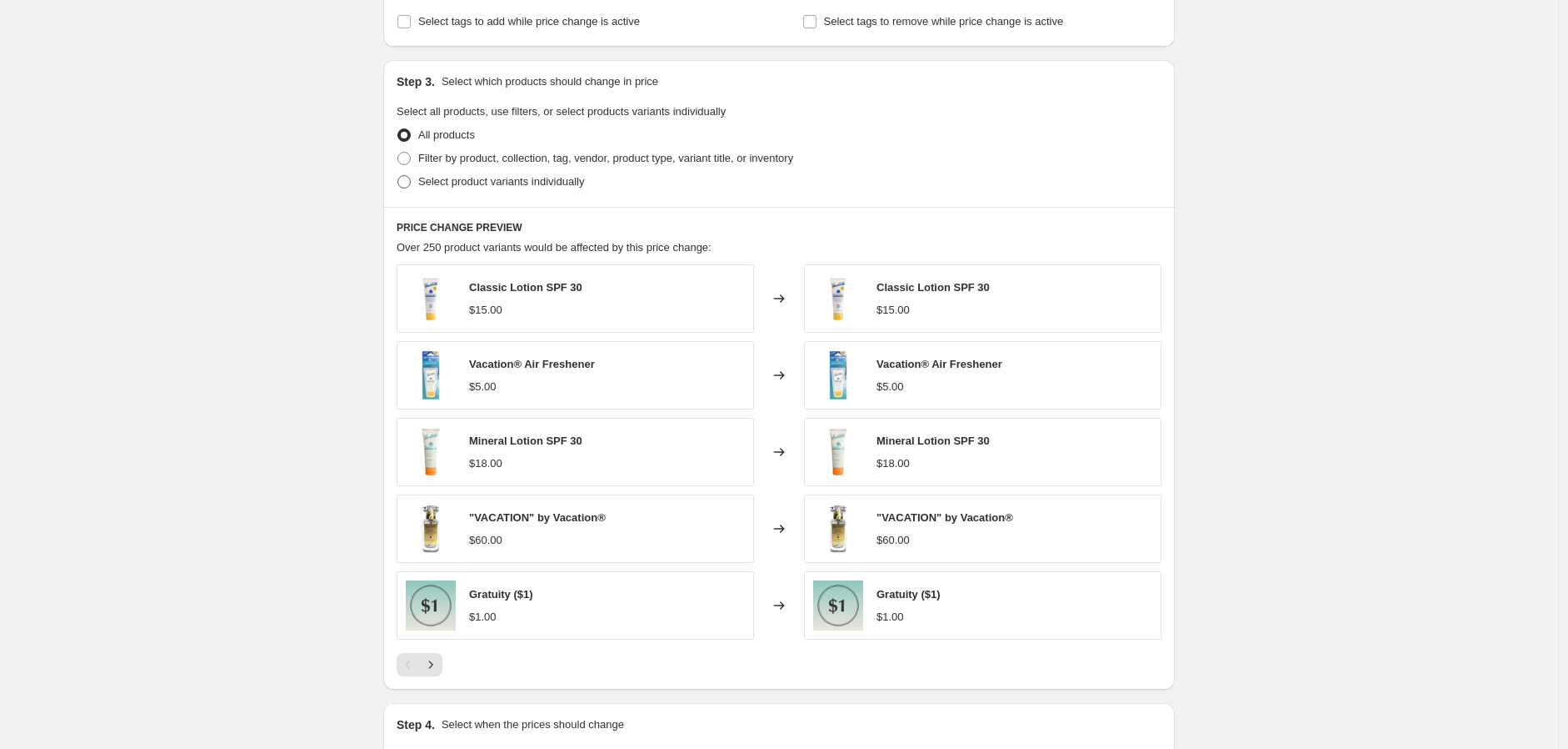
click at [405, 182] on span at bounding box center [404, 182] width 13 height 13
click at [399, 176] on input "Select product variants individually" at bounding box center [398, 176] width 1 height 1
radio input "true"
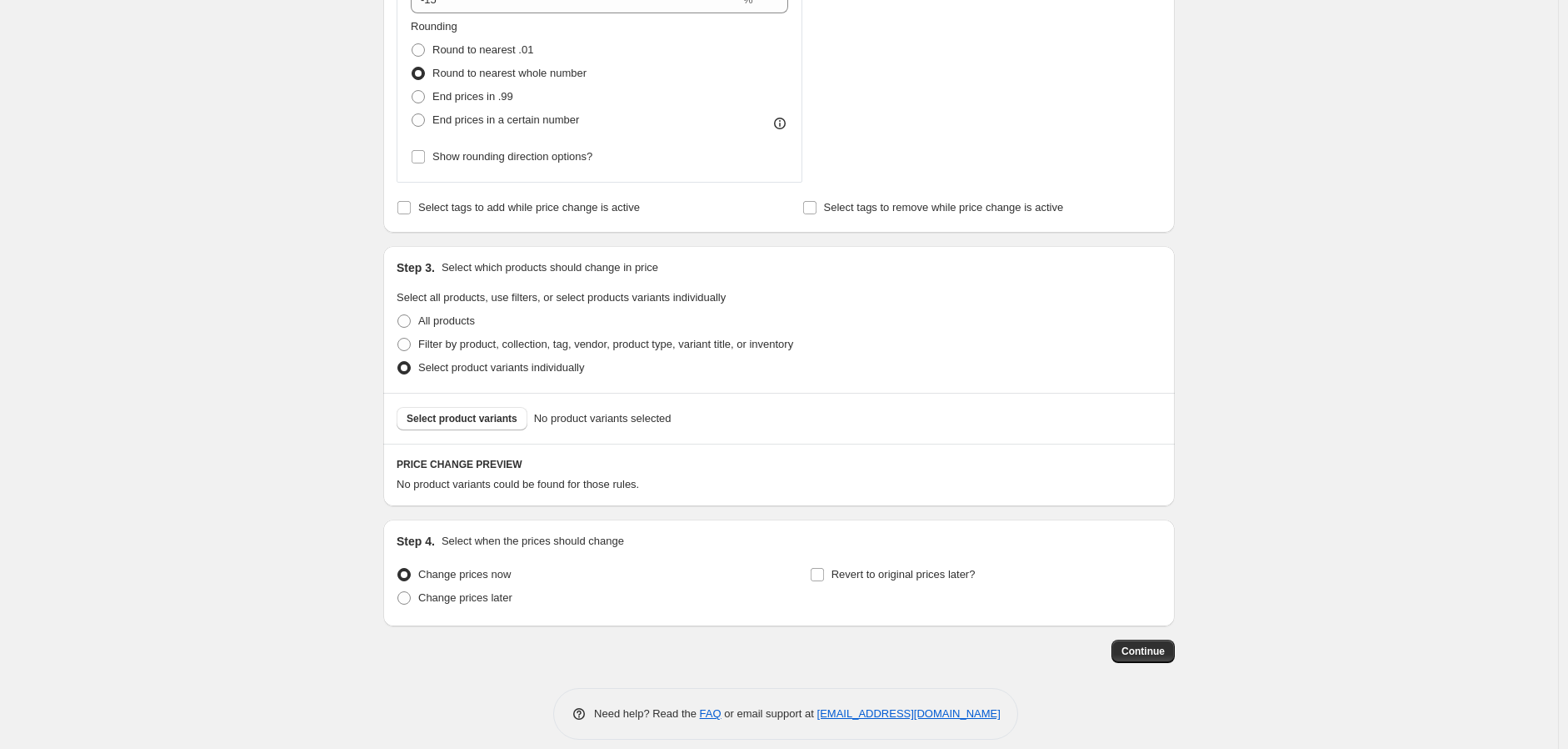
scroll to position [556, 0]
click at [494, 422] on span "Select product variants" at bounding box center [462, 417] width 111 height 13
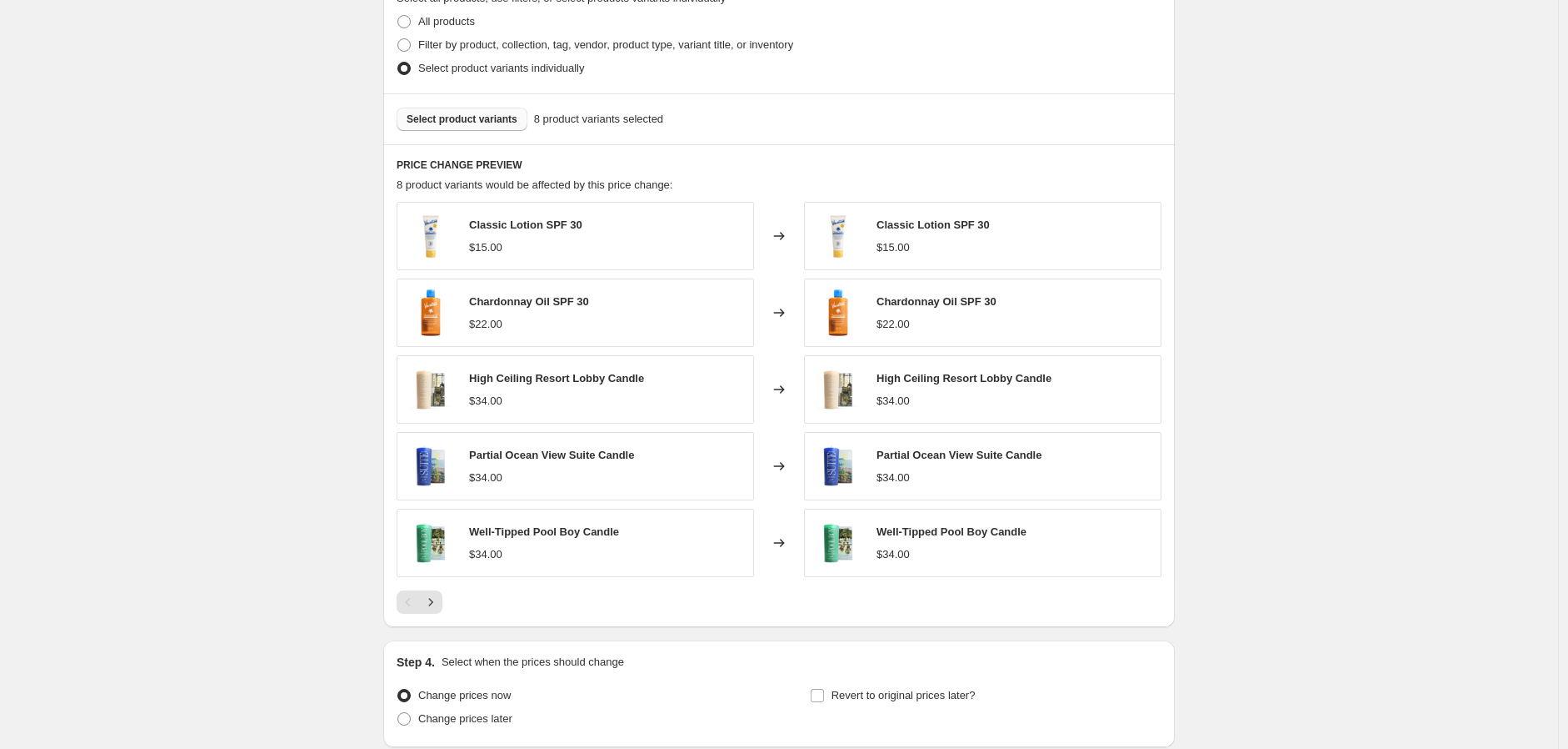
scroll to position [834, 0]
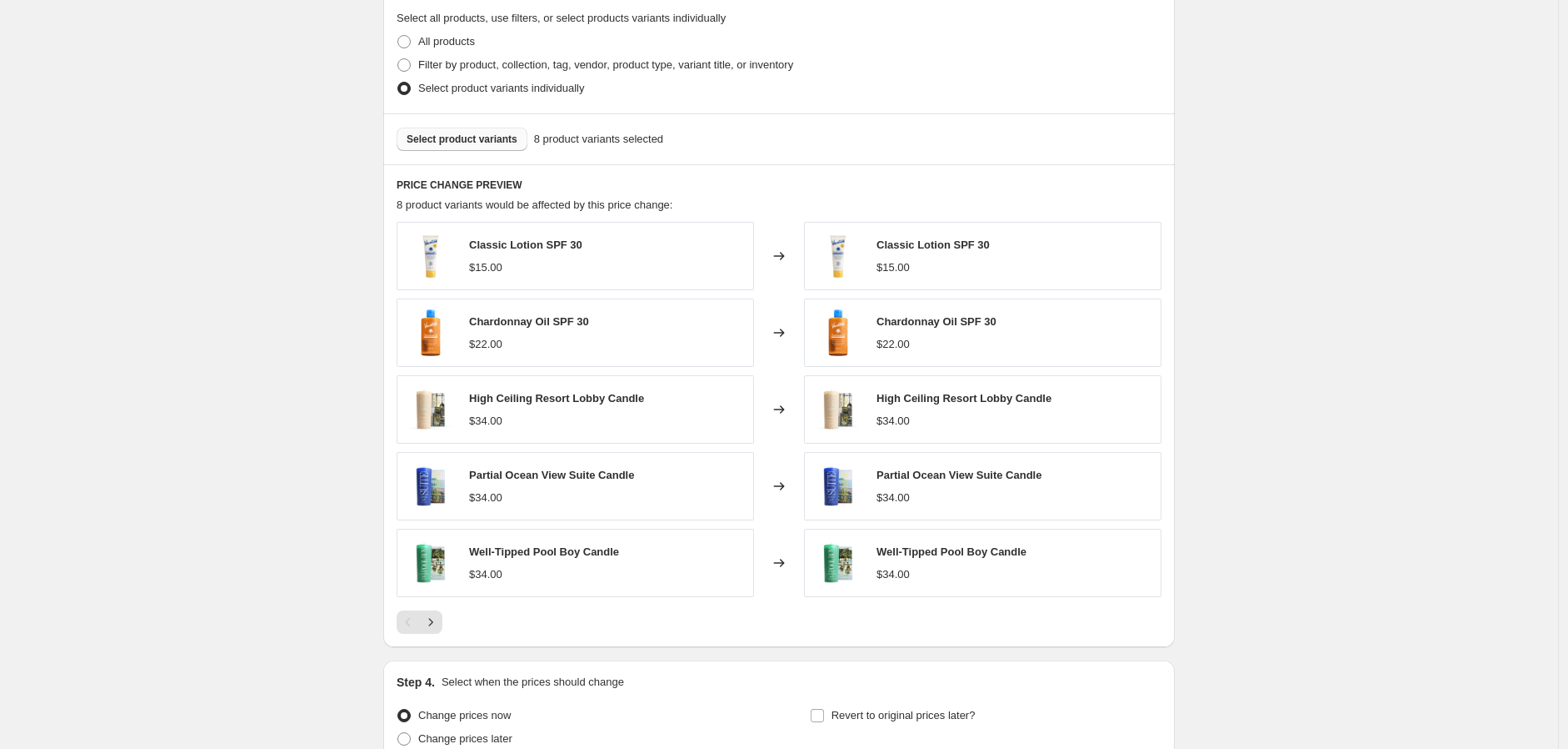
click at [482, 143] on span "Select product variants" at bounding box center [462, 139] width 111 height 13
click at [440, 628] on icon "Next" at bounding box center [431, 622] width 17 height 17
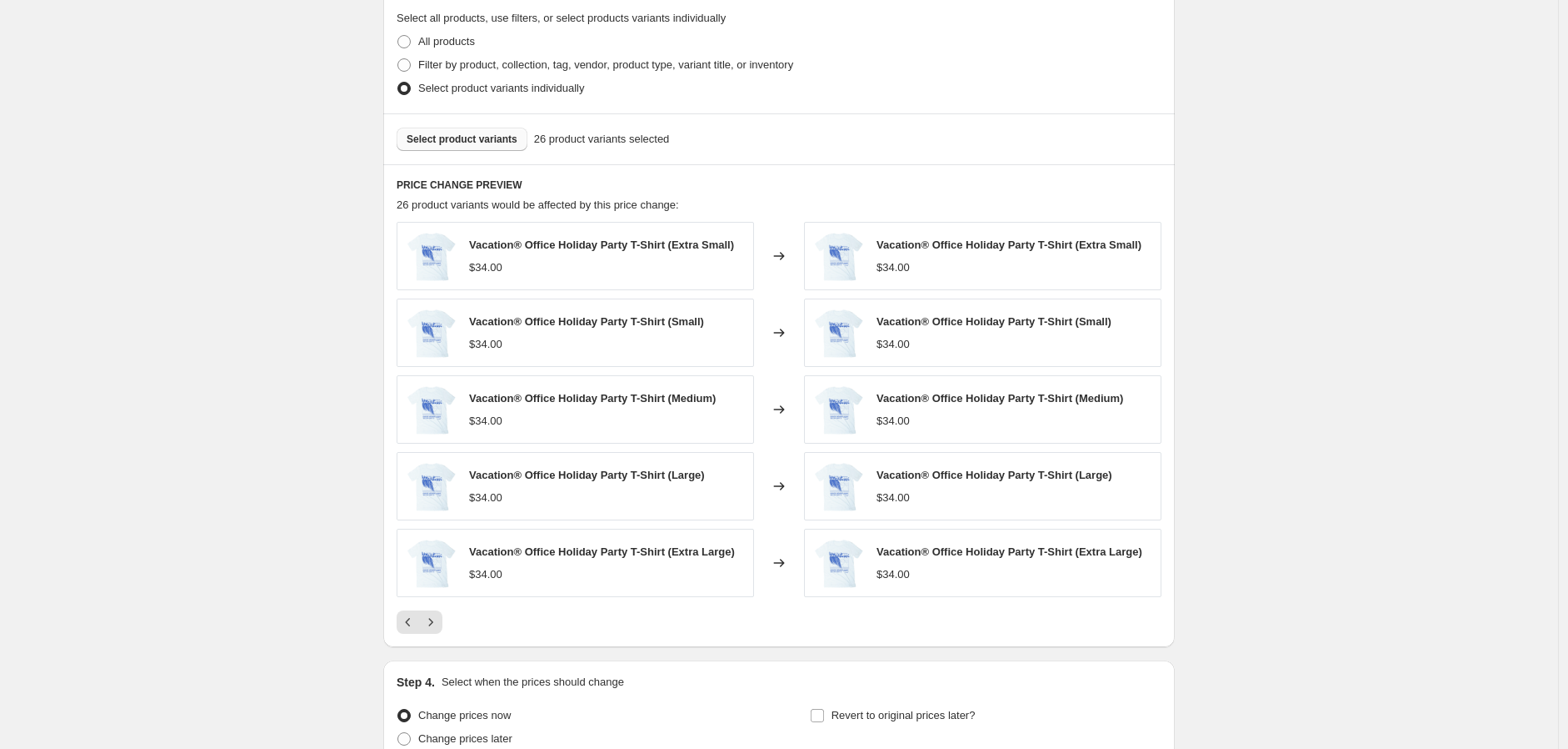
click at [400, 630] on div "PRICE CHANGE PREVIEW 26 product variants would be affected by this price change…" at bounding box center [779, 405] width 791 height 483
click at [410, 625] on icon "Previous" at bounding box center [409, 622] width 17 height 17
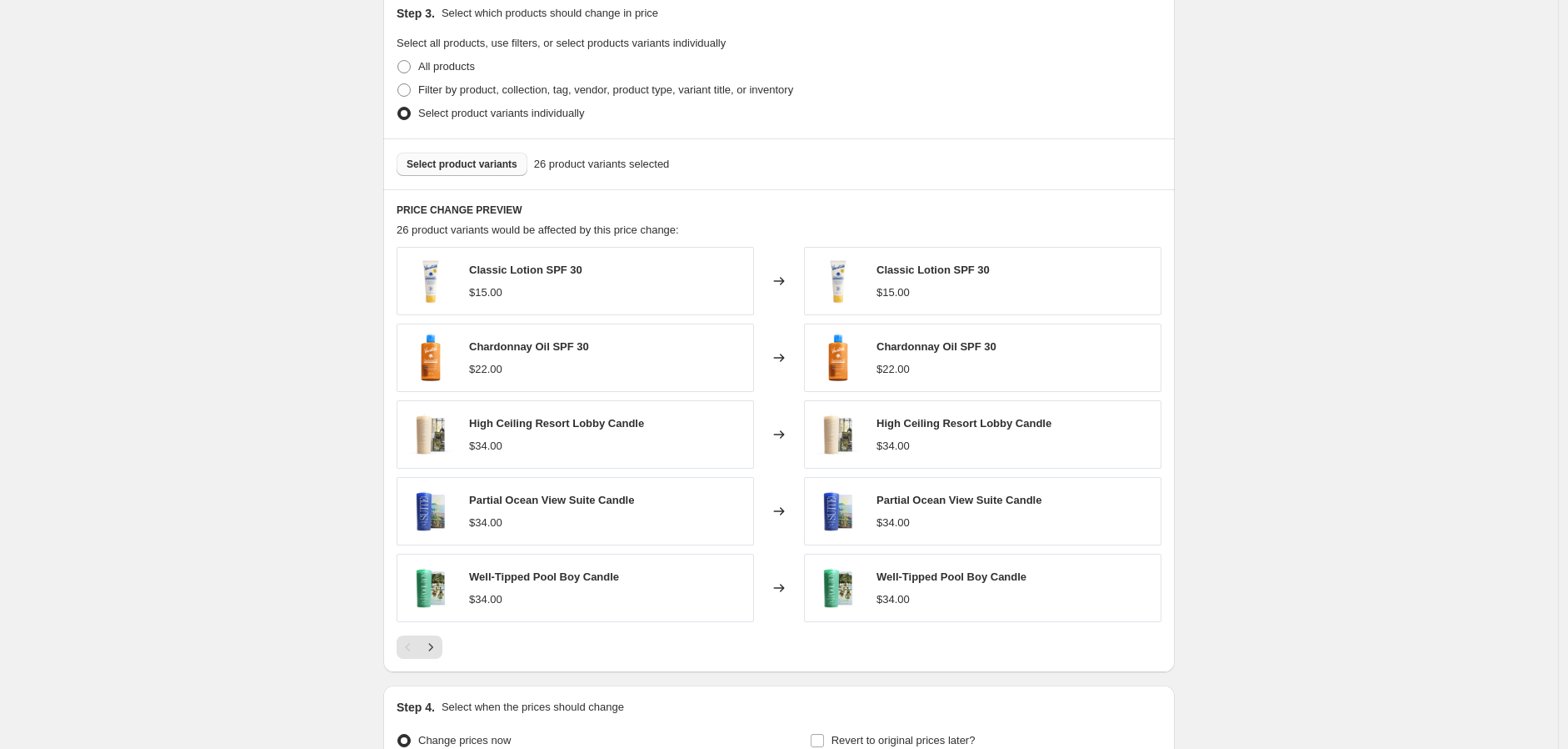
scroll to position [807, 0]
click at [448, 654] on div at bounding box center [779, 648] width 765 height 23
click at [440, 653] on icon "Next" at bounding box center [431, 649] width 17 height 17
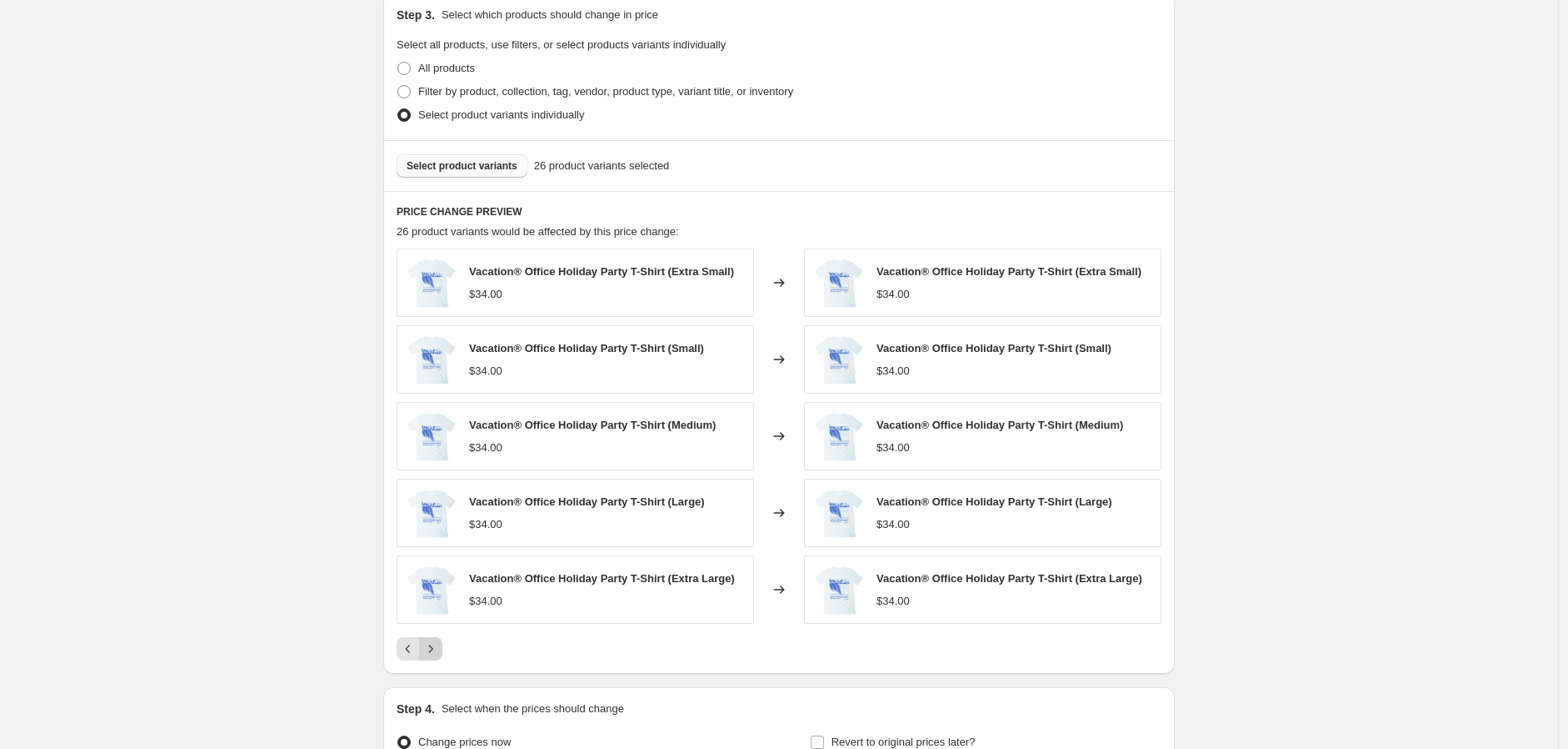
click at [435, 659] on button "Next" at bounding box center [430, 648] width 23 height 23
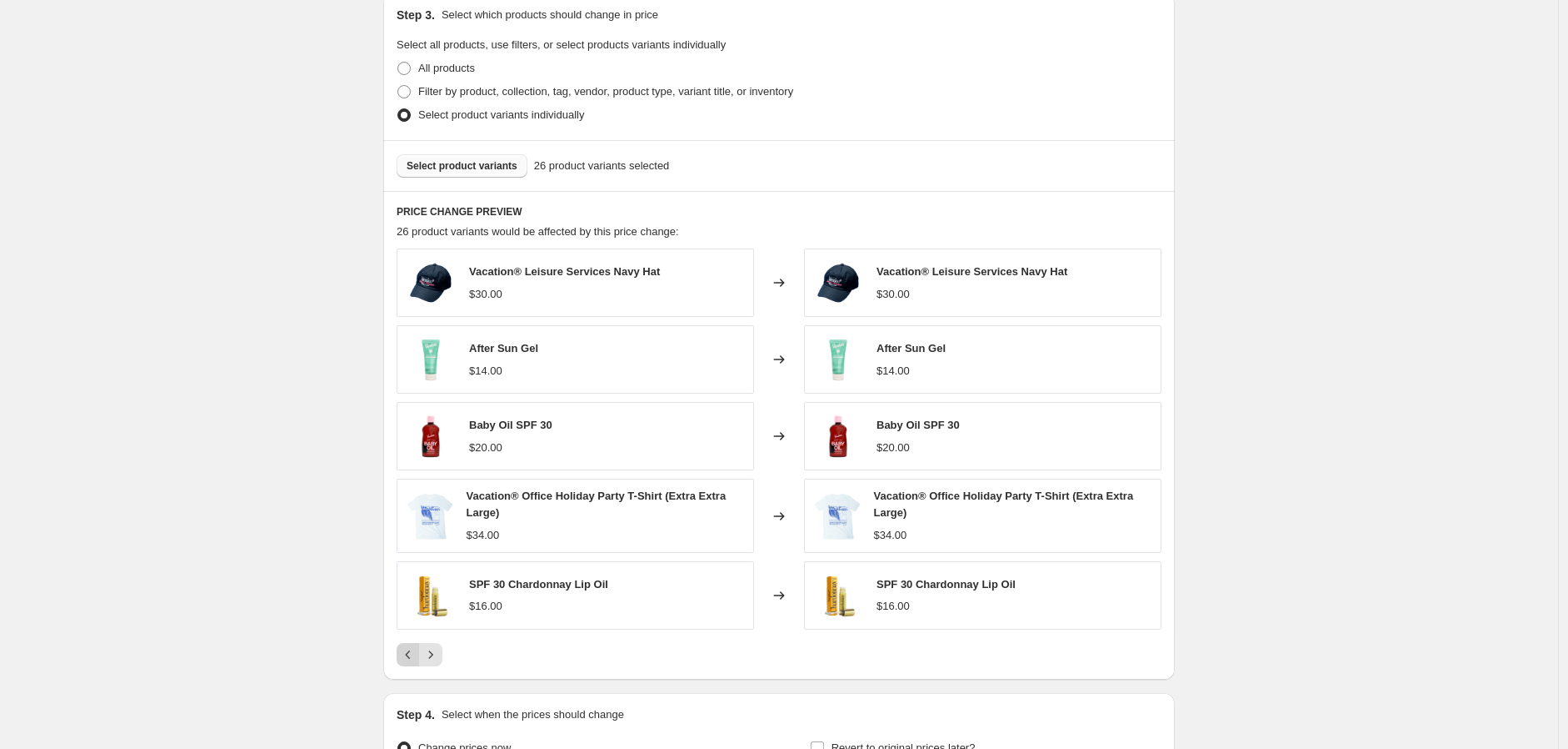
click at [402, 657] on button "Previous" at bounding box center [408, 654] width 23 height 23
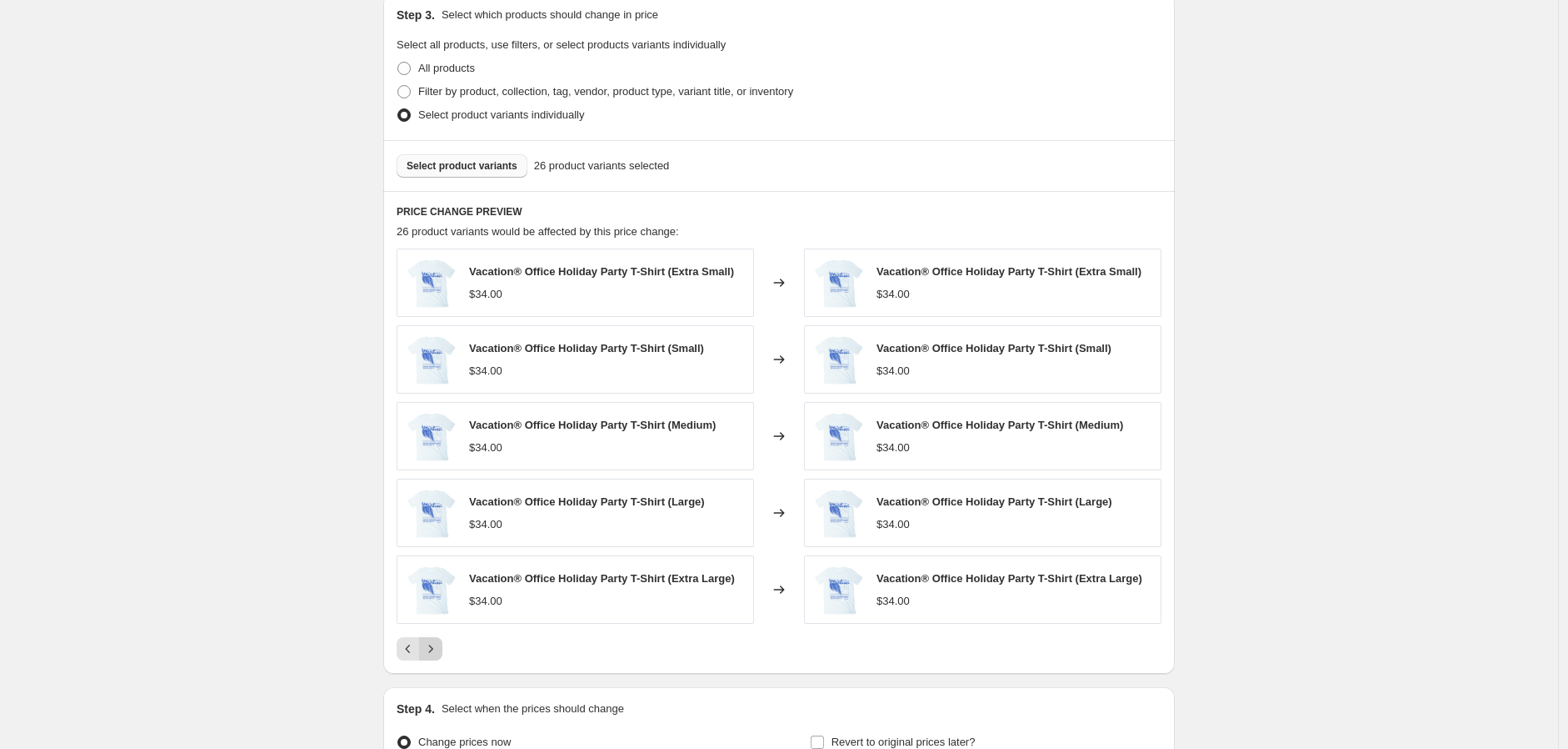
click at [431, 656] on icon "Next" at bounding box center [431, 649] width 17 height 17
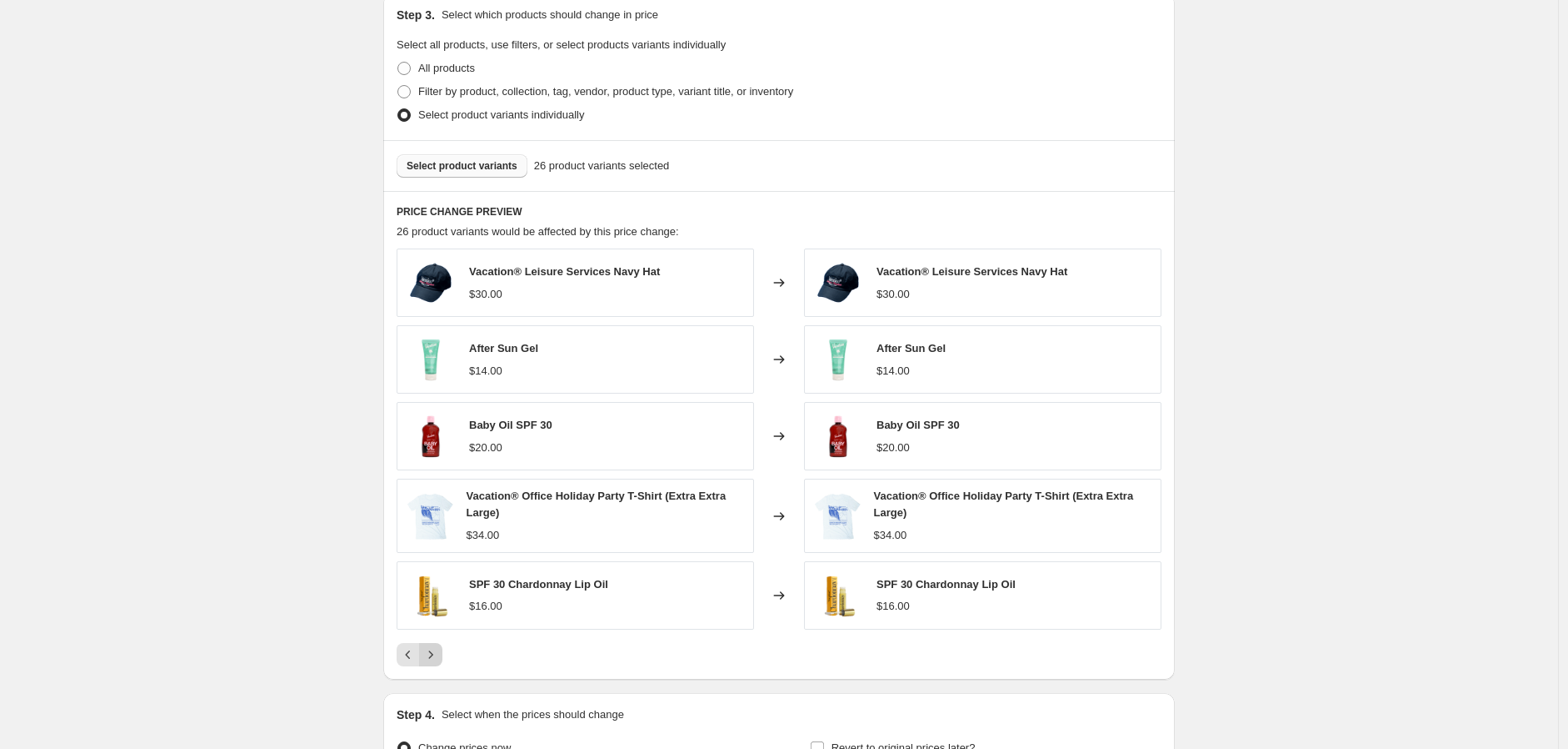
click at [433, 657] on icon "Next" at bounding box center [431, 654] width 4 height 7
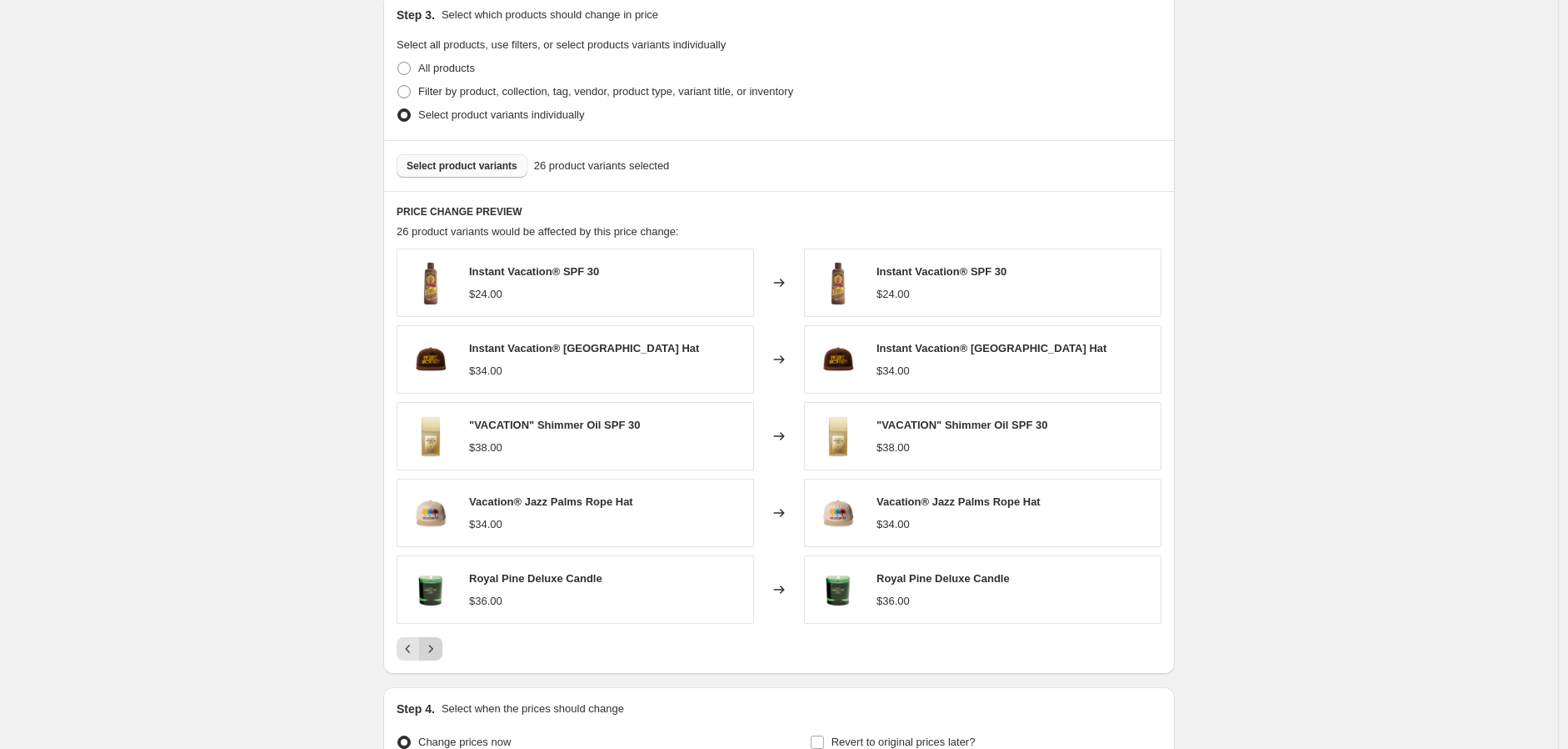
click at [440, 657] on icon "Next" at bounding box center [431, 649] width 17 height 17
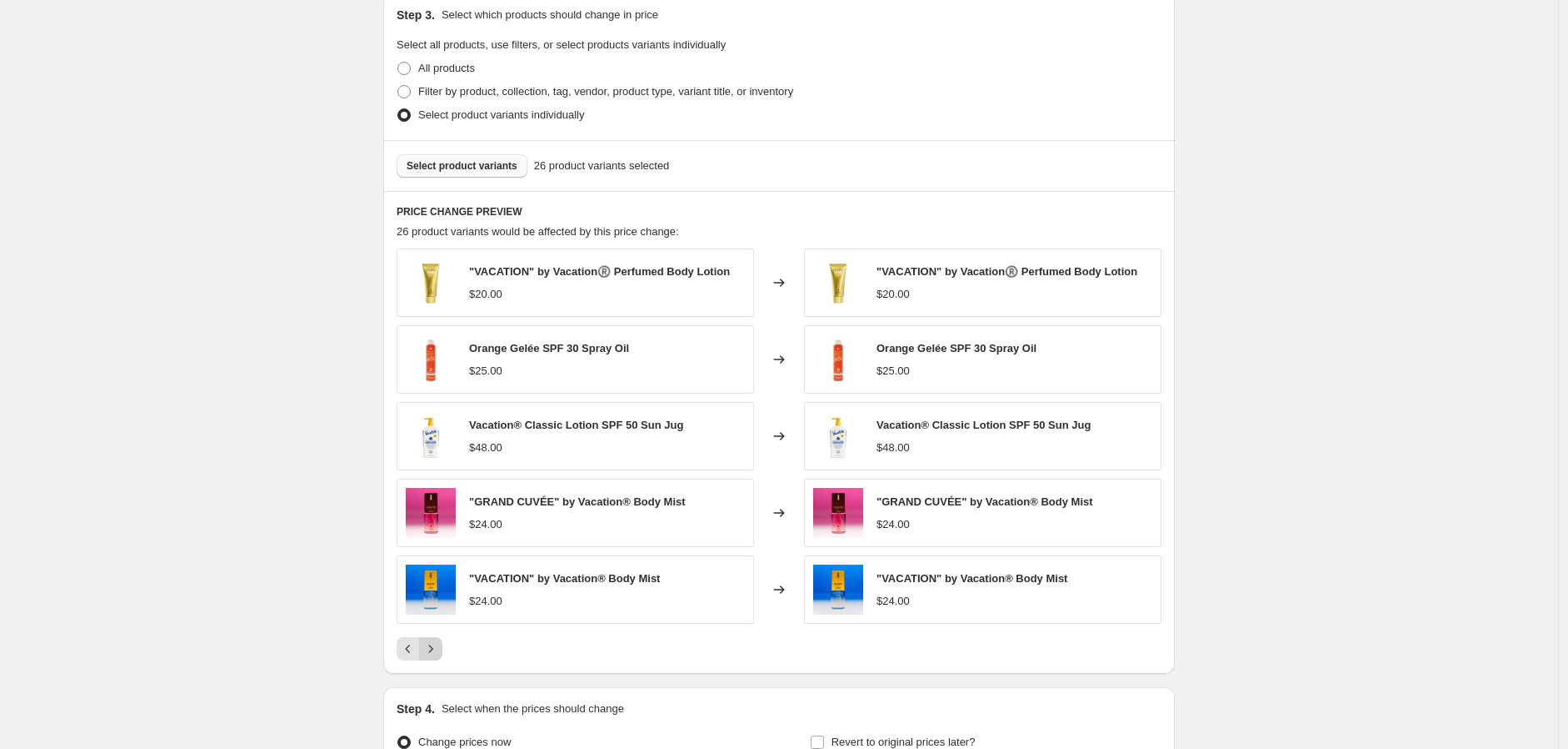
click at [428, 657] on icon "Next" at bounding box center [431, 649] width 17 height 17
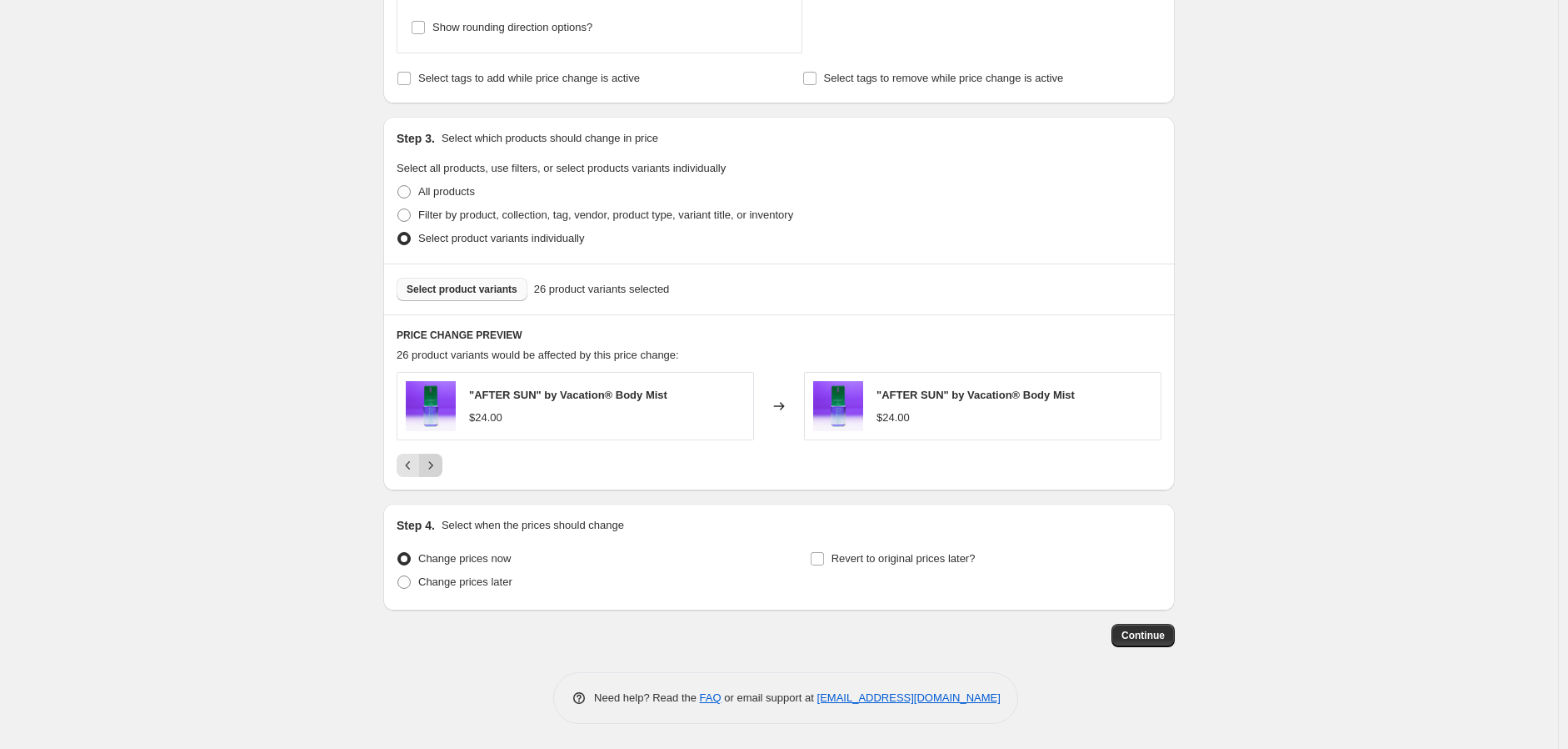
scroll to position [685, 0]
click at [416, 465] on icon "Previous" at bounding box center [409, 465] width 17 height 17
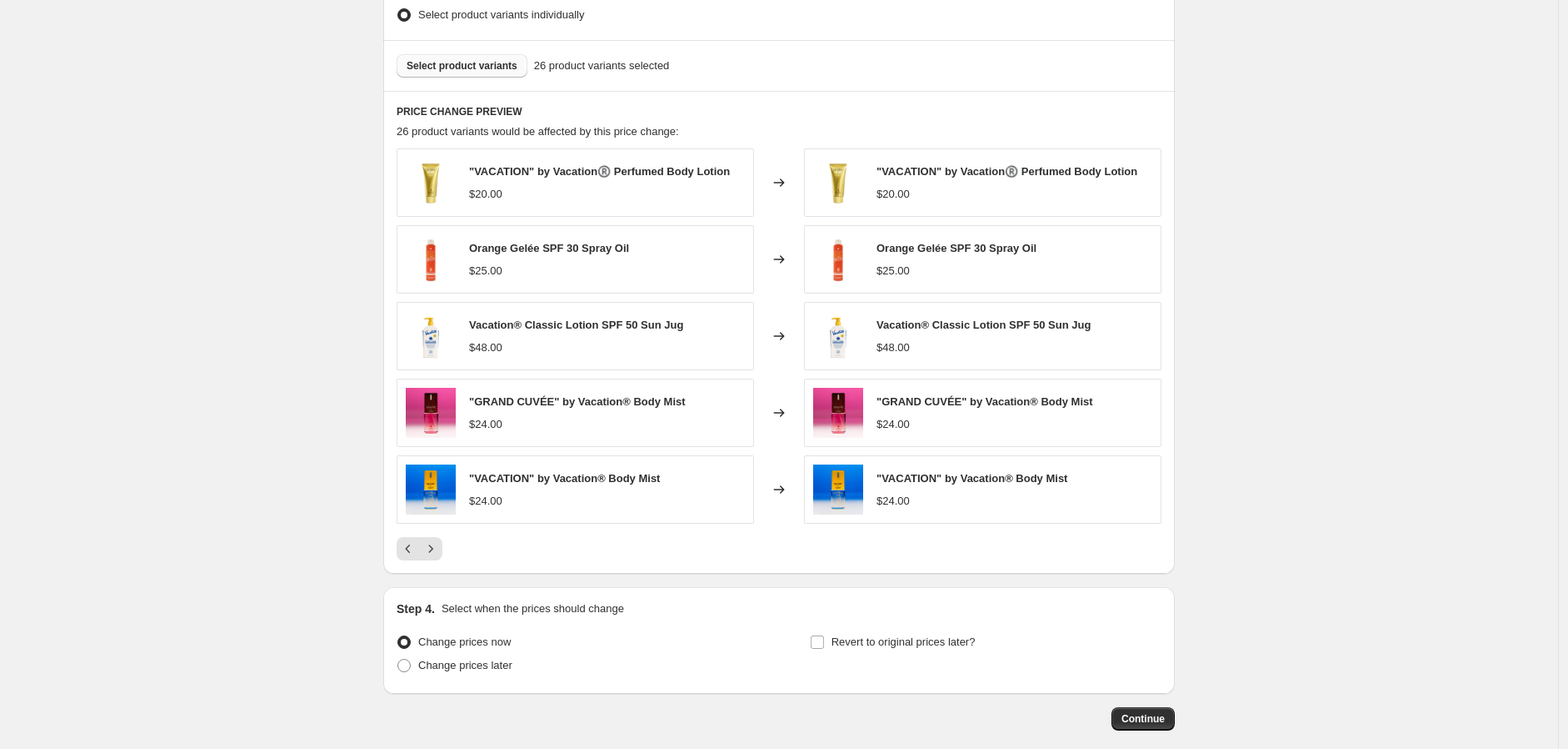
scroll to position [993, 0]
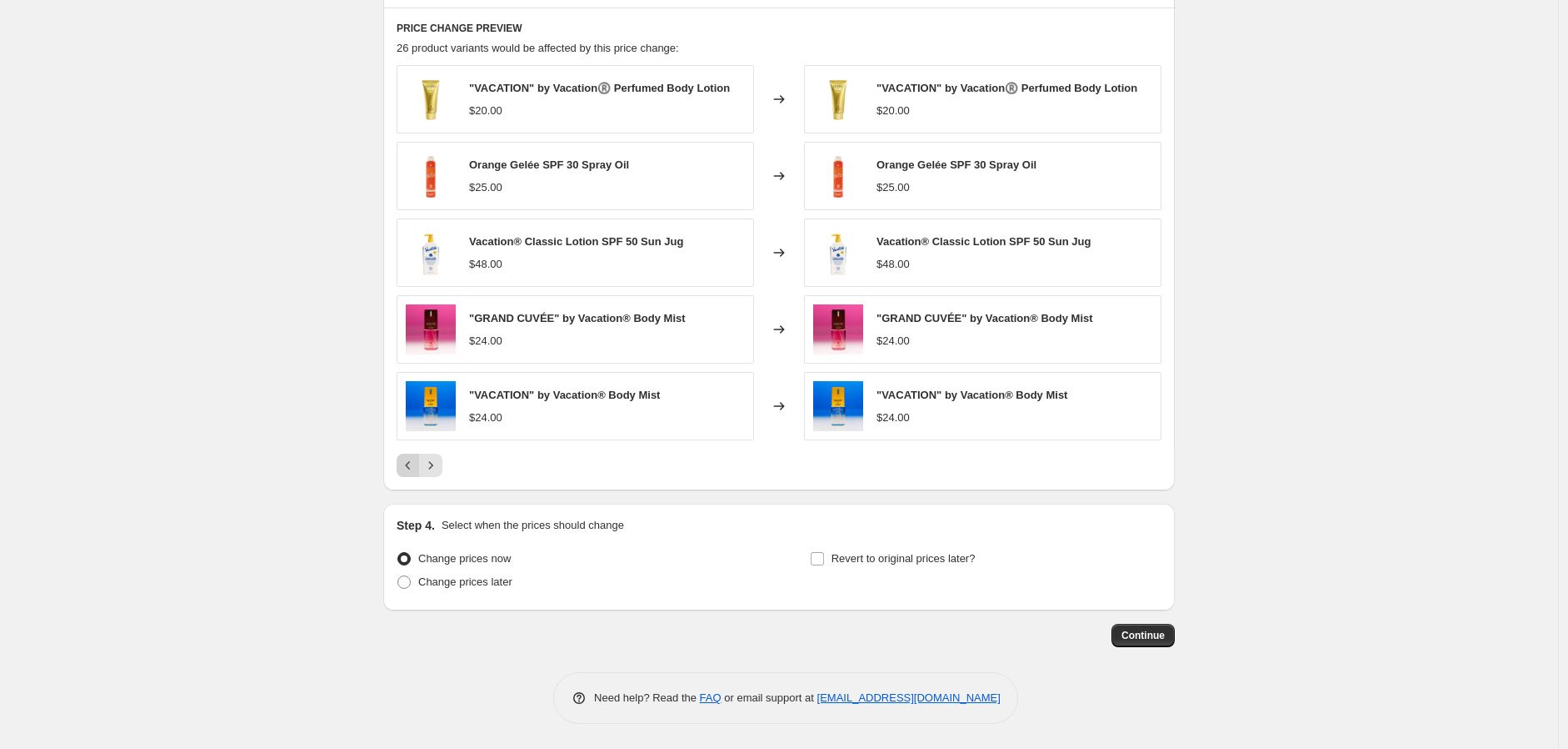
click at [409, 475] on button "Previous" at bounding box center [408, 465] width 23 height 23
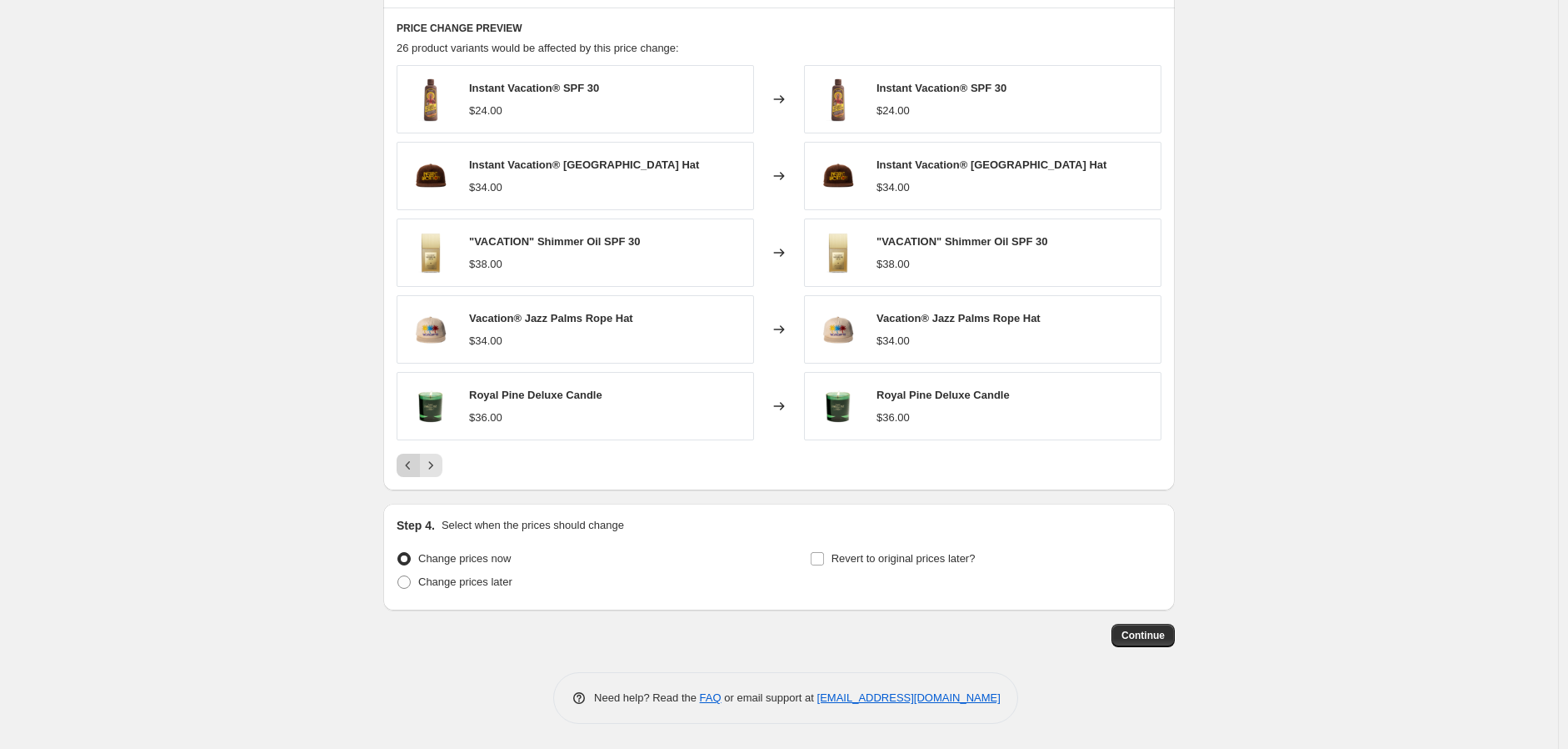
click at [416, 463] on icon "Previous" at bounding box center [409, 465] width 17 height 17
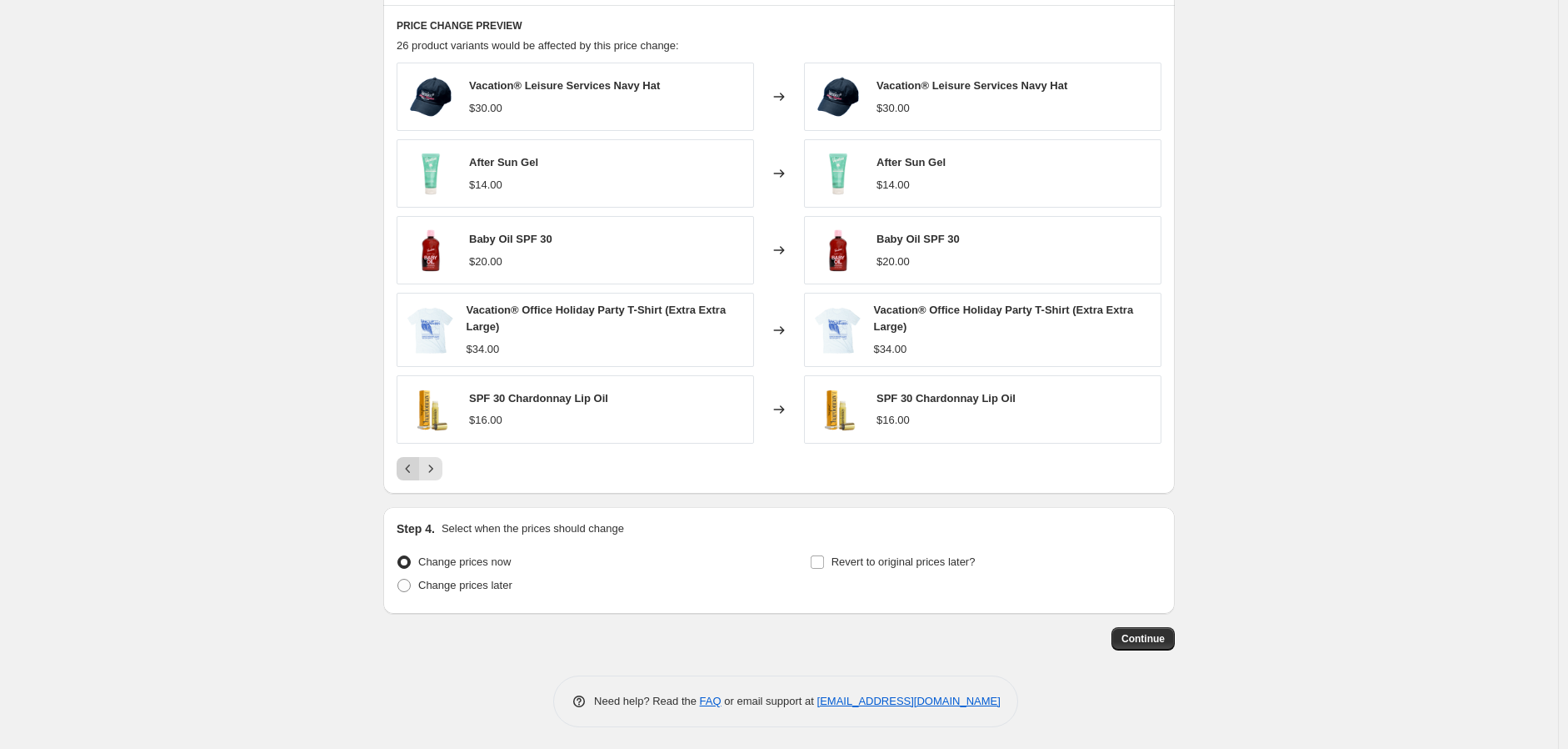
click at [403, 479] on button "Previous" at bounding box center [408, 468] width 23 height 23
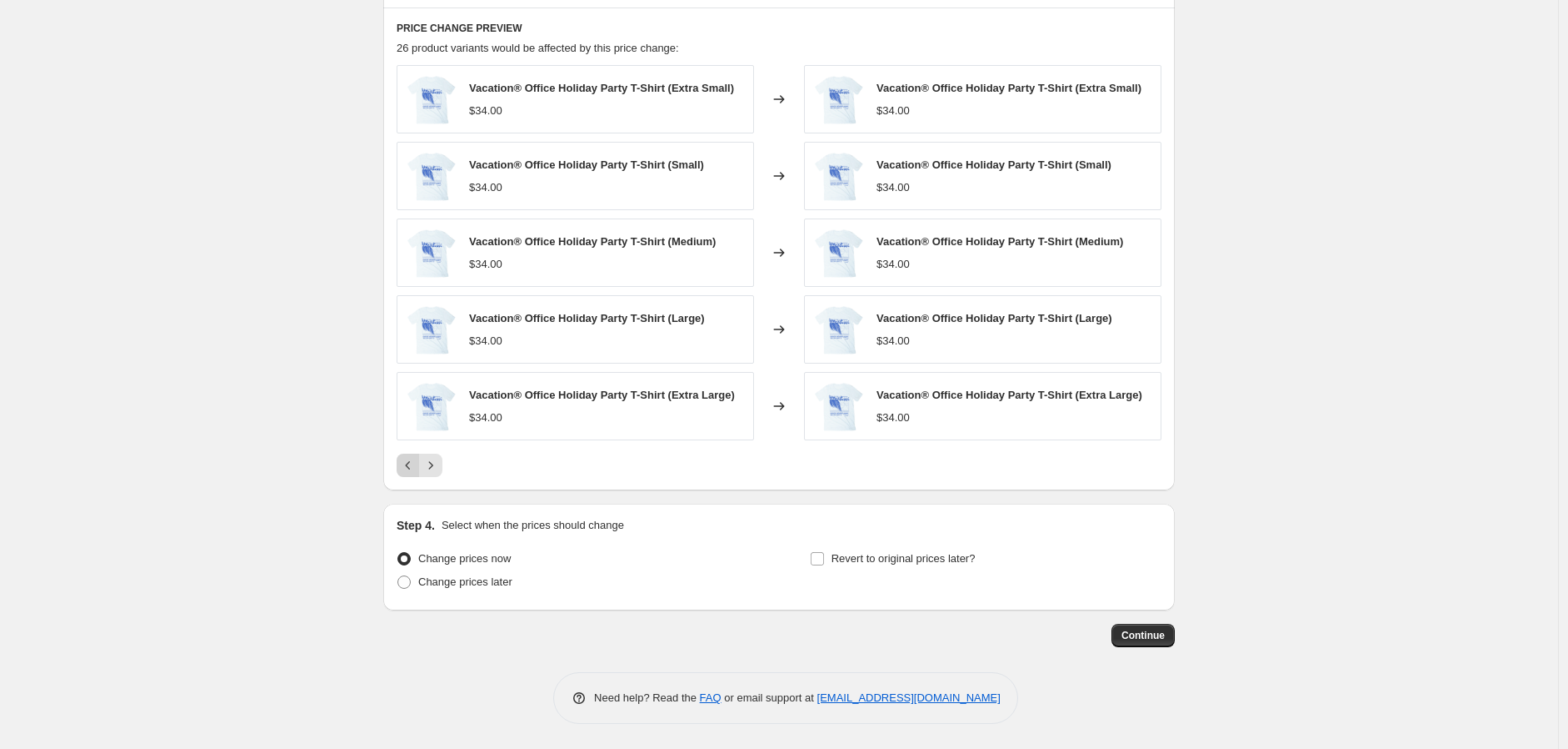
click at [416, 466] on icon "Previous" at bounding box center [409, 465] width 17 height 17
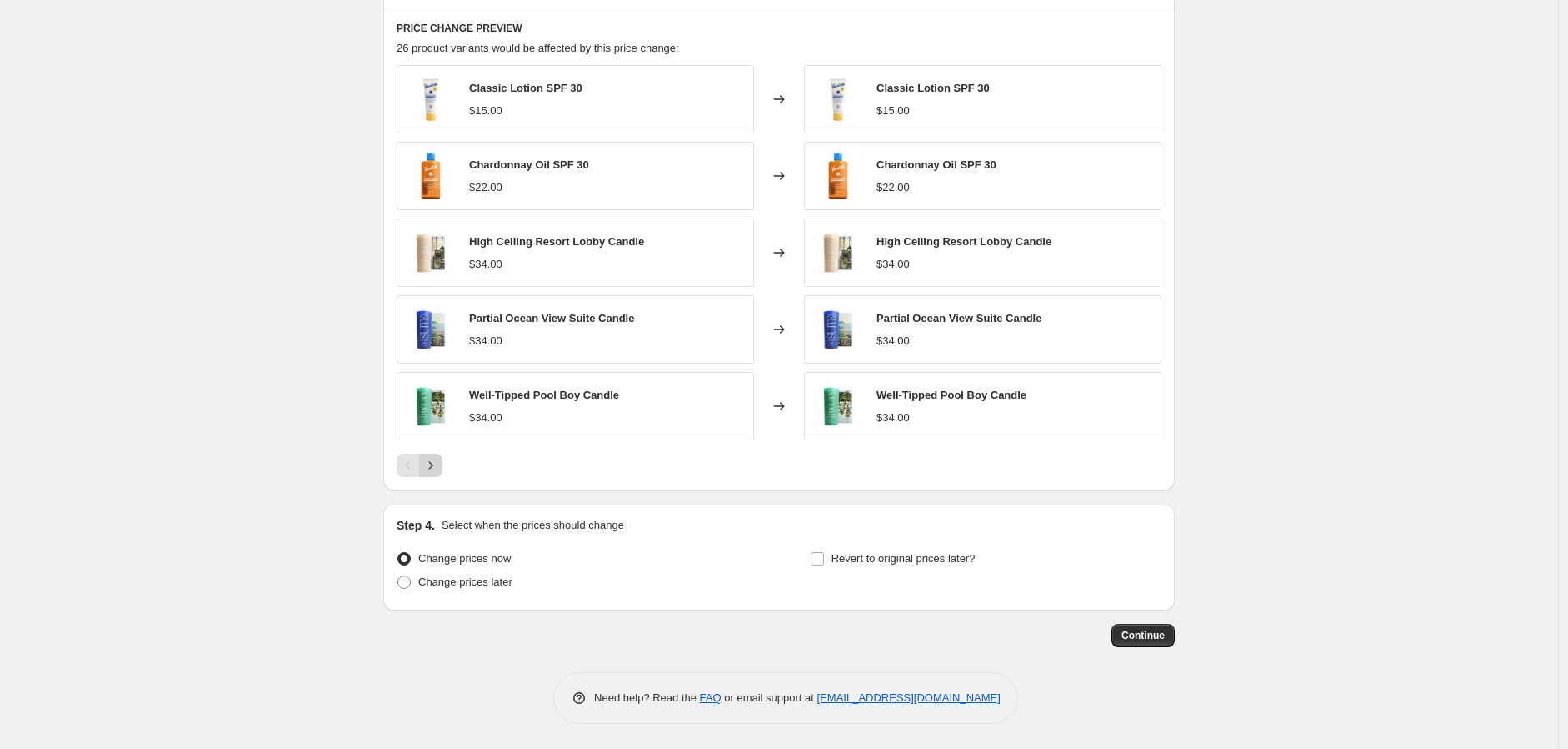
click at [435, 467] on icon "Next" at bounding box center [431, 465] width 17 height 17
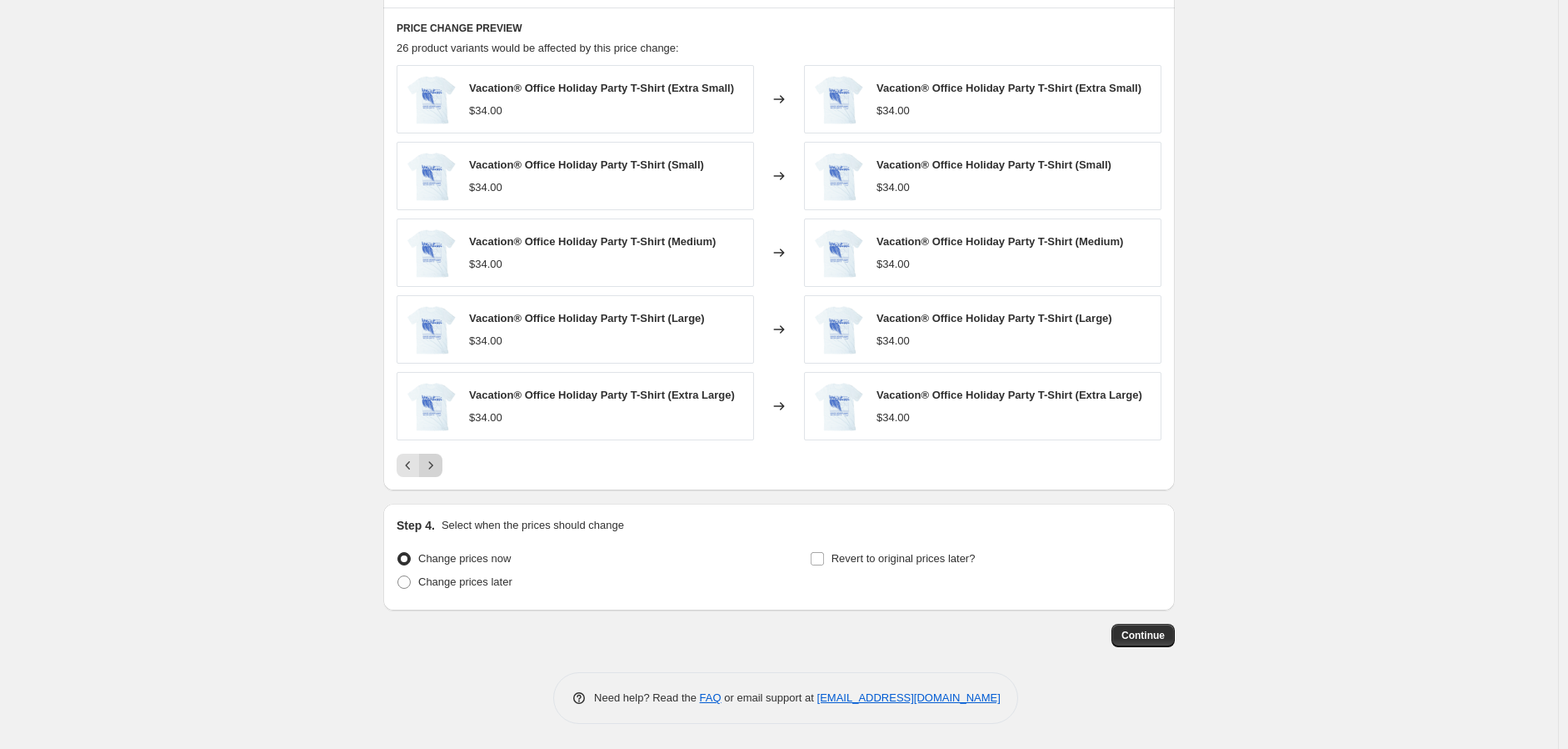
click at [433, 472] on icon "Next" at bounding box center [431, 465] width 17 height 17
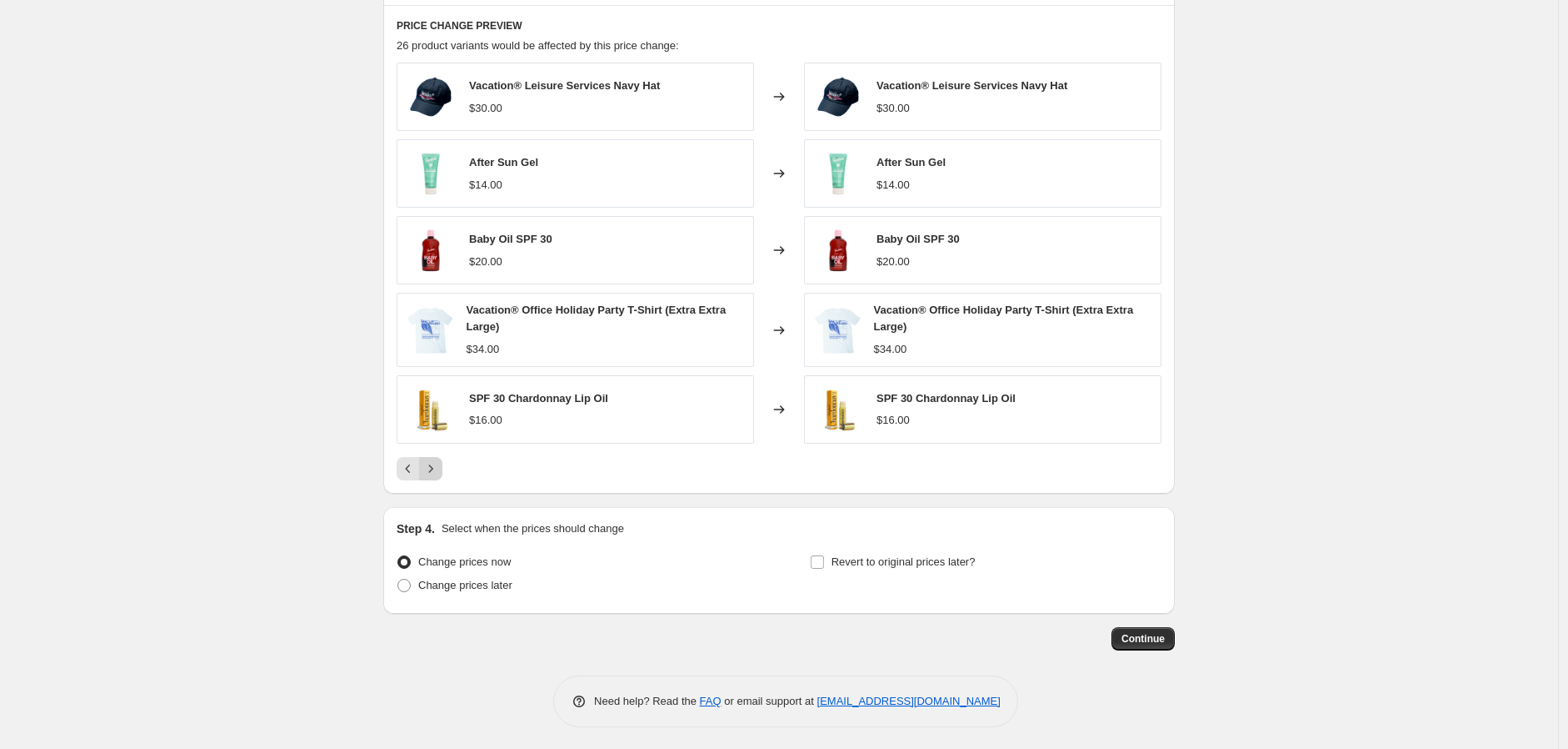
click at [430, 472] on icon "Next" at bounding box center [431, 469] width 17 height 17
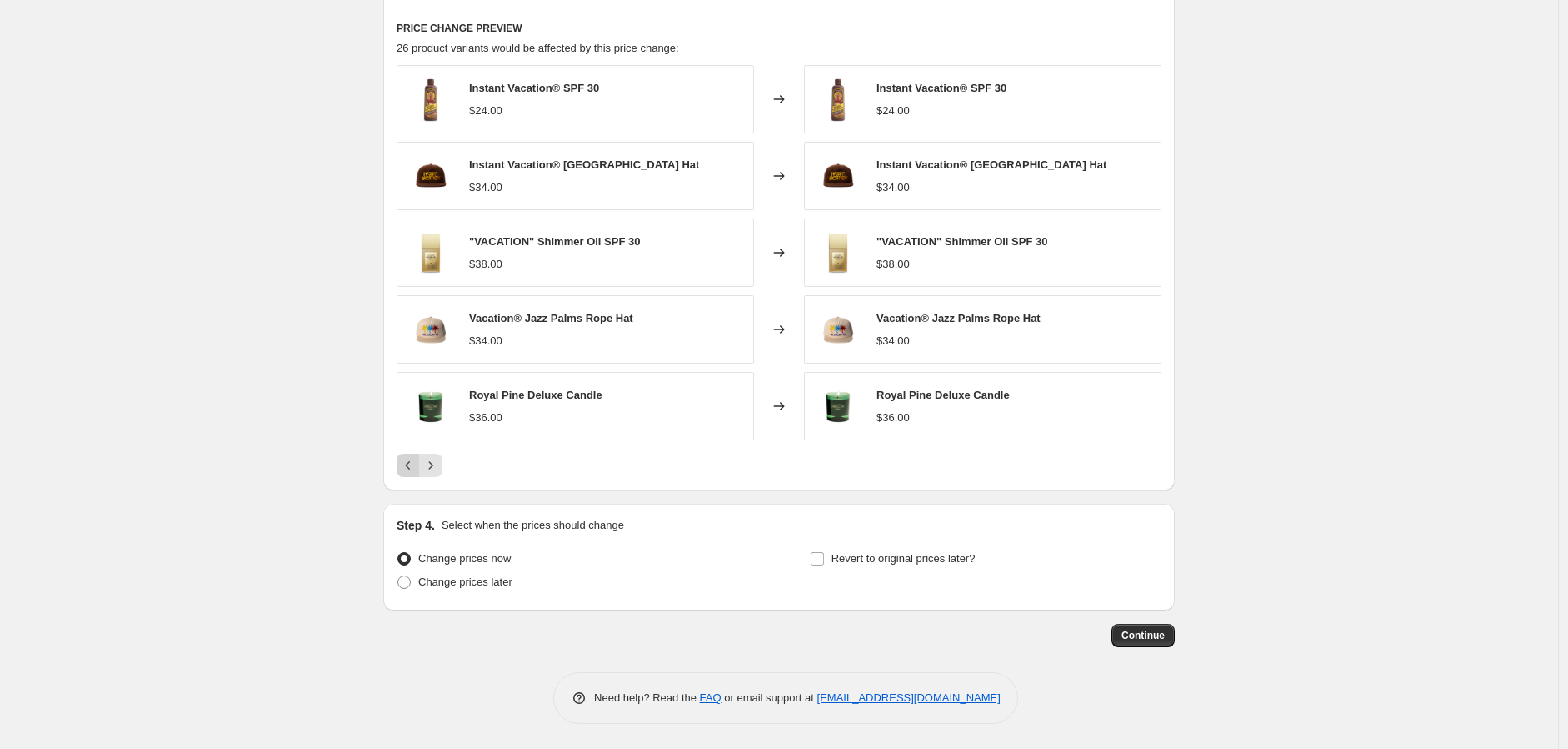
click at [415, 472] on icon "Previous" at bounding box center [409, 465] width 17 height 17
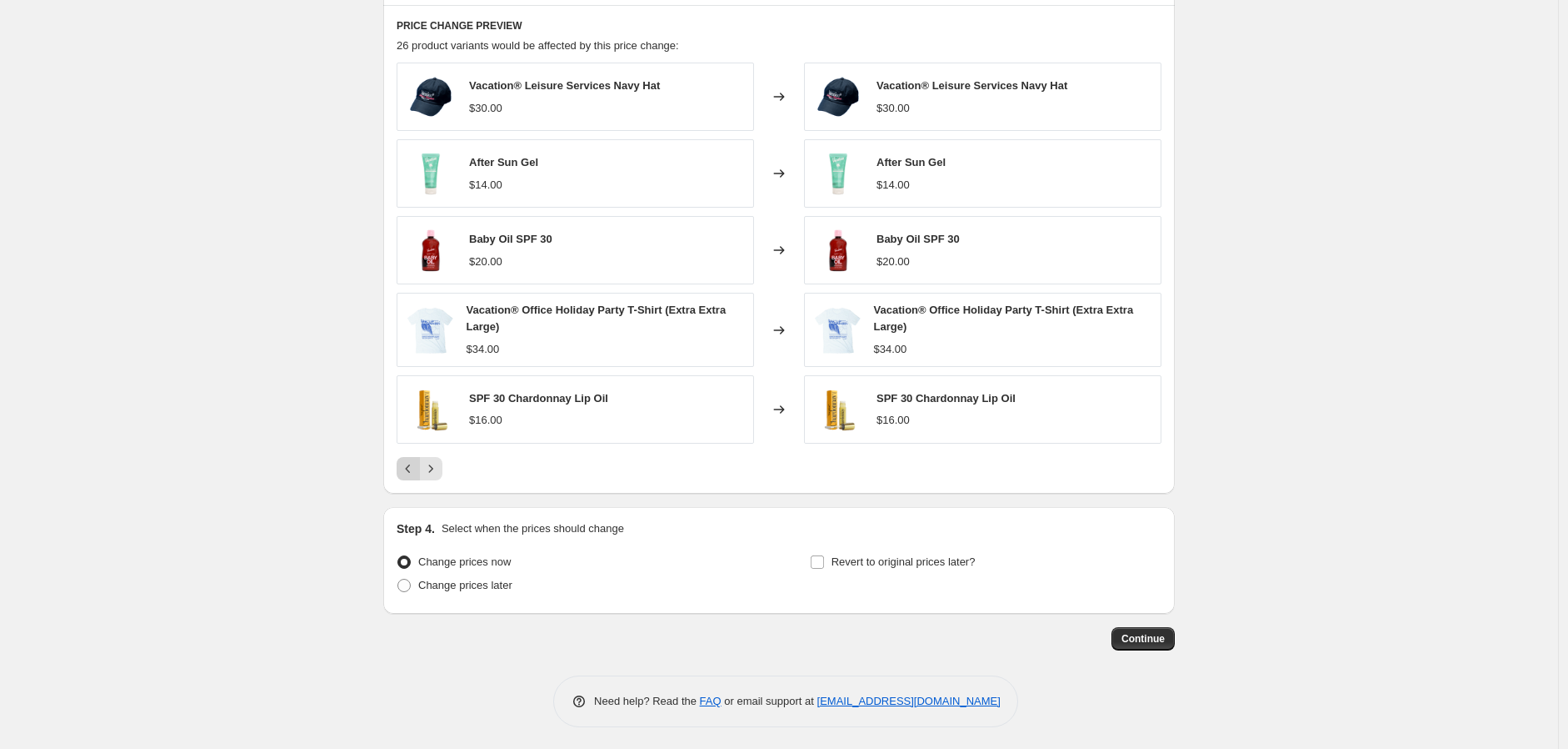
click at [401, 471] on button "Previous" at bounding box center [408, 468] width 23 height 23
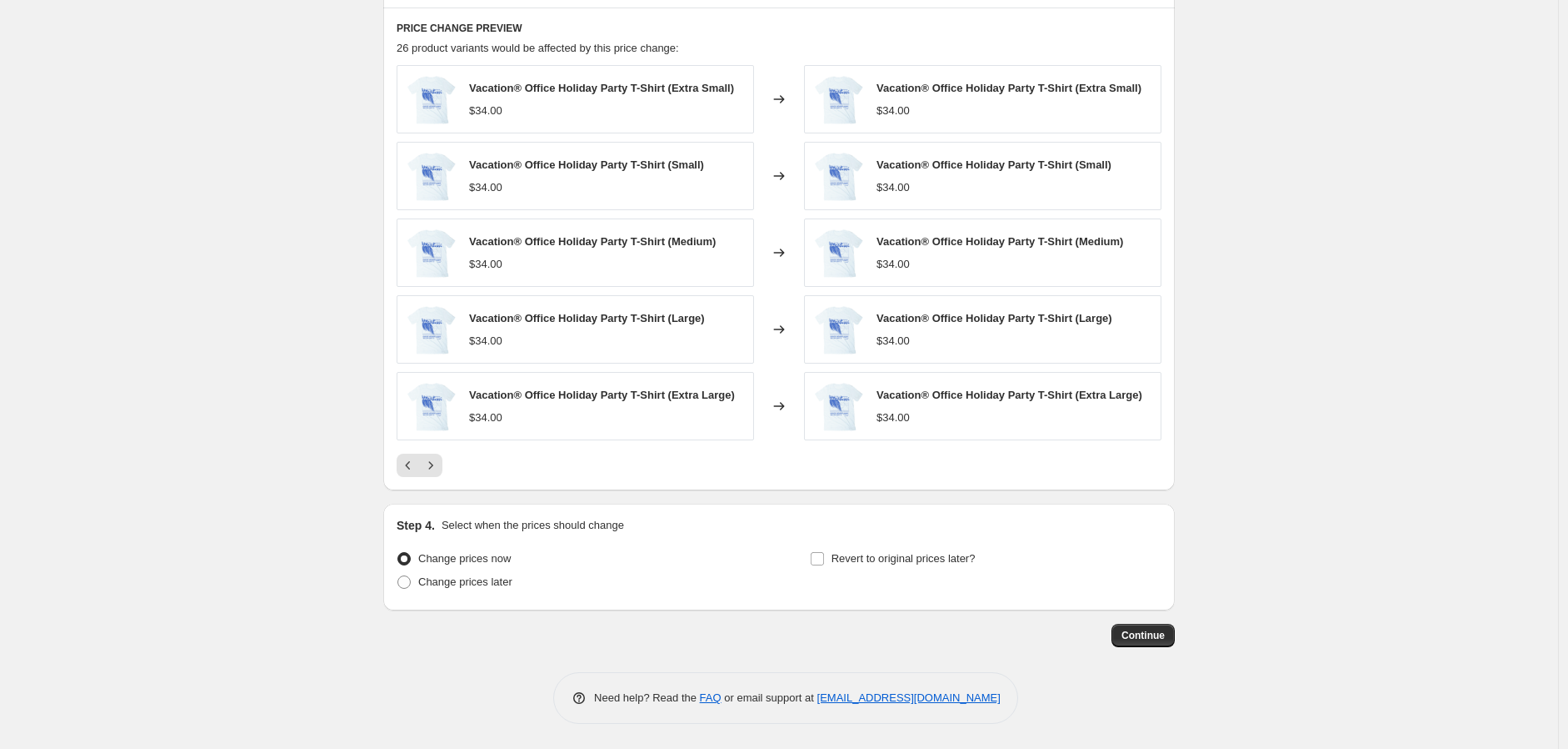
click at [415, 477] on div "PRICE CHANGE PREVIEW 26 product variants would be affected by this price change…" at bounding box center [779, 248] width 791 height 483
click at [413, 474] on button "Previous" at bounding box center [408, 465] width 23 height 23
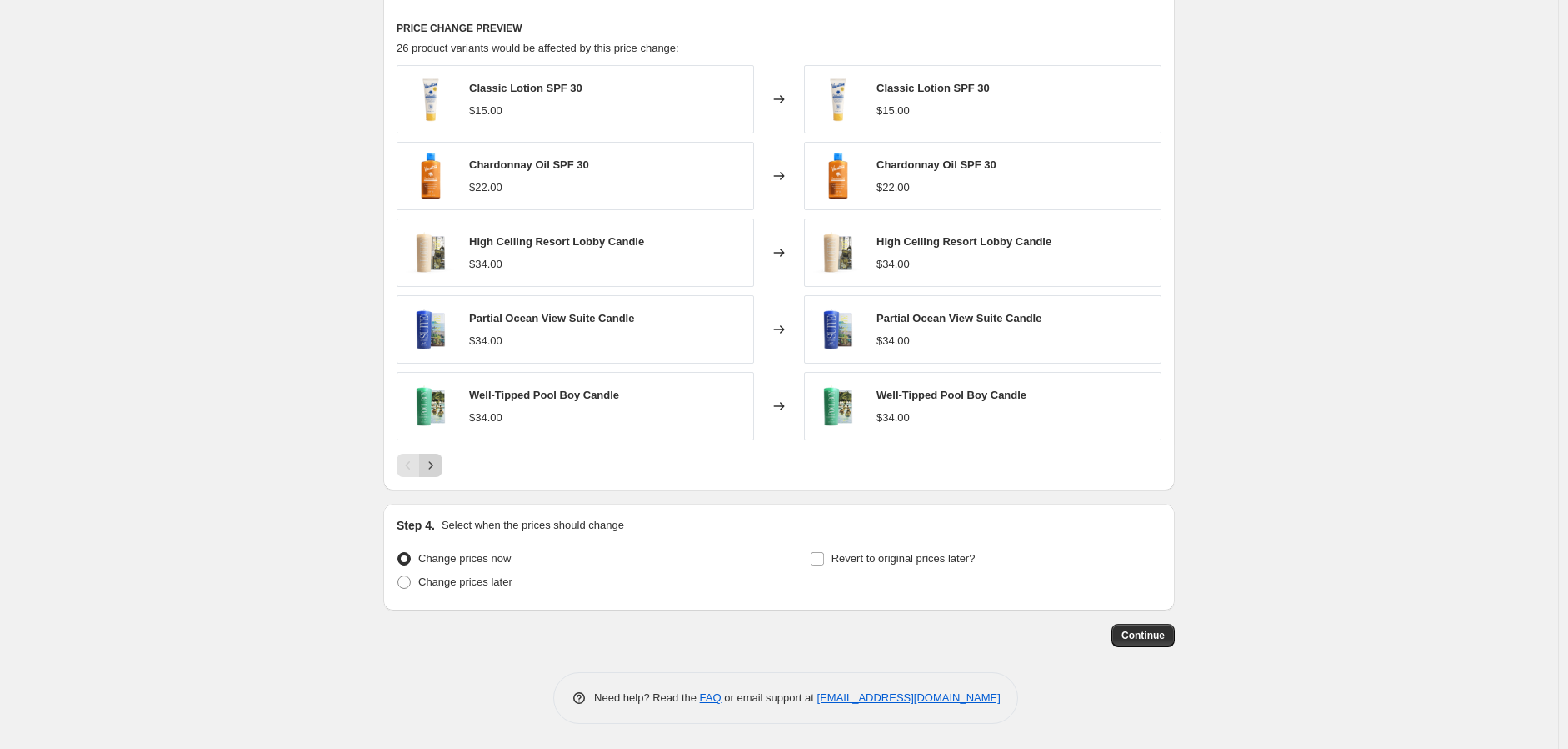
click at [435, 465] on icon "Next" at bounding box center [431, 465] width 17 height 17
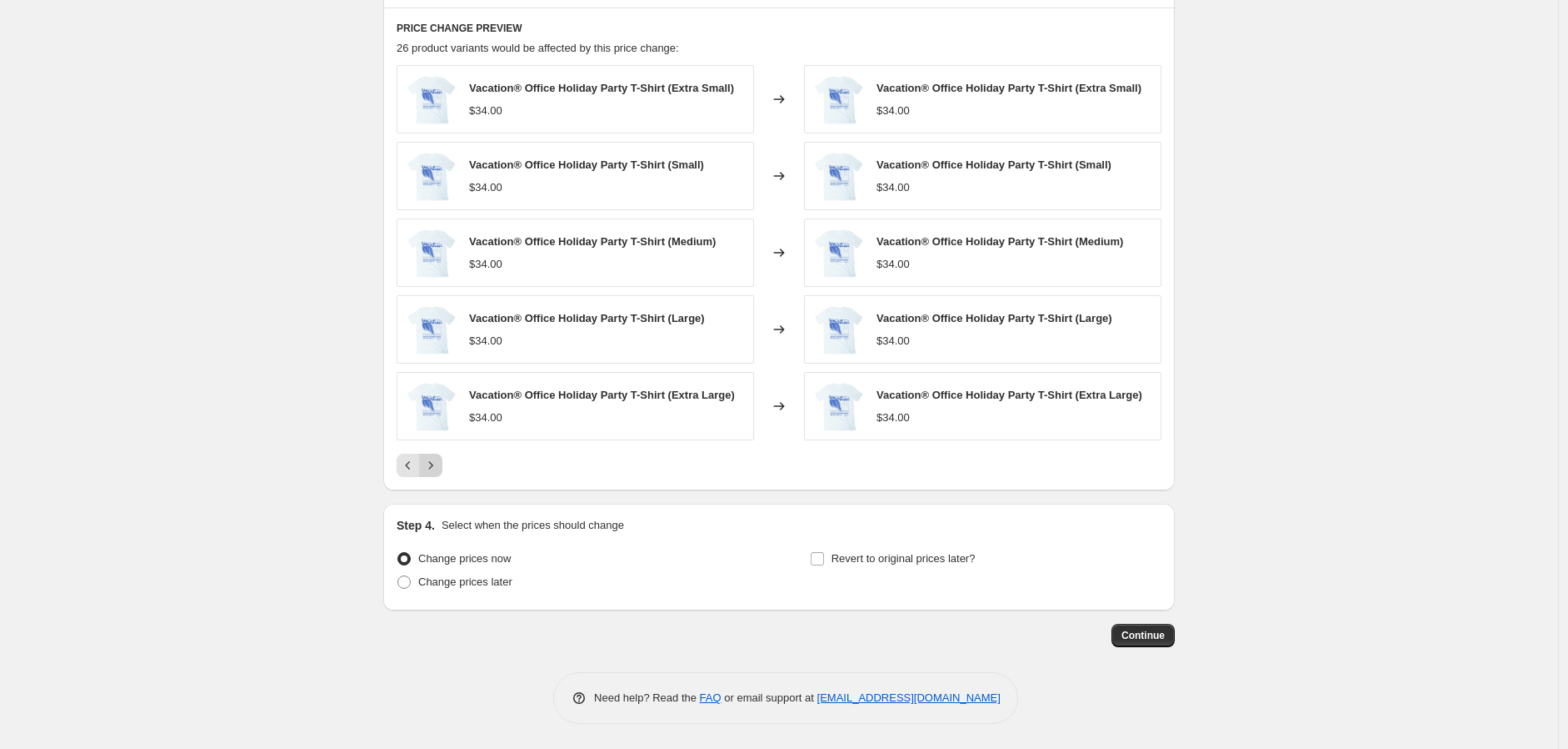
click at [435, 465] on icon "Next" at bounding box center [431, 465] width 17 height 17
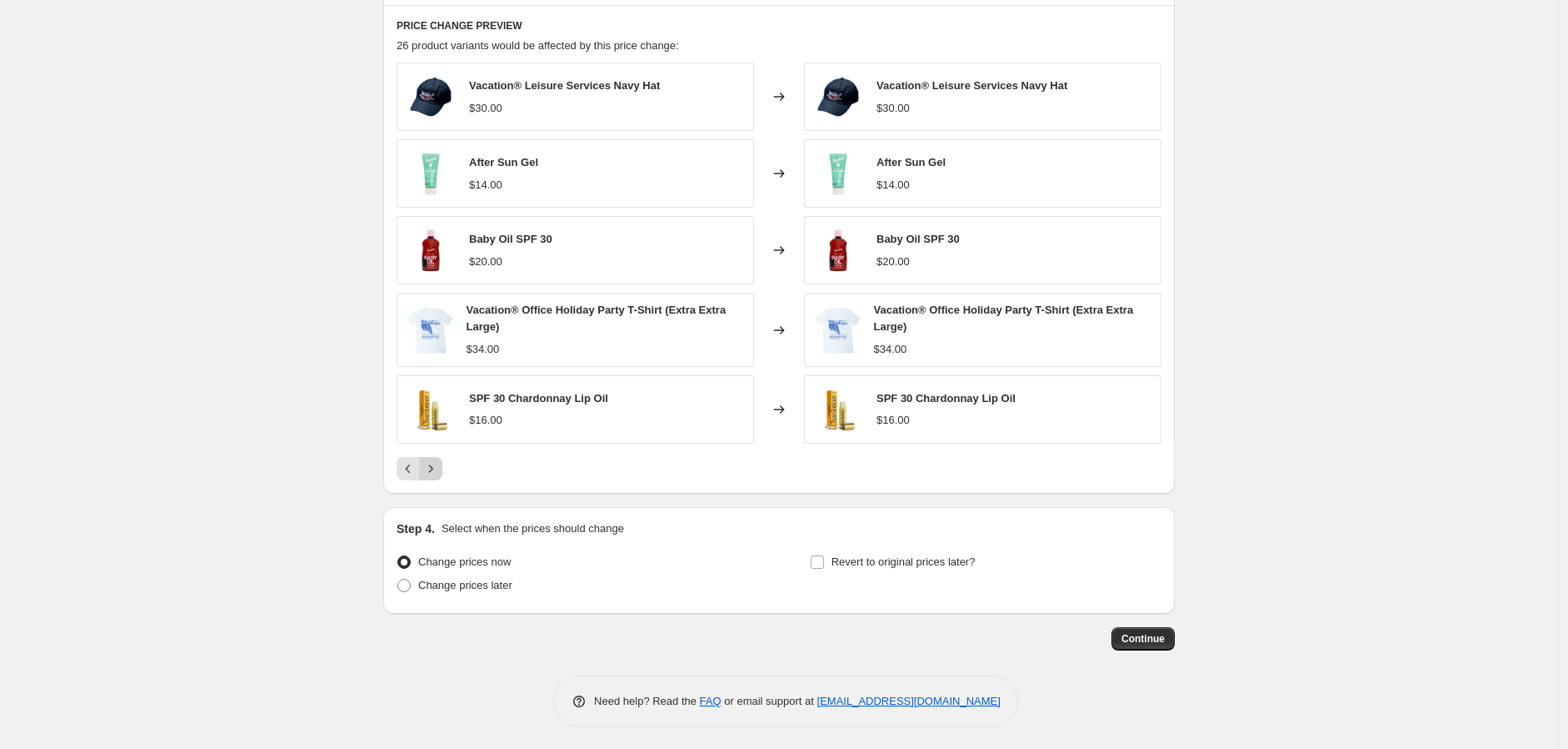
click at [435, 462] on icon "Next" at bounding box center [431, 469] width 17 height 17
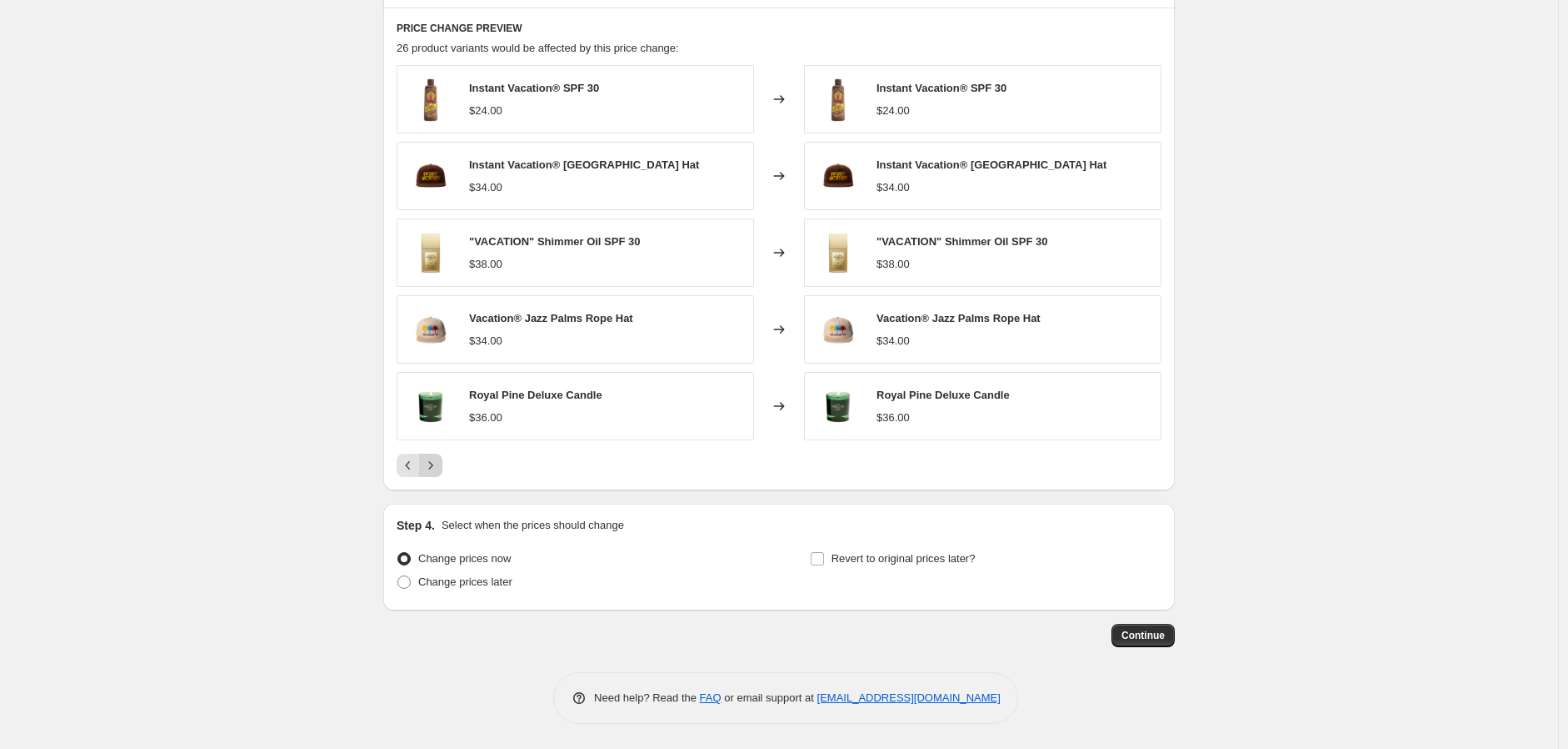
click at [435, 462] on icon "Next" at bounding box center [431, 465] width 17 height 17
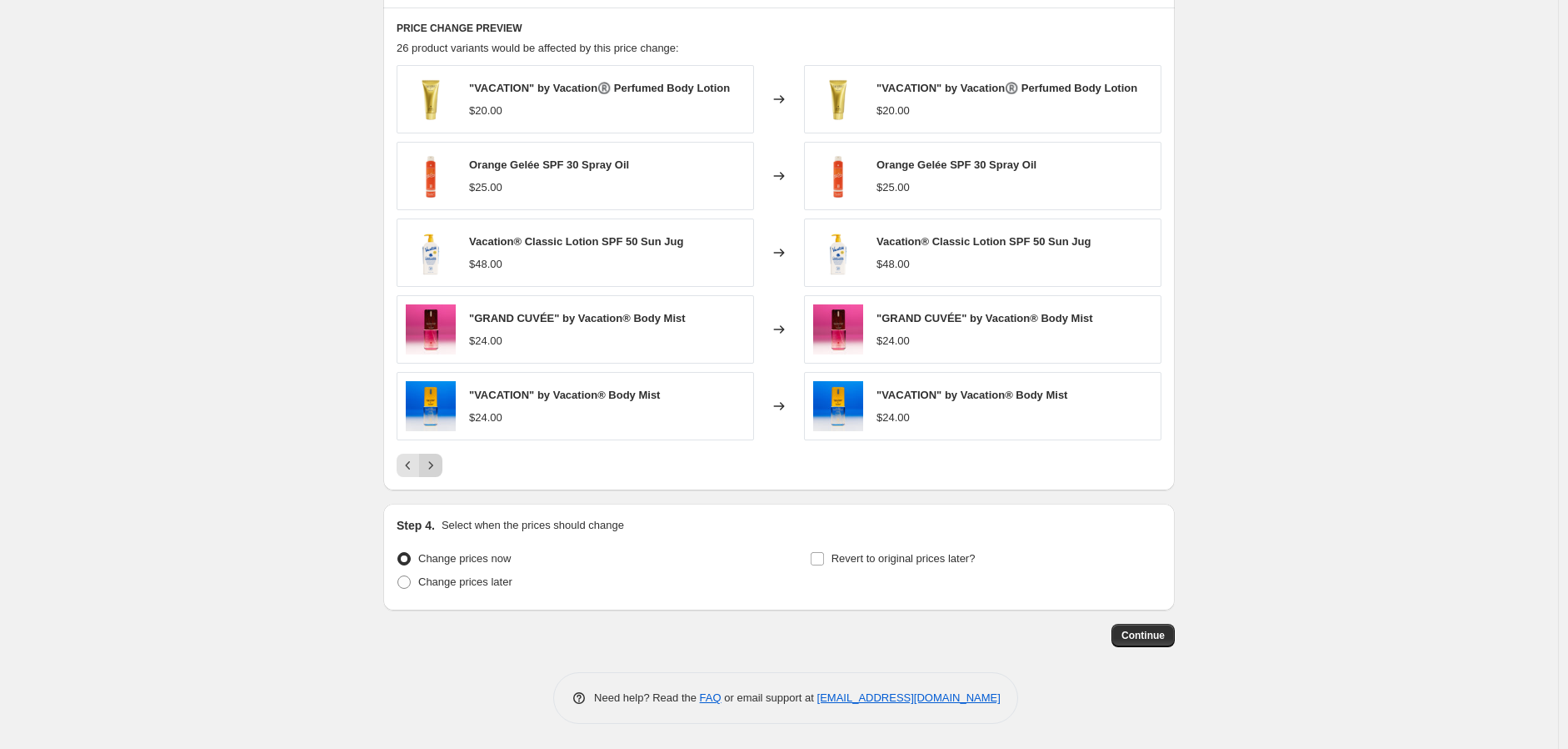
click at [436, 460] on icon "Next" at bounding box center [431, 465] width 17 height 17
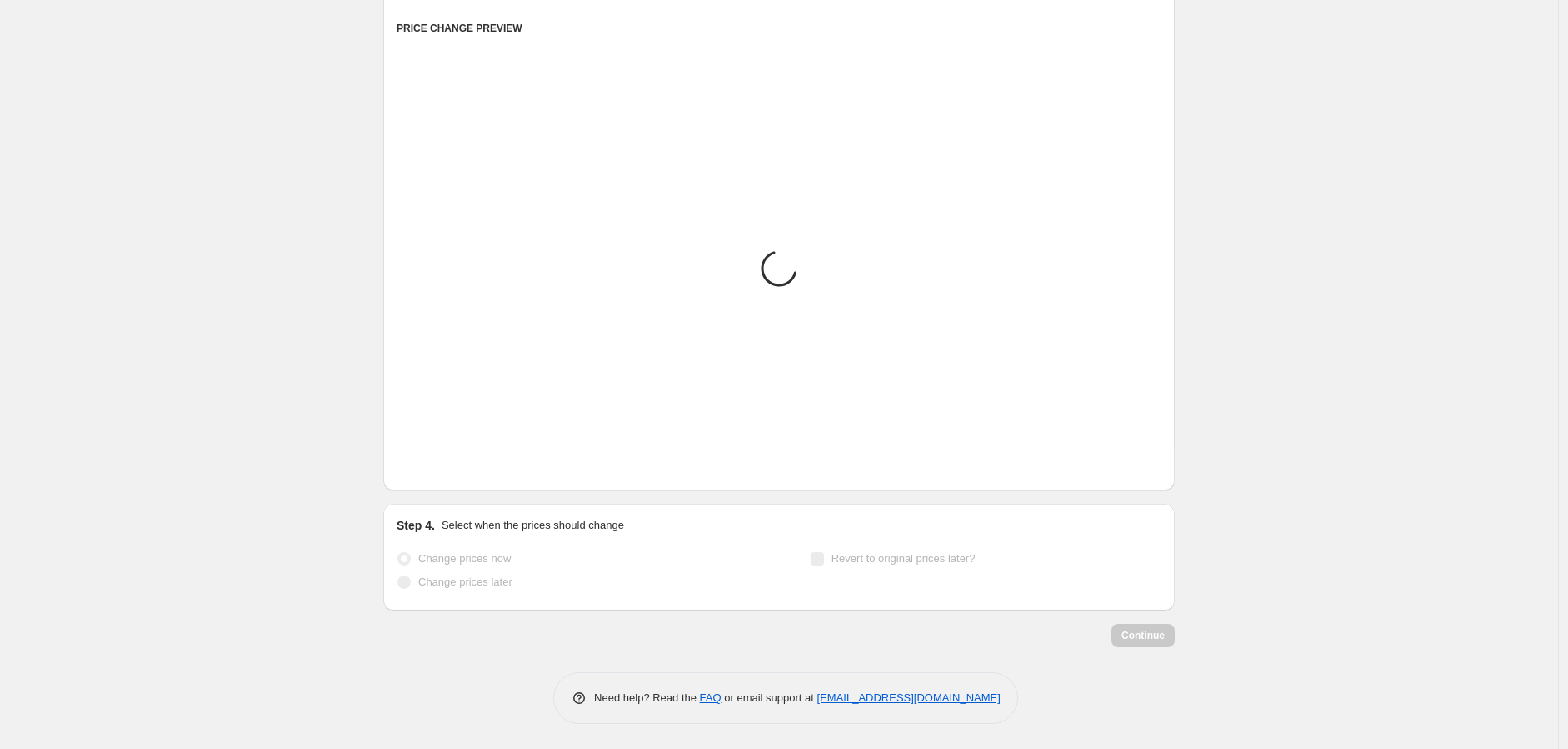
scroll to position [685, 0]
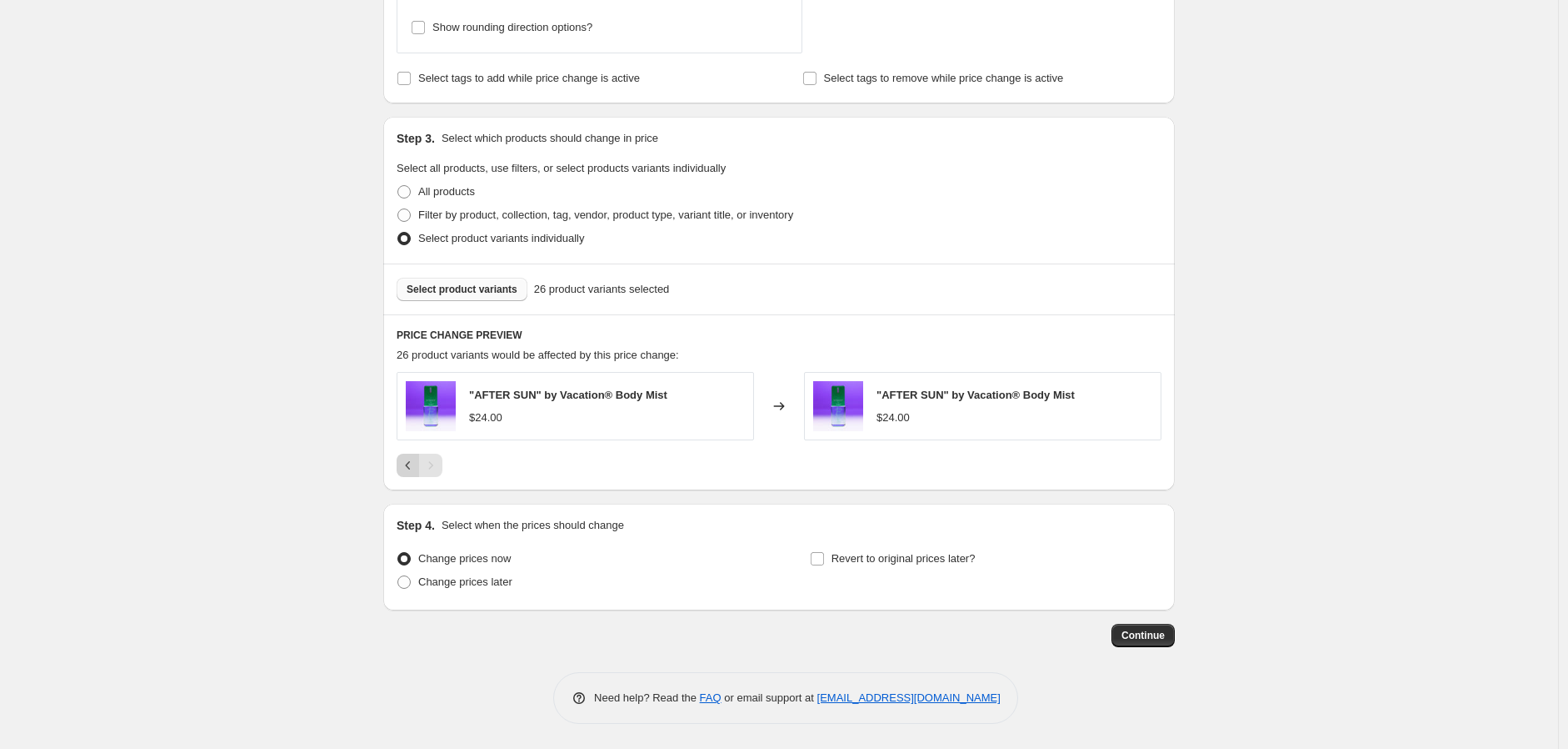
click at [409, 460] on icon "Previous" at bounding box center [409, 465] width 17 height 17
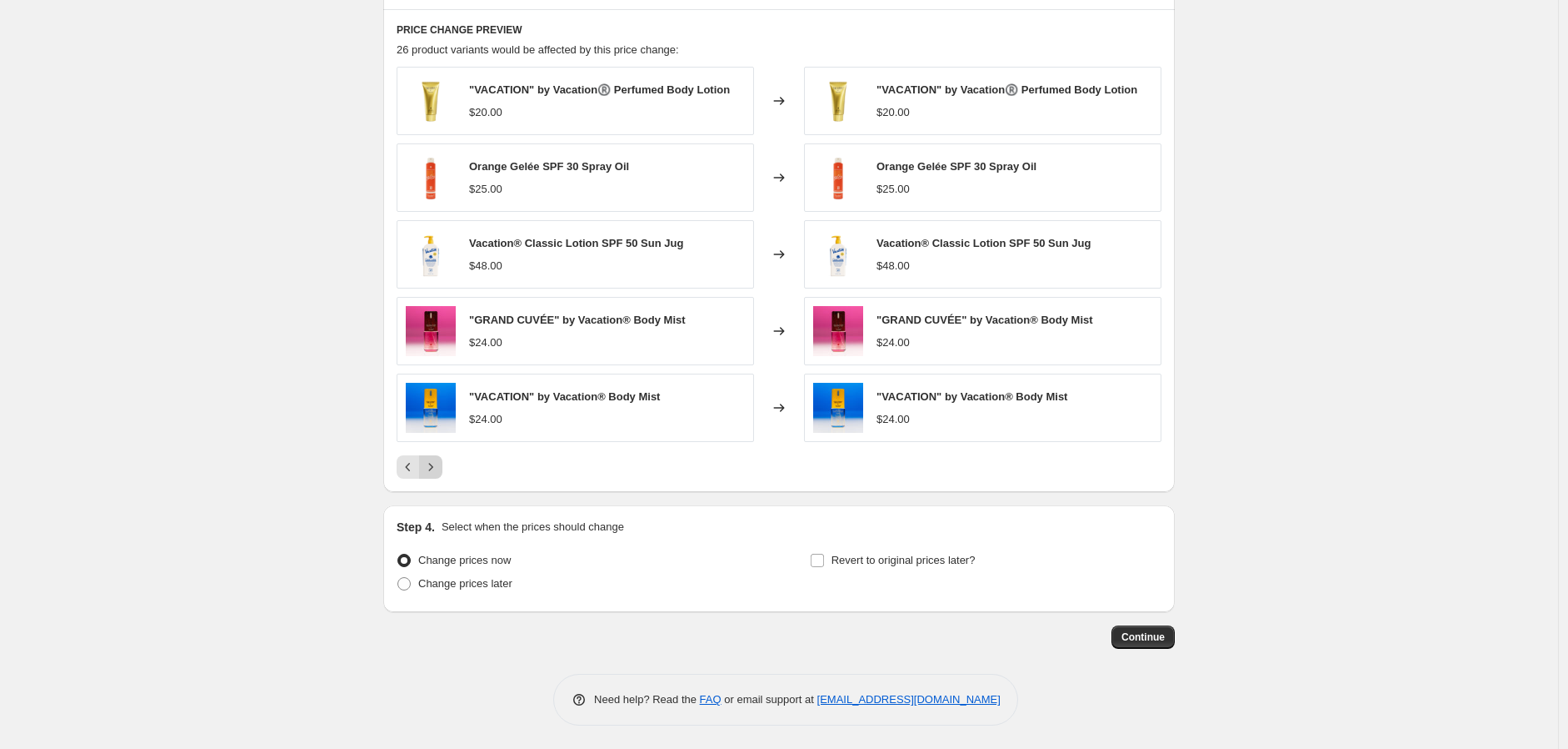
scroll to position [993, 0]
click at [415, 459] on icon "Previous" at bounding box center [409, 465] width 17 height 17
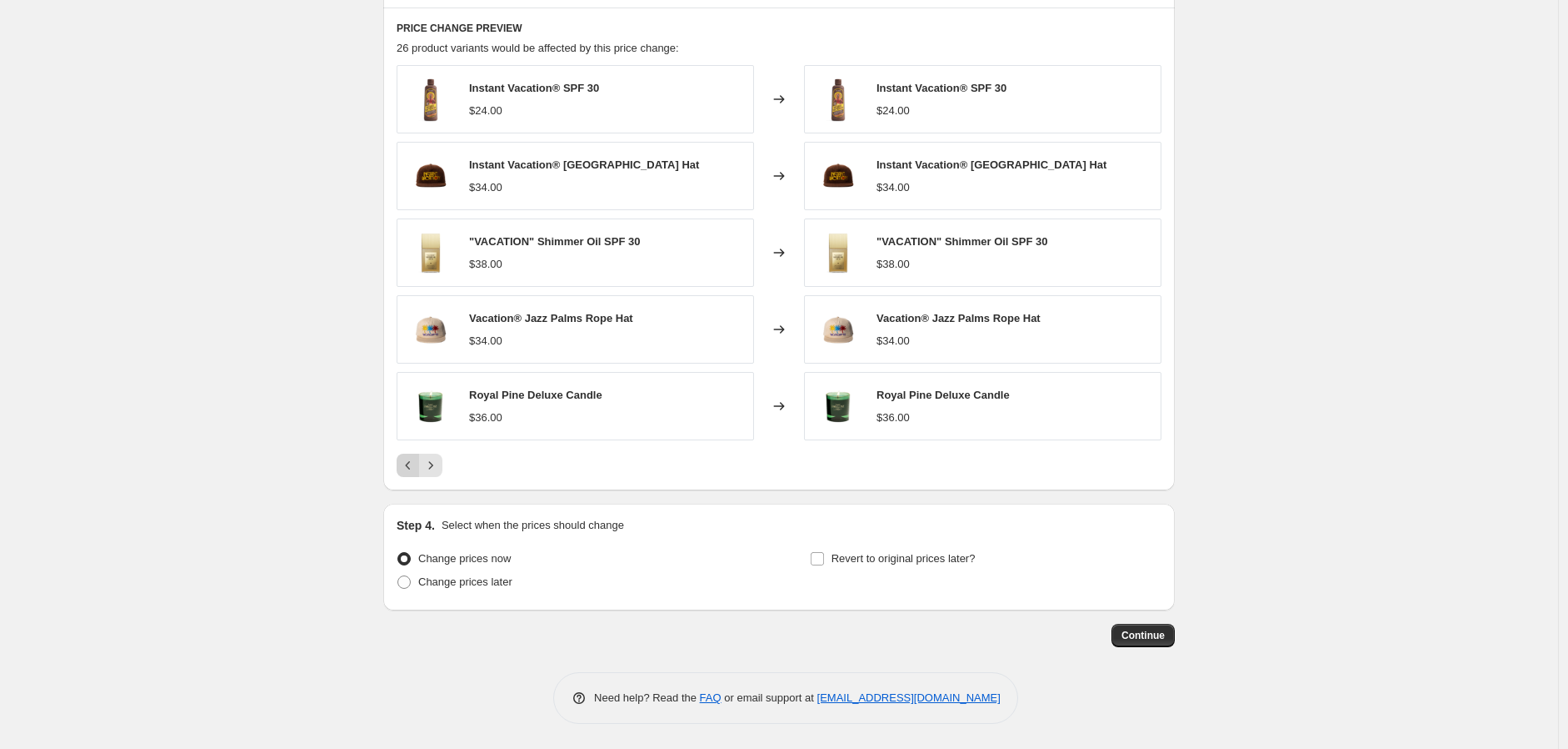
click at [411, 462] on icon "Previous" at bounding box center [408, 465] width 5 height 8
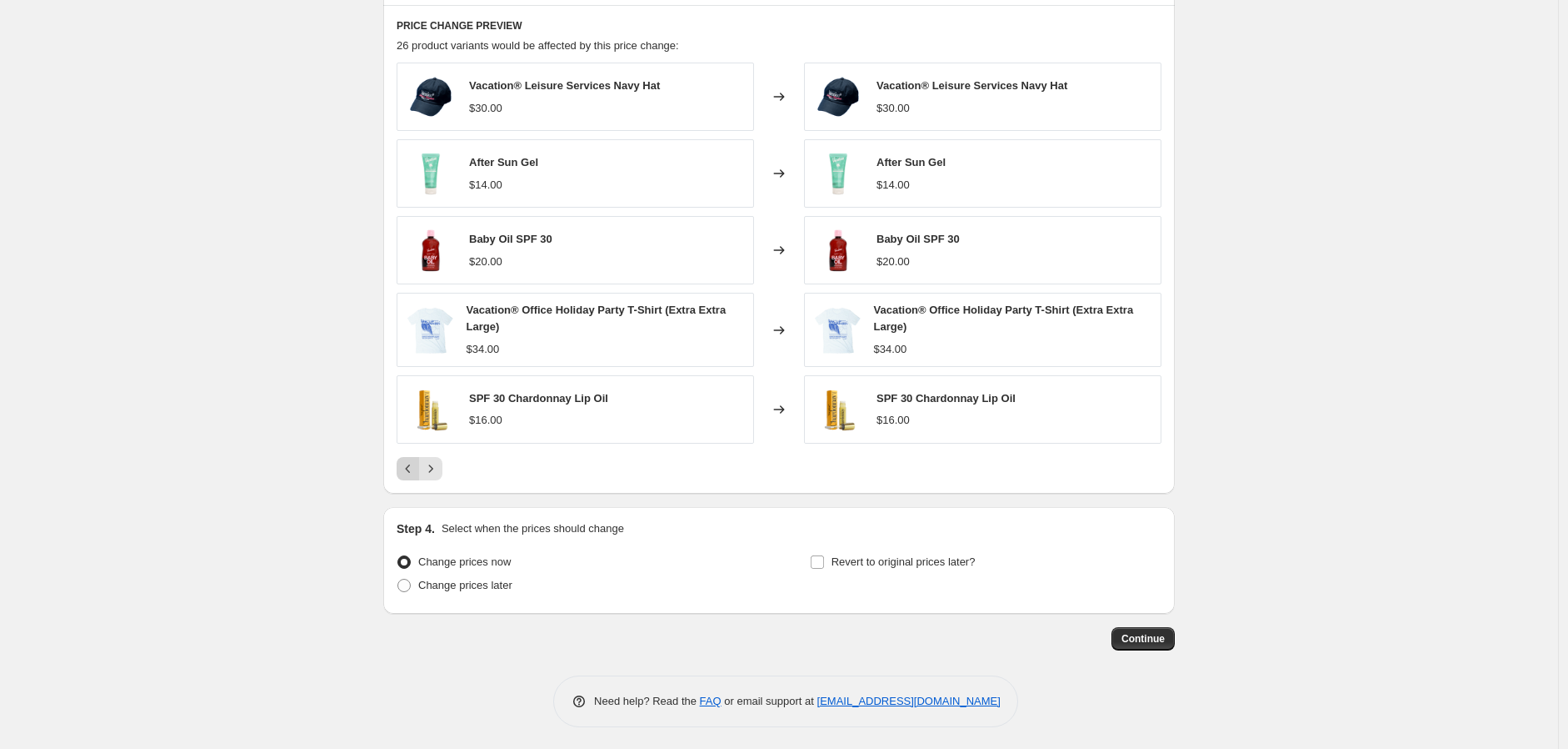
click at [410, 467] on icon "Previous" at bounding box center [409, 469] width 17 height 17
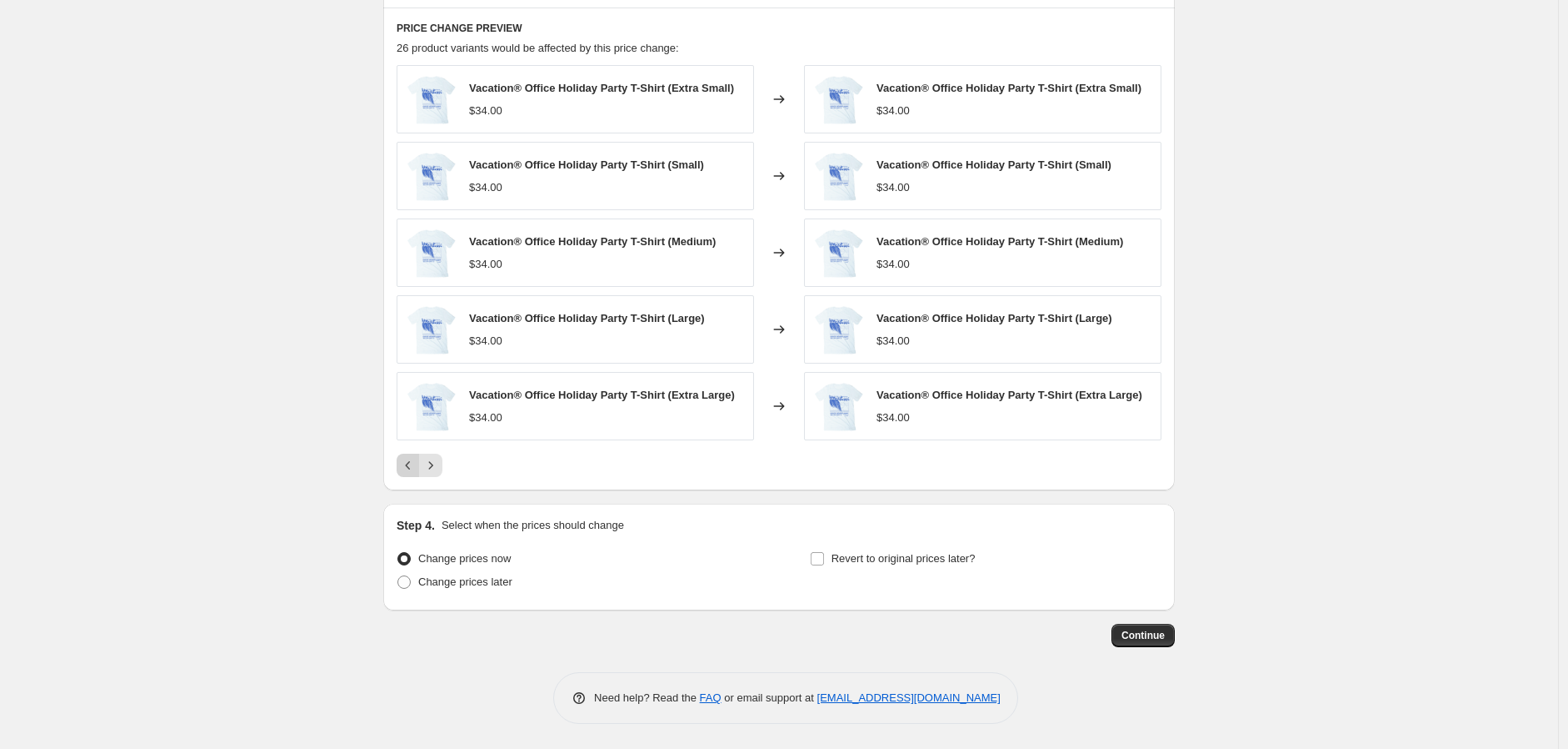
click at [402, 458] on button "Previous" at bounding box center [408, 465] width 23 height 23
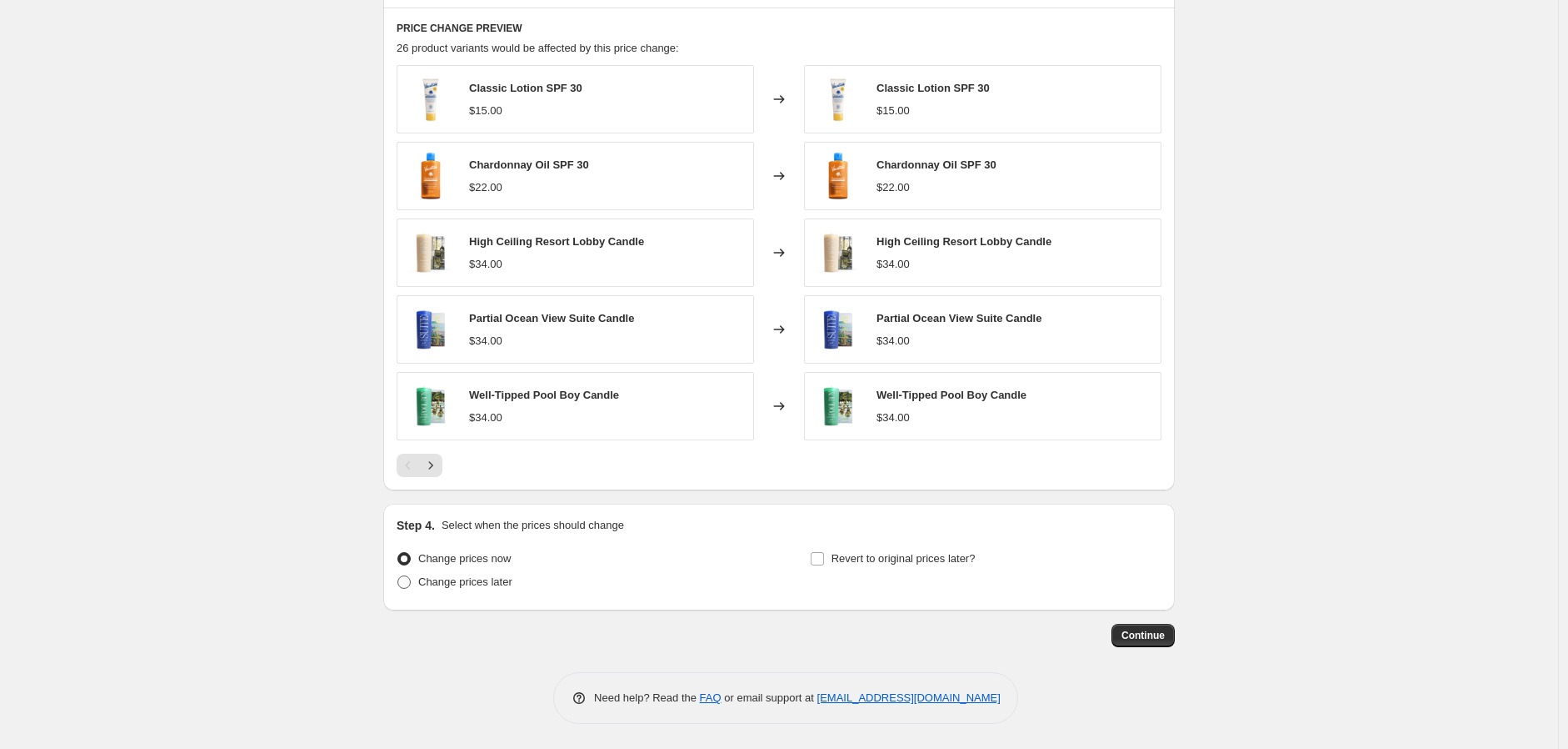
click at [429, 575] on span "Change prices later" at bounding box center [465, 581] width 94 height 12
click at [399, 575] on input "Change prices later" at bounding box center [398, 575] width 1 height 1
radio input "true"
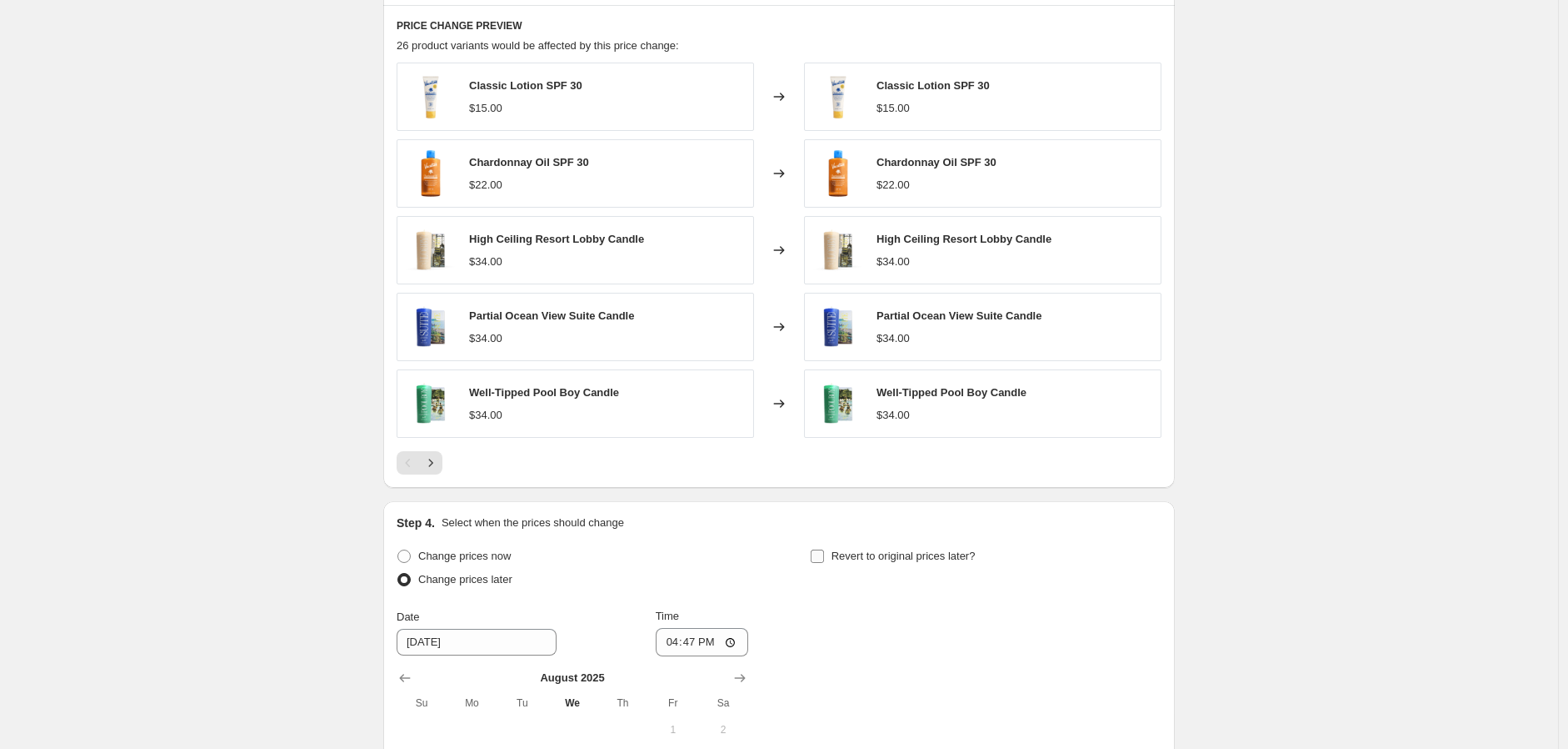
click at [840, 562] on span "Revert to original prices later?" at bounding box center [903, 555] width 144 height 12
click at [824, 562] on input "Revert to original prices later?" at bounding box center [818, 556] width 13 height 13
checkbox input "true"
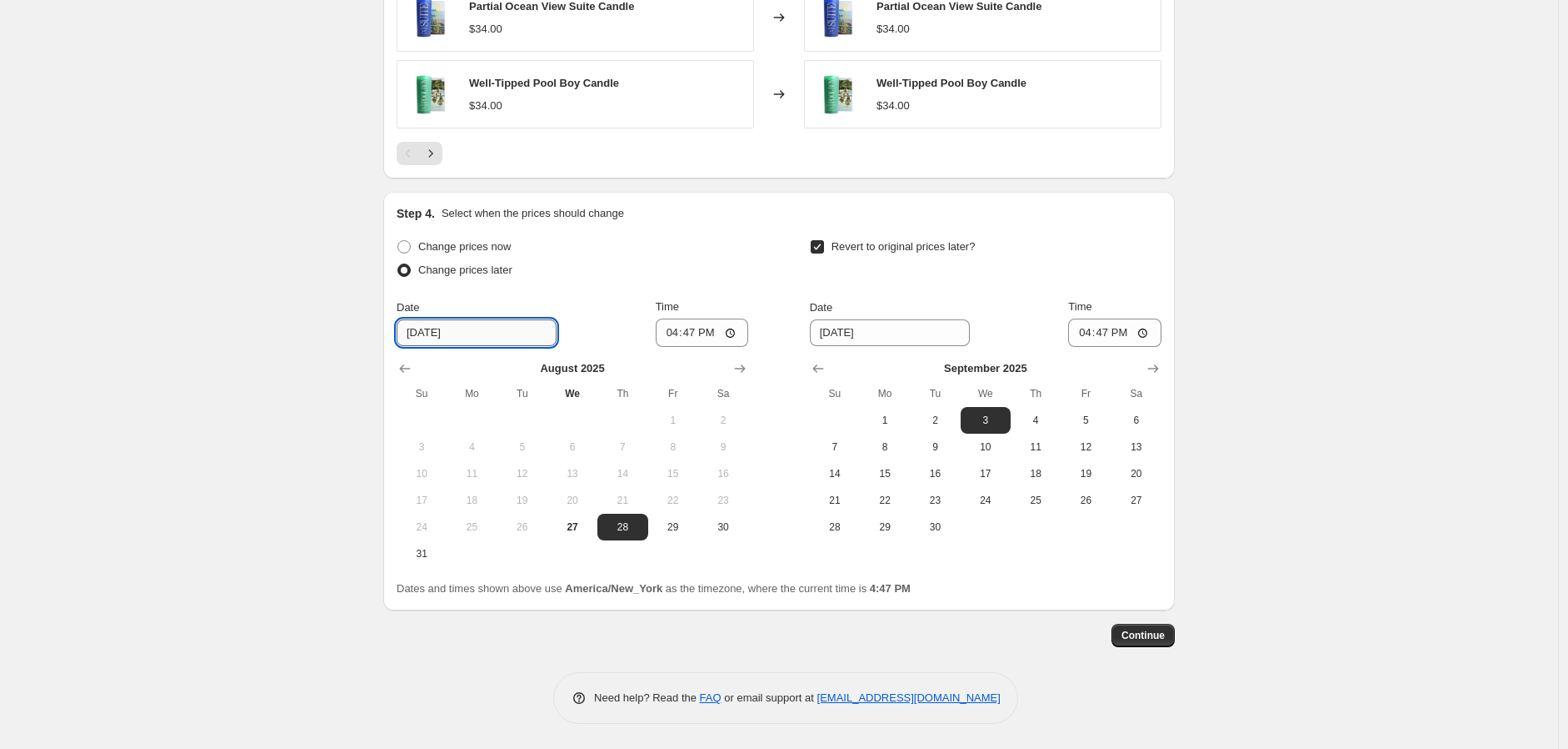
click at [455, 324] on input "8/28/2025" at bounding box center [476, 332] width 160 height 27
click at [505, 326] on input "8/28/2025" at bounding box center [476, 332] width 160 height 27
click at [670, 334] on input "16:47" at bounding box center [703, 332] width 93 height 28
type input "12:47"
click at [662, 331] on input "12:47" at bounding box center [703, 332] width 93 height 28
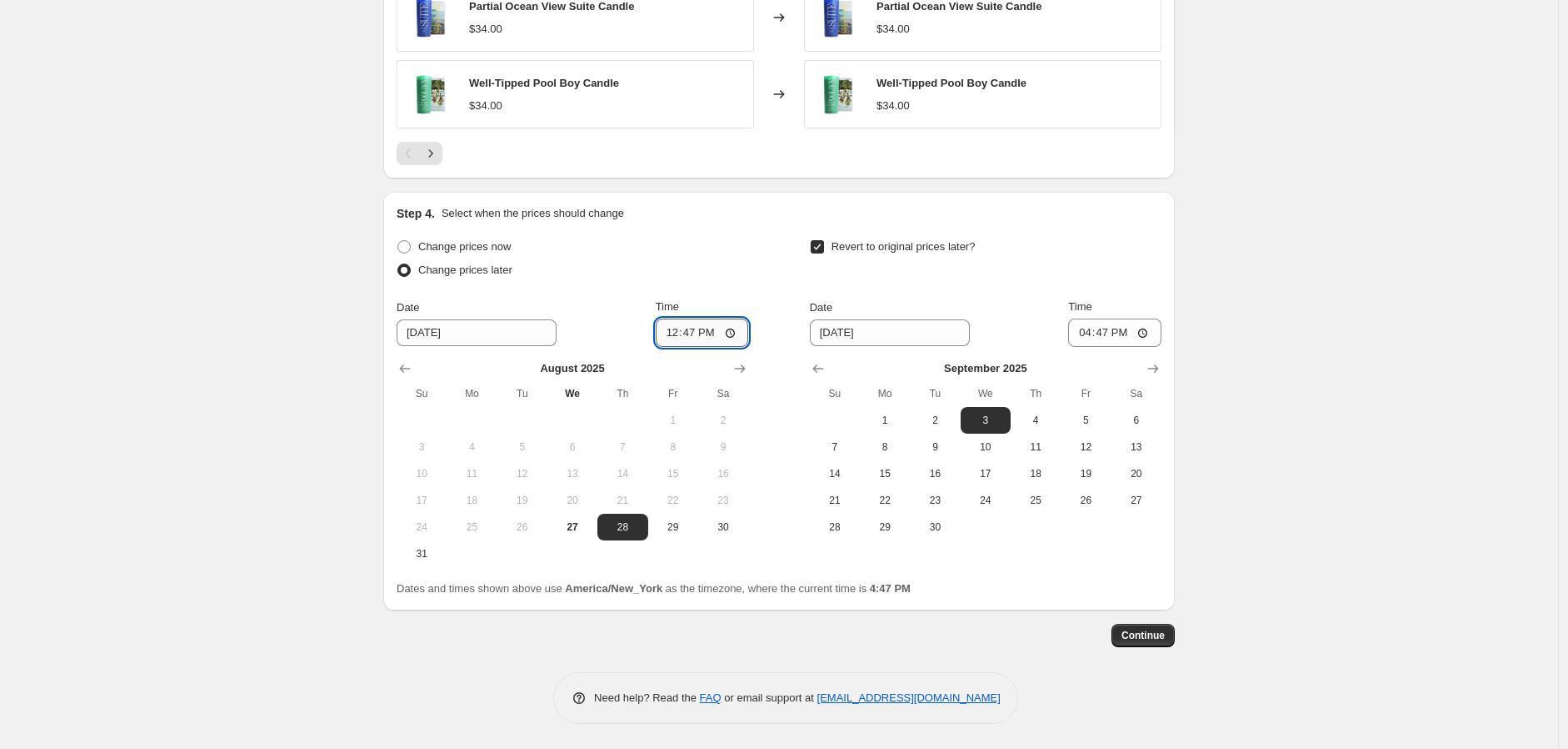
click at [694, 336] on input "12:47" at bounding box center [703, 332] width 93 height 28
click at [670, 332] on input "12:47" at bounding box center [703, 332] width 93 height 28
click at [709, 329] on input "12:00" at bounding box center [703, 332] width 93 height 28
type input "00:00"
click at [621, 533] on span "28" at bounding box center [622, 527] width 36 height 13
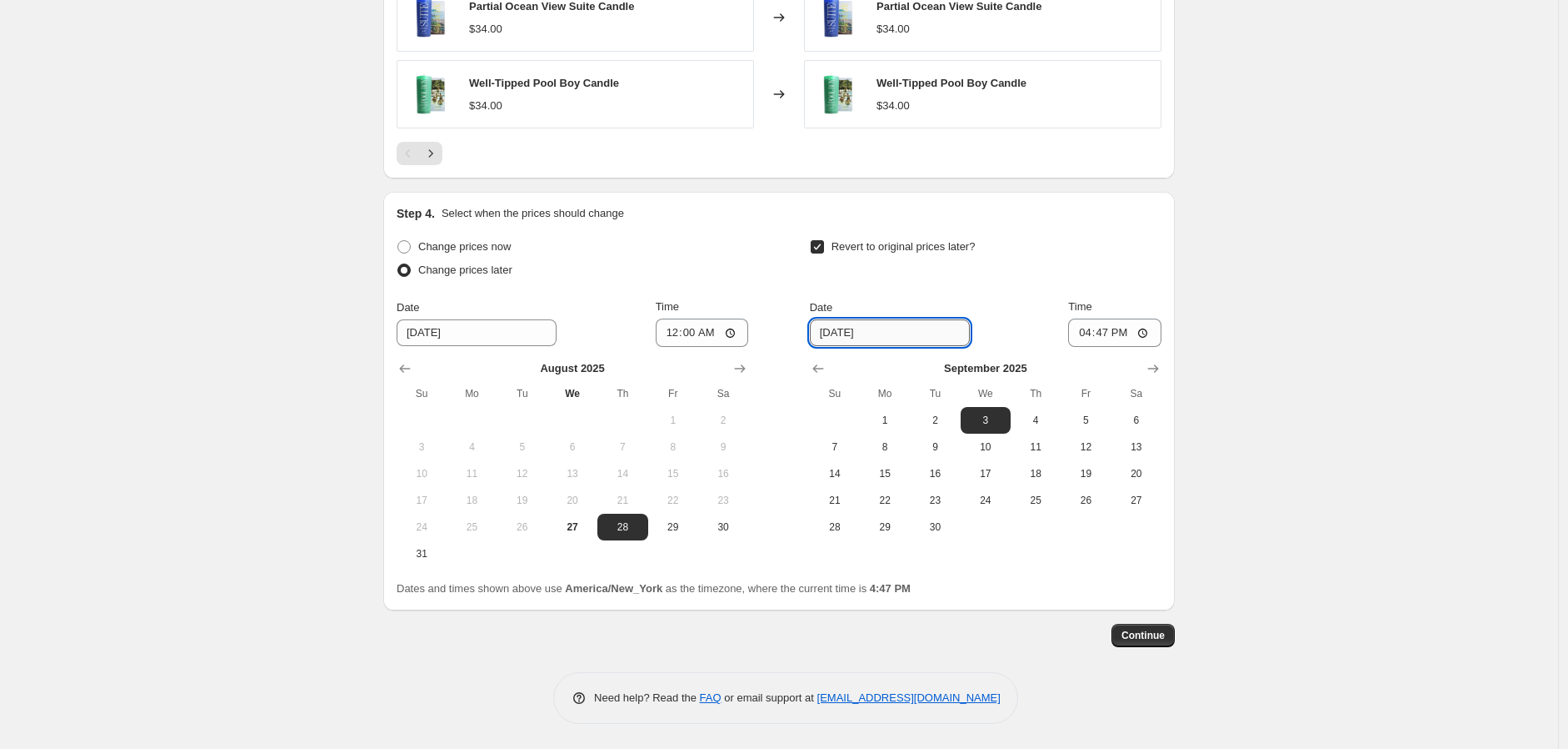
click at [836, 334] on input "9/3/2025" at bounding box center [889, 332] width 160 height 27
click at [945, 426] on span "2" at bounding box center [934, 420] width 36 height 13
type input "9/2/2025"
click at [1087, 337] on input "16:47" at bounding box center [1115, 332] width 93 height 28
type input "03:00"
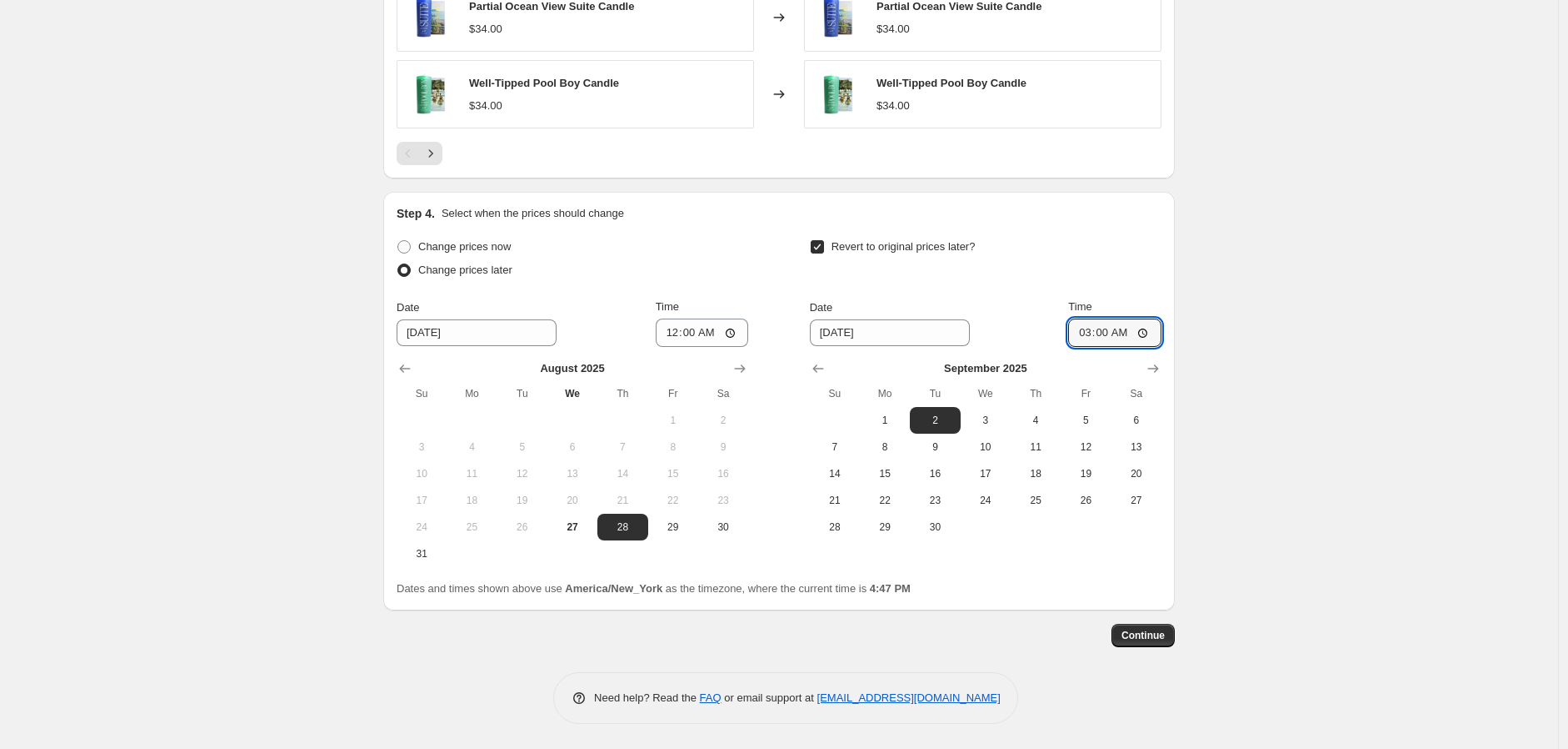
click at [951, 420] on span "2" at bounding box center [934, 420] width 36 height 13
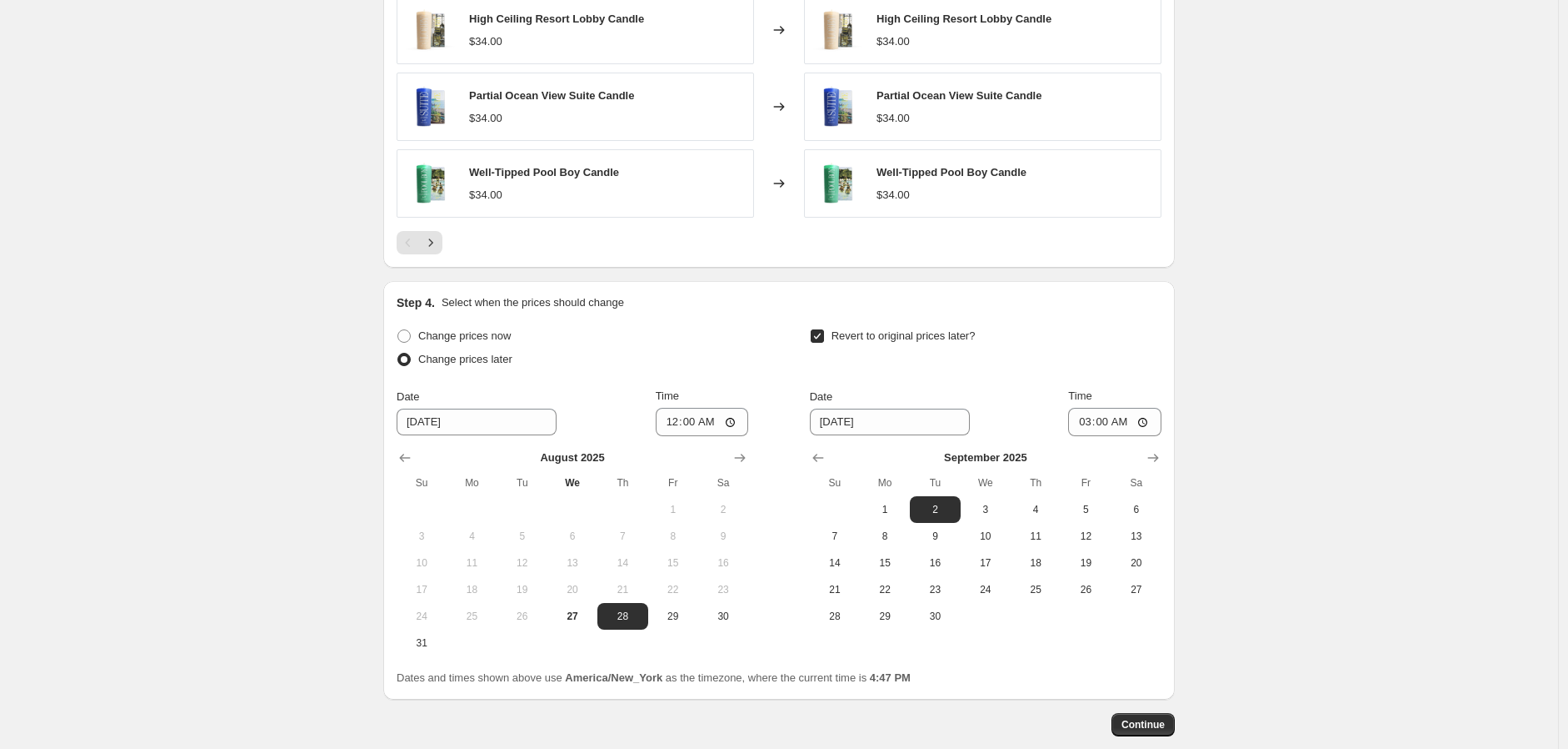
scroll to position [1026, 0]
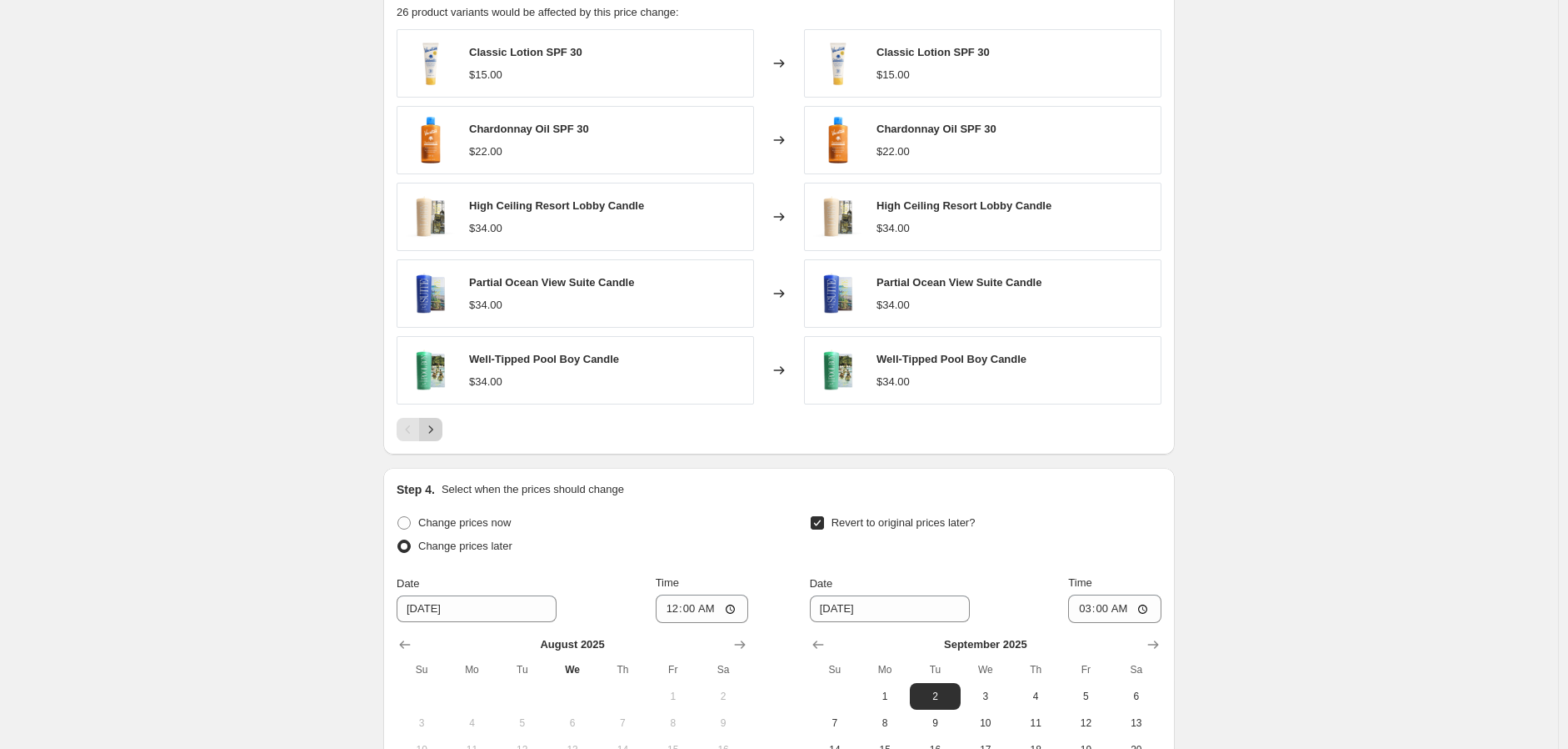
click at [440, 433] on icon "Next" at bounding box center [431, 430] width 17 height 17
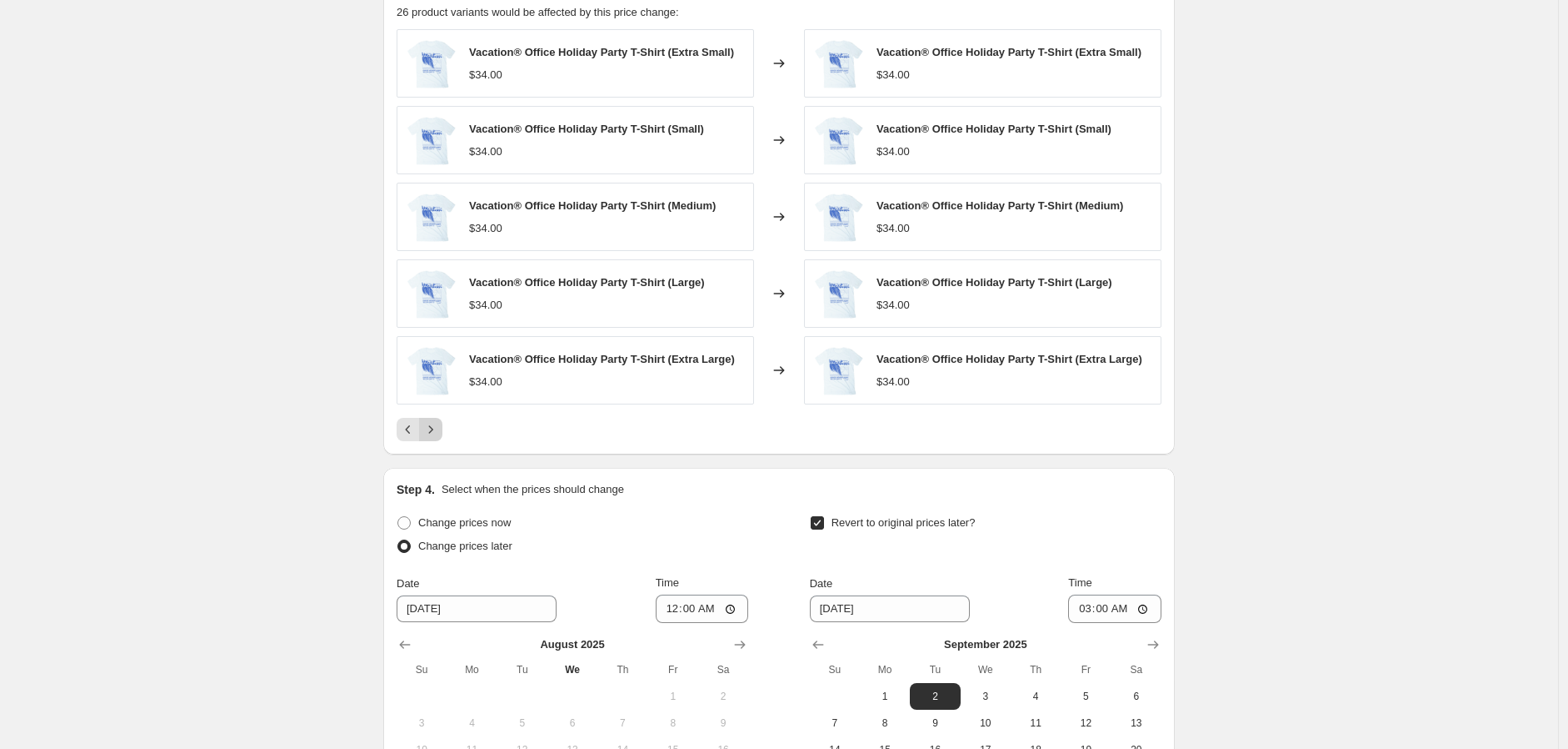
click at [440, 433] on icon "Next" at bounding box center [431, 430] width 17 height 17
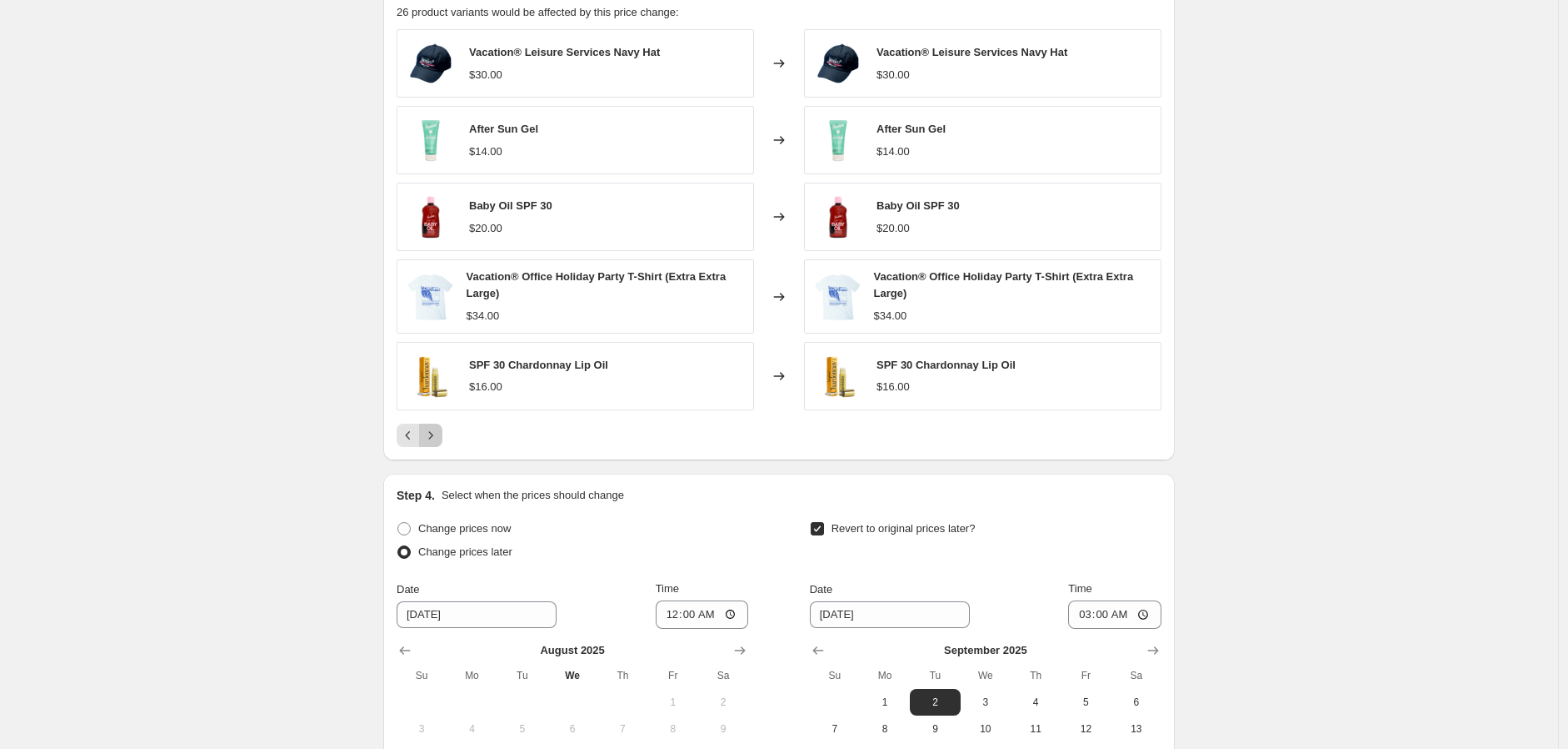
click at [440, 433] on div "Vacation® Leisure Services Navy Hat $30.00 Changed to Vacation® Leisure Service…" at bounding box center [779, 237] width 765 height 417
click at [440, 441] on icon "Next" at bounding box center [431, 435] width 17 height 17
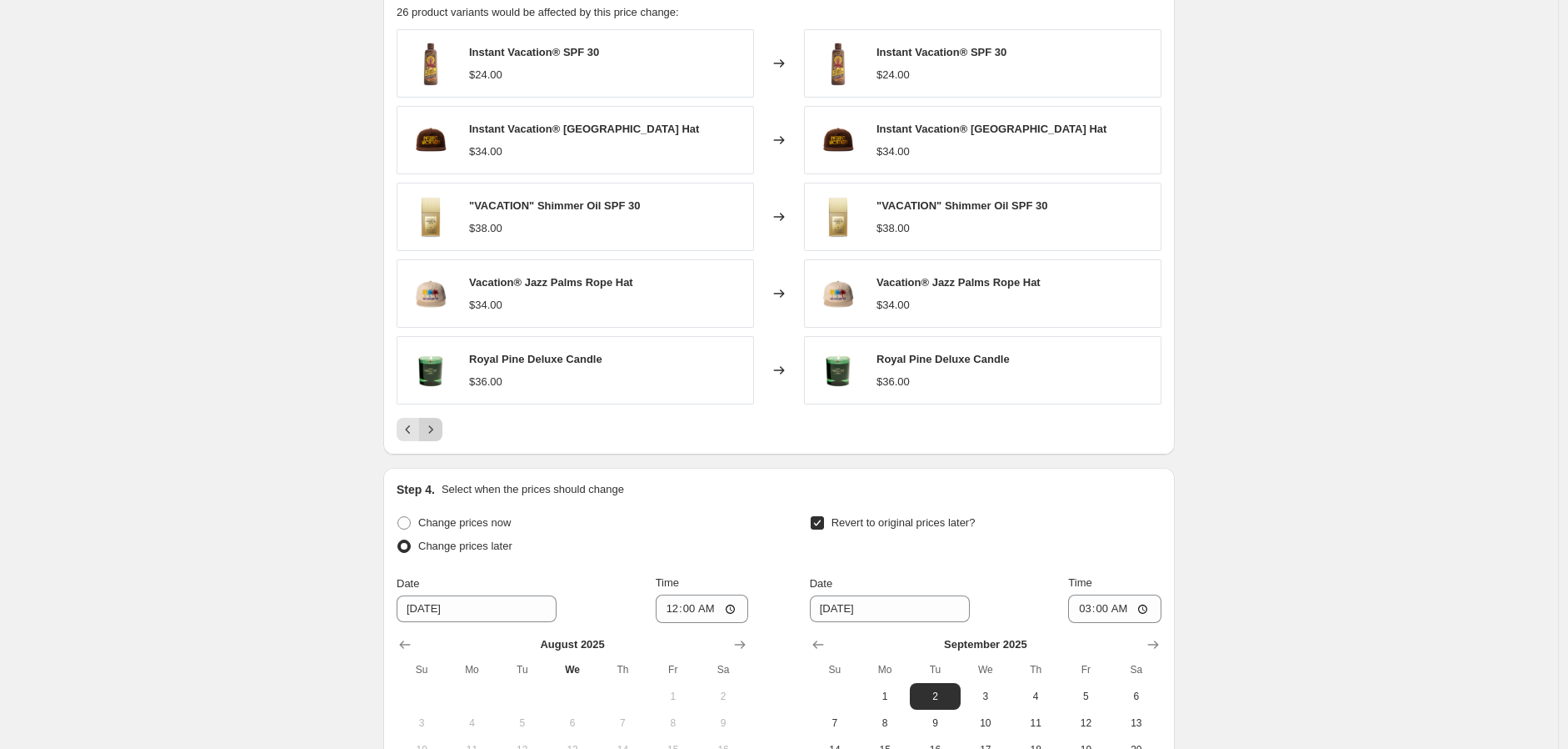
click at [440, 441] on button "Next" at bounding box center [430, 429] width 23 height 23
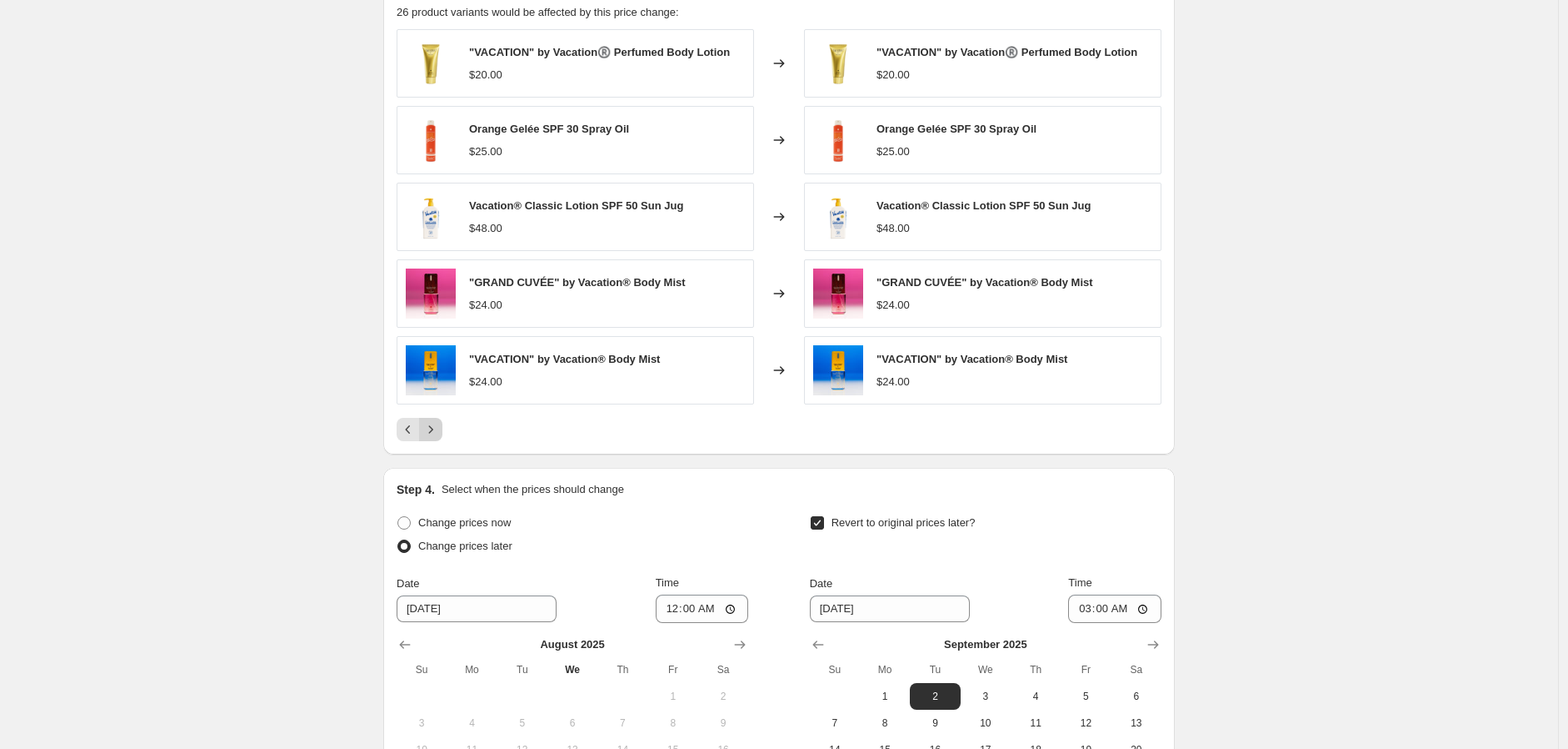
click at [440, 441] on button "Next" at bounding box center [430, 429] width 23 height 23
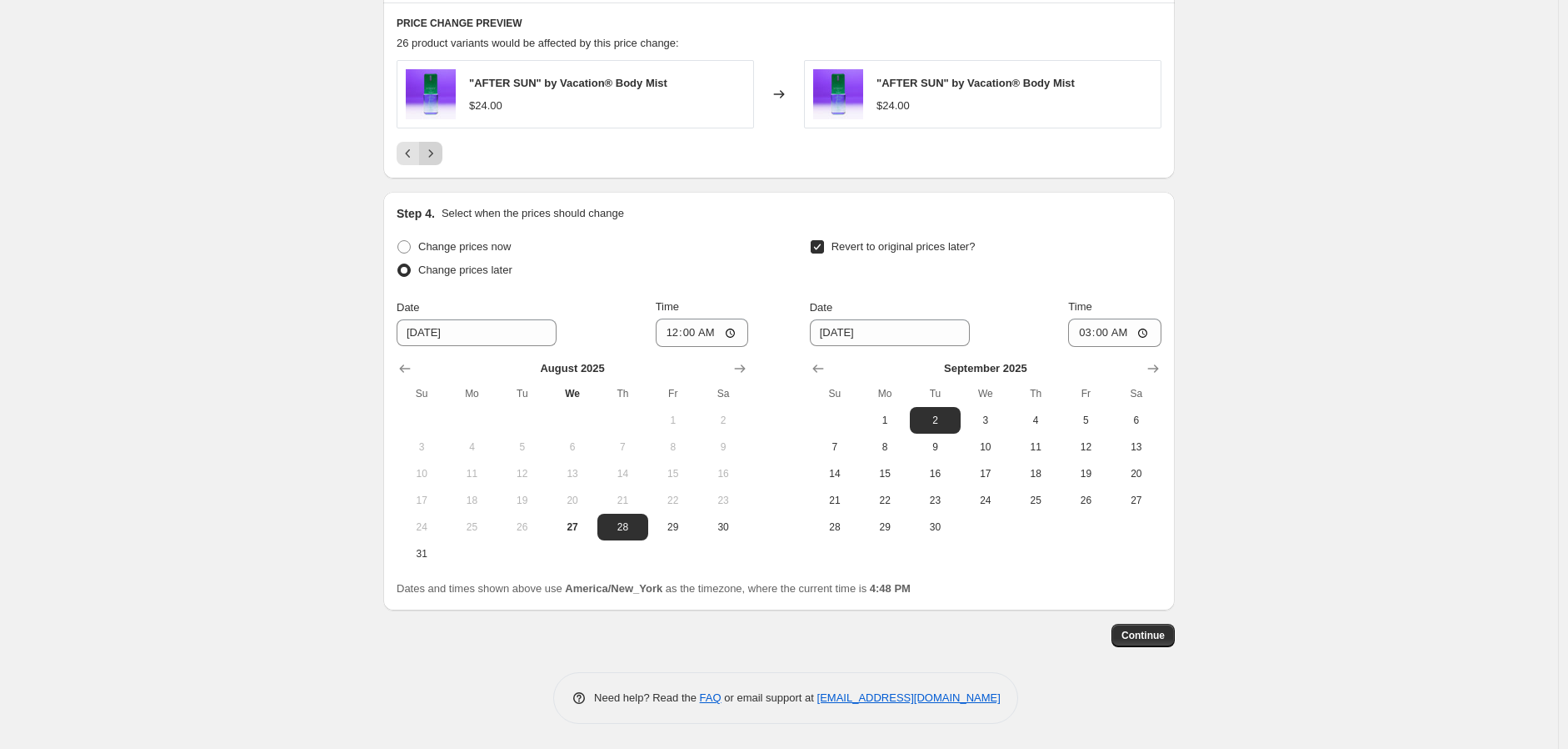
scroll to position [996, 0]
click at [1163, 633] on span "Continue" at bounding box center [1143, 635] width 43 height 13
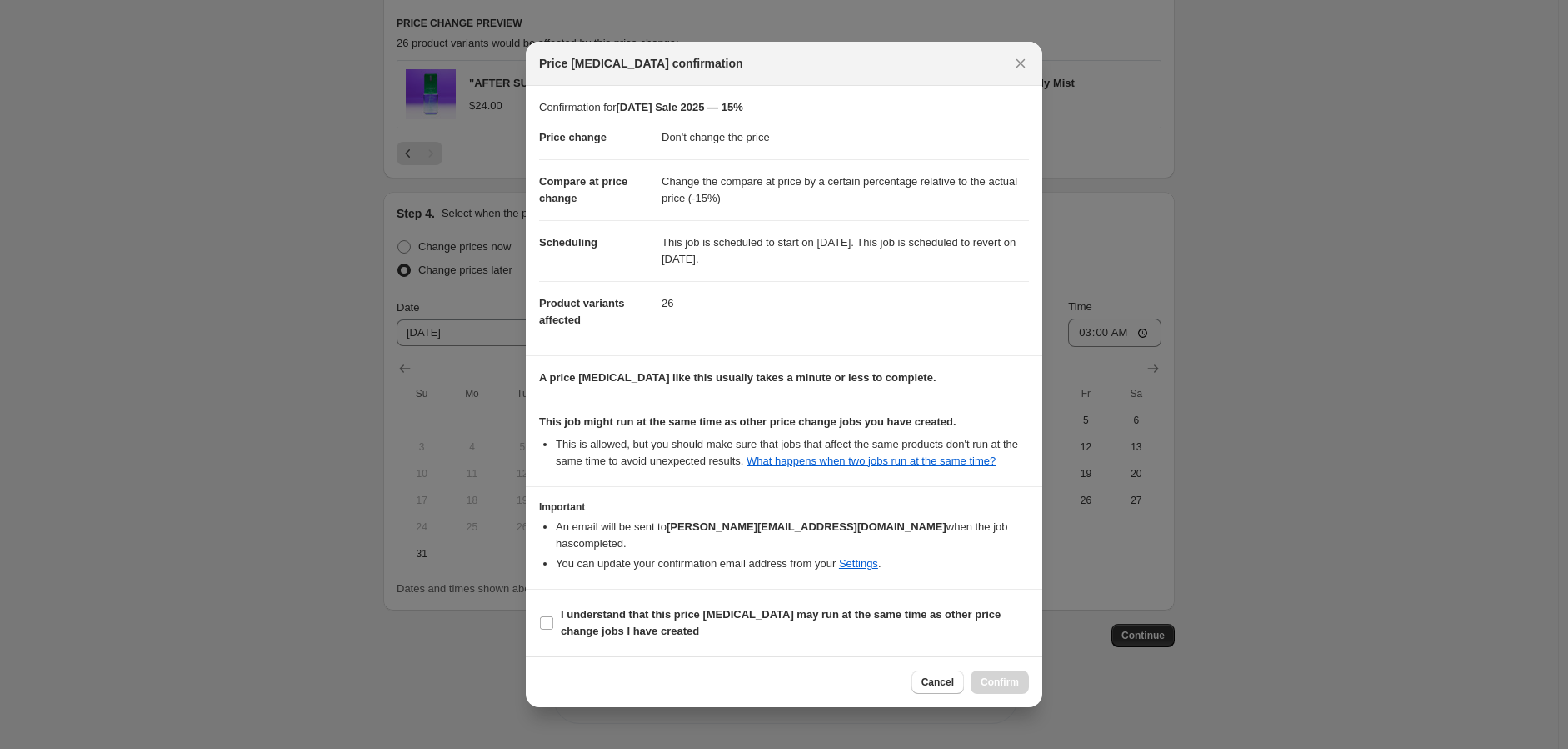
click at [697, 591] on section "I understand that this price change job may run at the same time as other price…" at bounding box center [784, 622] width 517 height 66
click at [701, 593] on section "I understand that this price change job may run at the same time as other price…" at bounding box center [784, 622] width 517 height 66
click at [704, 608] on b "I understand that this price change job may run at the same time as other price…" at bounding box center [780, 622] width 440 height 29
click at [553, 616] on input "I understand that this price change job may run at the same time as other price…" at bounding box center [547, 623] width 13 height 13
checkbox input "true"
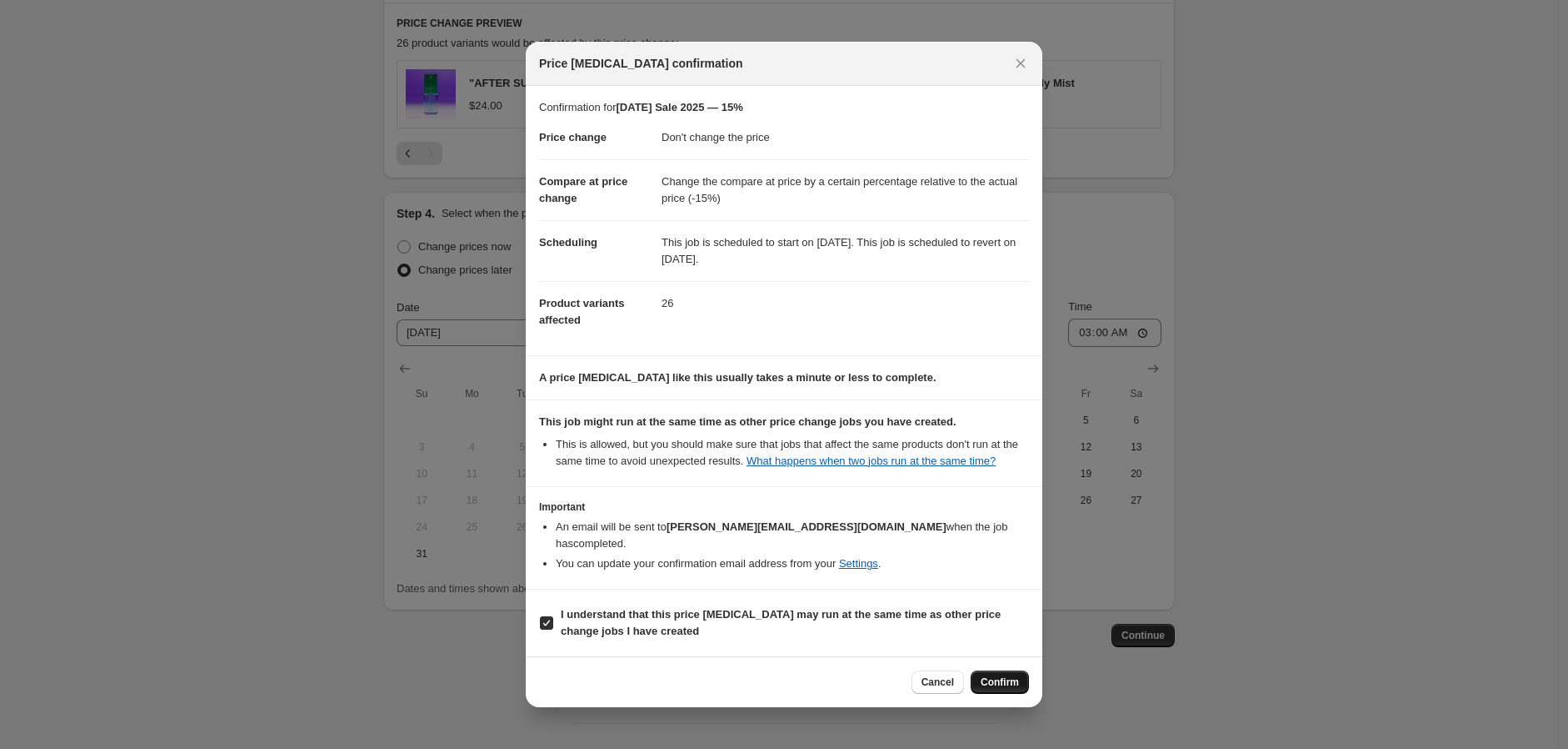
click at [1001, 675] on span "Confirm" at bounding box center [1000, 682] width 38 height 13
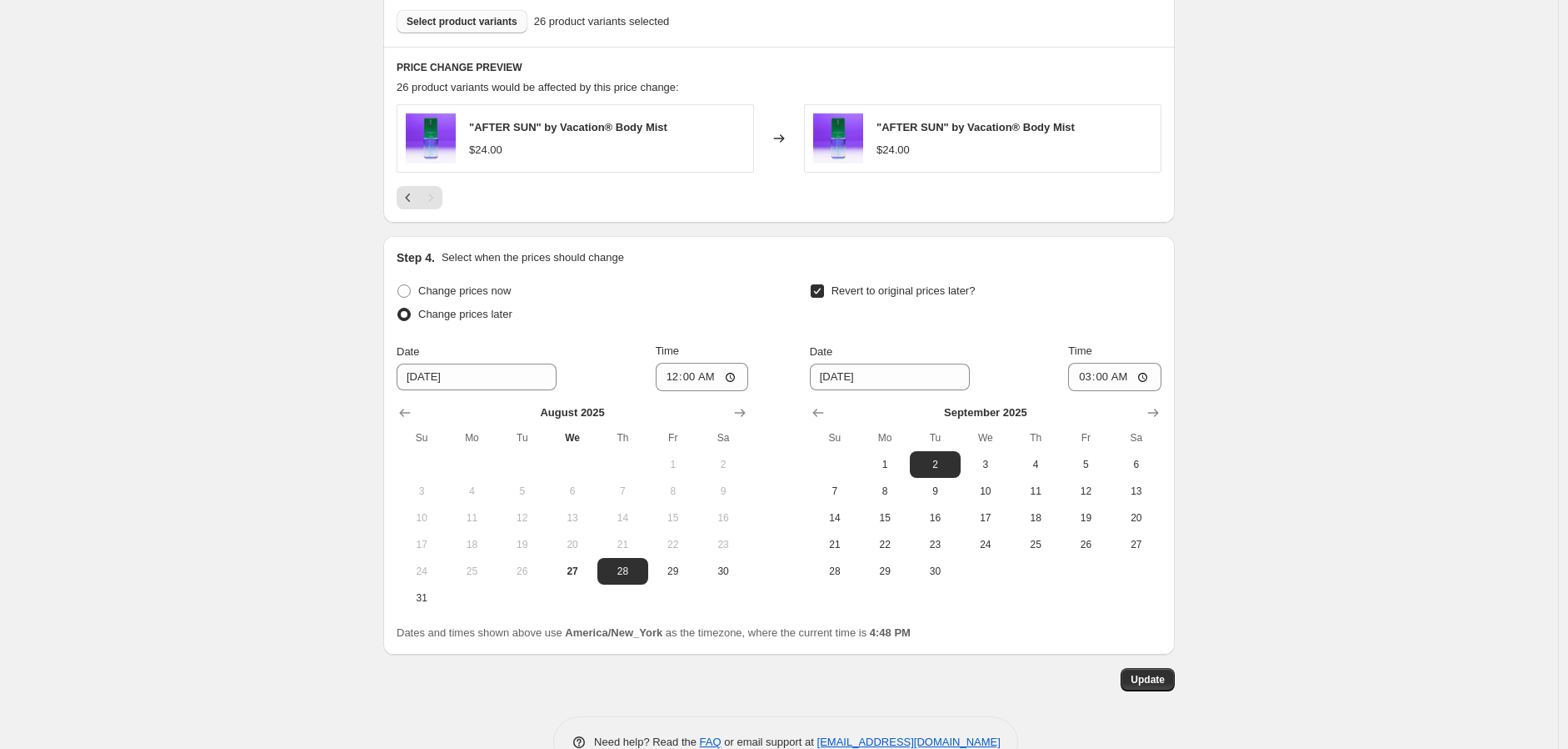
scroll to position [1098, 0]
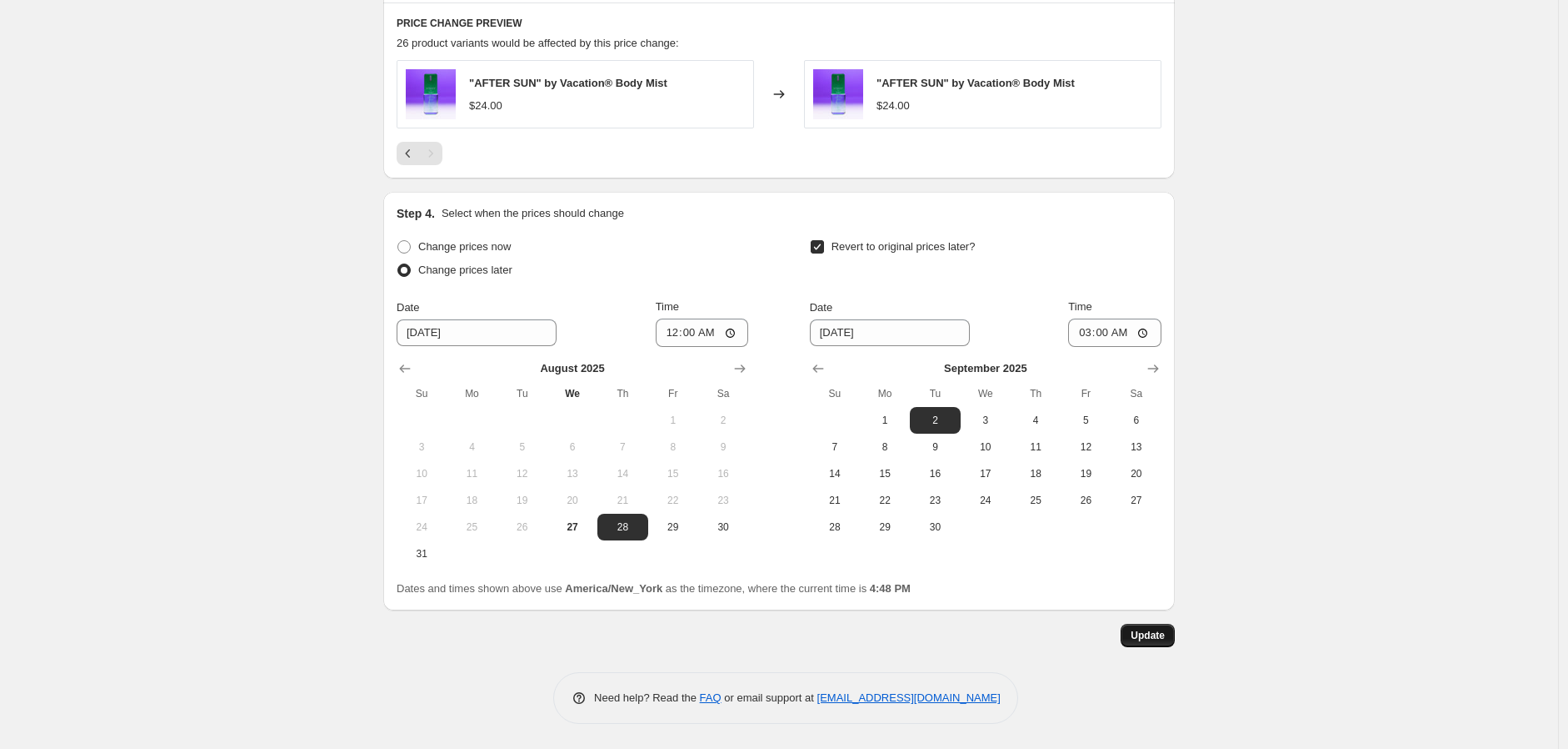
click at [1164, 634] on span "Update" at bounding box center [1148, 635] width 35 height 13
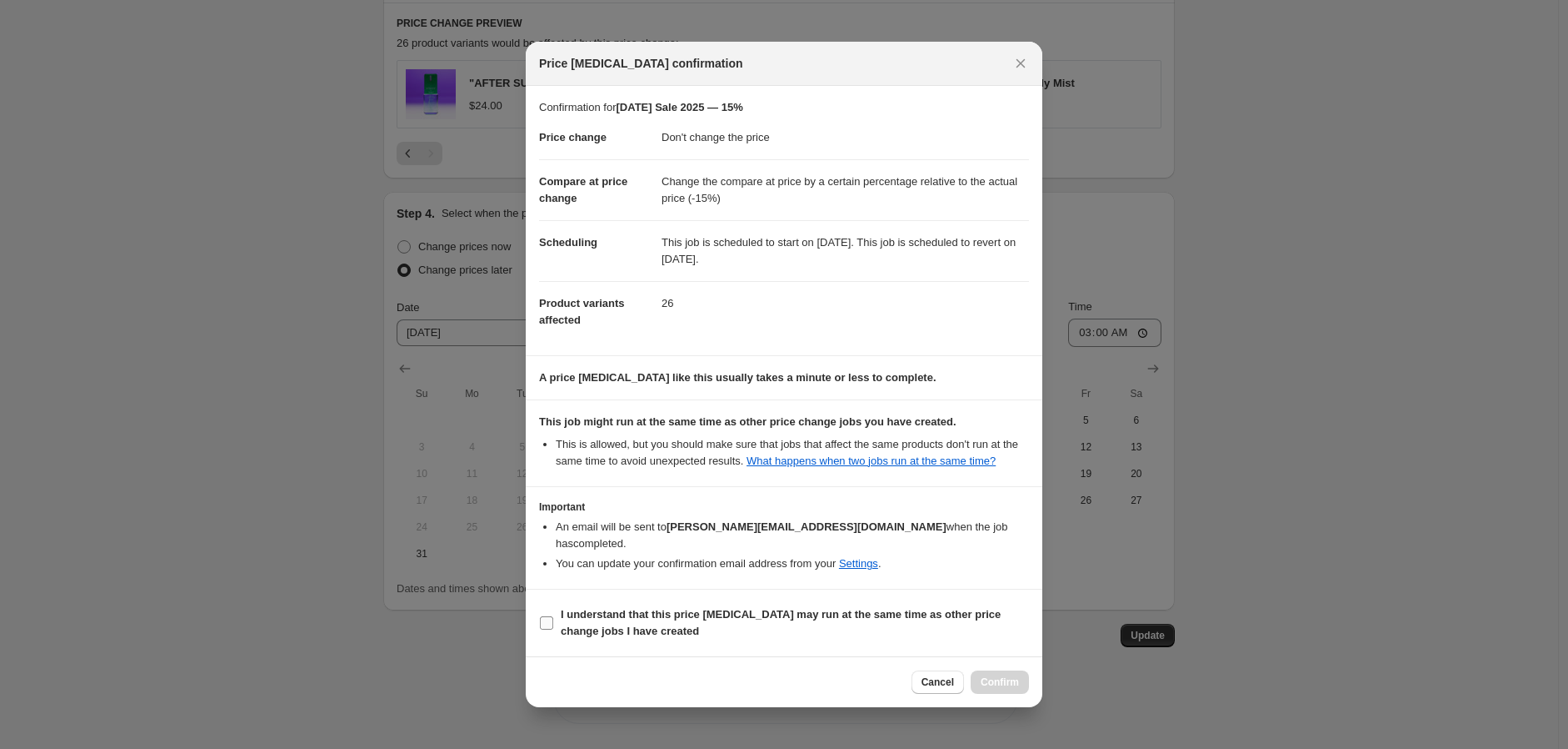
click at [626, 614] on span "I understand that this price change job may run at the same time as other price…" at bounding box center [795, 623] width 469 height 34
click at [553, 616] on input "I understand that this price change job may run at the same time as other price…" at bounding box center [547, 623] width 13 height 13
checkbox input "true"
drag, startPoint x: 658, startPoint y: 297, endPoint x: 587, endPoint y: 291, distance: 71.3
click at [585, 288] on dl "Price change Don't change the price Compare at price change Change the compare …" at bounding box center [784, 229] width 490 height 226
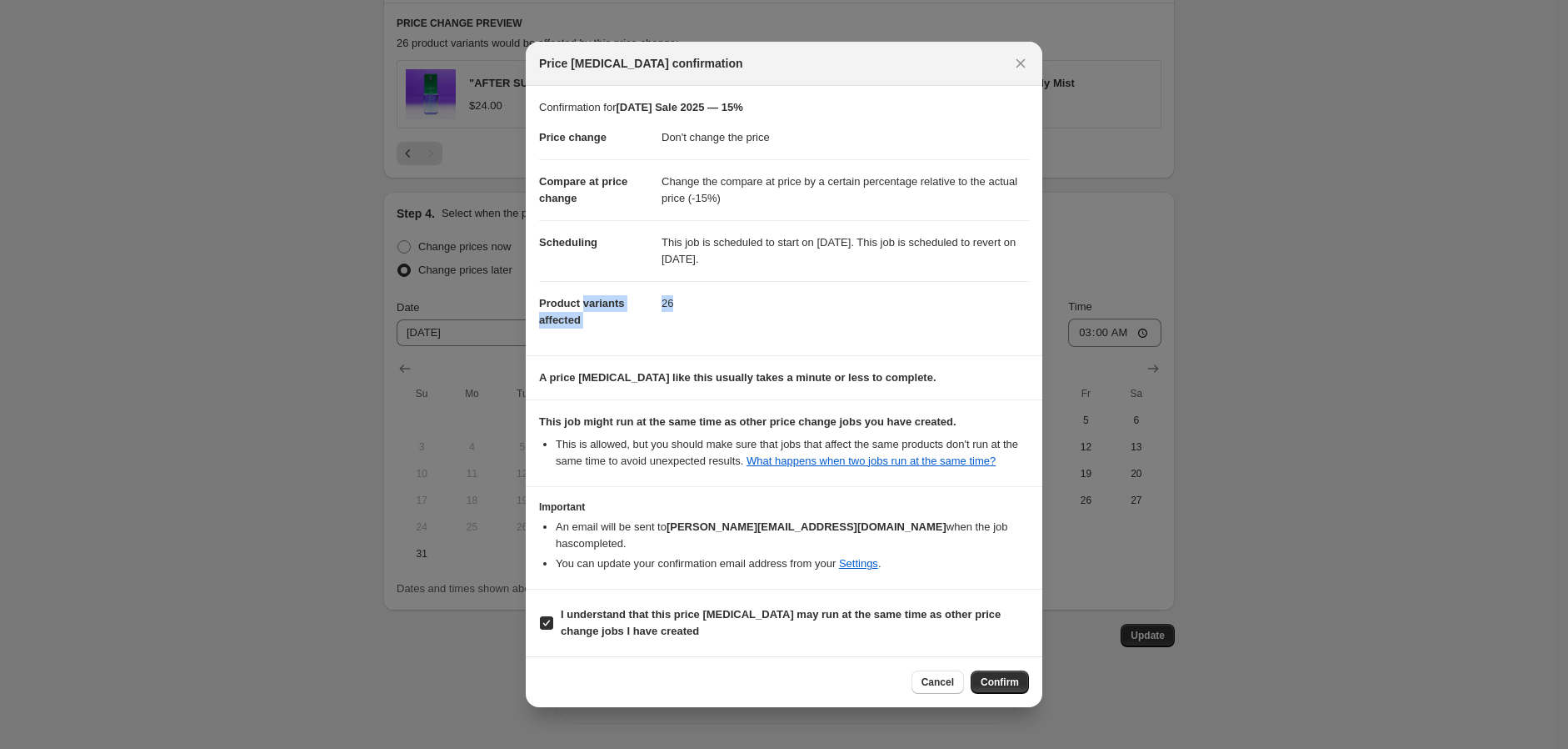
click at [695, 319] on dd "26" at bounding box center [846, 303] width 368 height 44
click at [988, 675] on span "Confirm" at bounding box center [1000, 682] width 38 height 13
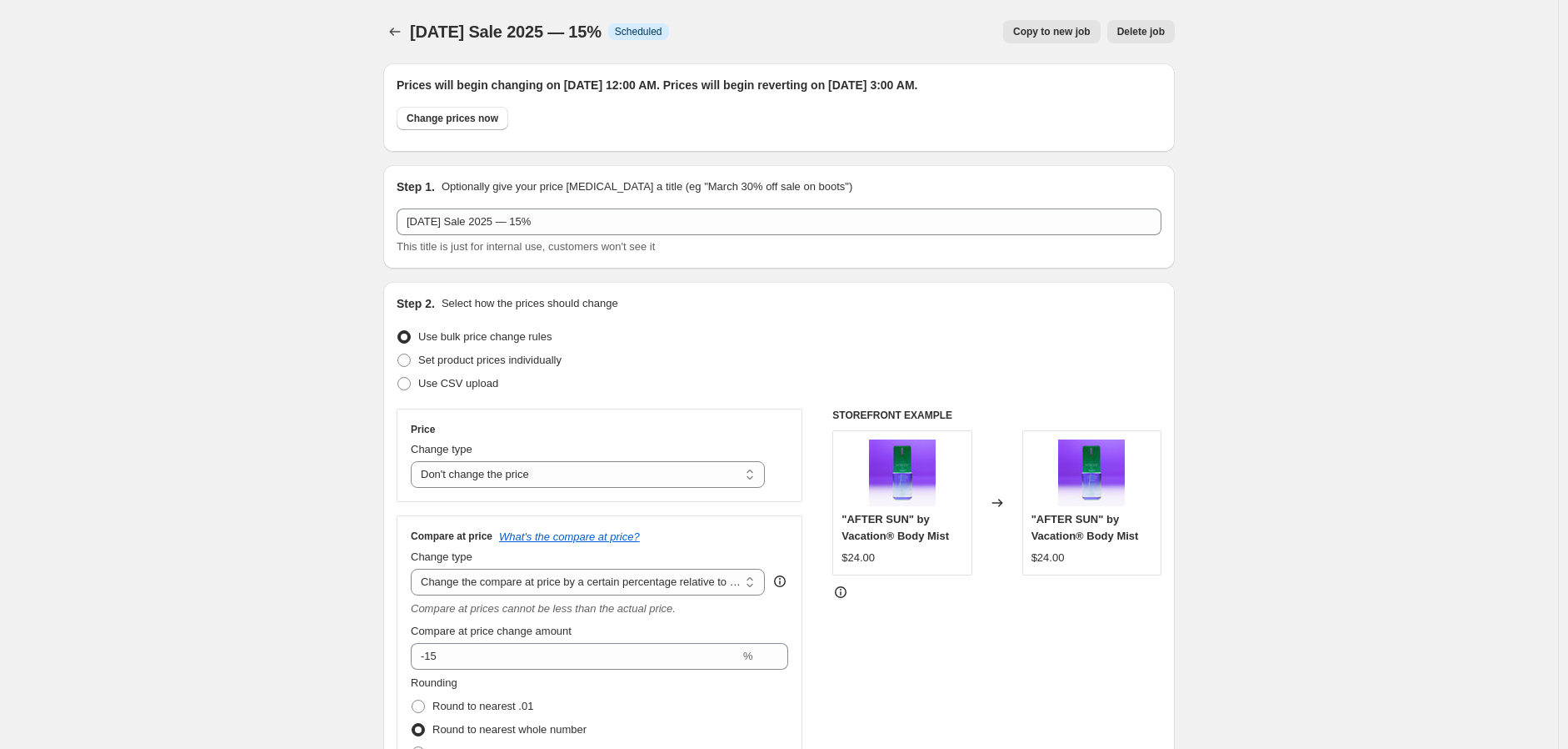
click at [399, 28] on icon "Price change jobs" at bounding box center [395, 32] width 17 height 17
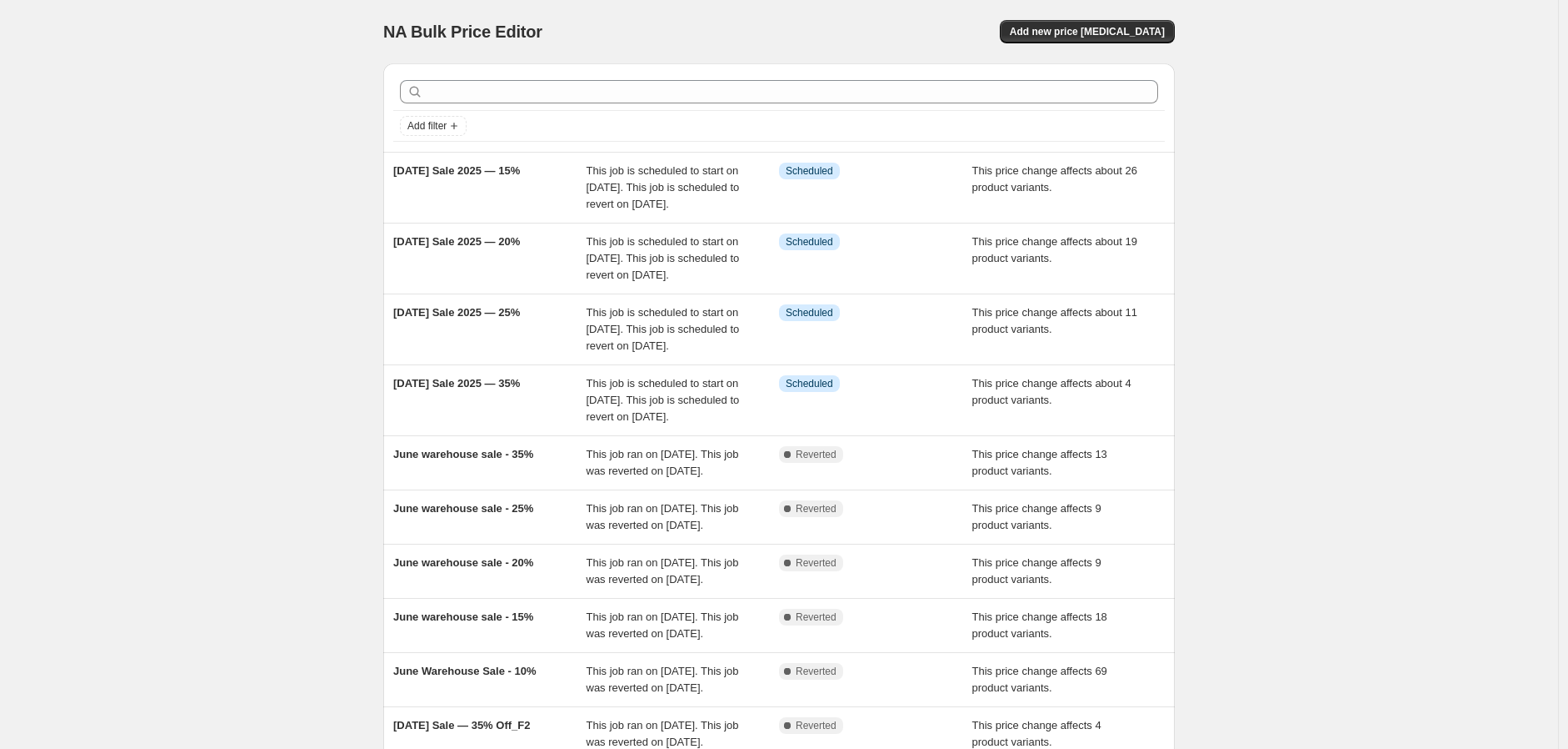
click at [292, 81] on div "NA Bulk Price Editor. This page is ready NA Bulk Price Editor Add new price cha…" at bounding box center [779, 462] width 1559 height 926
click at [1173, 27] on button "Add new price change job" at bounding box center [1087, 31] width 175 height 23
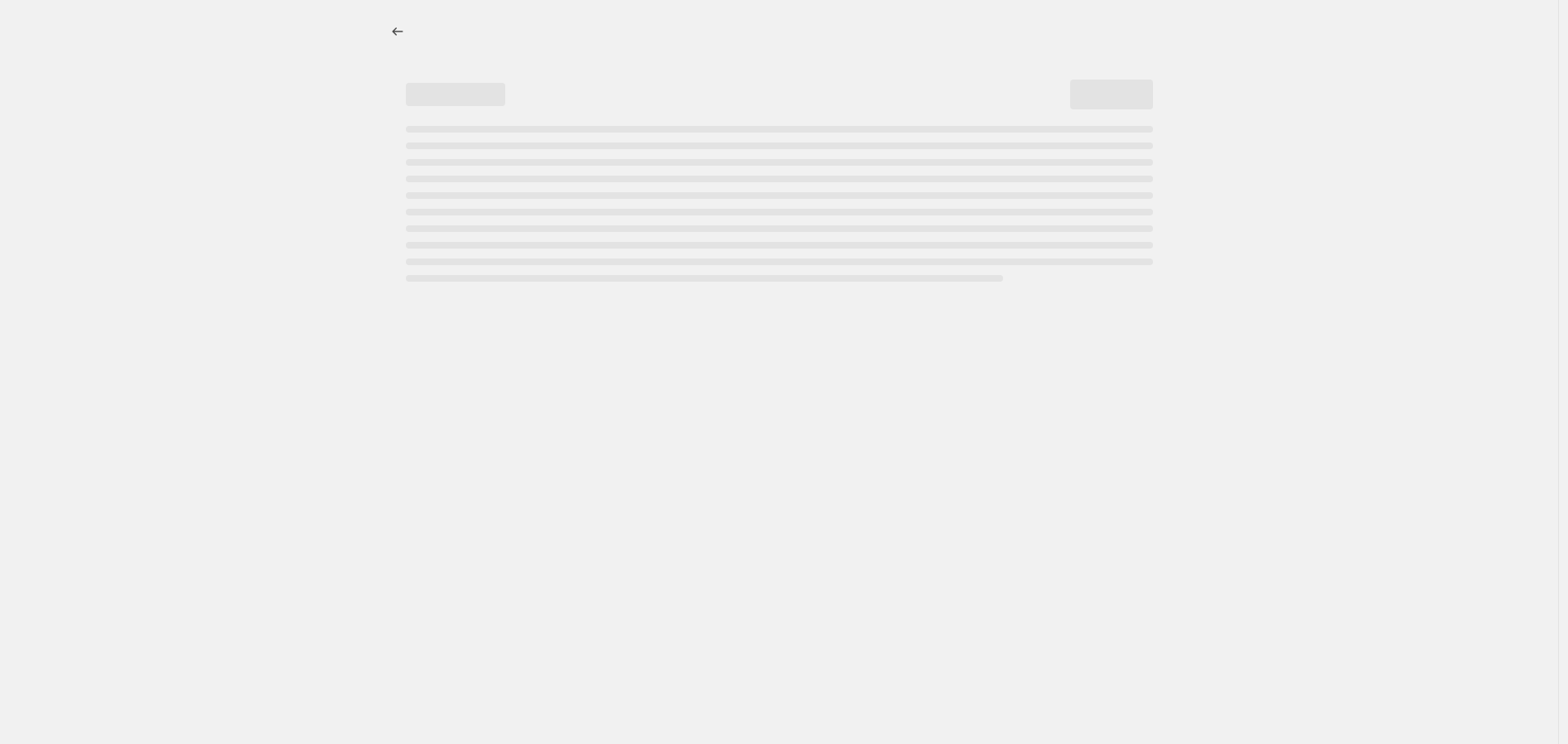
select select "percentage"
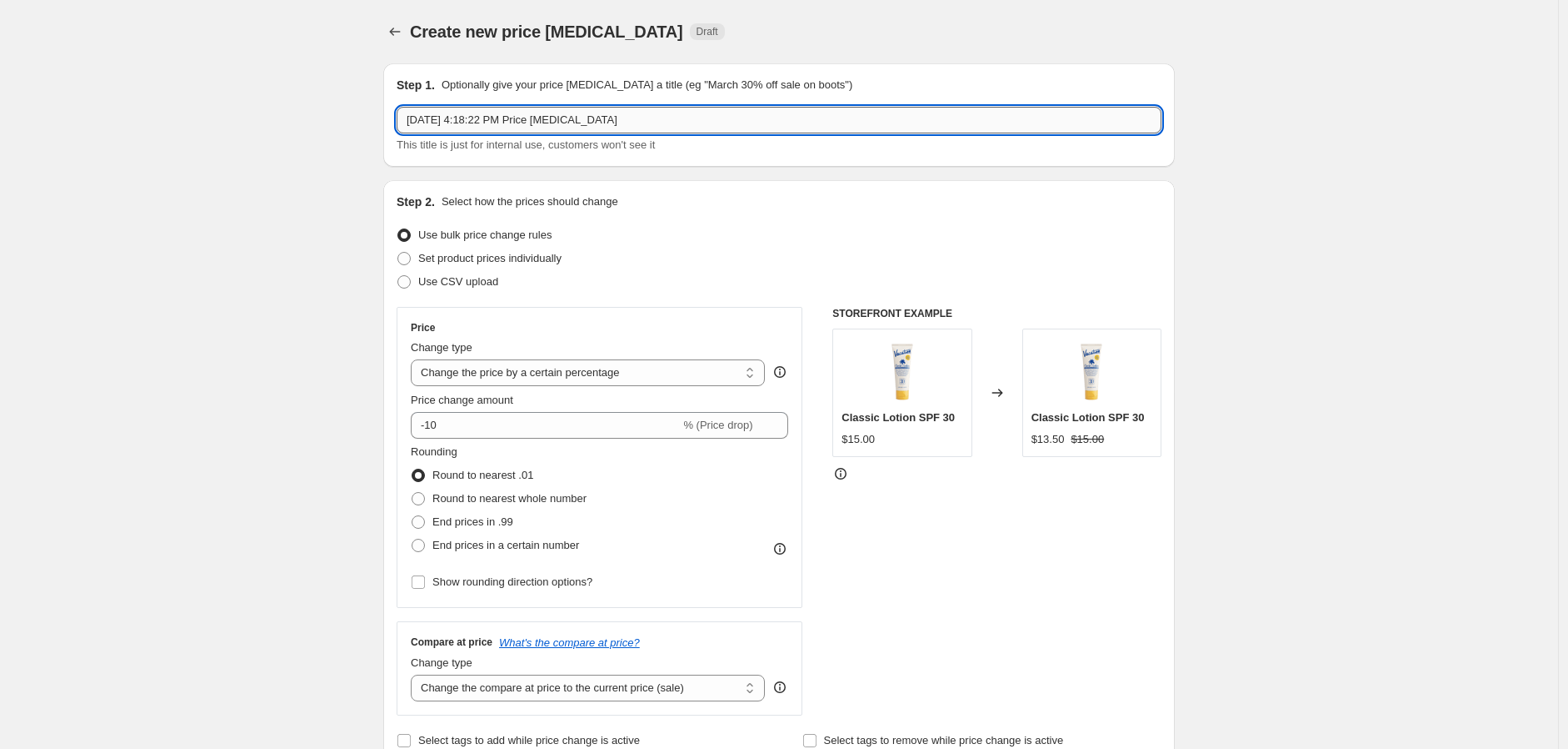
click at [680, 130] on input "Aug 27, 2025, 4:18:22 PM Price change job" at bounding box center [779, 120] width 765 height 27
click at [519, 133] on input "Aug 27, 2025, 4:18:22 PM Price change job" at bounding box center [779, 120] width 765 height 27
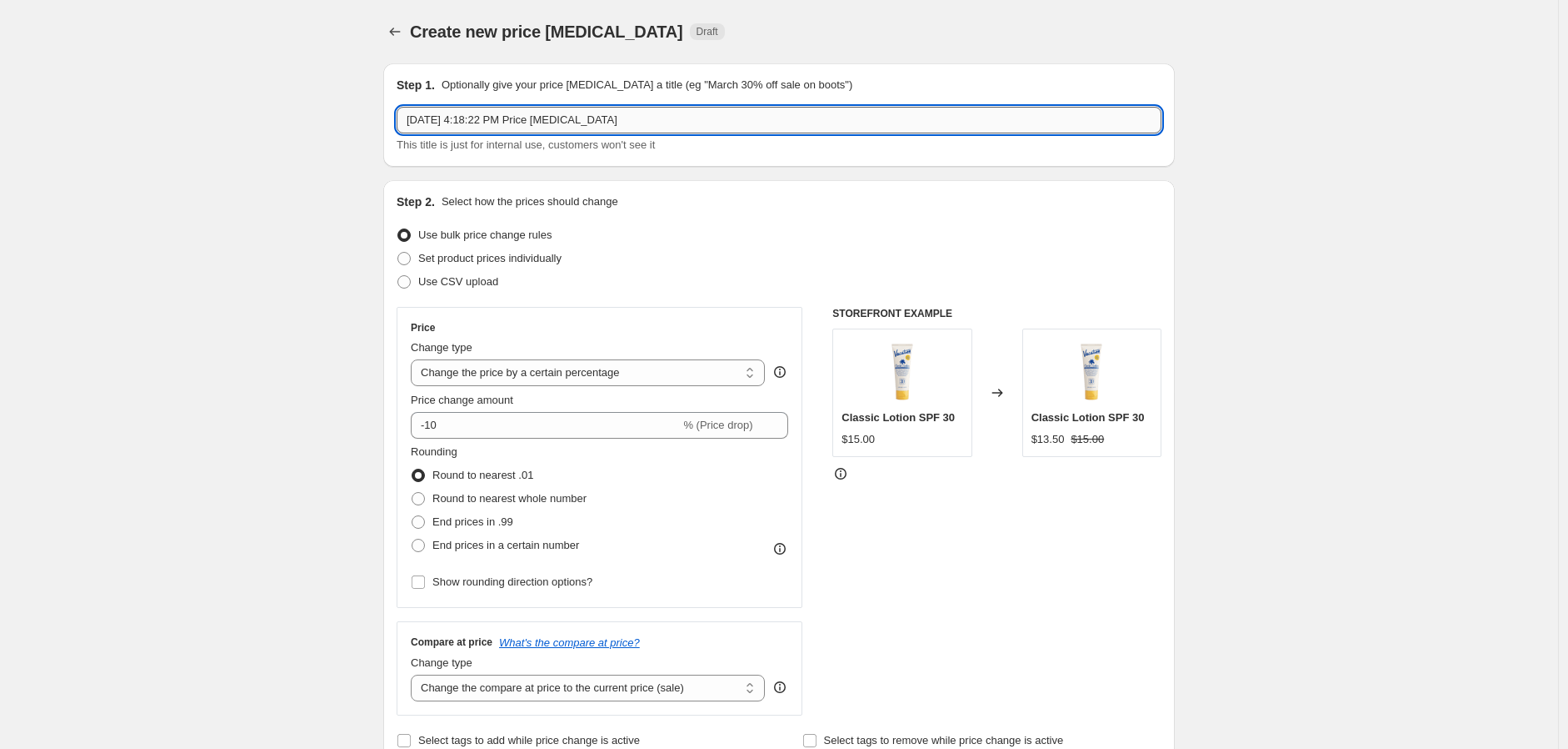
click at [519, 133] on input "Aug 27, 2025, 4:18:22 PM Price change job" at bounding box center [779, 120] width 765 height 27
paste input "Labor Day Sale 2025 — 10%"
type input "Labor Day Sale 2025 — 10%"
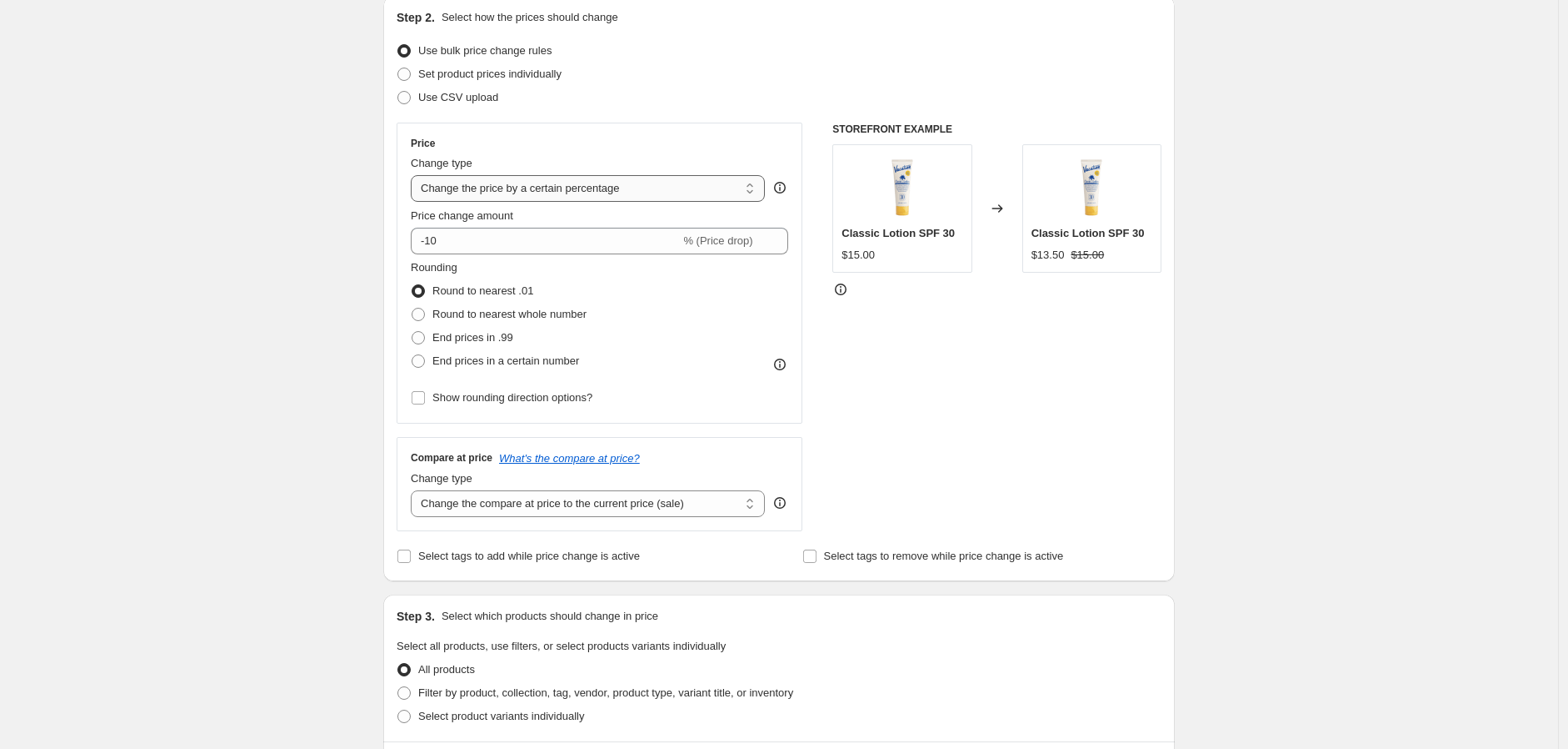
scroll to position [185, 0]
click at [590, 184] on select "Change the price to a certain amount Change the price by a certain amount Chang…" at bounding box center [587, 188] width 354 height 27
select select "no_change"
click at [415, 175] on select "Change the price to a certain amount Change the price by a certain amount Chang…" at bounding box center [587, 188] width 354 height 27
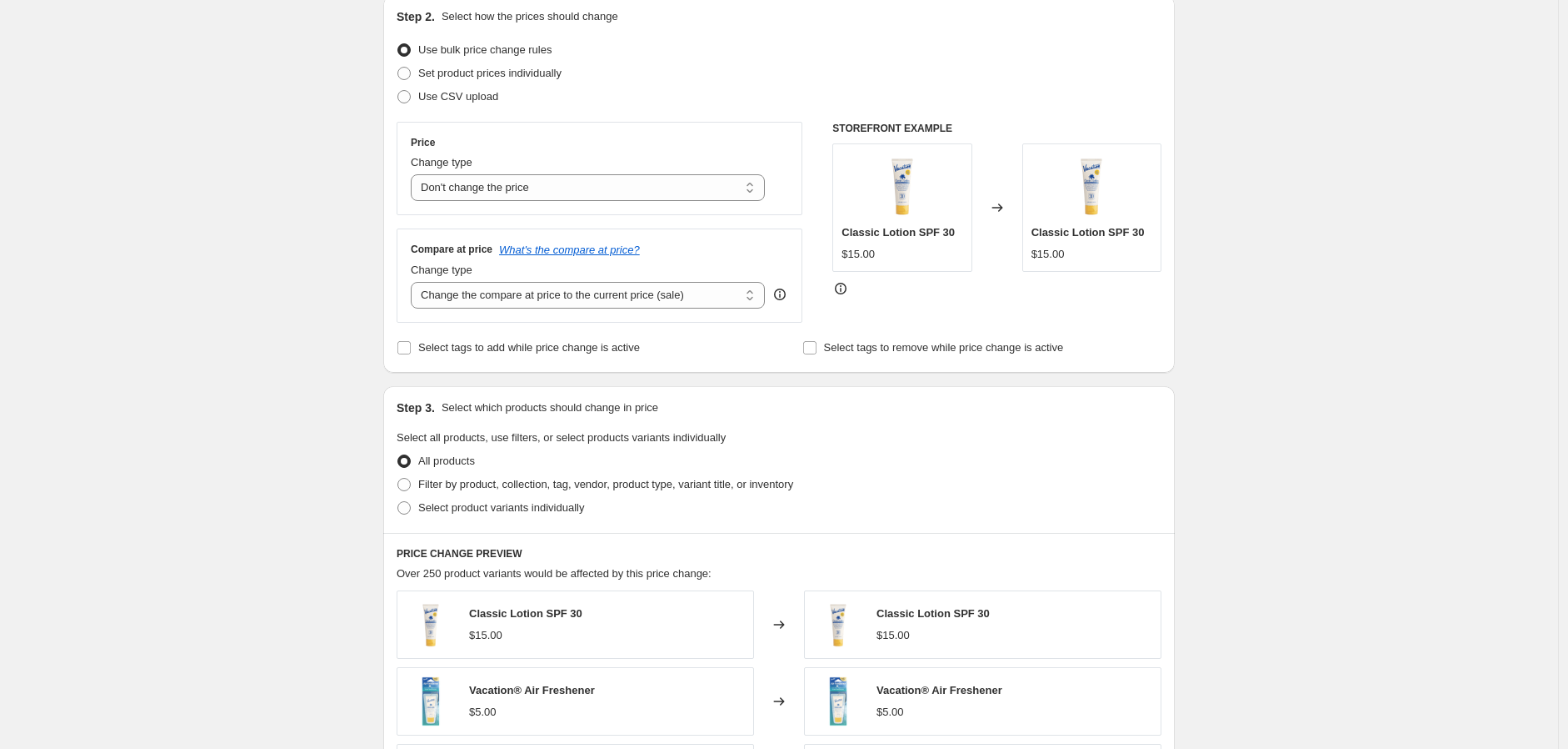
click at [279, 207] on div "Create new price change job. This page is ready Create new price change job Dra…" at bounding box center [779, 544] width 1559 height 1460
click at [576, 299] on select "Change the compare at price to the current price (sale) Change the compare at p…" at bounding box center [587, 295] width 354 height 27
select select "pp"
click at [415, 283] on select "Change the compare at price to the current price (sale) Change the compare at p…" at bounding box center [587, 295] width 354 height 27
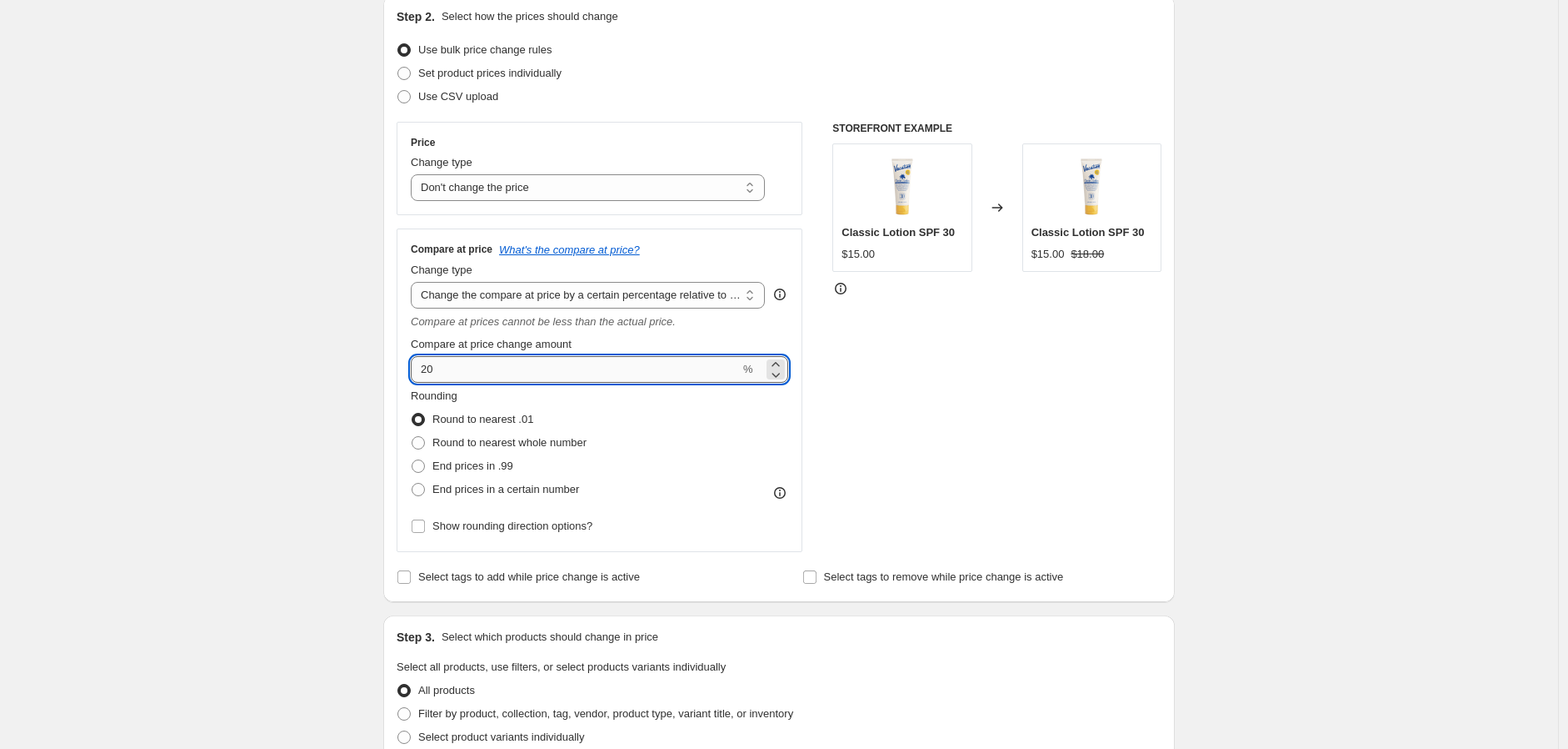
click at [634, 370] on input "20" at bounding box center [575, 369] width 329 height 27
click at [632, 370] on input "20" at bounding box center [575, 369] width 329 height 27
type input "-10"
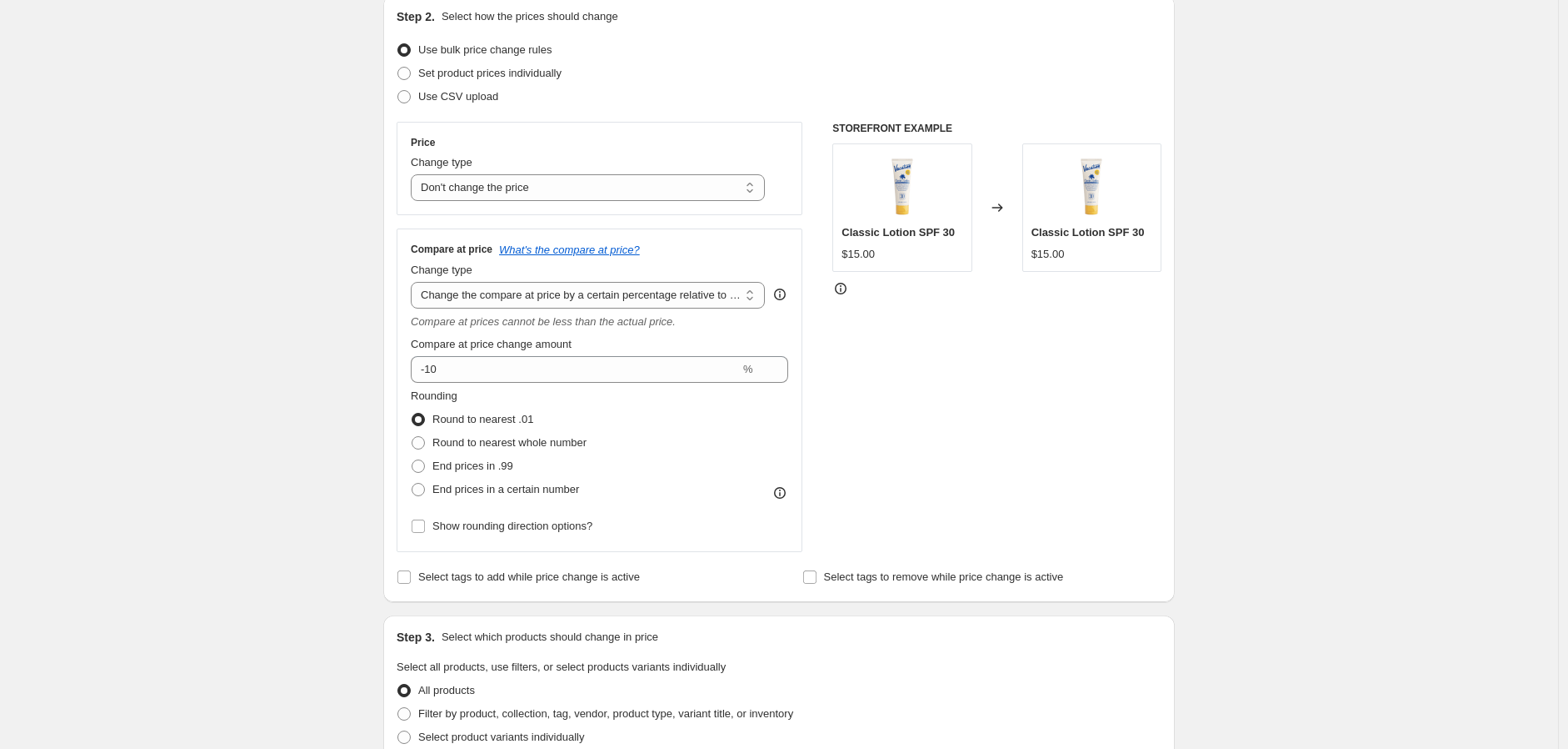
click at [293, 372] on div "Create new price change job. This page is ready Create new price change job Dra…" at bounding box center [779, 659] width 1559 height 1689
click at [502, 442] on span "Round to nearest whole number" at bounding box center [509, 442] width 154 height 12
click at [413, 437] on input "Round to nearest whole number" at bounding box center [412, 436] width 1 height 1
radio input "true"
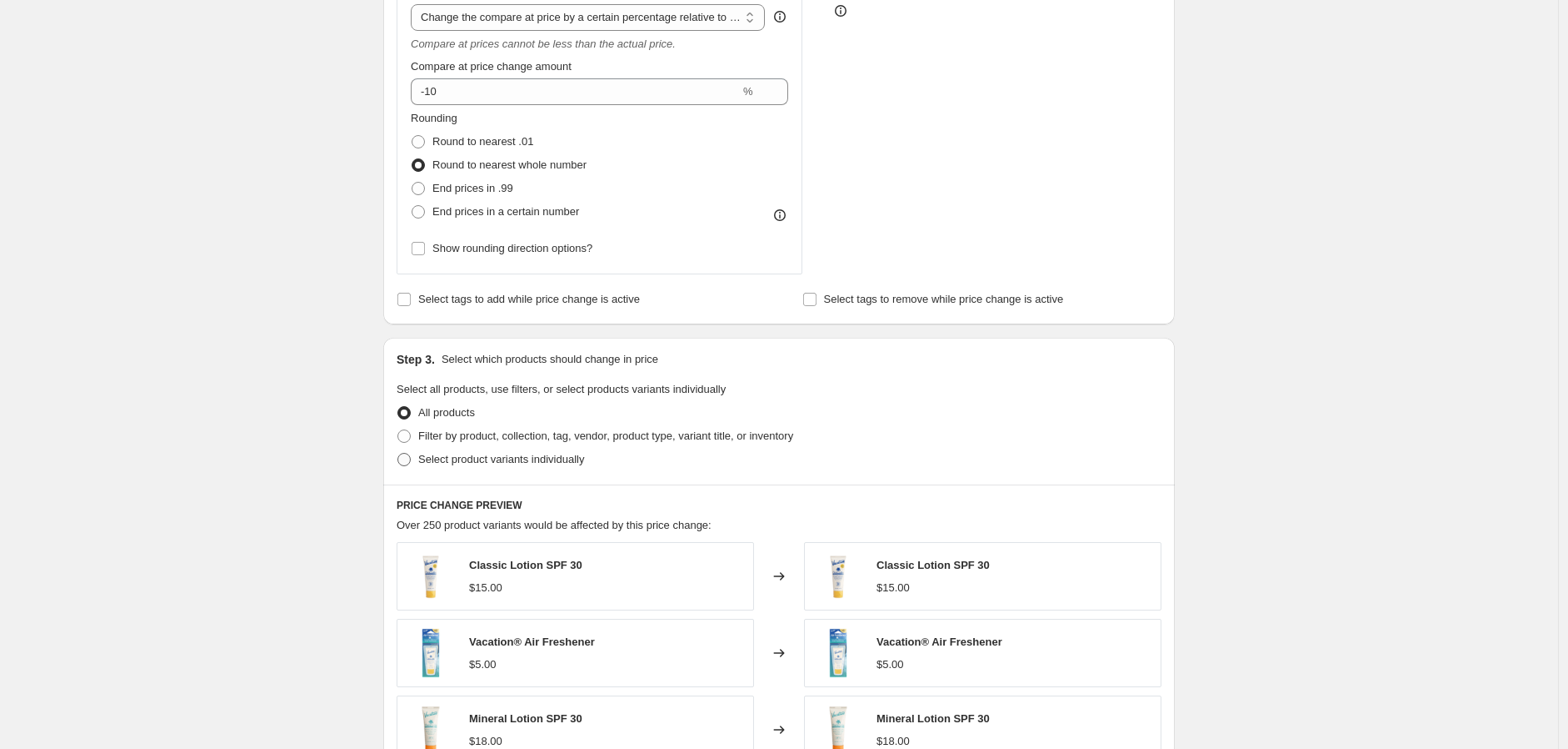
click at [481, 458] on span "Select product variants individually" at bounding box center [501, 459] width 166 height 12
click at [399, 454] on input "Select product variants individually" at bounding box center [398, 453] width 1 height 1
radio input "true"
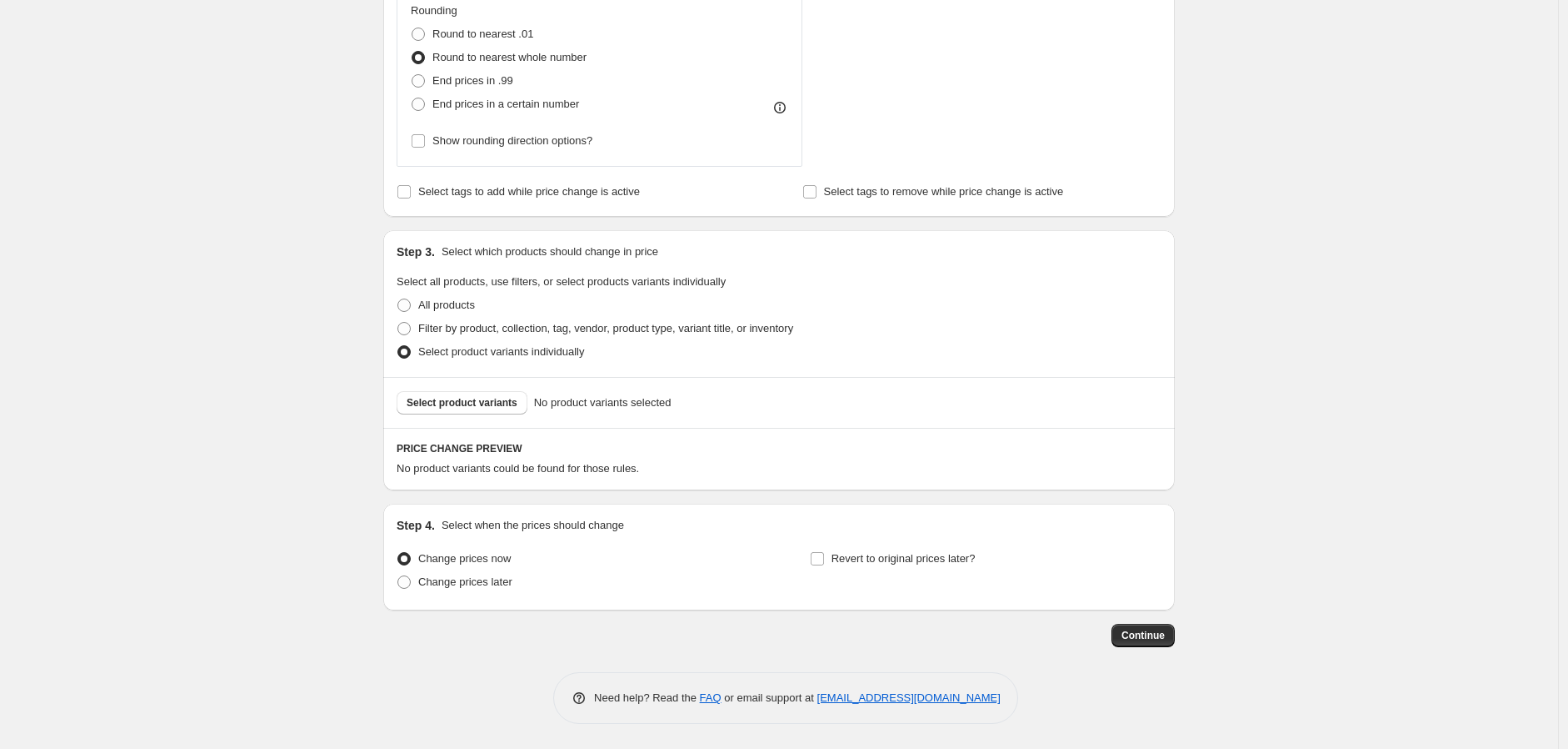
scroll to position [572, 0]
click at [486, 403] on span "Select product variants" at bounding box center [462, 403] width 111 height 13
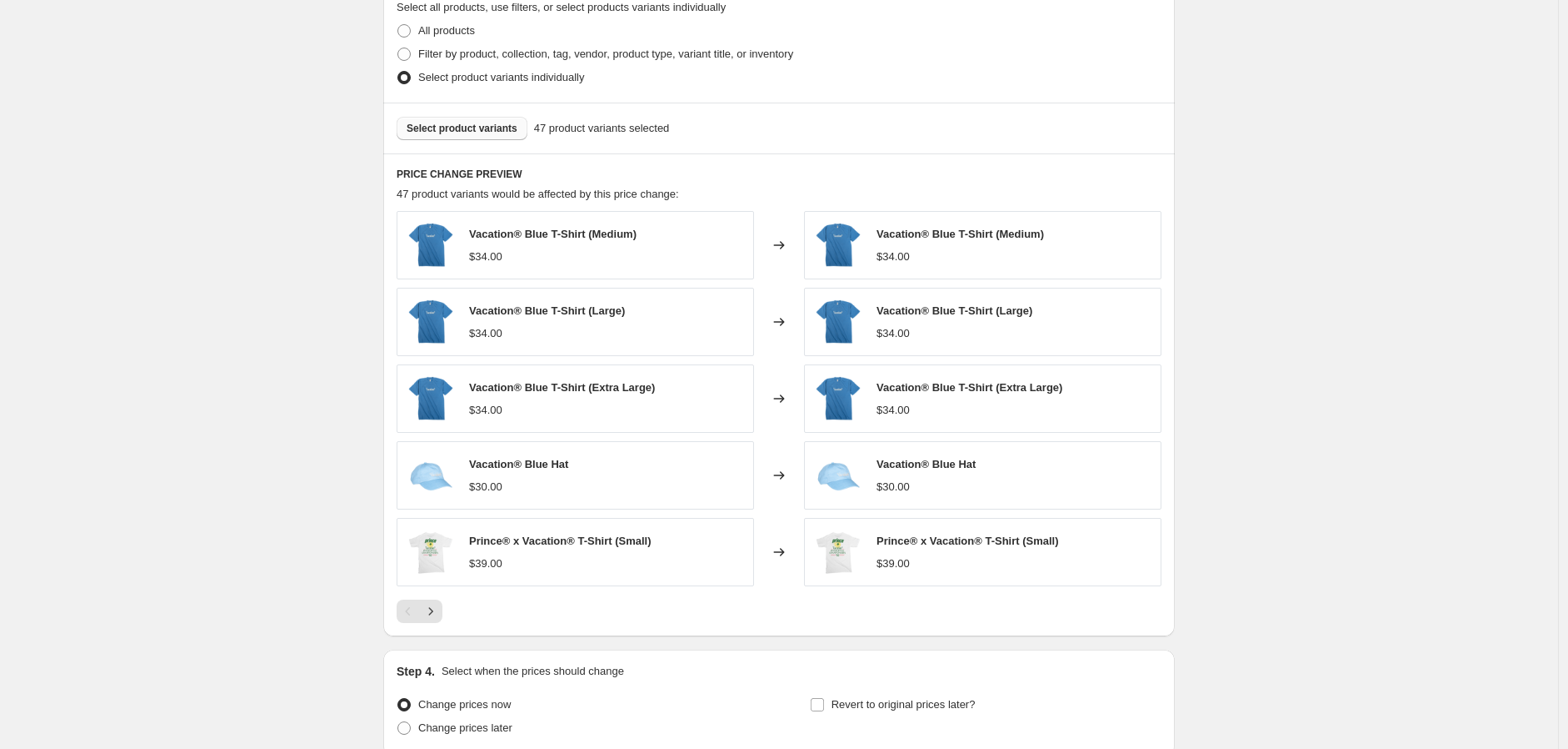
scroll to position [849, 0]
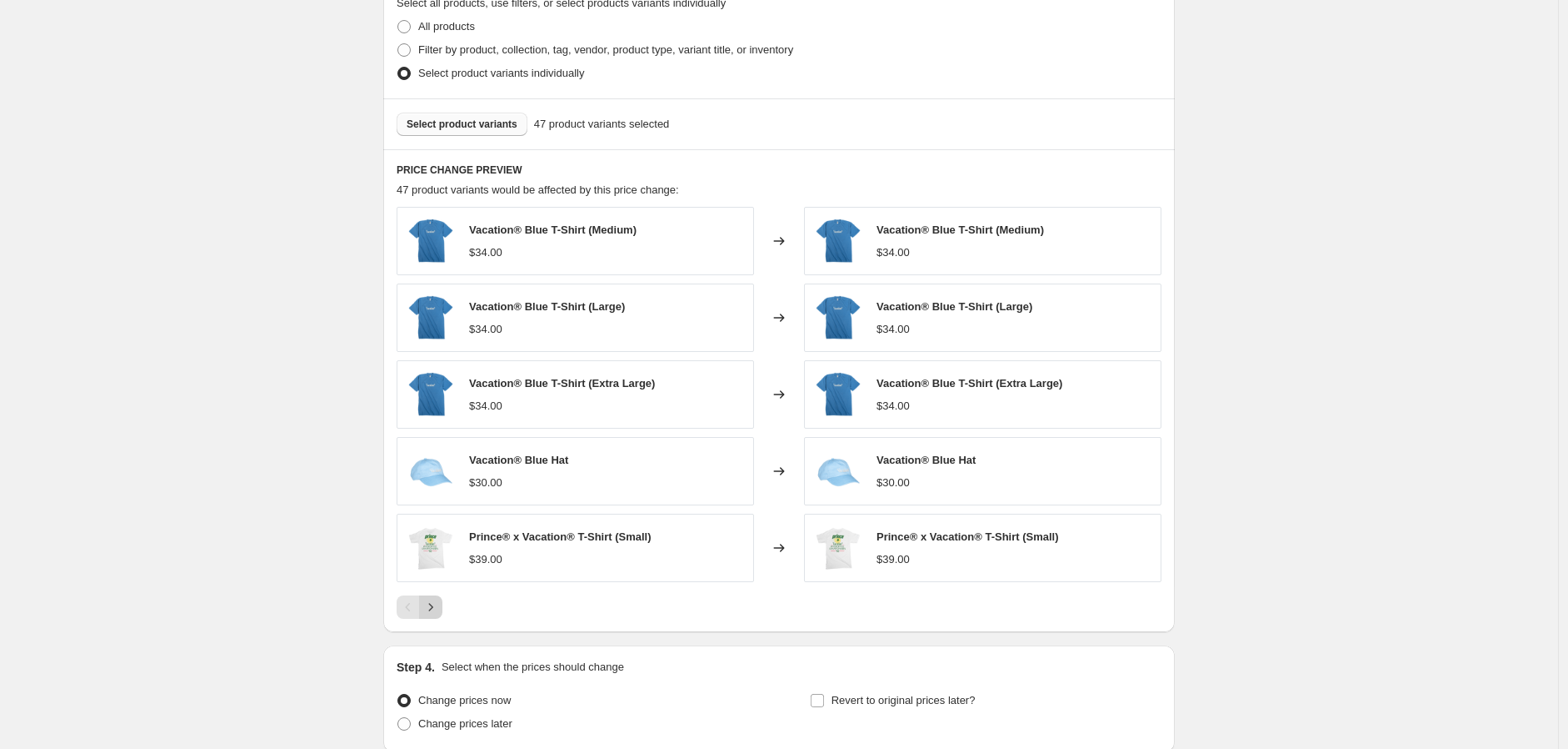
click at [442, 605] on button "Next" at bounding box center [430, 607] width 23 height 23
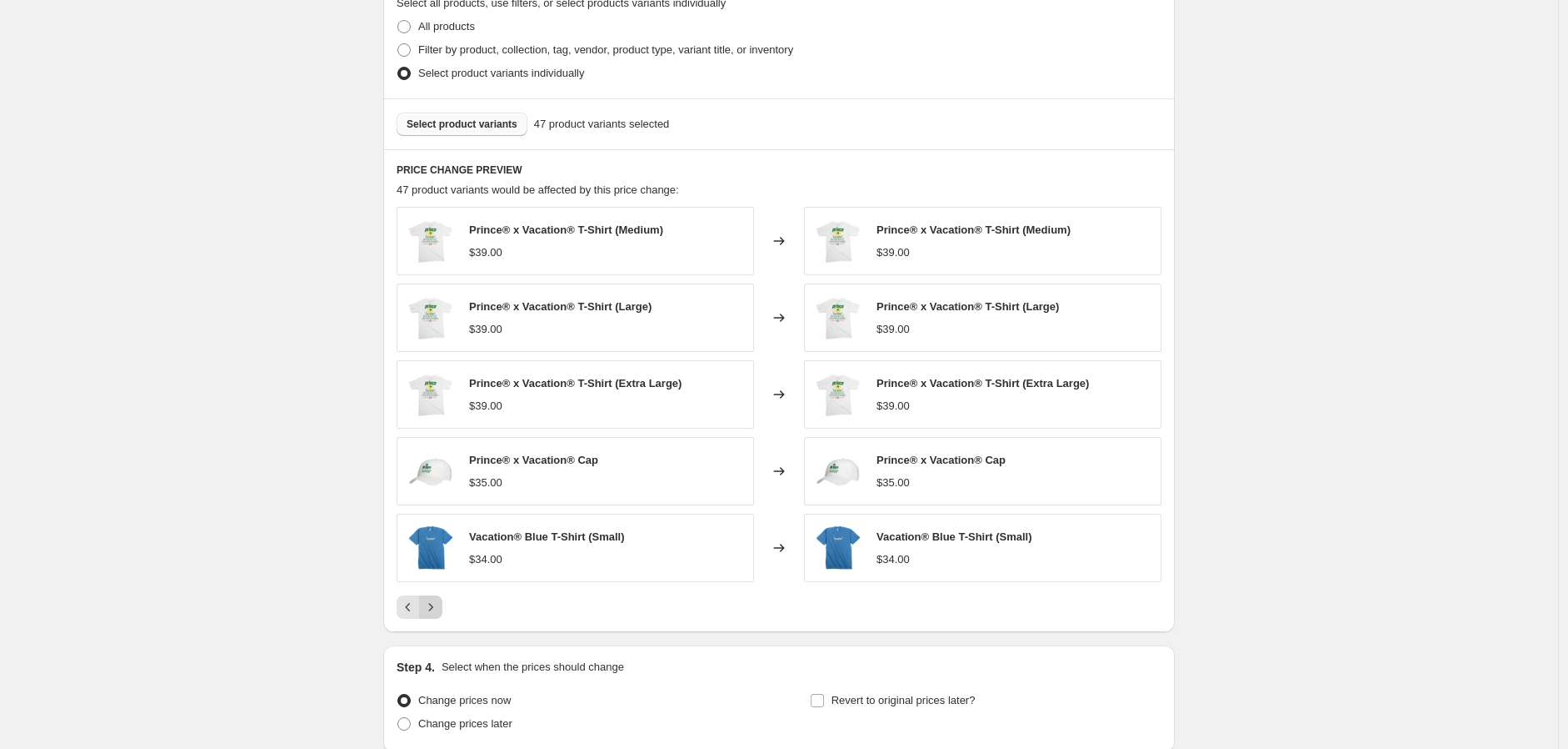
click at [431, 610] on icon "Next" at bounding box center [431, 607] width 17 height 17
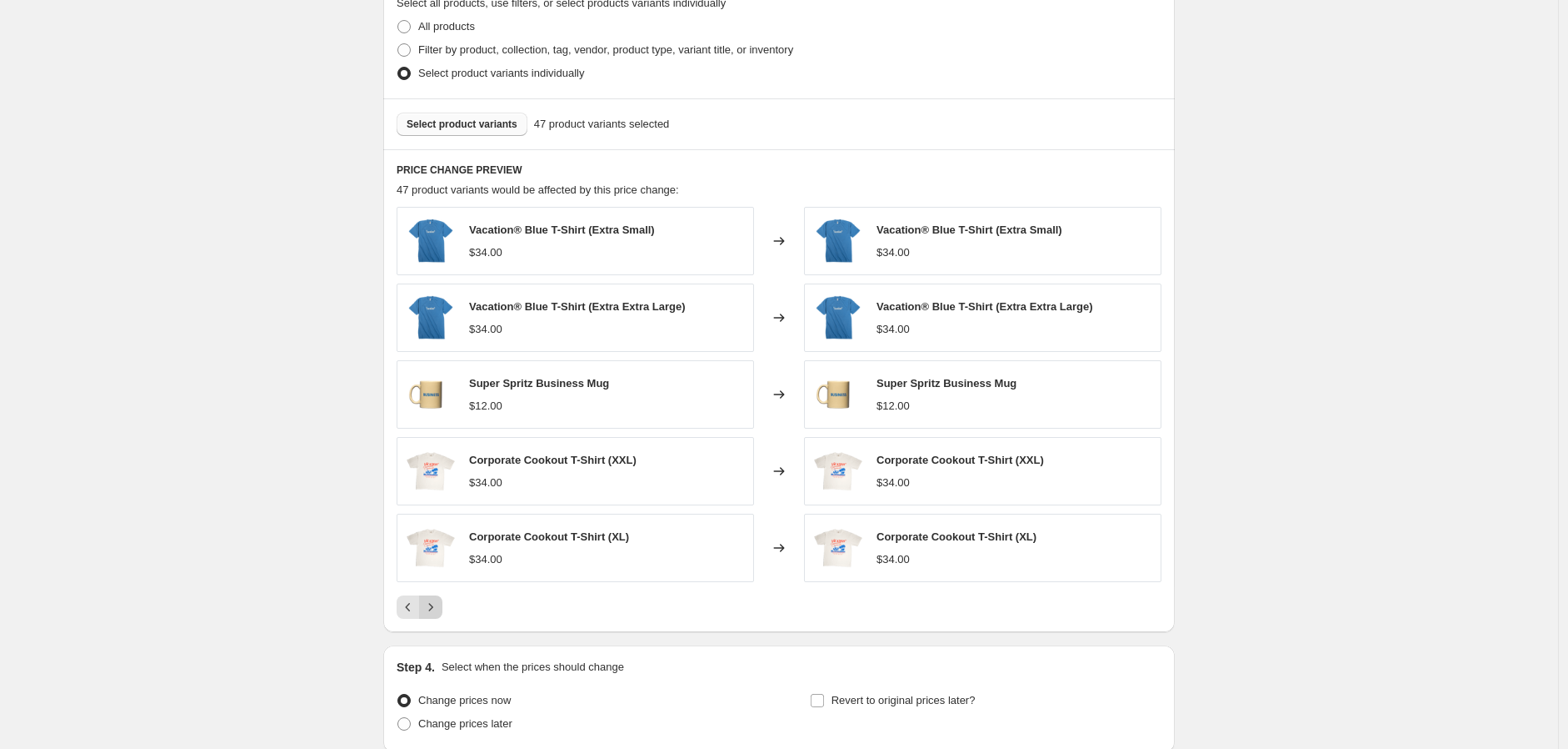
click at [433, 611] on icon "Next" at bounding box center [431, 607] width 17 height 17
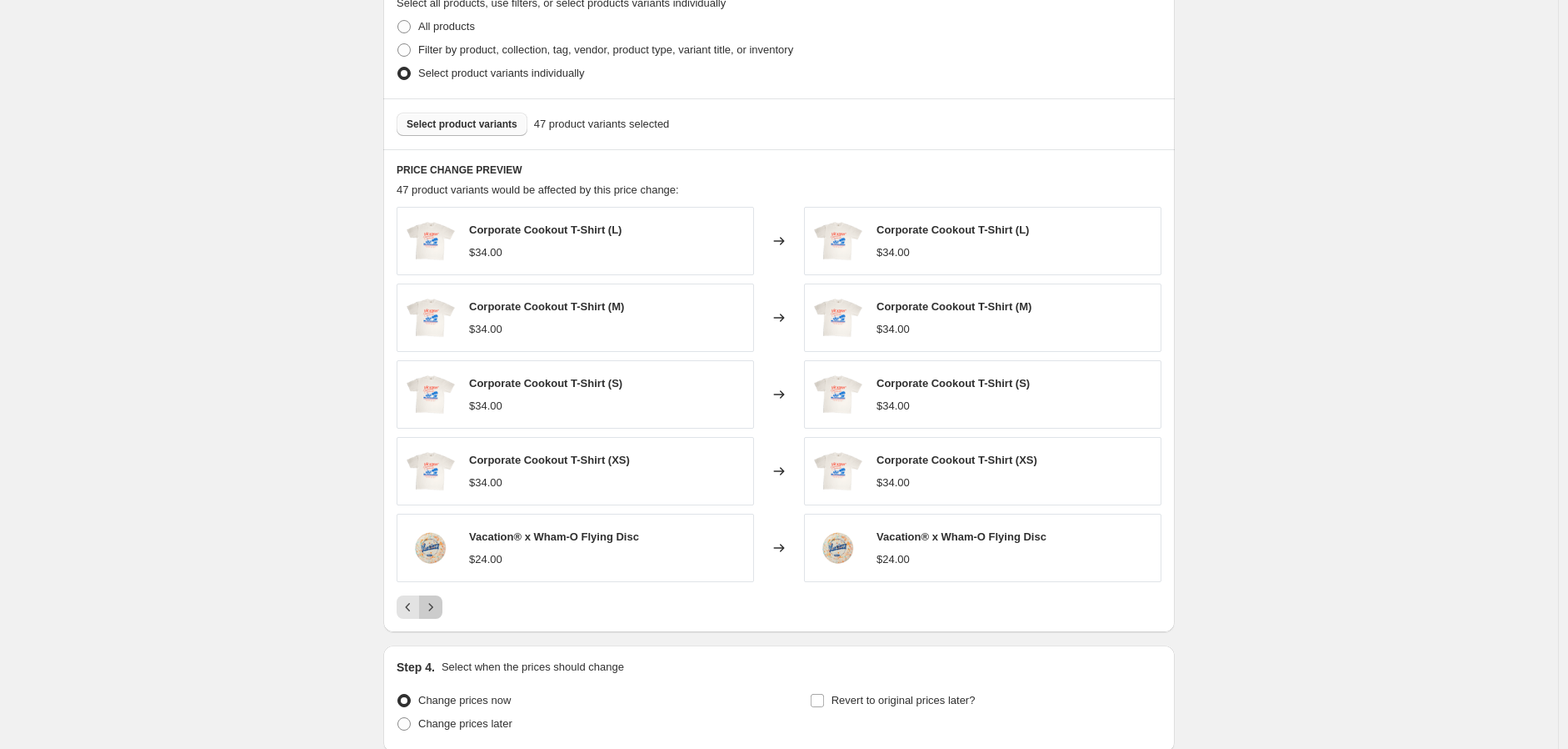
click at [434, 604] on icon "Next" at bounding box center [431, 607] width 17 height 17
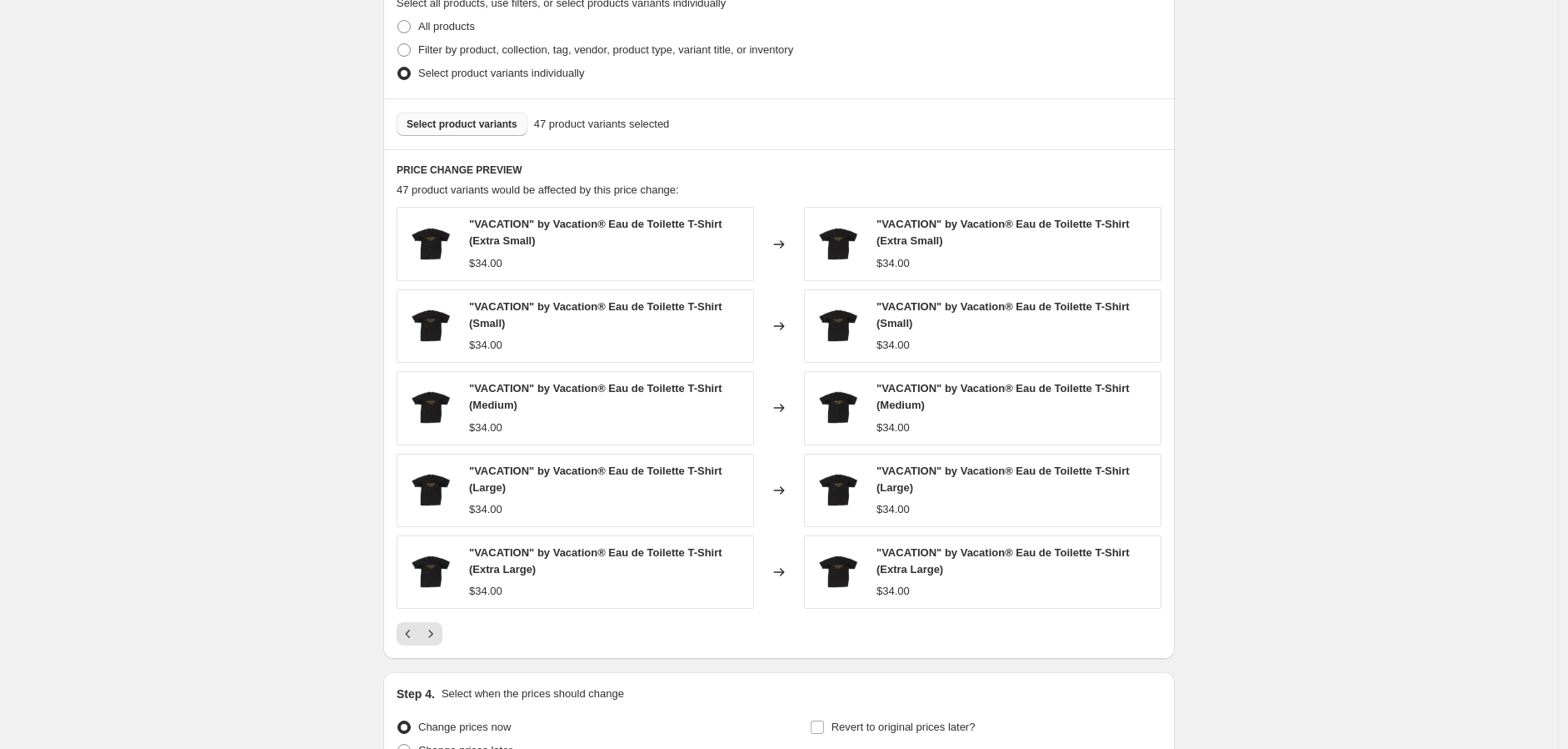
click at [450, 641] on div at bounding box center [779, 633] width 765 height 23
click at [436, 635] on icon "Next" at bounding box center [431, 634] width 17 height 17
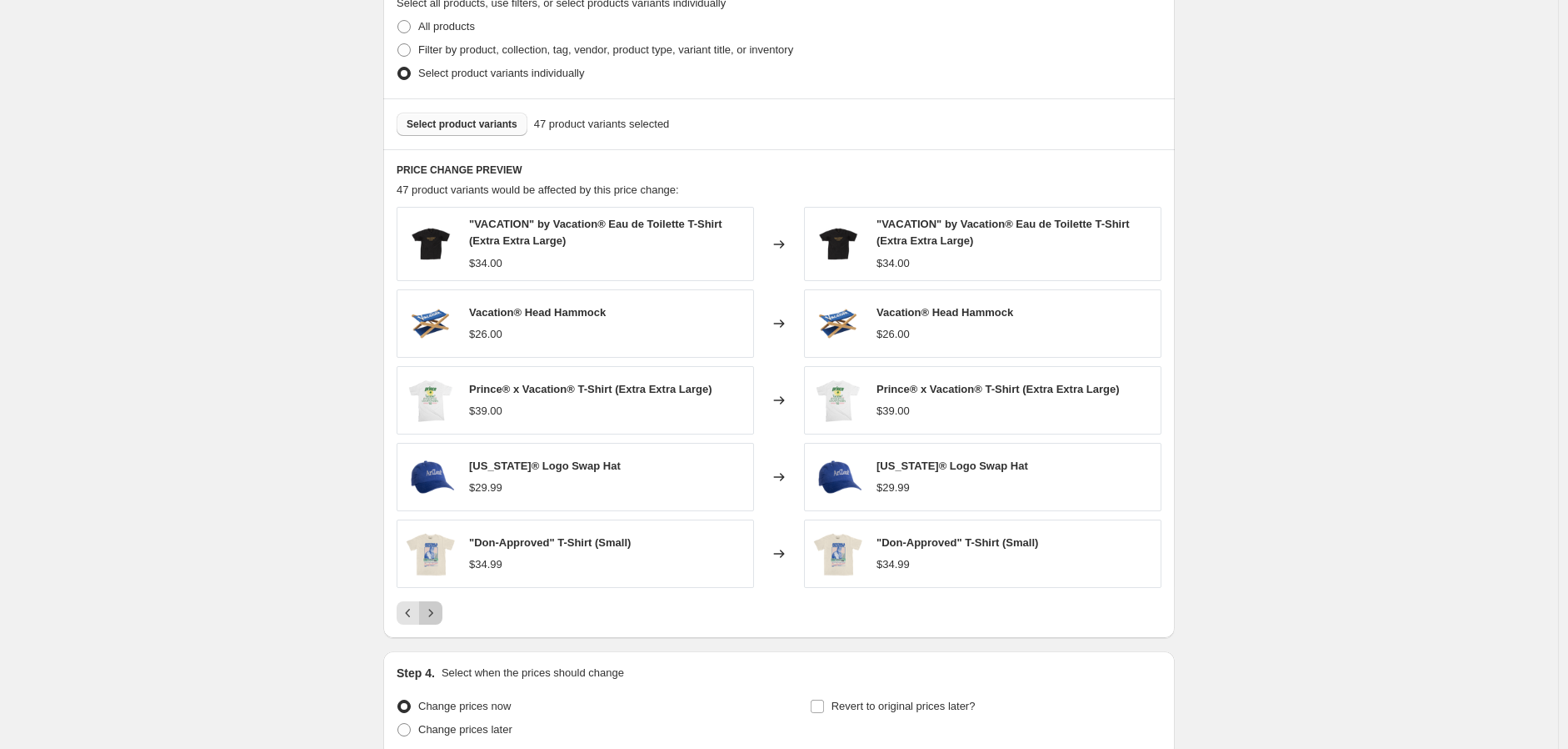
drag, startPoint x: 441, startPoint y: 617, endPoint x: 69, endPoint y: 552, distance: 377.6
click at [440, 617] on icon "Next" at bounding box center [431, 613] width 17 height 17
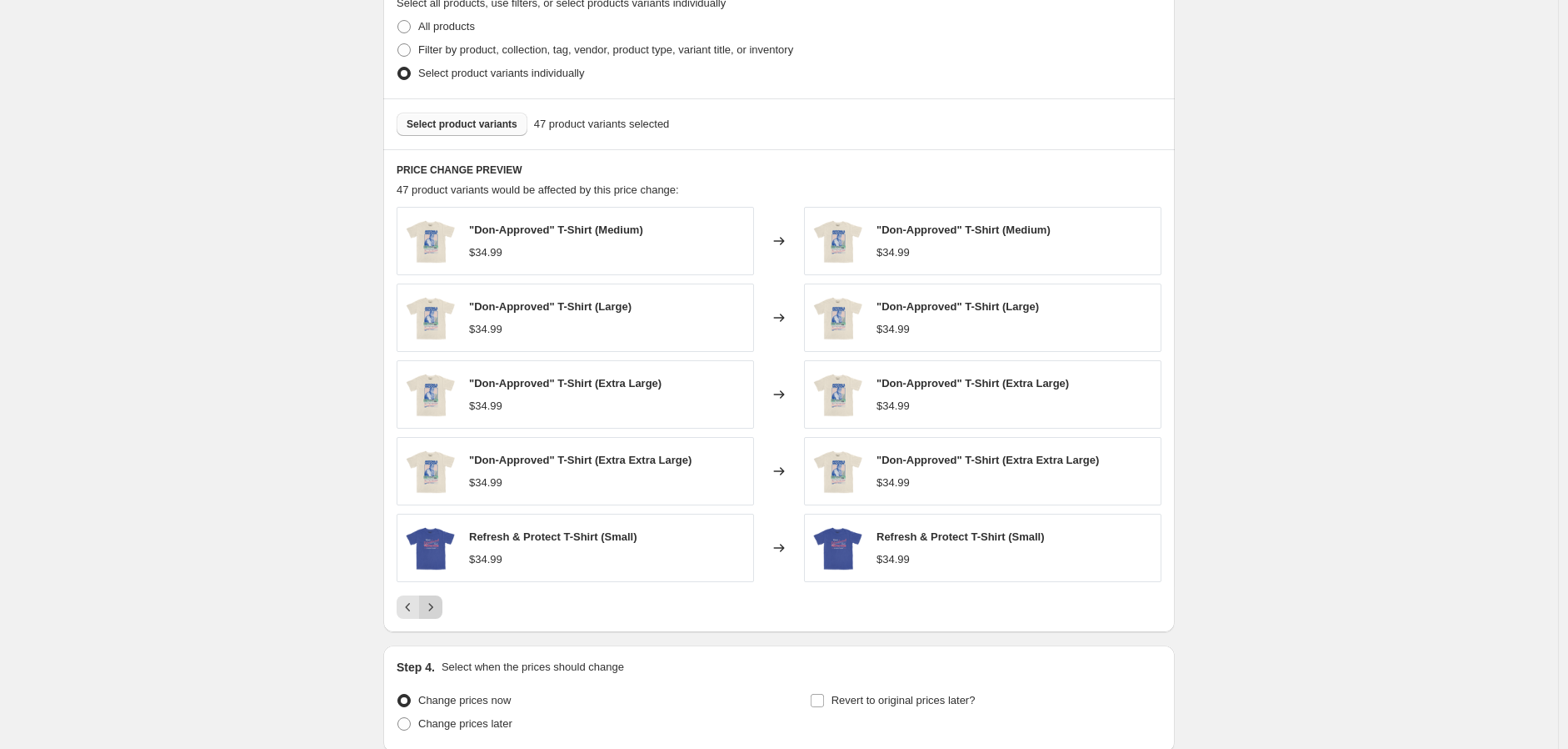
click at [440, 613] on icon "Next" at bounding box center [431, 607] width 17 height 17
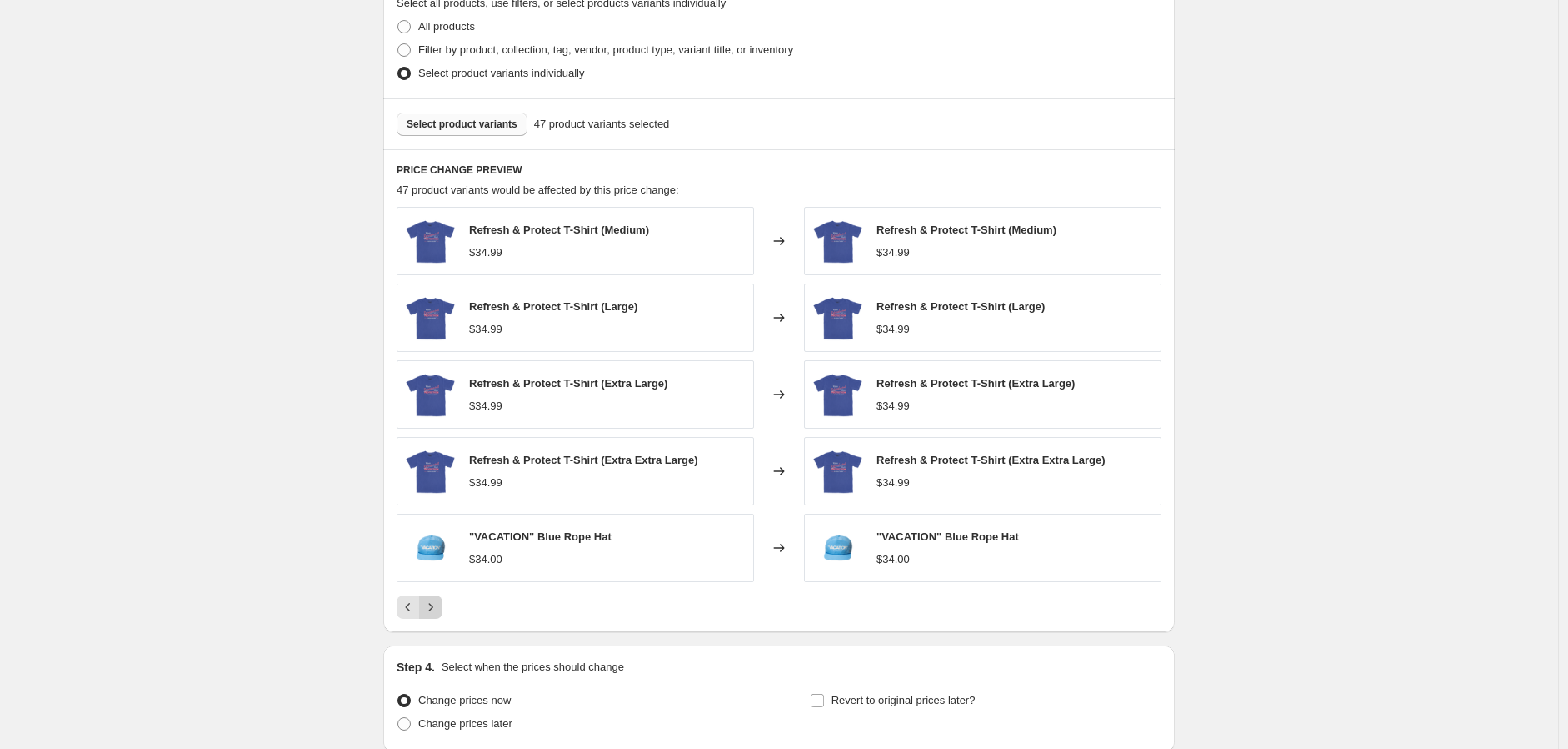
click at [430, 611] on icon "Next" at bounding box center [431, 607] width 17 height 17
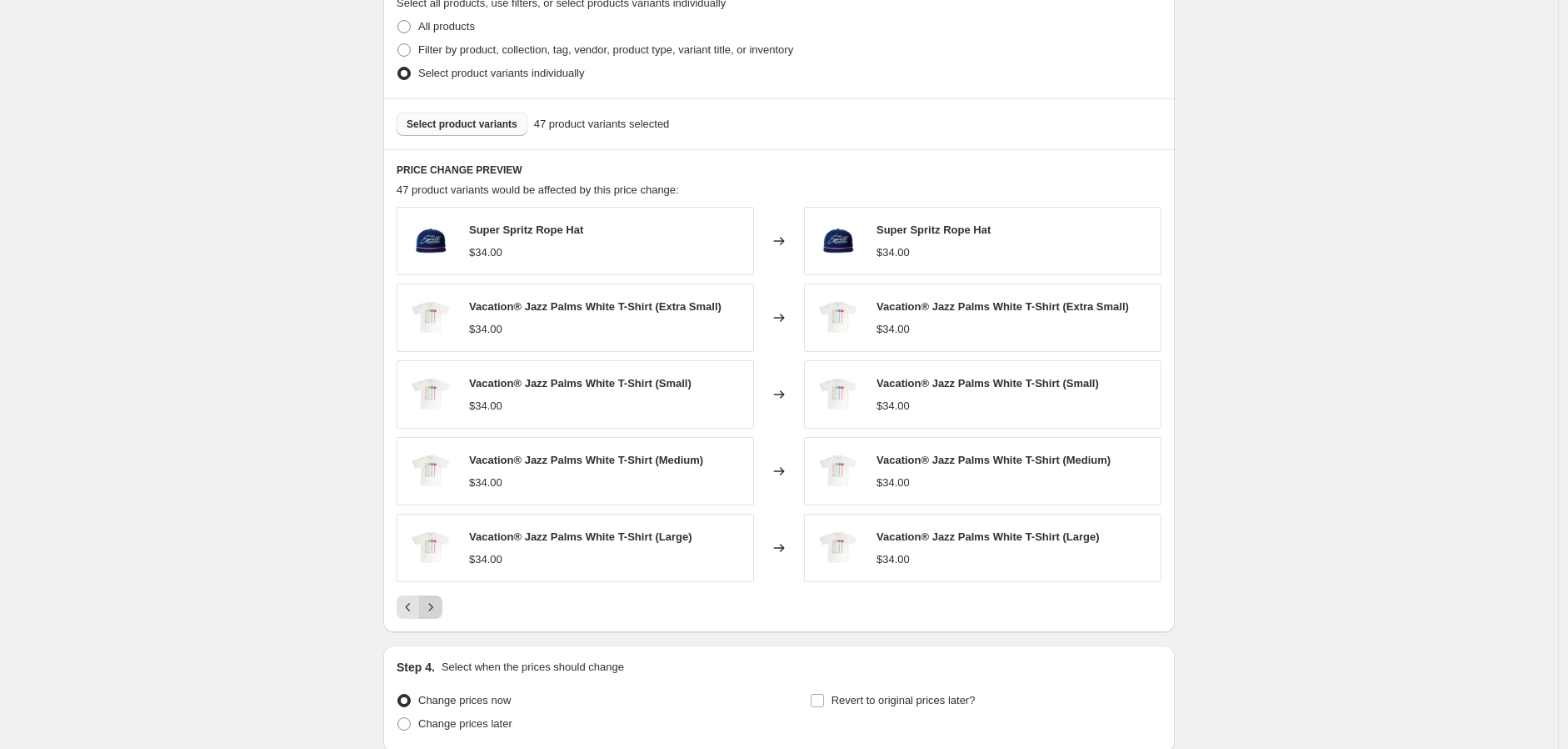
click at [438, 619] on button "Next" at bounding box center [430, 607] width 23 height 23
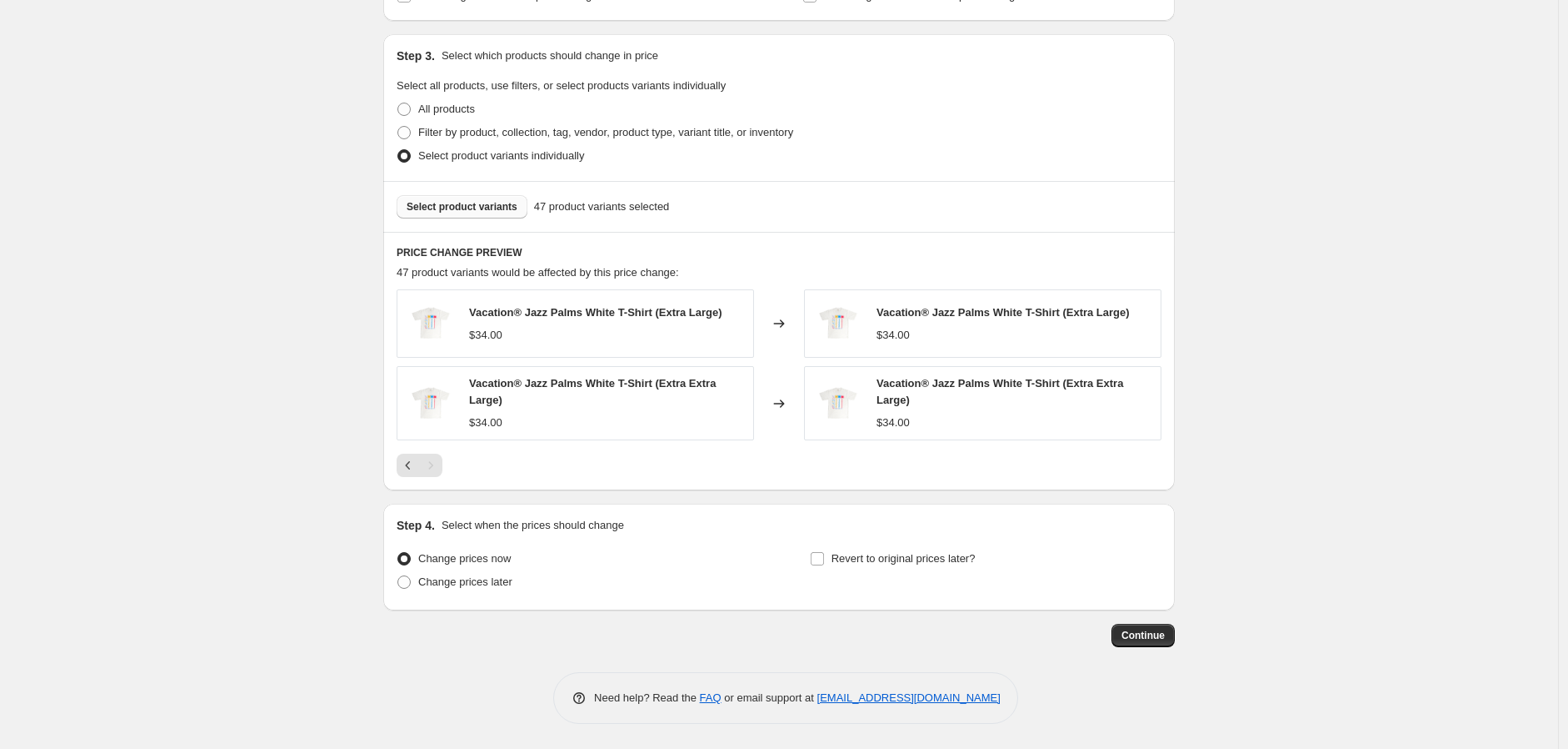
scroll to position [767, 0]
drag, startPoint x: 494, startPoint y: 579, endPoint x: 504, endPoint y: 577, distance: 10.2
click at [494, 579] on span "Change prices later" at bounding box center [465, 581] width 94 height 12
click at [399, 576] on input "Change prices later" at bounding box center [398, 575] width 1 height 1
radio input "true"
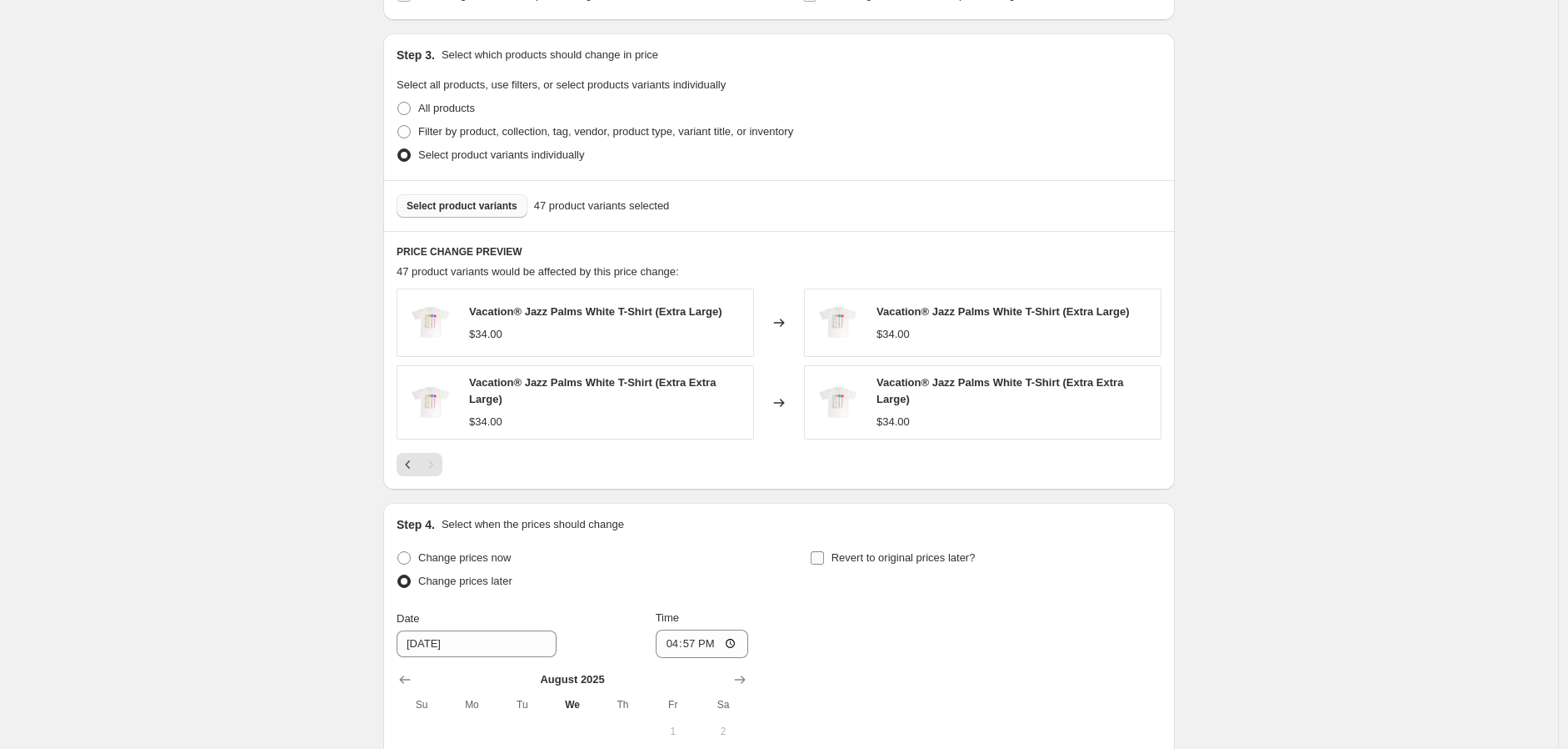
click at [923, 563] on span "Revert to original prices later?" at bounding box center [903, 557] width 144 height 12
click at [824, 563] on input "Revert to original prices later?" at bounding box center [818, 558] width 13 height 13
checkbox input "true"
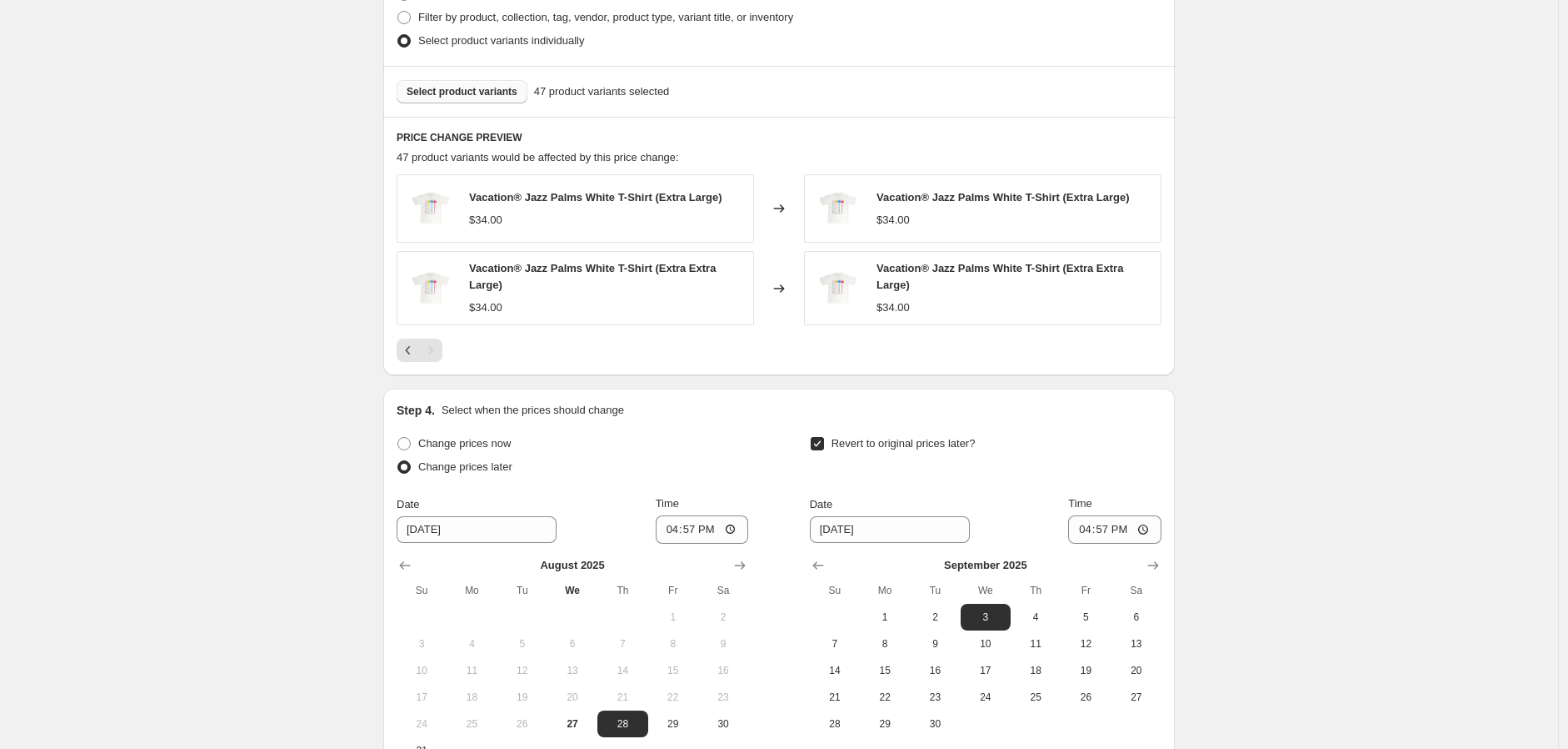
scroll to position [1045, 0]
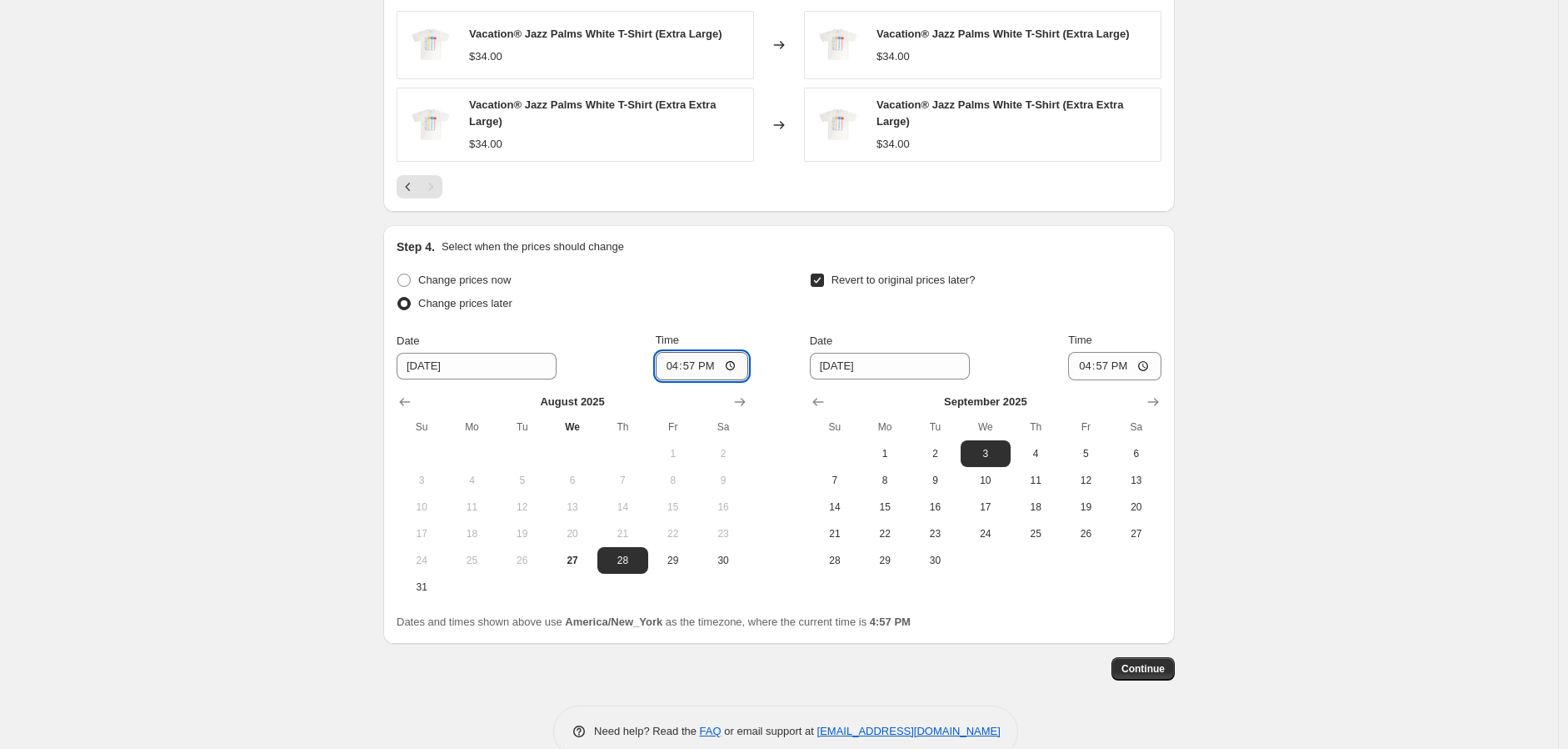
click at [679, 360] on input "16:57" at bounding box center [703, 366] width 93 height 28
click at [686, 376] on input "12:57" at bounding box center [703, 366] width 93 height 28
click at [692, 376] on input "12:57" at bounding box center [703, 366] width 93 height 28
type input "00:00"
click at [854, 370] on input "9/3/2025" at bounding box center [889, 366] width 160 height 27
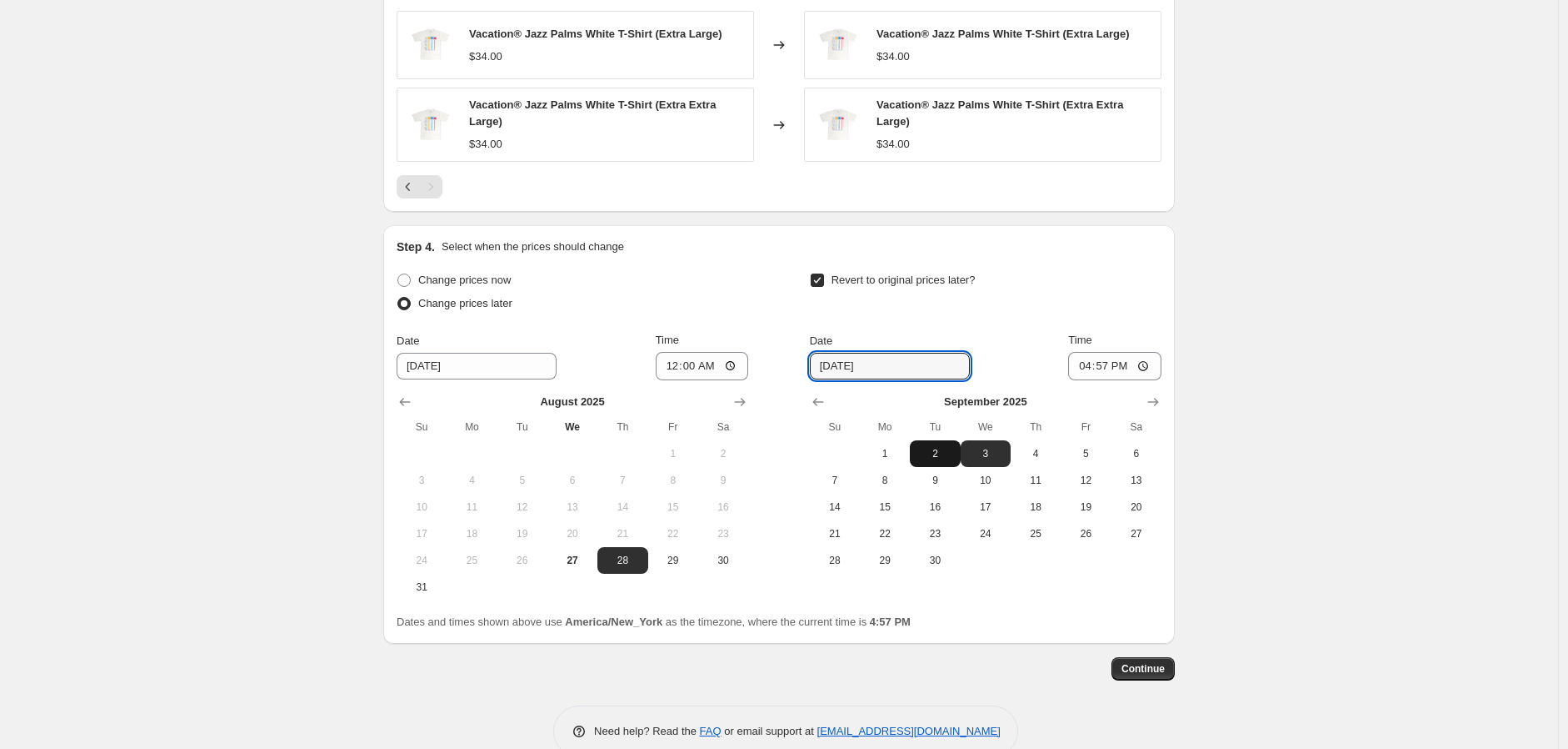
click at [921, 451] on span "2" at bounding box center [934, 454] width 36 height 13
type input "9/2/2025"
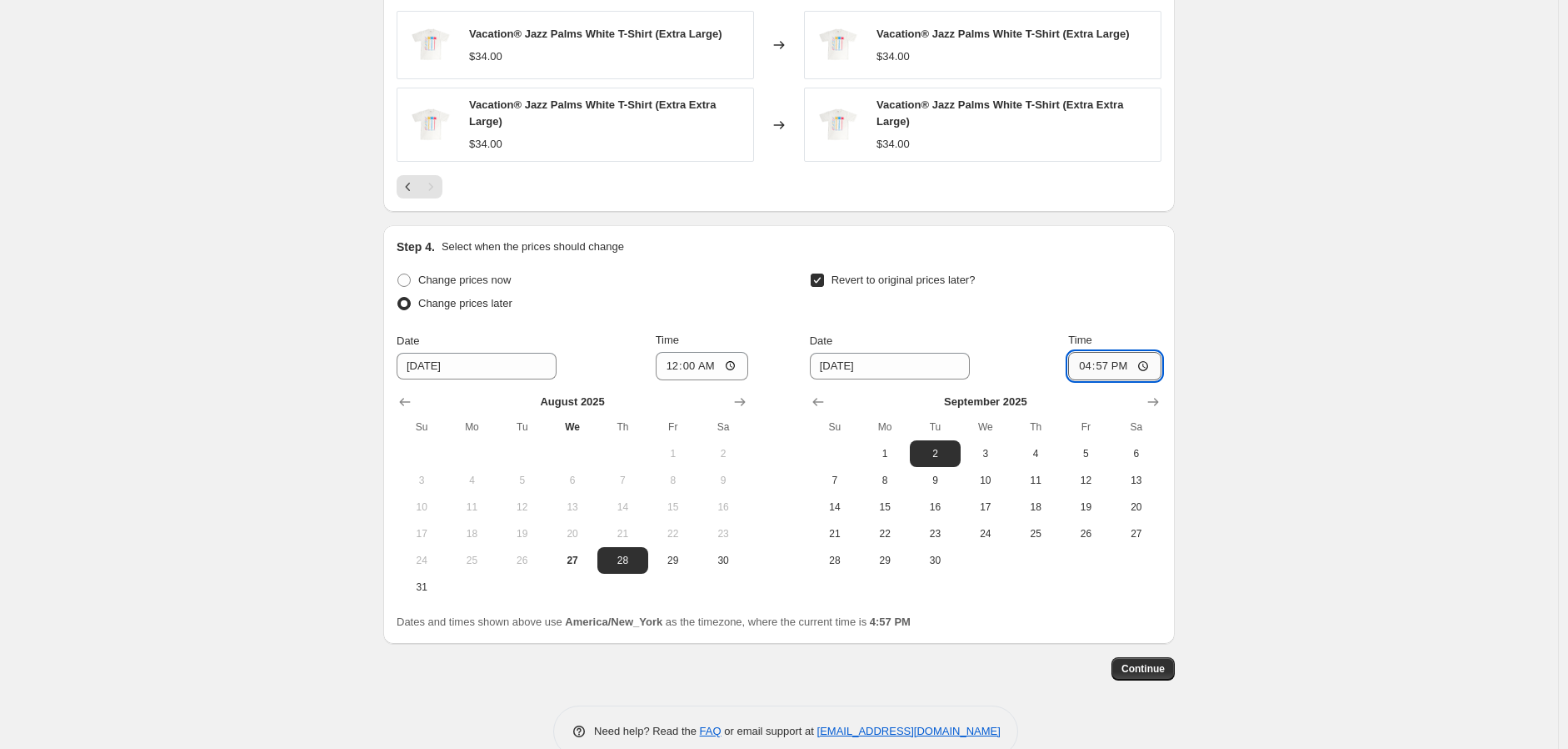
click at [1078, 370] on input "16:57" at bounding box center [1115, 366] width 93 height 28
click at [1093, 365] on input "15:57" at bounding box center [1115, 366] width 93 height 28
click at [1113, 369] on input "15:57" at bounding box center [1115, 366] width 93 height 28
drag, startPoint x: 1107, startPoint y: 374, endPoint x: 1102, endPoint y: 390, distance: 16.8
click at [1107, 374] on input "15:57" at bounding box center [1115, 366] width 93 height 28
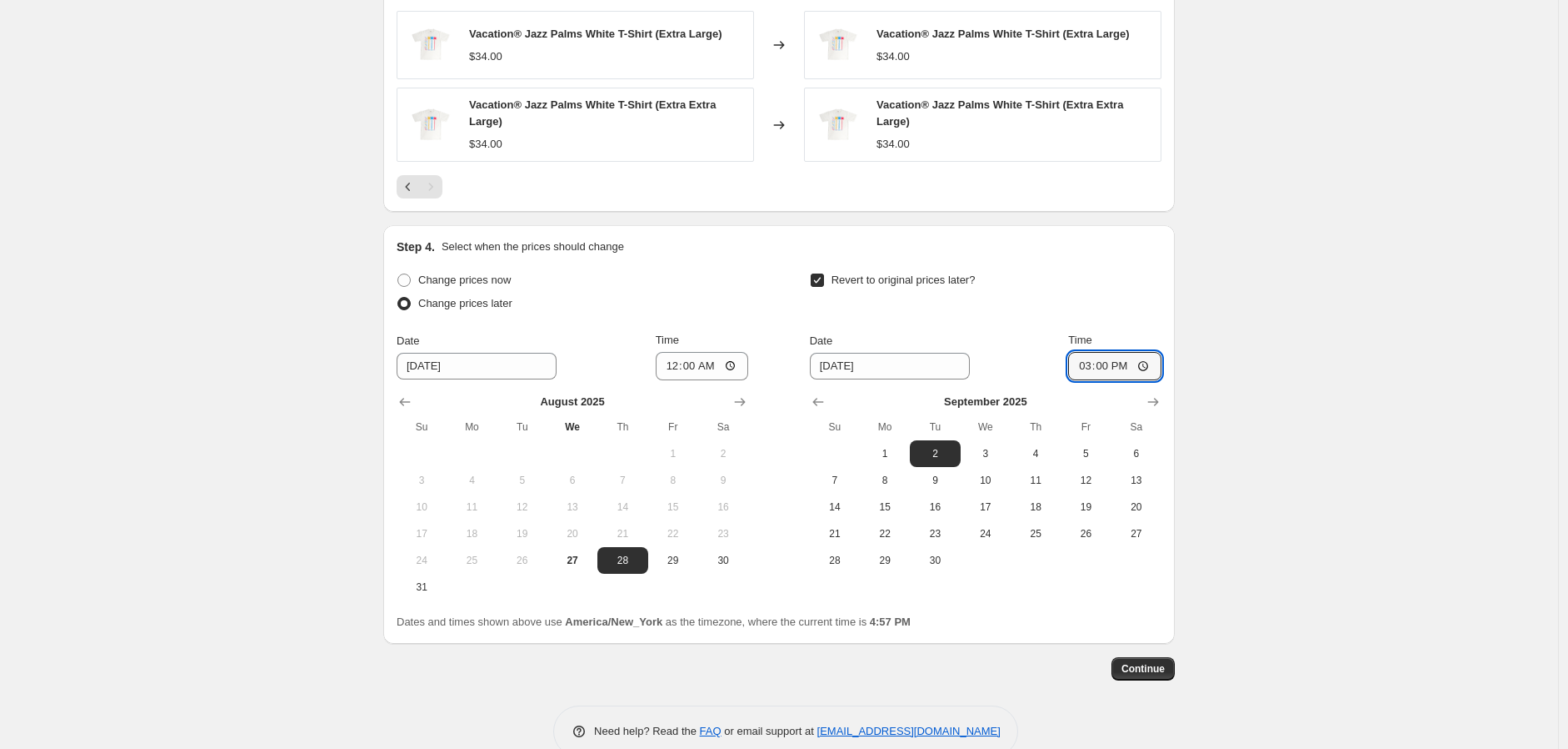
type input "03:00"
click at [1147, 669] on span "Continue" at bounding box center [1143, 669] width 43 height 13
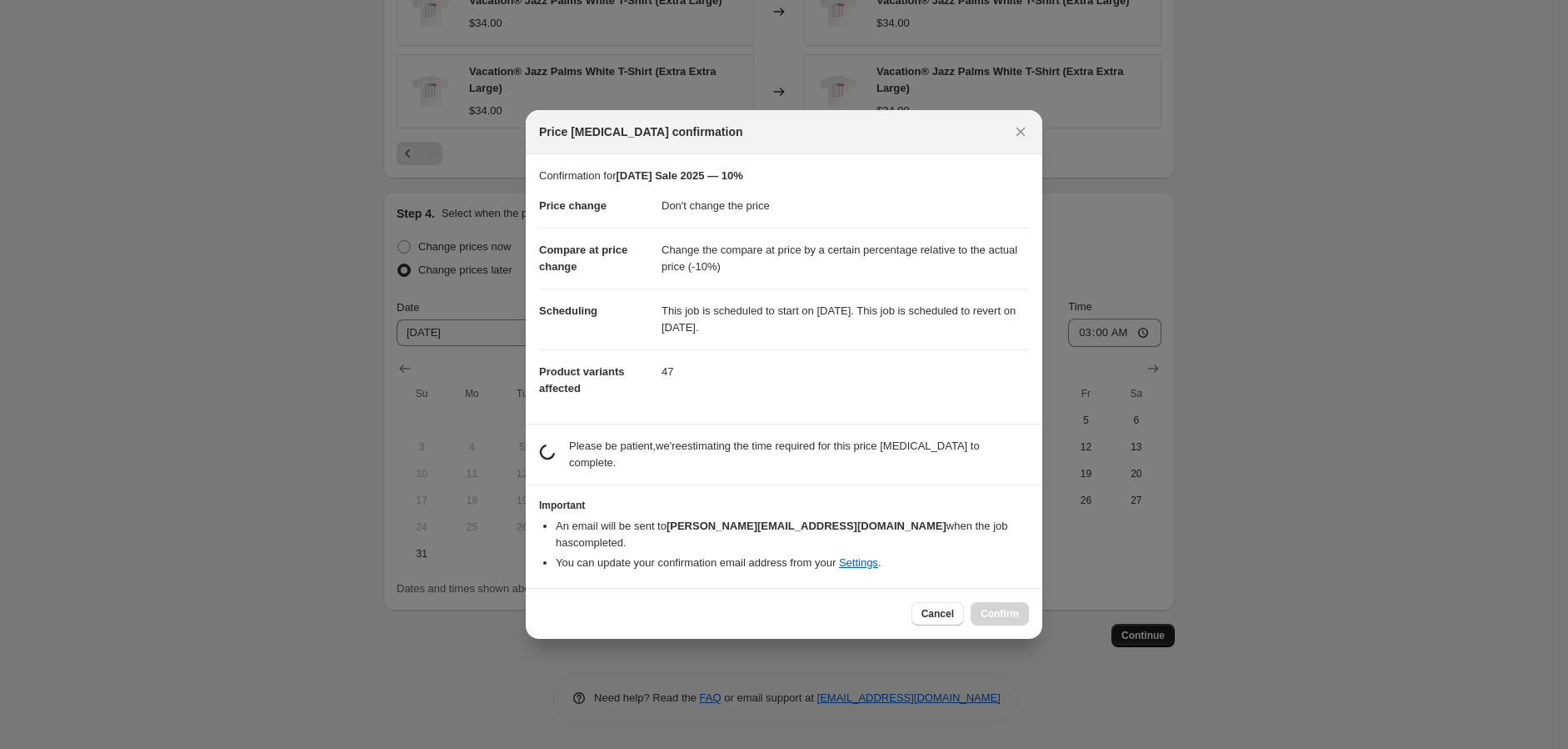
scroll to position [0, 0]
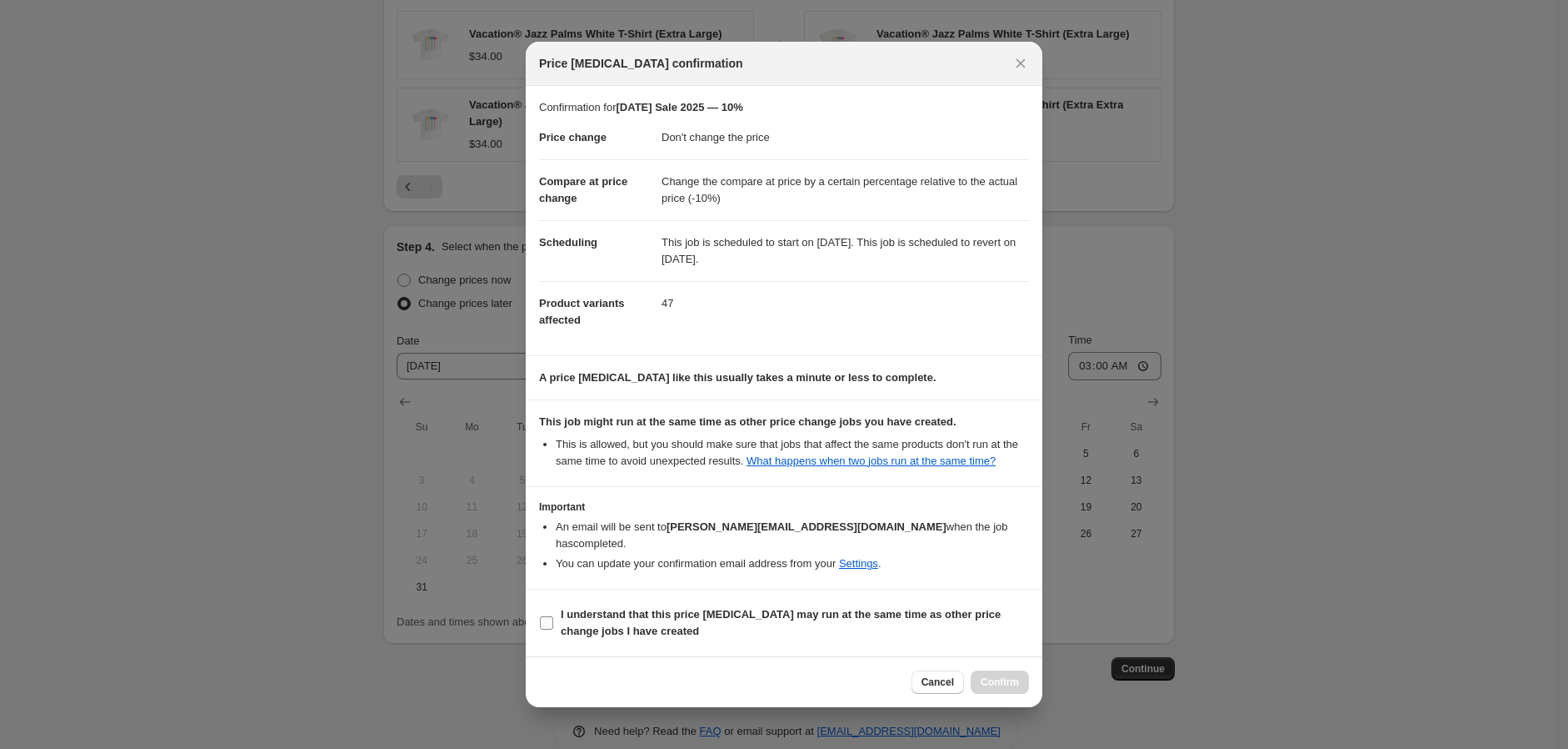
click at [707, 619] on span "I understand that this price change job may run at the same time as other price…" at bounding box center [795, 623] width 469 height 34
click at [553, 619] on input "I understand that this price change job may run at the same time as other price…" at bounding box center [547, 623] width 13 height 13
checkbox input "true"
click at [1007, 671] on button "Confirm" at bounding box center [1000, 682] width 59 height 23
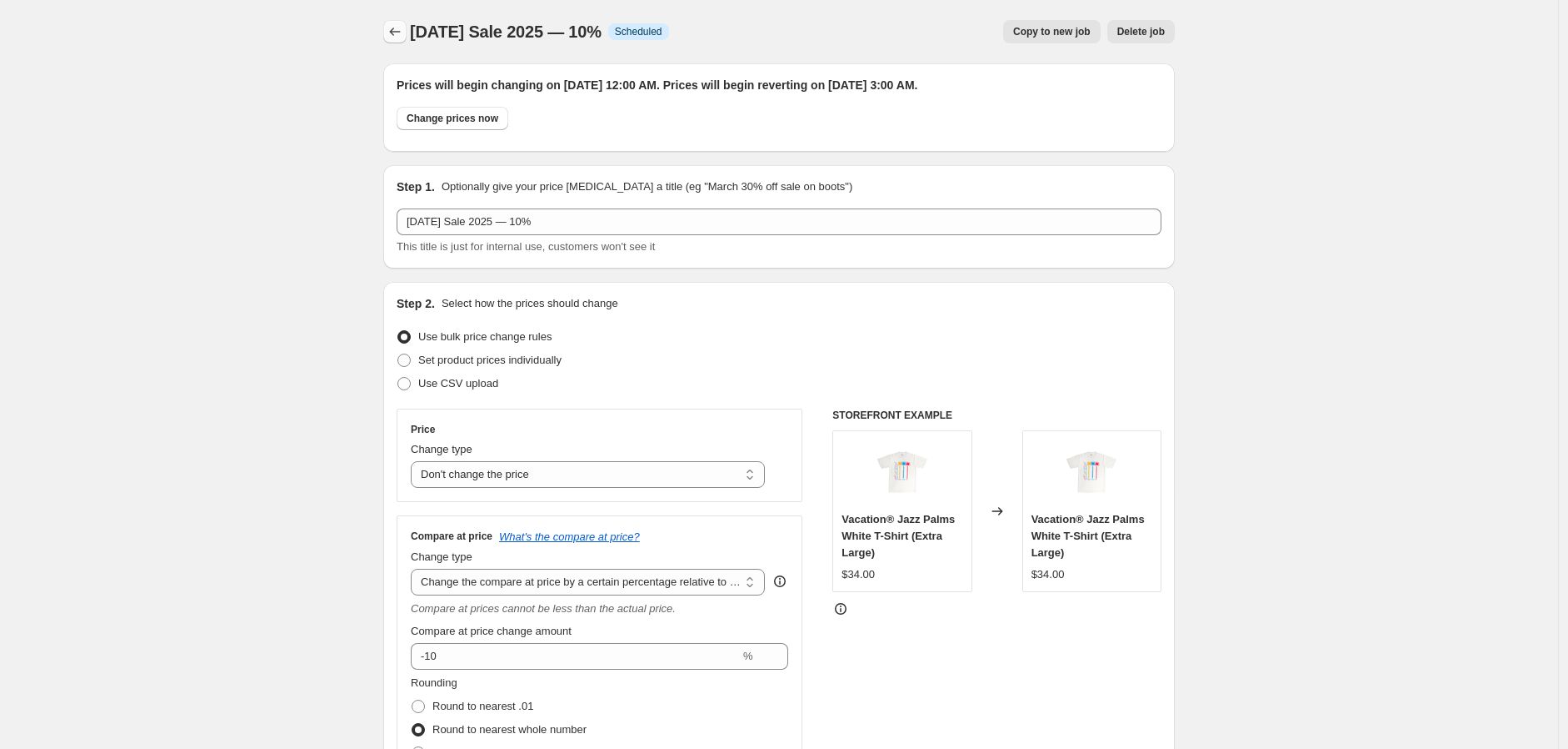
click at [387, 27] on button "Price change jobs" at bounding box center [395, 31] width 23 height 23
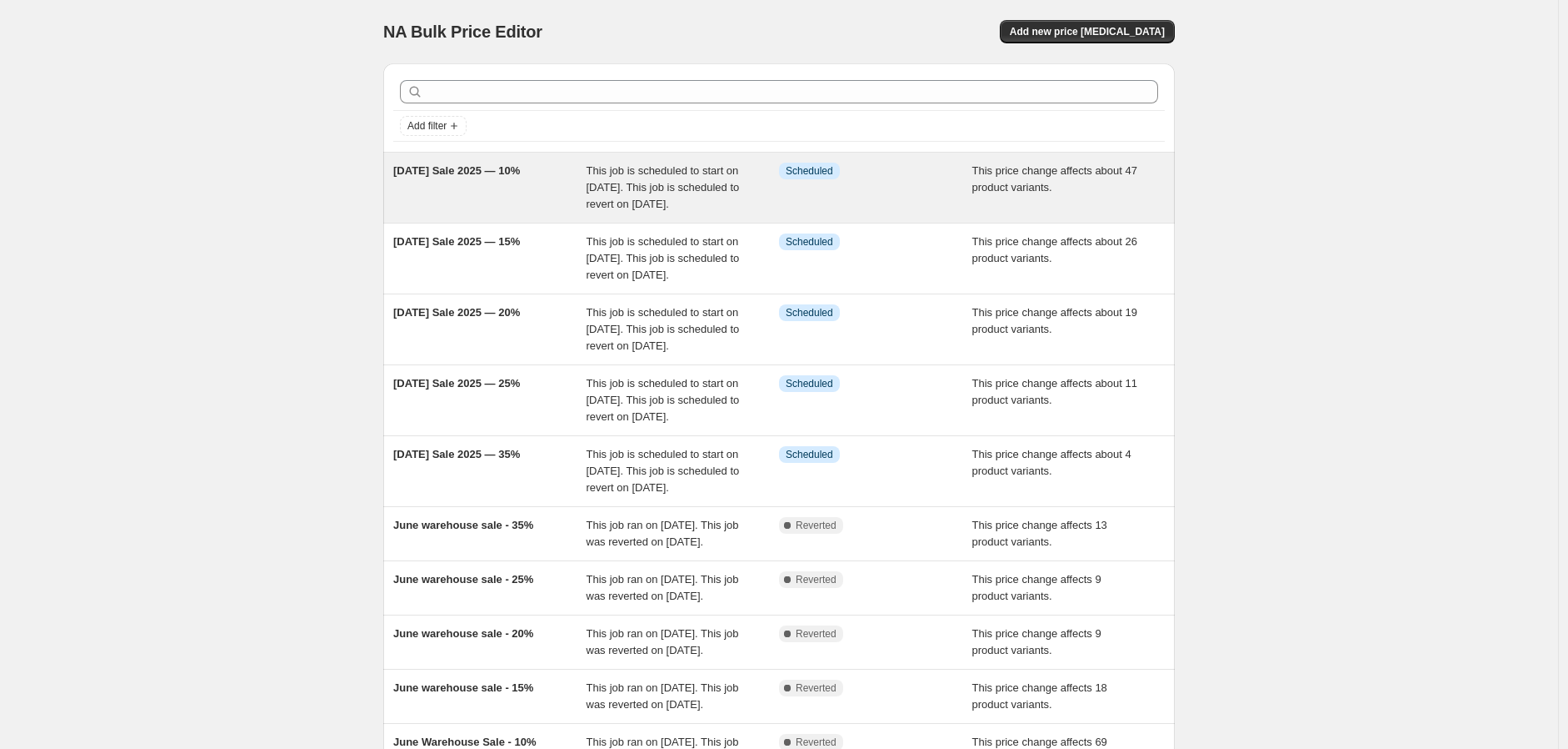
click at [525, 203] on div "Labor Day Sale 2025 — 10%" at bounding box center [489, 188] width 193 height 50
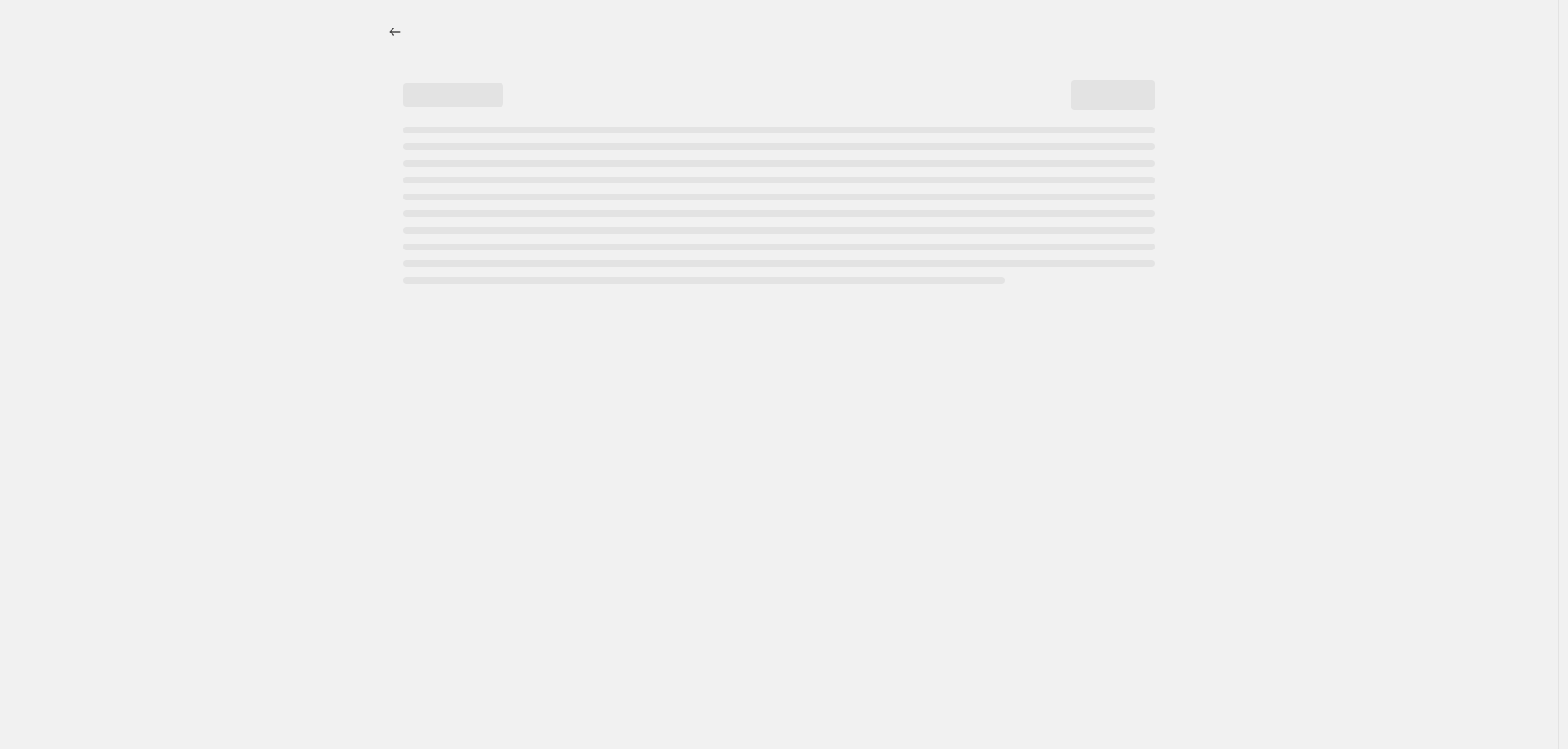
select select "no_change"
select select "pp"
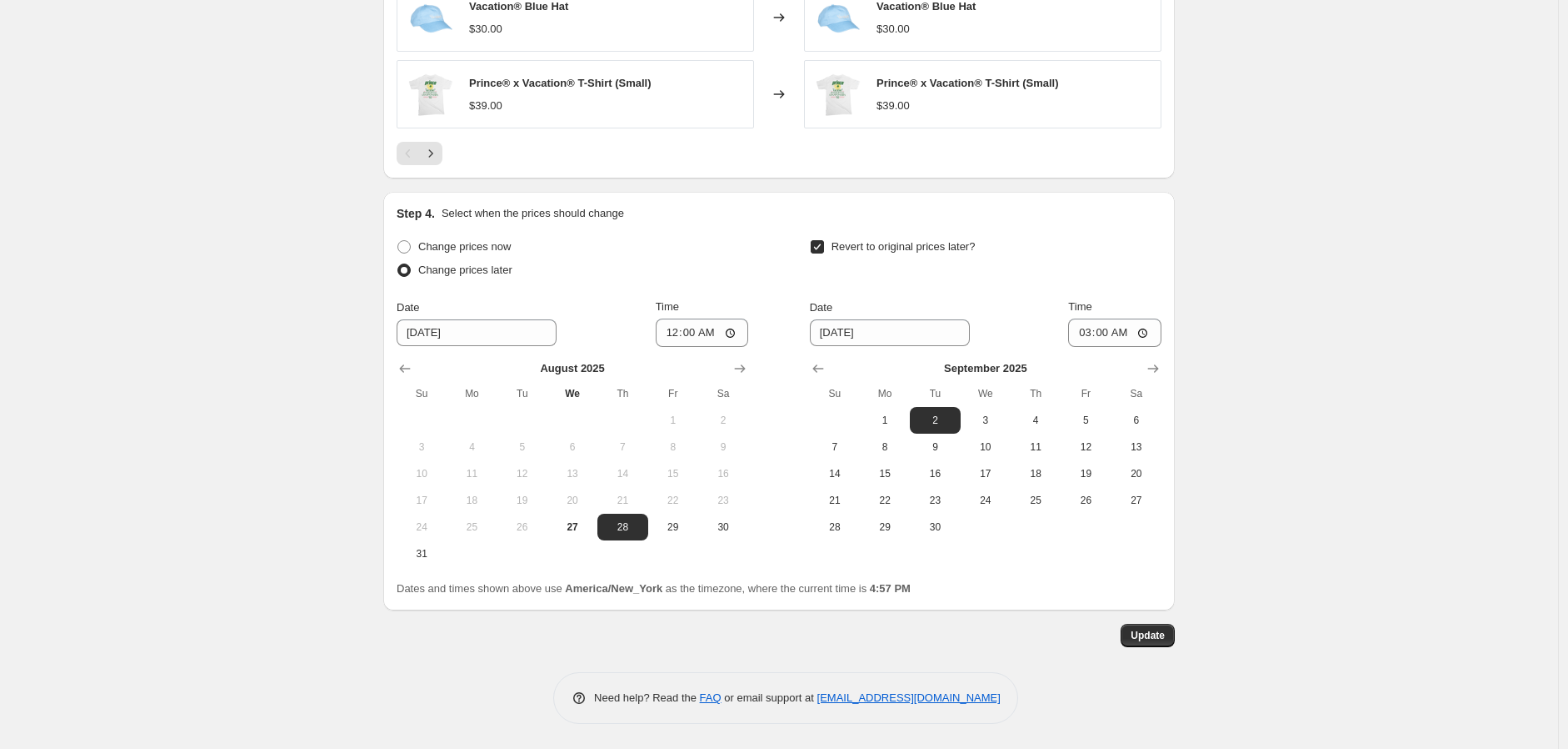
scroll to position [1406, 0]
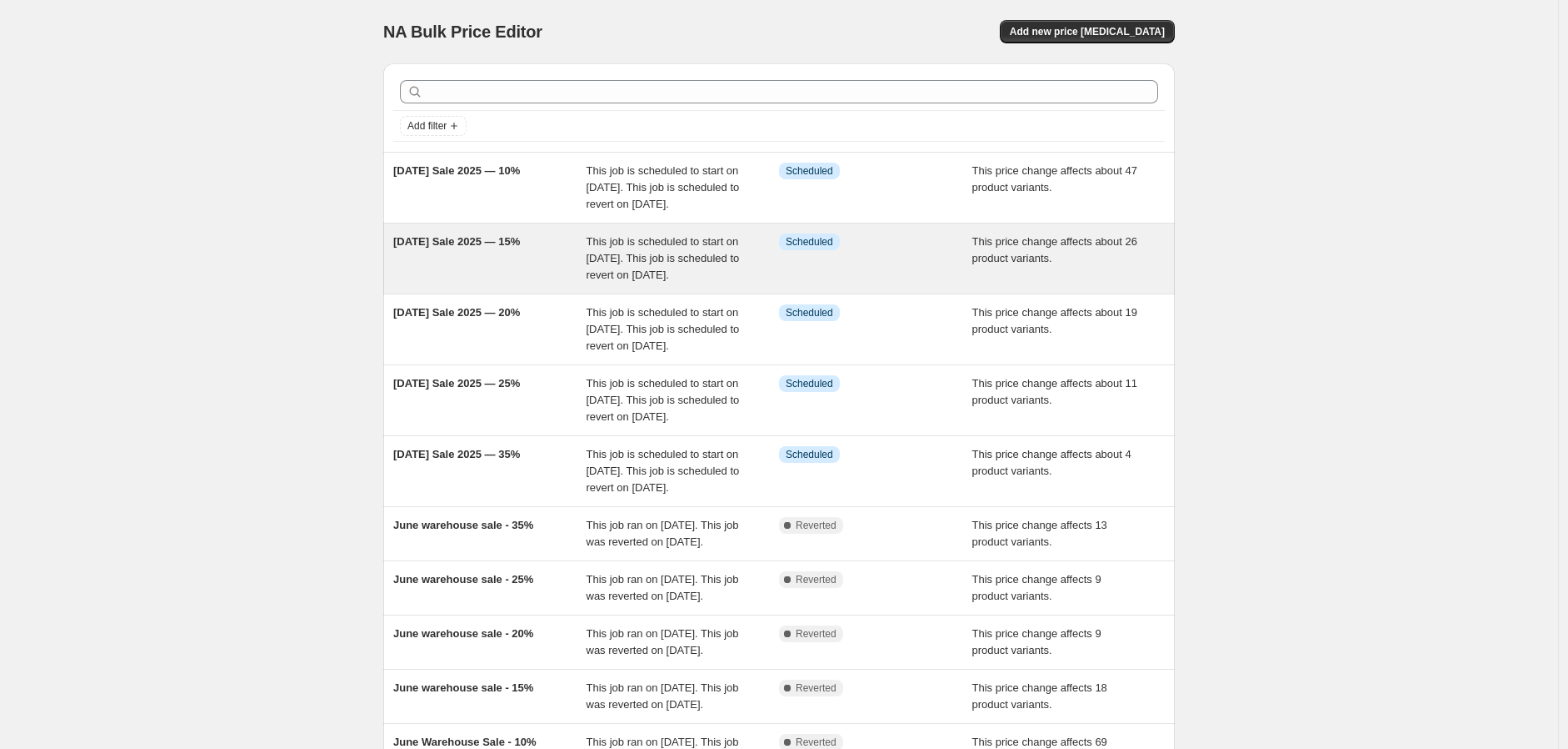
click at [528, 284] on div "Labor Day Sale 2025 — 15%" at bounding box center [489, 259] width 193 height 50
select select "no_change"
select select "pp"
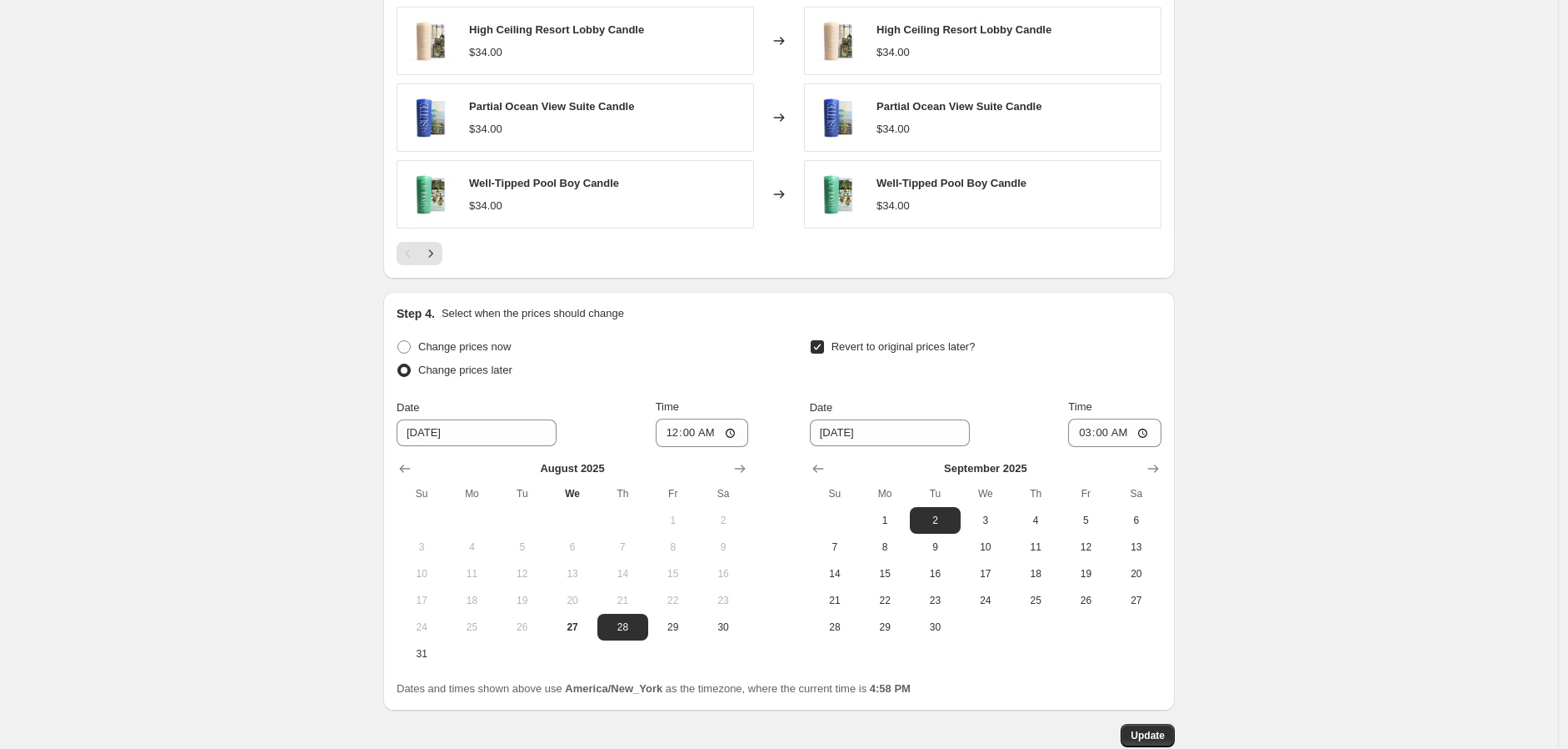
scroll to position [1406, 0]
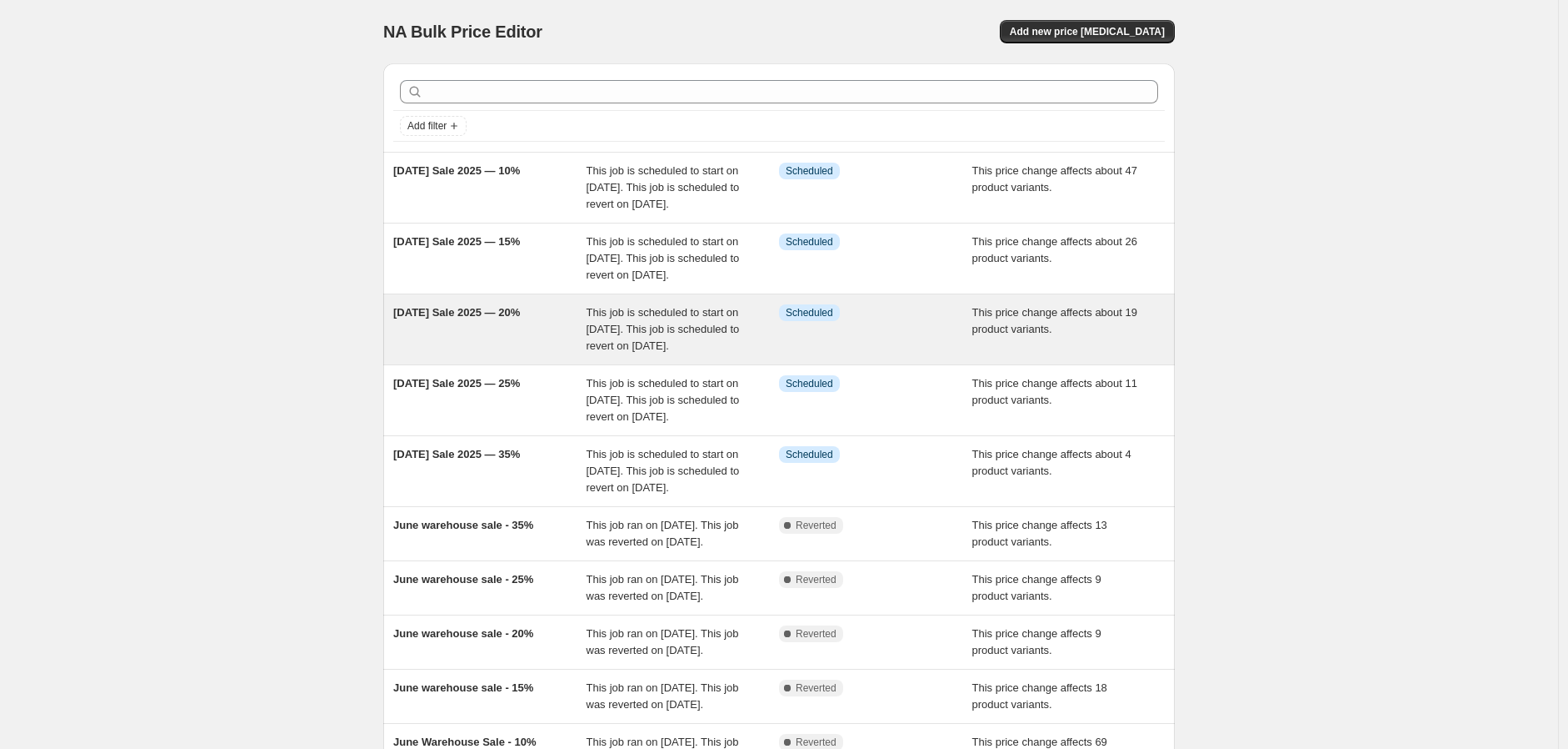
click at [510, 354] on div "Labor Day Sale 2025 — 20%" at bounding box center [489, 330] width 193 height 50
select select "no_change"
select select "pp"
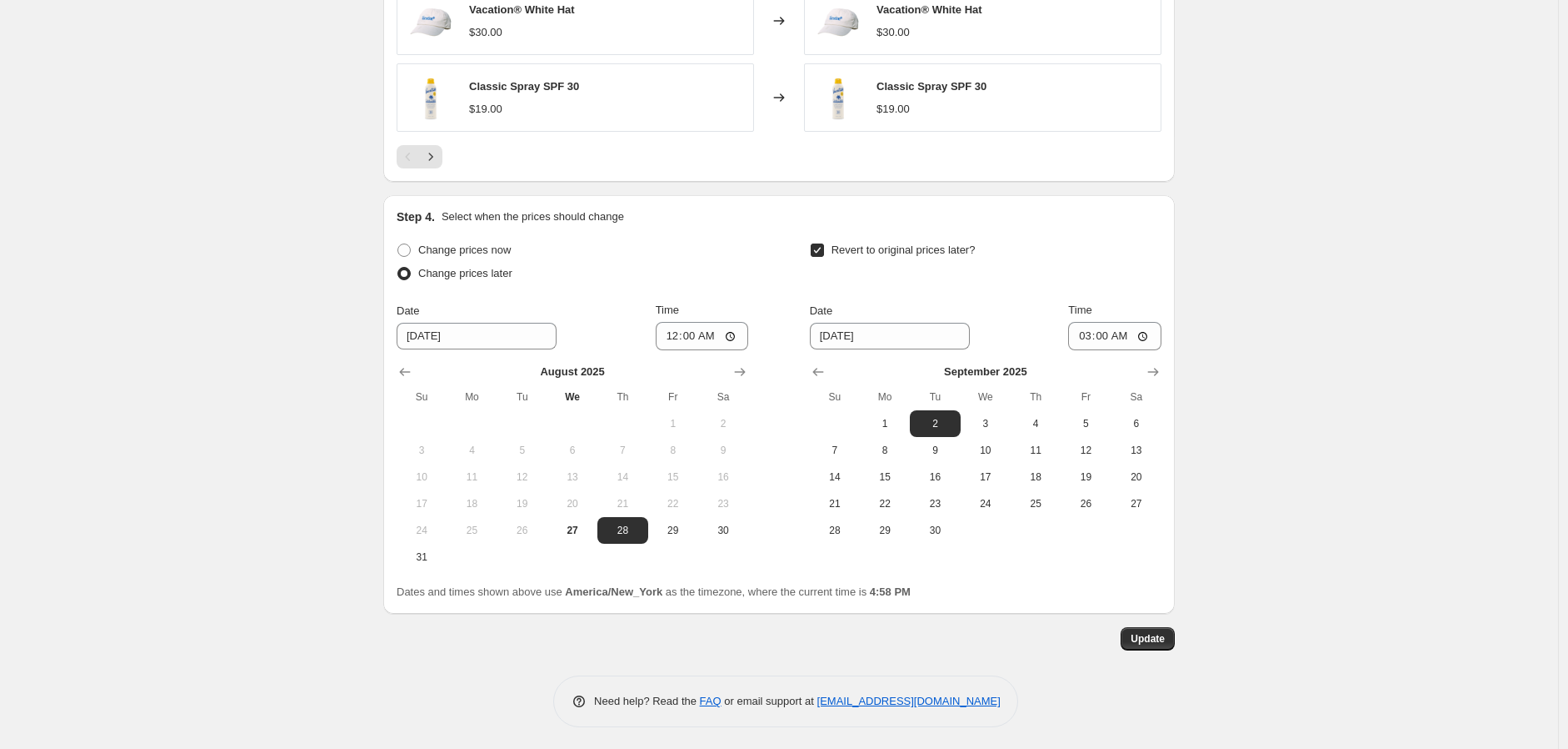
scroll to position [1406, 0]
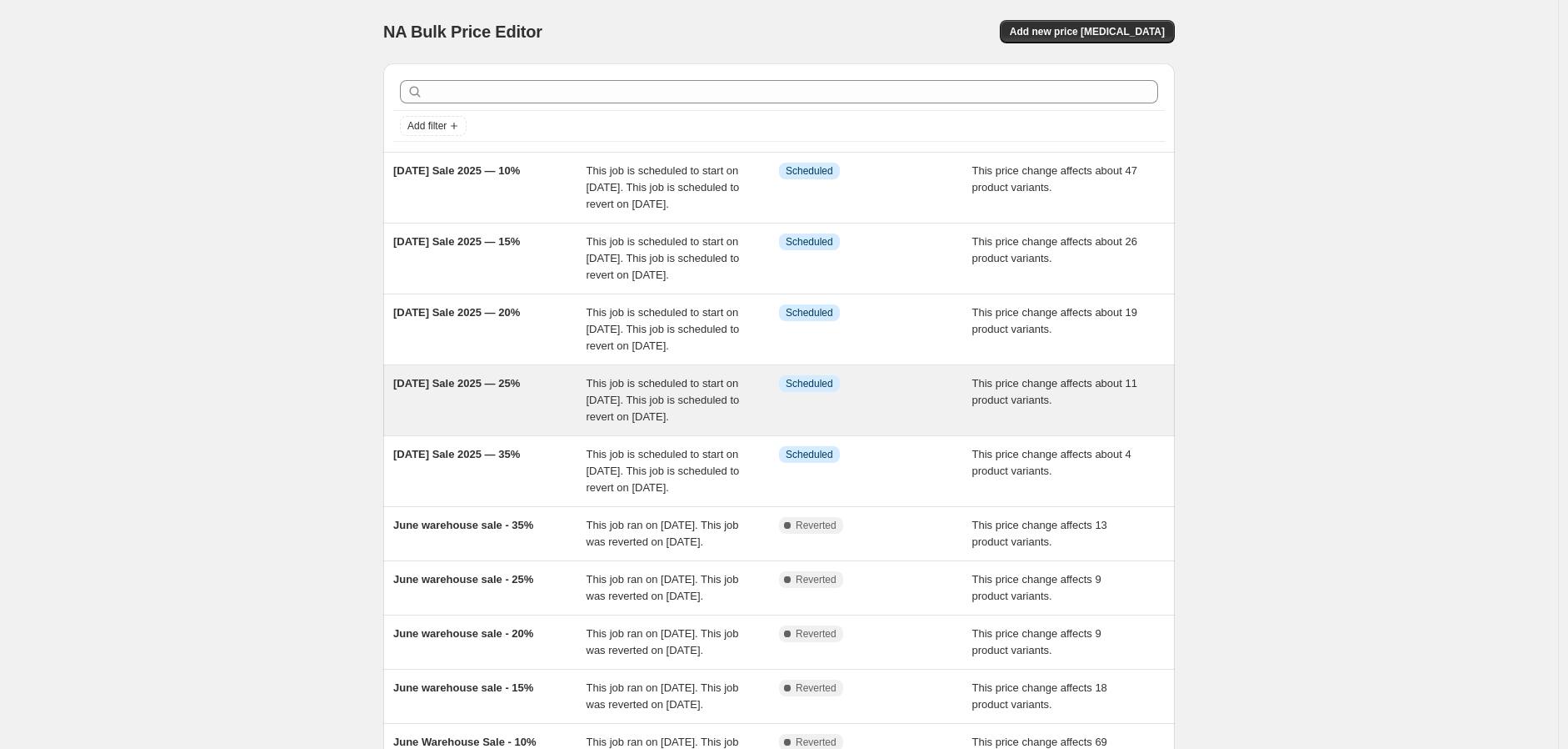
click at [549, 425] on div "Labor Day Sale 2025 — 25%" at bounding box center [489, 401] width 193 height 50
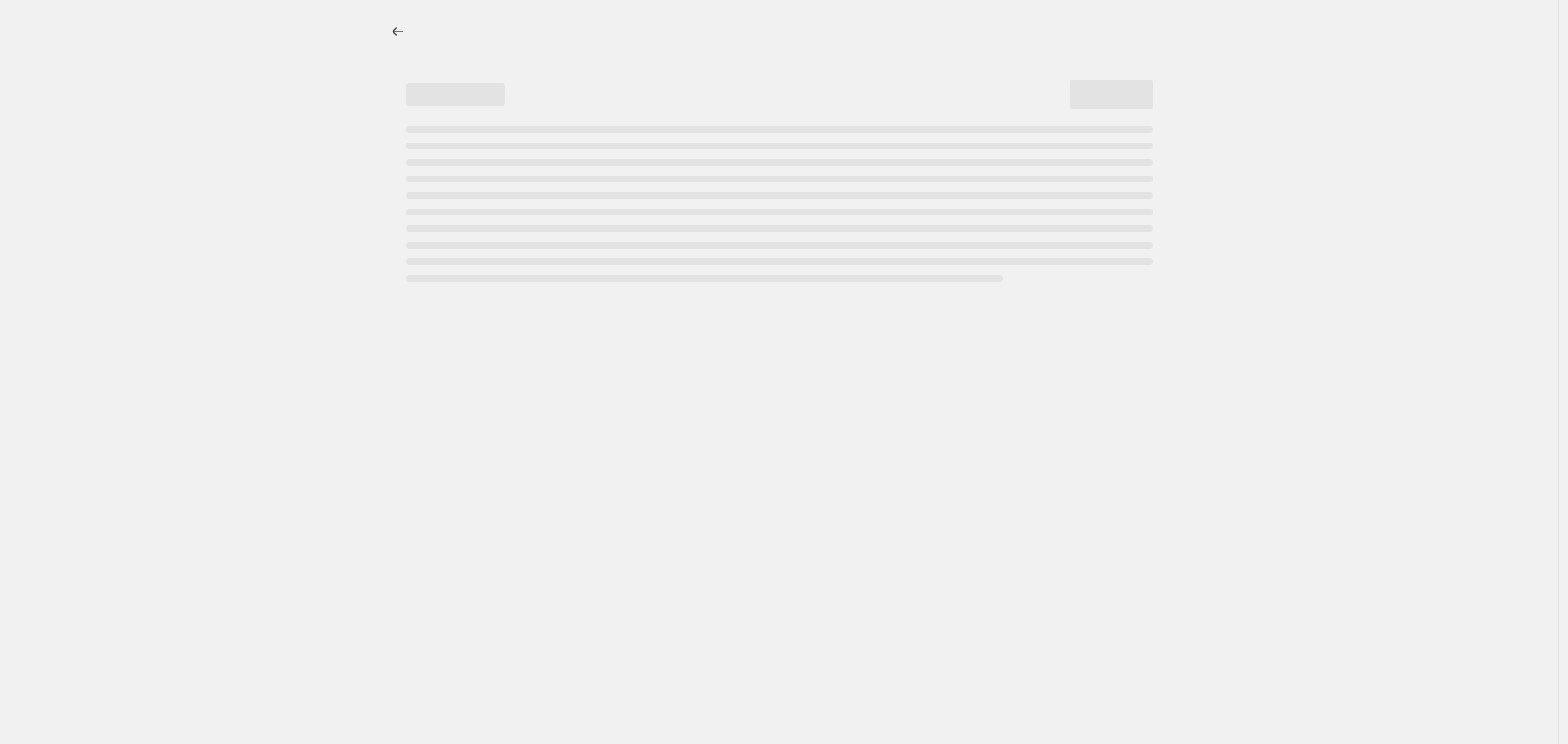
select select "no_change"
select select "pp"
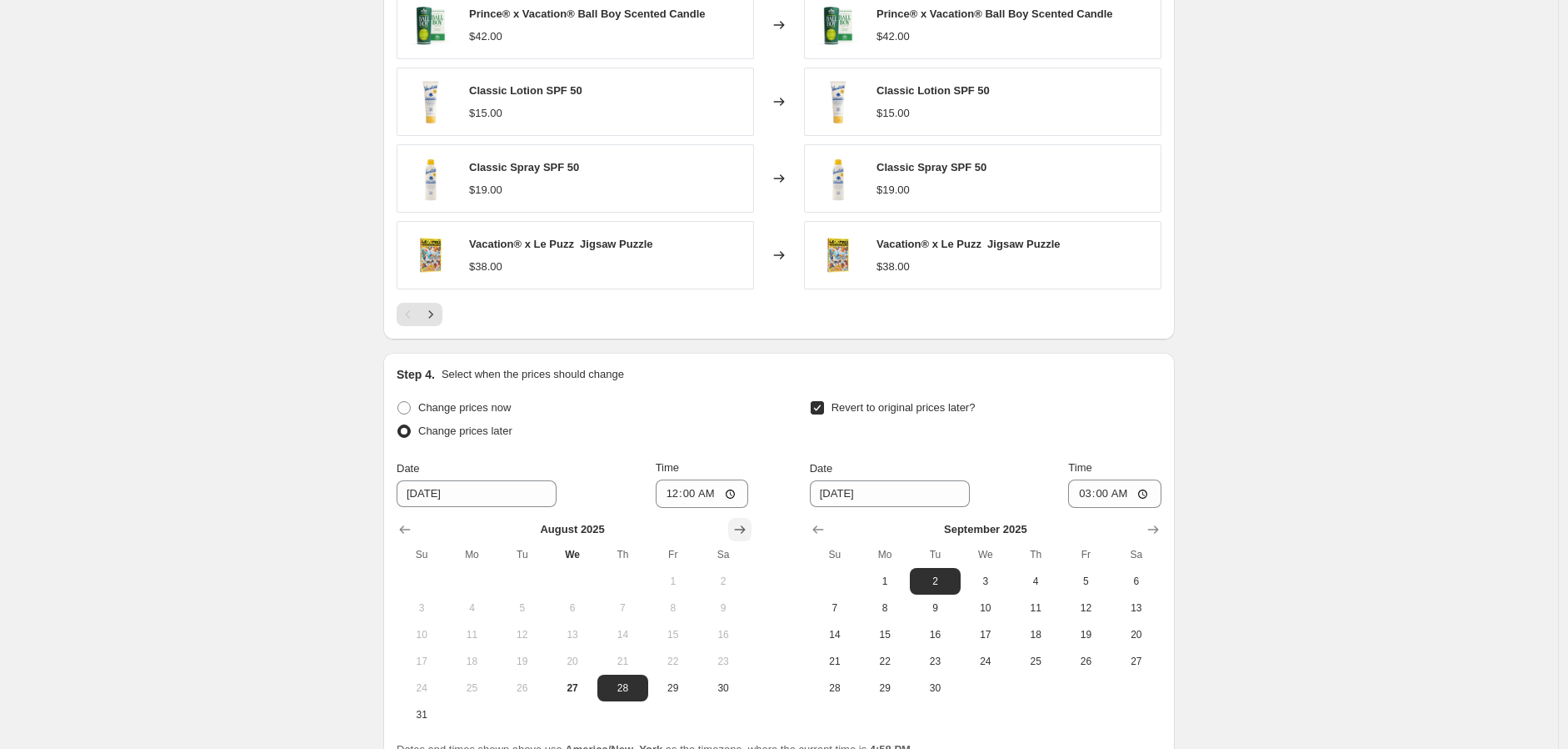
scroll to position [1296, 0]
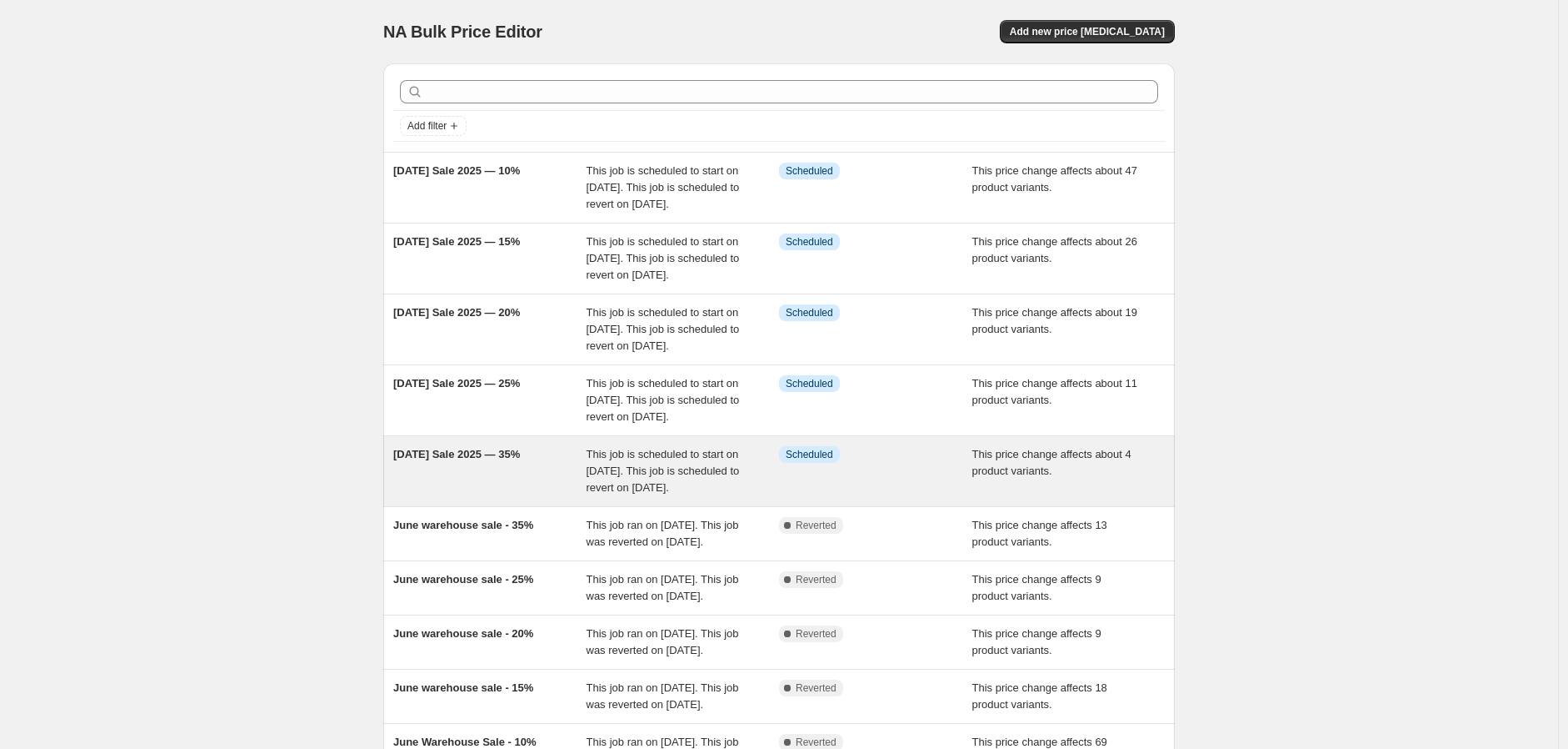
click at [539, 496] on div "Labor Day Sale 2025 — 35%" at bounding box center [489, 472] width 193 height 50
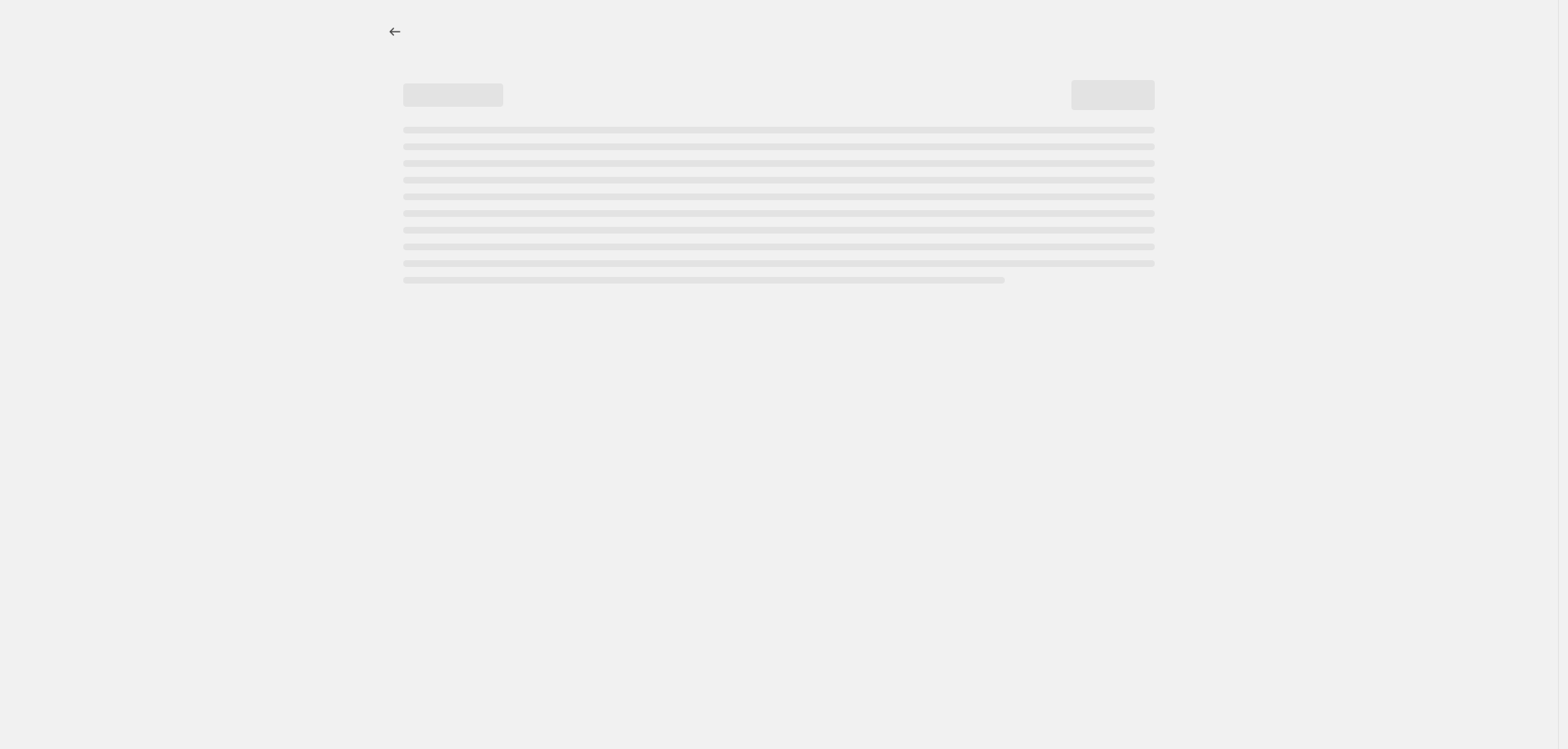
select select "no_change"
select select "pp"
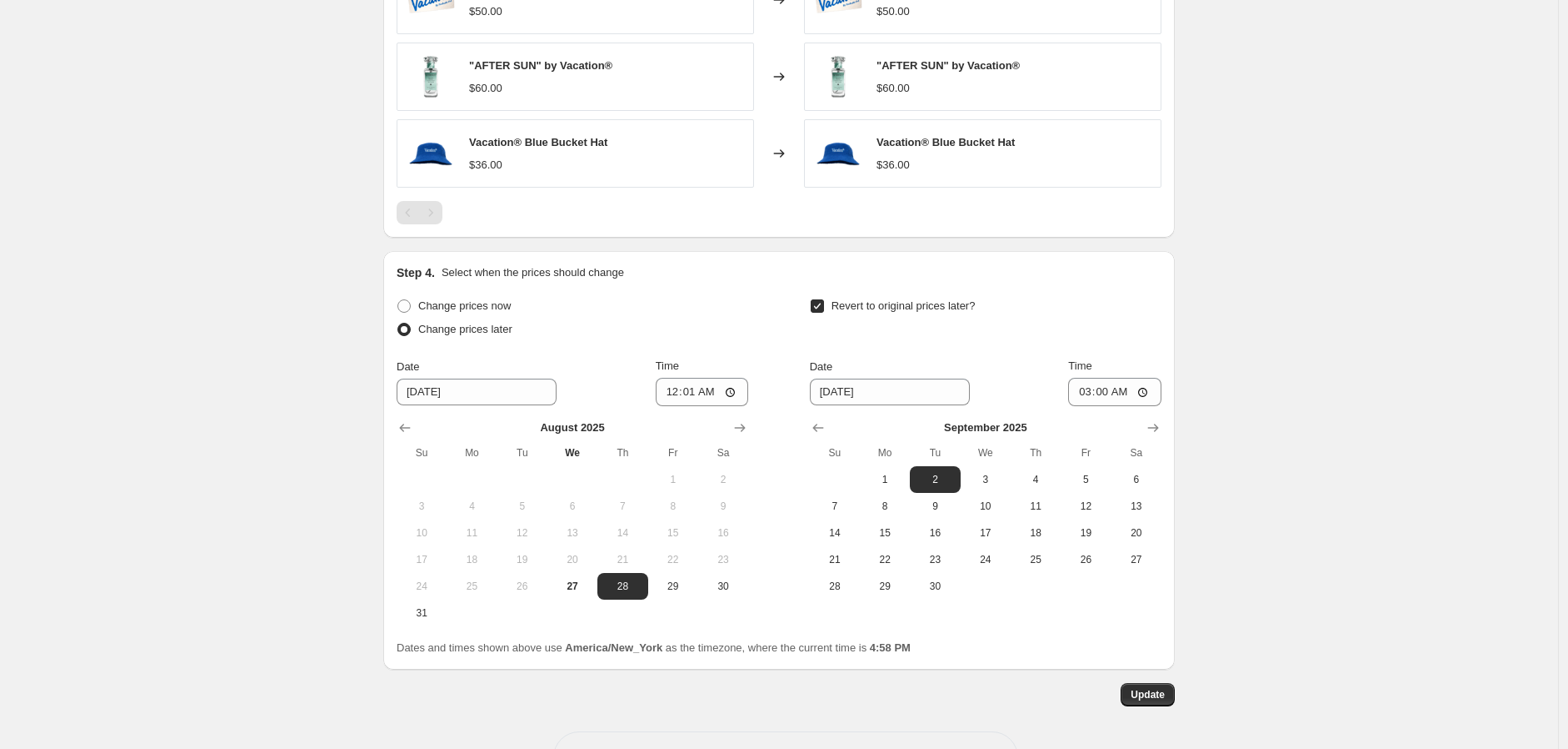
scroll to position [1329, 0]
